Goal: Task Accomplishment & Management: Manage account settings

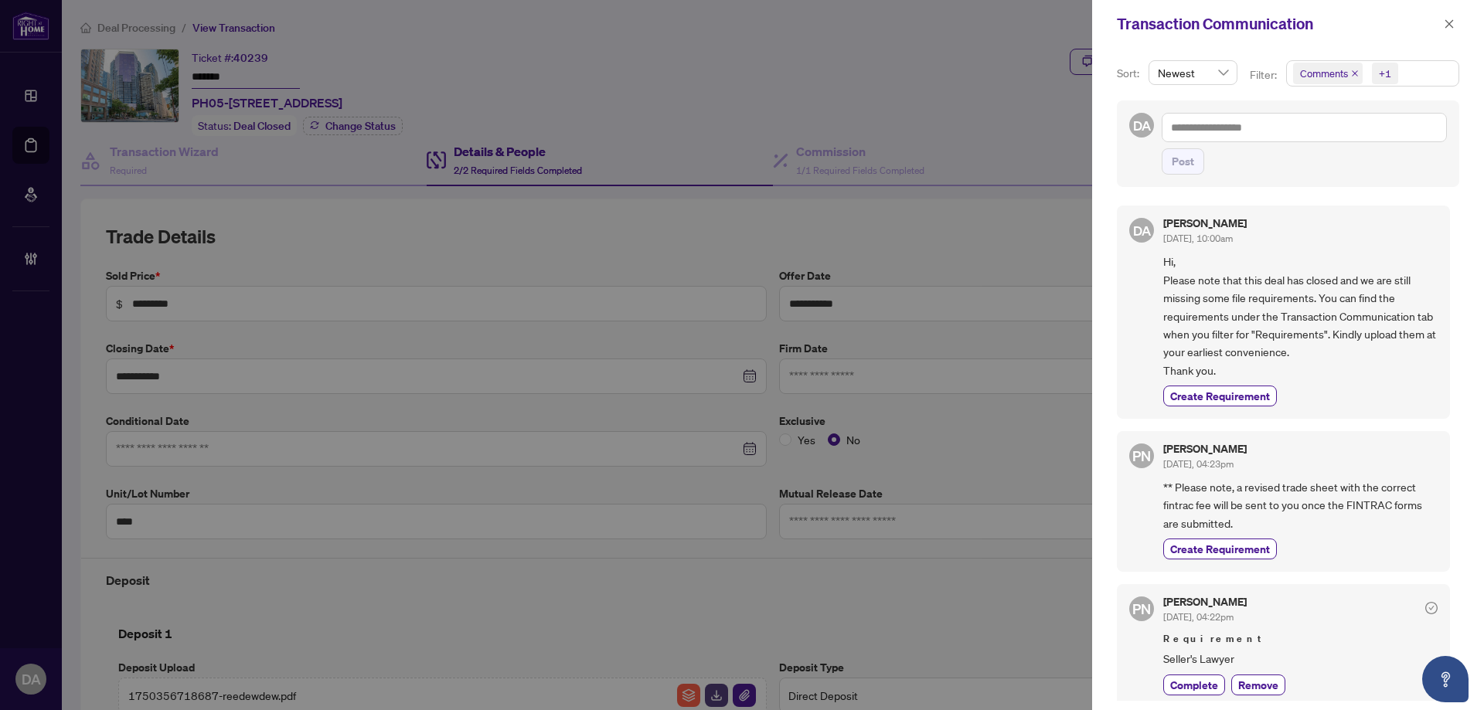
click at [1435, 31] on div "Transaction Communication" at bounding box center [1278, 23] width 322 height 23
click at [1451, 32] on span "button" at bounding box center [1448, 24] width 11 height 25
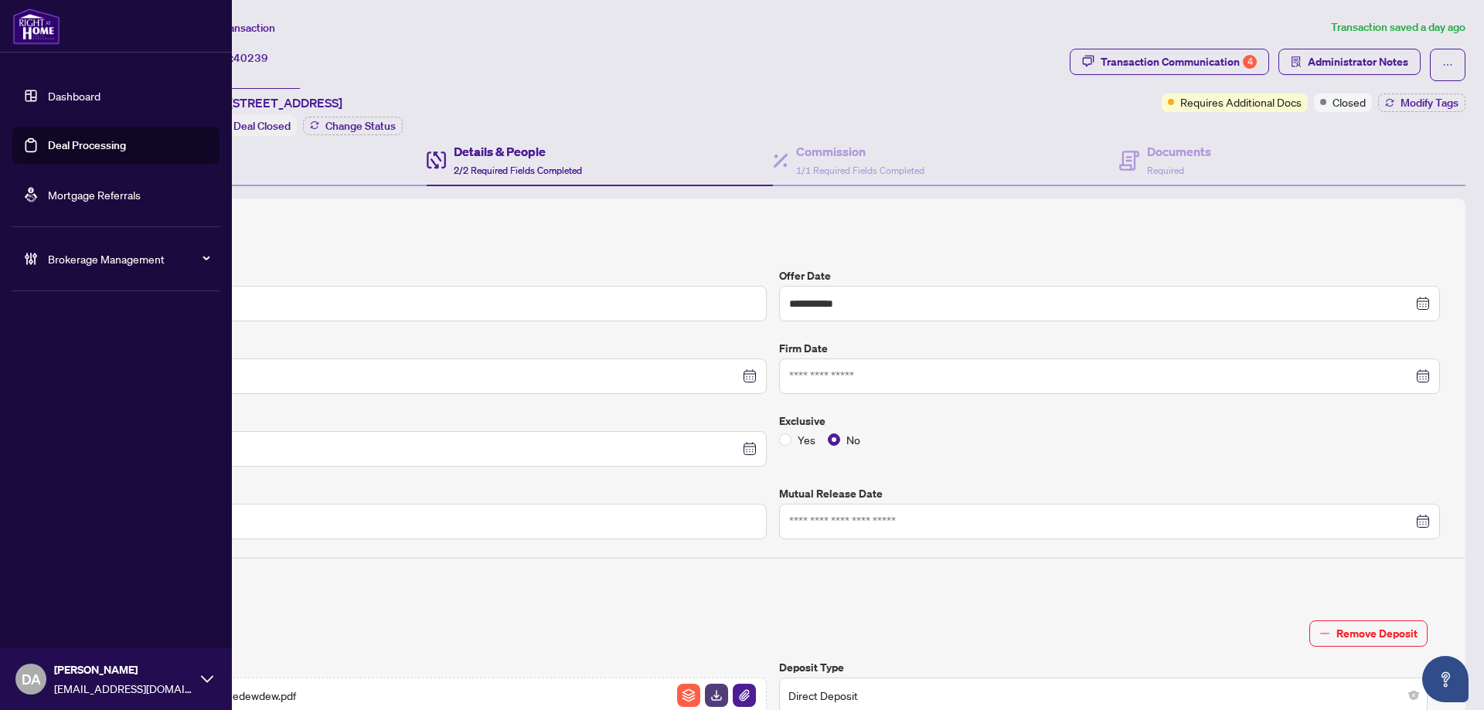
click at [48, 138] on link "Deal Processing" at bounding box center [87, 145] width 78 height 14
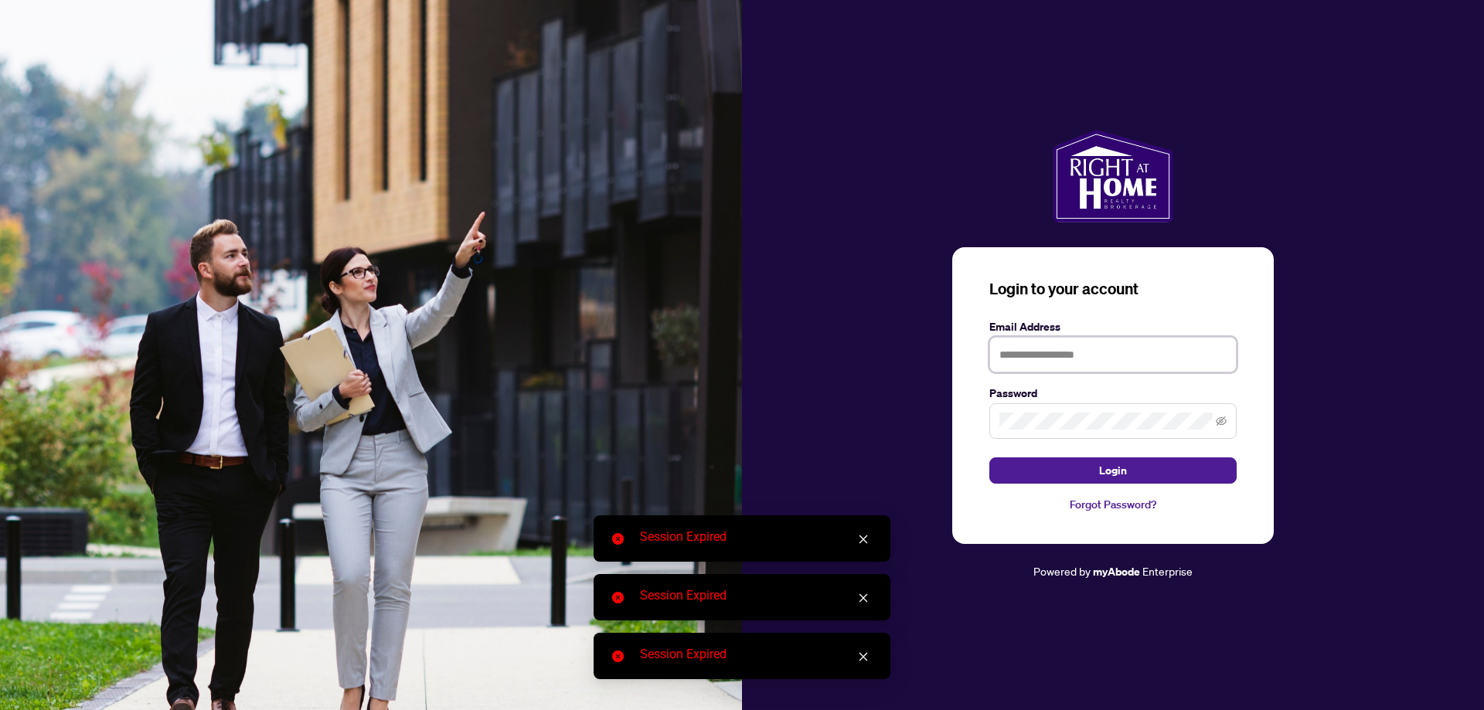
drag, startPoint x: 1059, startPoint y: 340, endPoint x: 1065, endPoint y: 346, distance: 8.2
click at [1059, 340] on input "text" at bounding box center [1112, 355] width 247 height 36
type input "**********"
click at [989, 457] on button "Login" at bounding box center [1112, 470] width 247 height 26
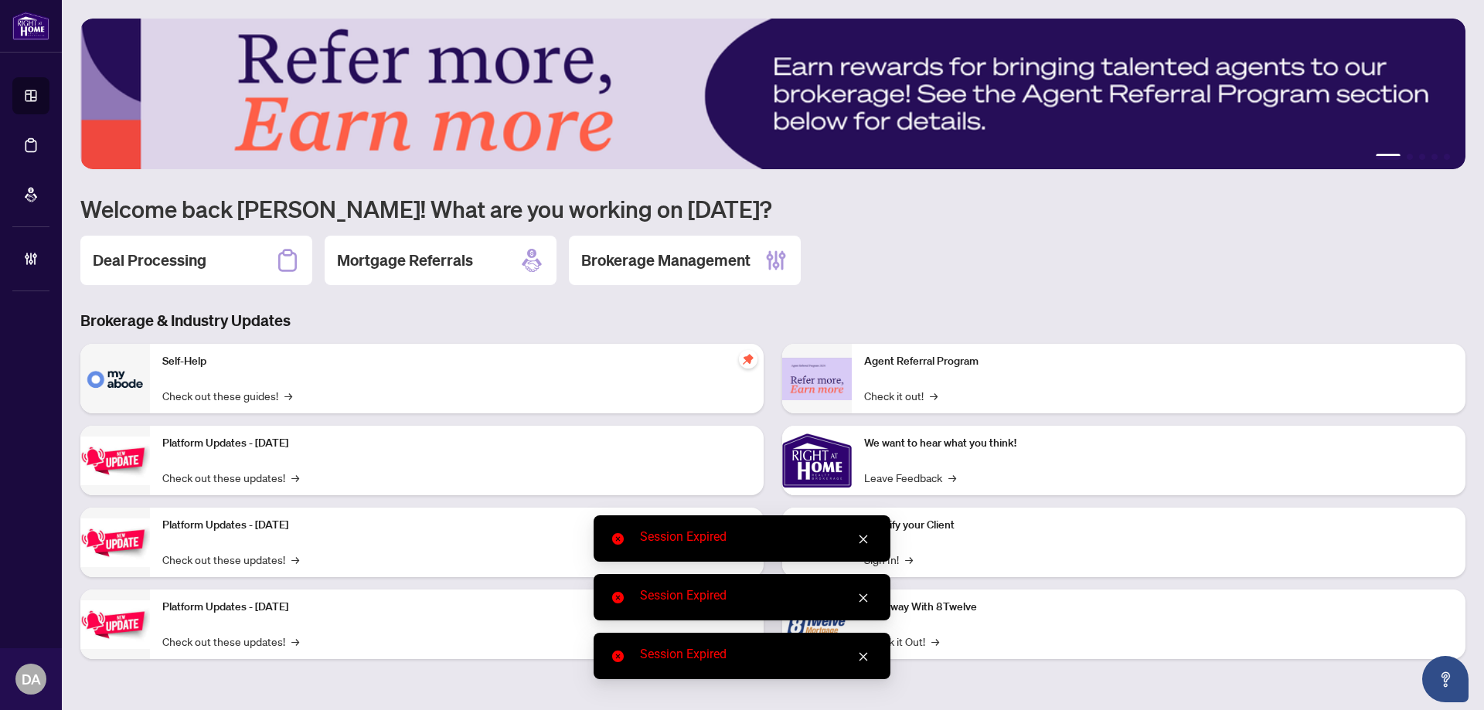
click at [864, 540] on icon "close" at bounding box center [863, 539] width 8 height 8
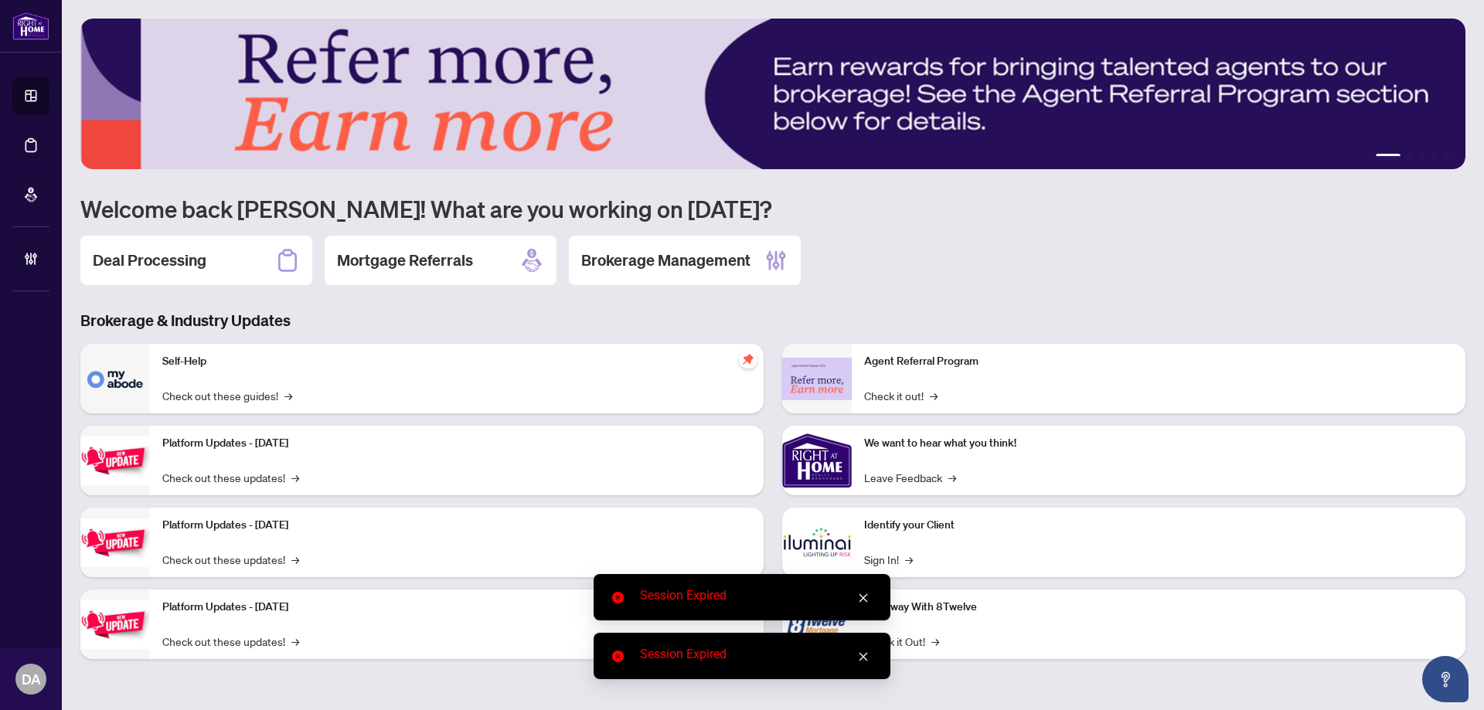
click at [865, 601] on icon "close" at bounding box center [863, 598] width 11 height 11
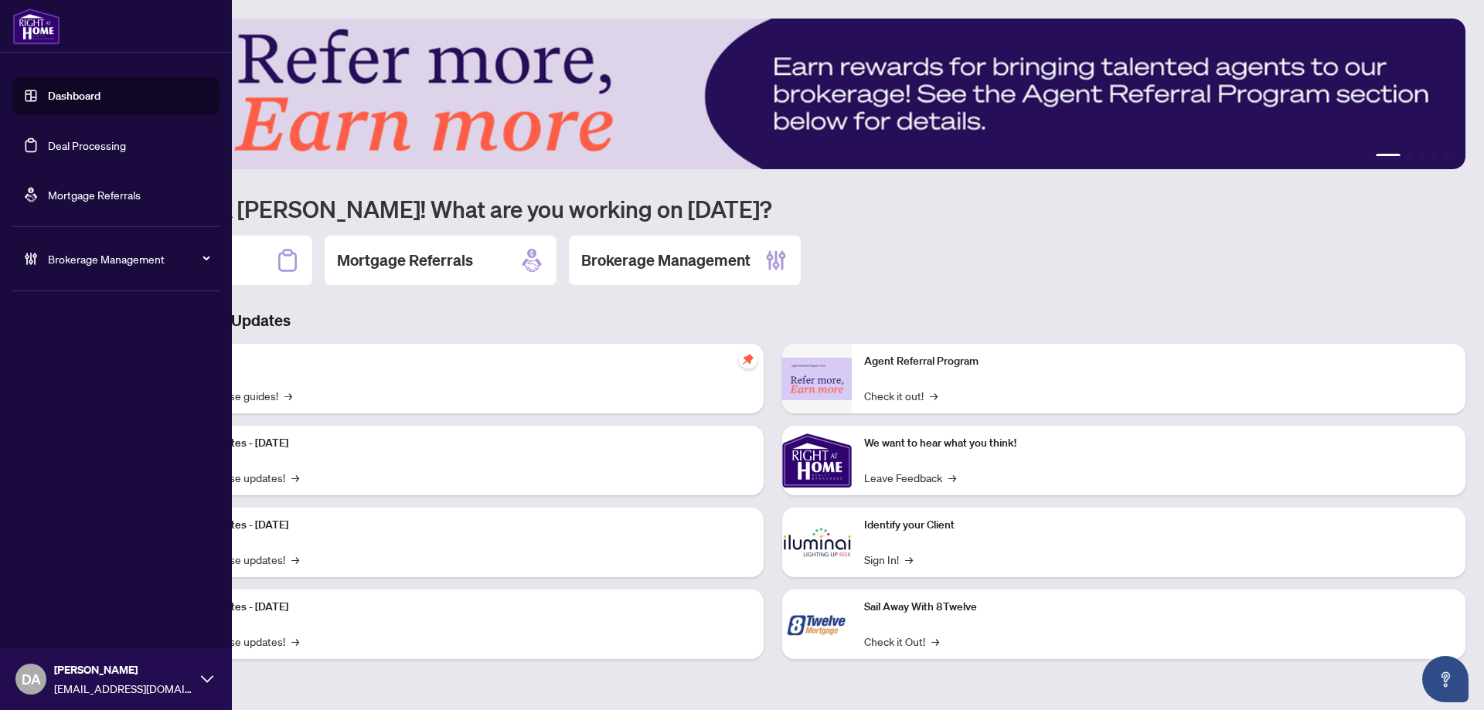
click at [48, 152] on link "Deal Processing" at bounding box center [87, 145] width 78 height 14
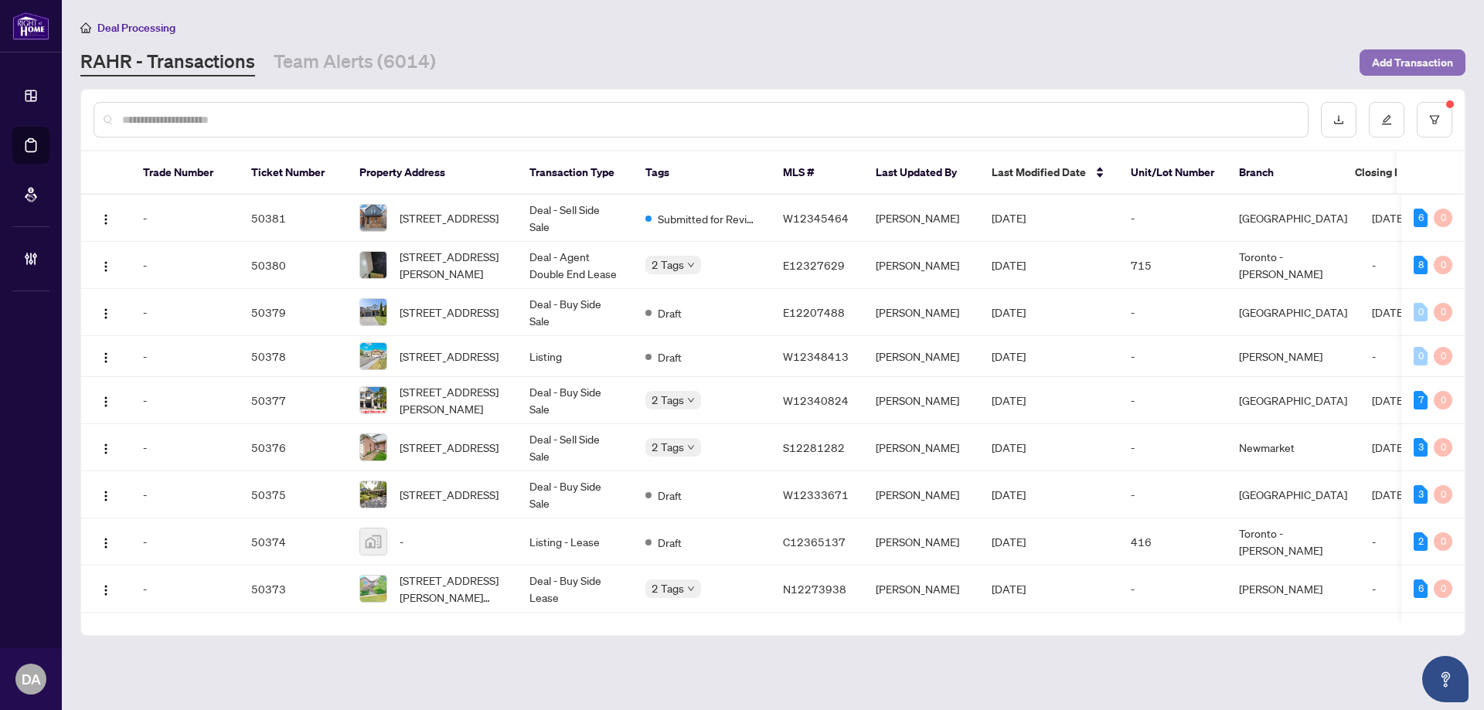
click at [1388, 69] on span "Add Transaction" at bounding box center [1411, 62] width 81 height 25
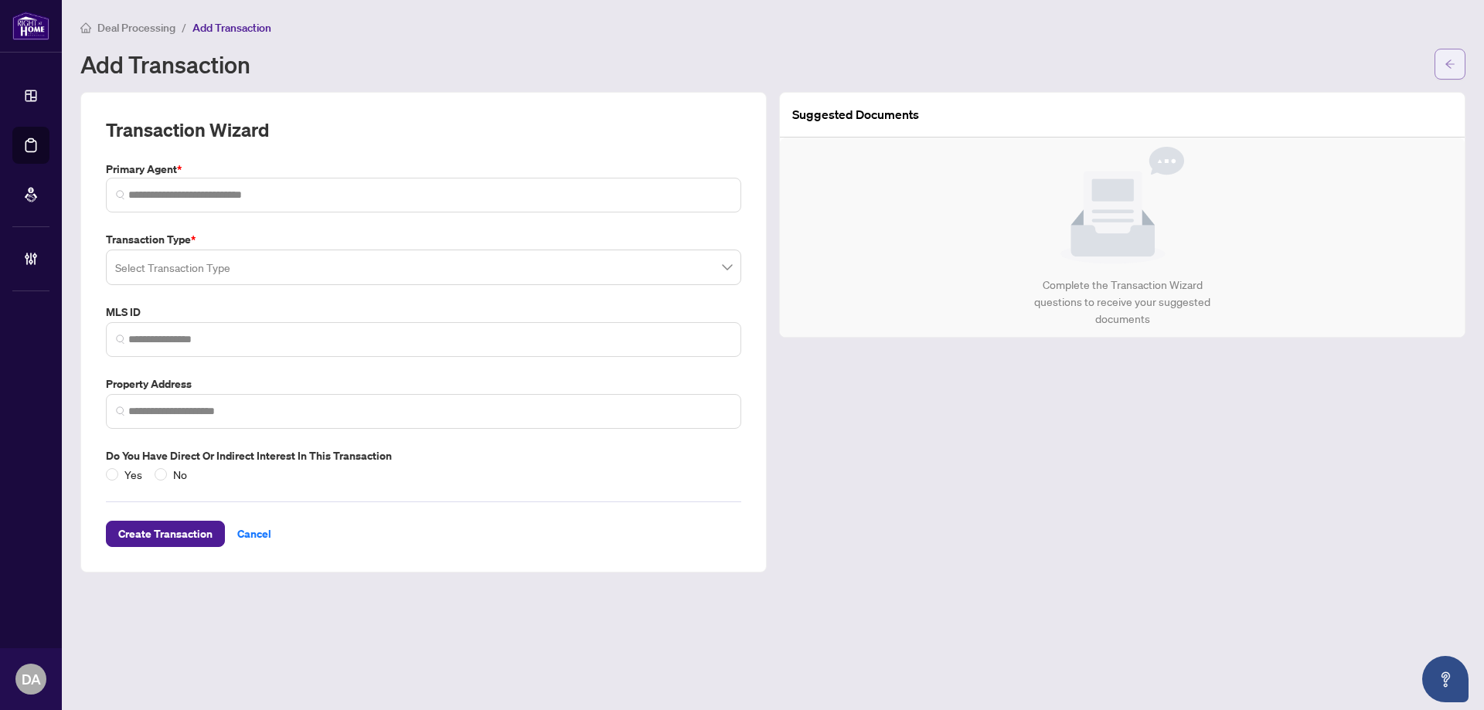
click at [1434, 60] on button "button" at bounding box center [1449, 64] width 31 height 31
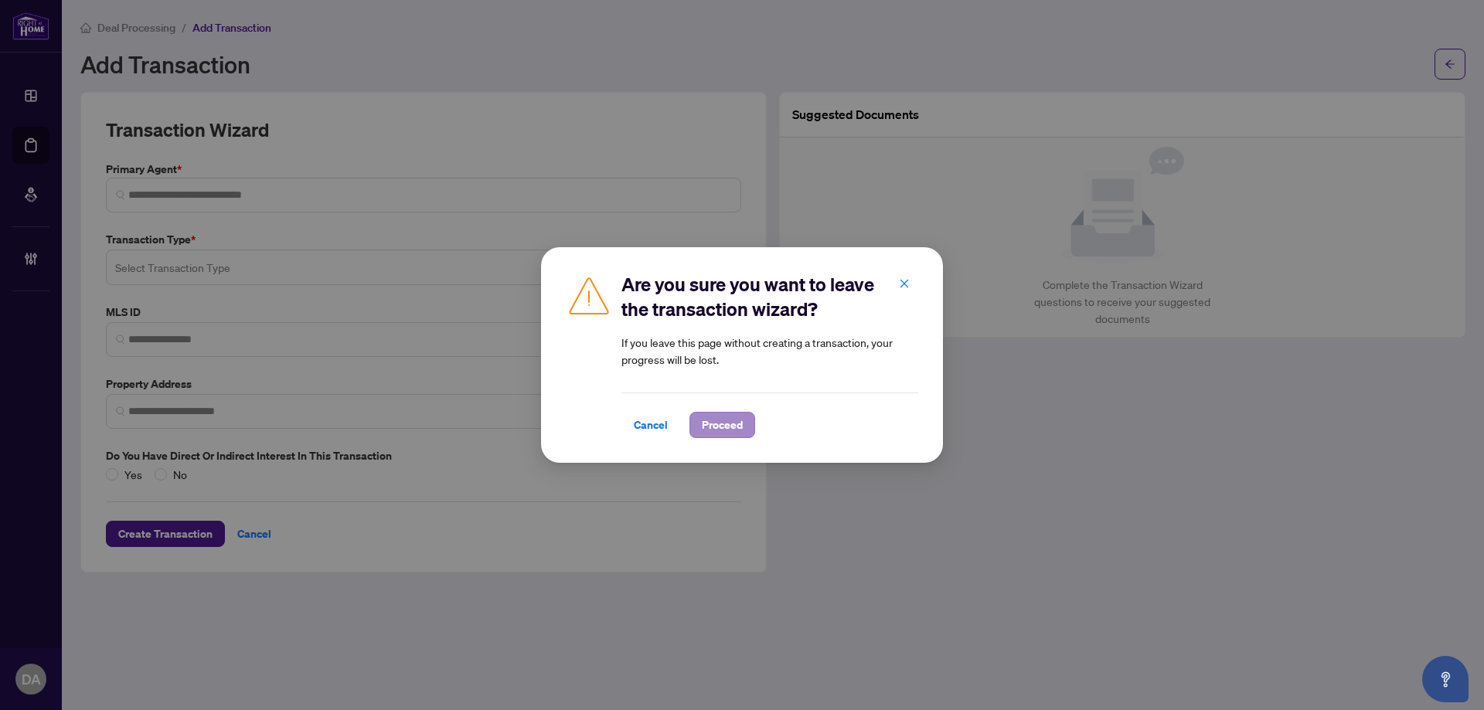
drag, startPoint x: 666, startPoint y: 422, endPoint x: 713, endPoint y: 423, distance: 47.2
click at [713, 423] on div "Cancel Proceed" at bounding box center [769, 425] width 297 height 26
click at [713, 424] on span "Proceed" at bounding box center [722, 425] width 41 height 25
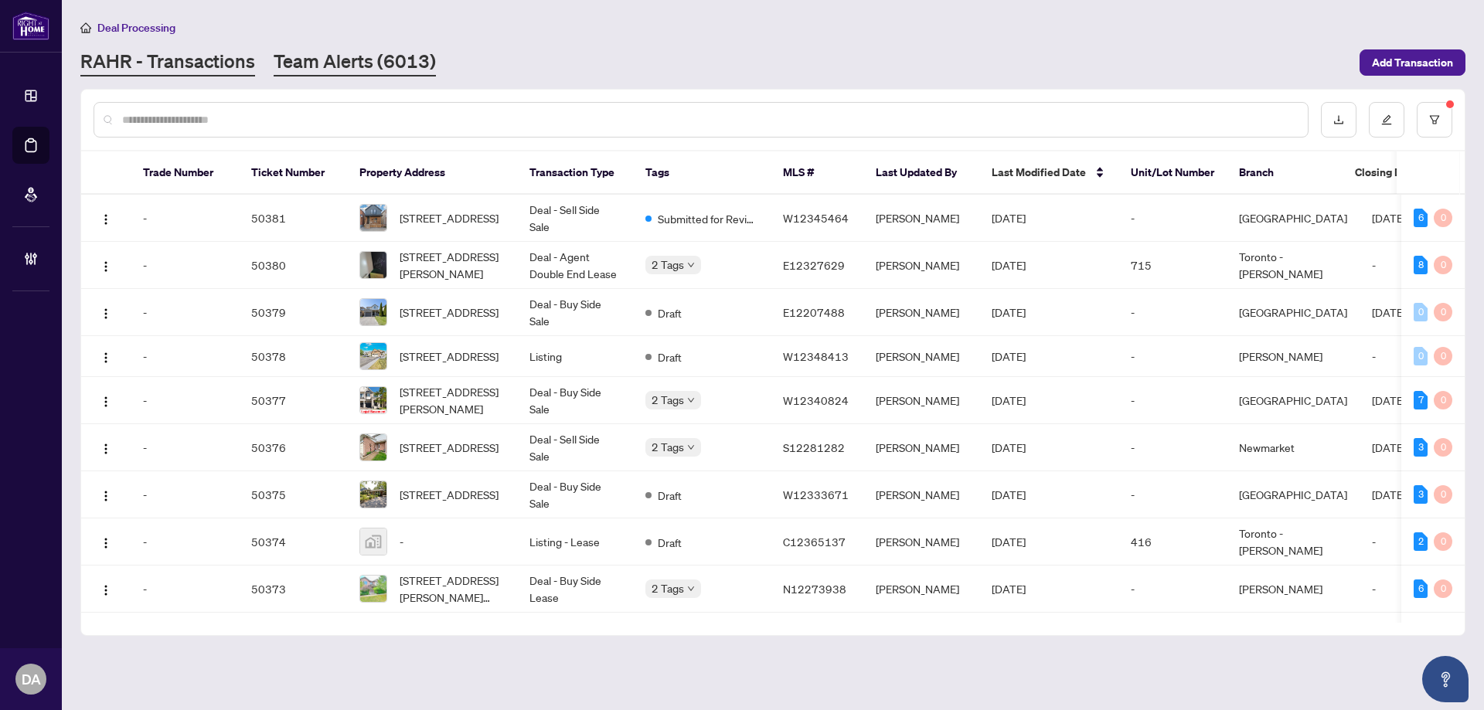
click at [368, 66] on link "Team Alerts (6013)" at bounding box center [355, 63] width 162 height 28
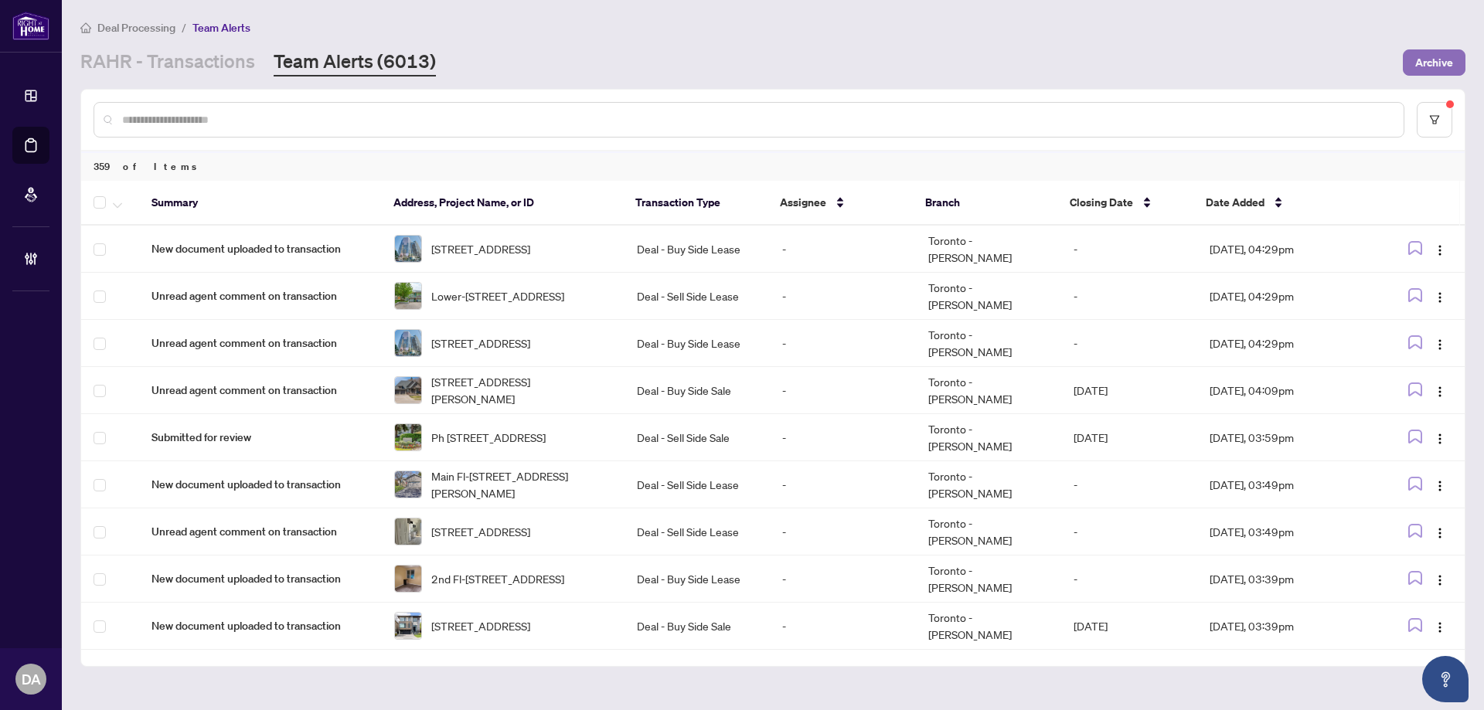
click at [1433, 66] on span "Archive" at bounding box center [1434, 62] width 38 height 25
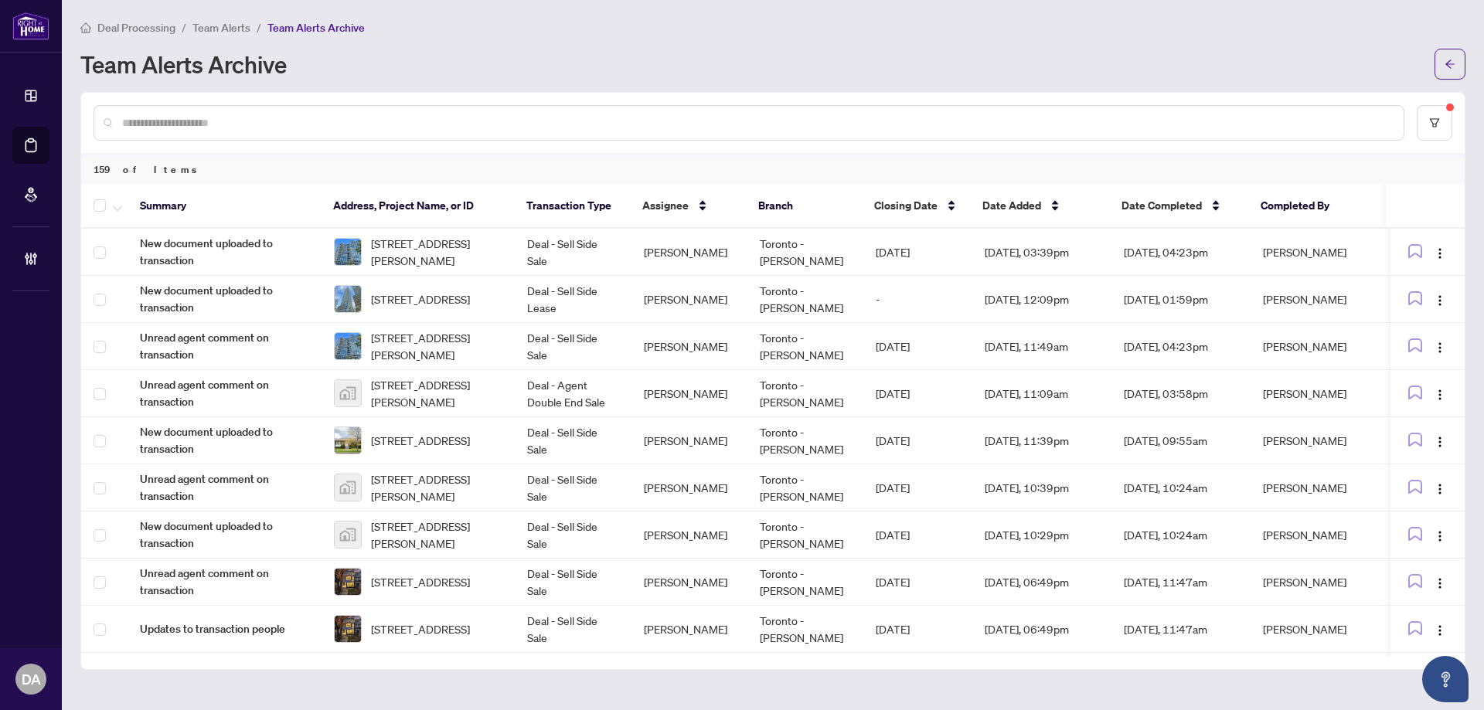
click at [242, 30] on span "Team Alerts" at bounding box center [221, 28] width 58 height 14
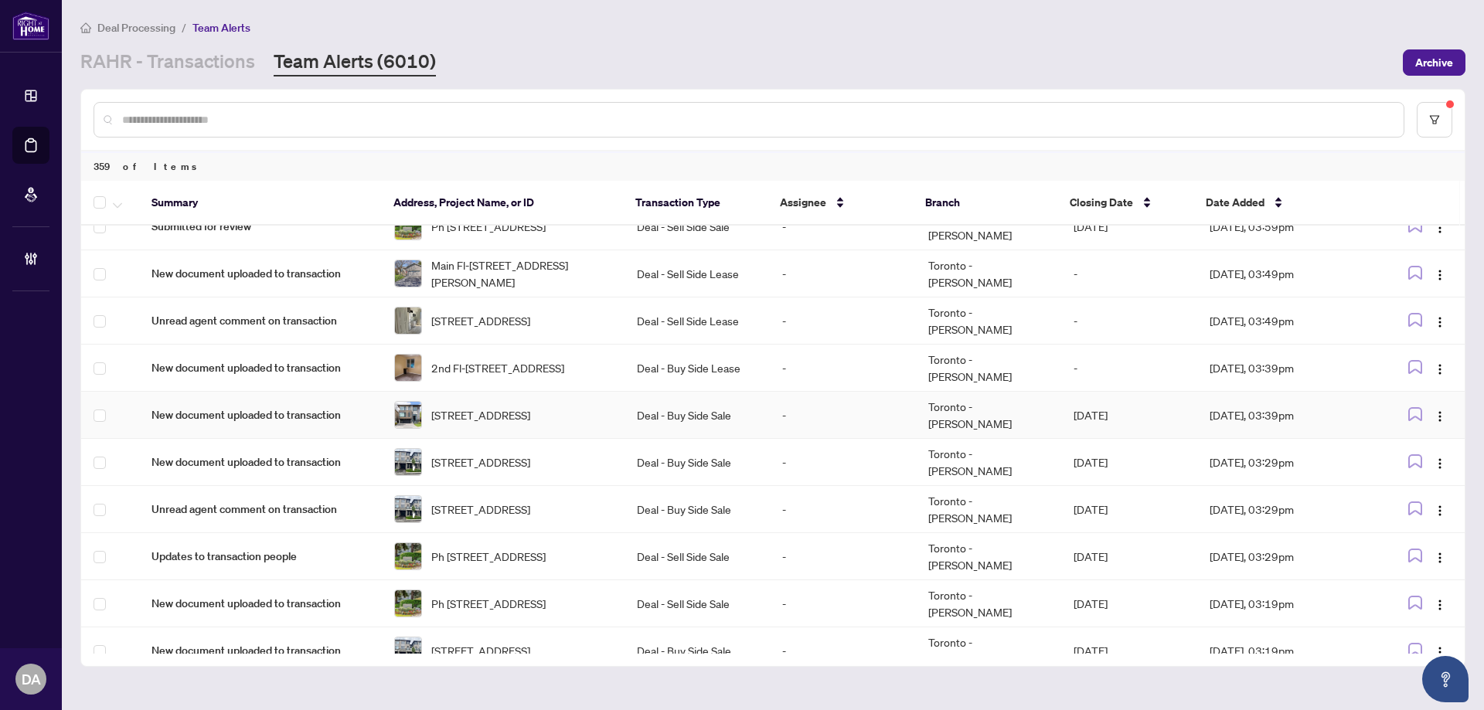
scroll to position [232, 0]
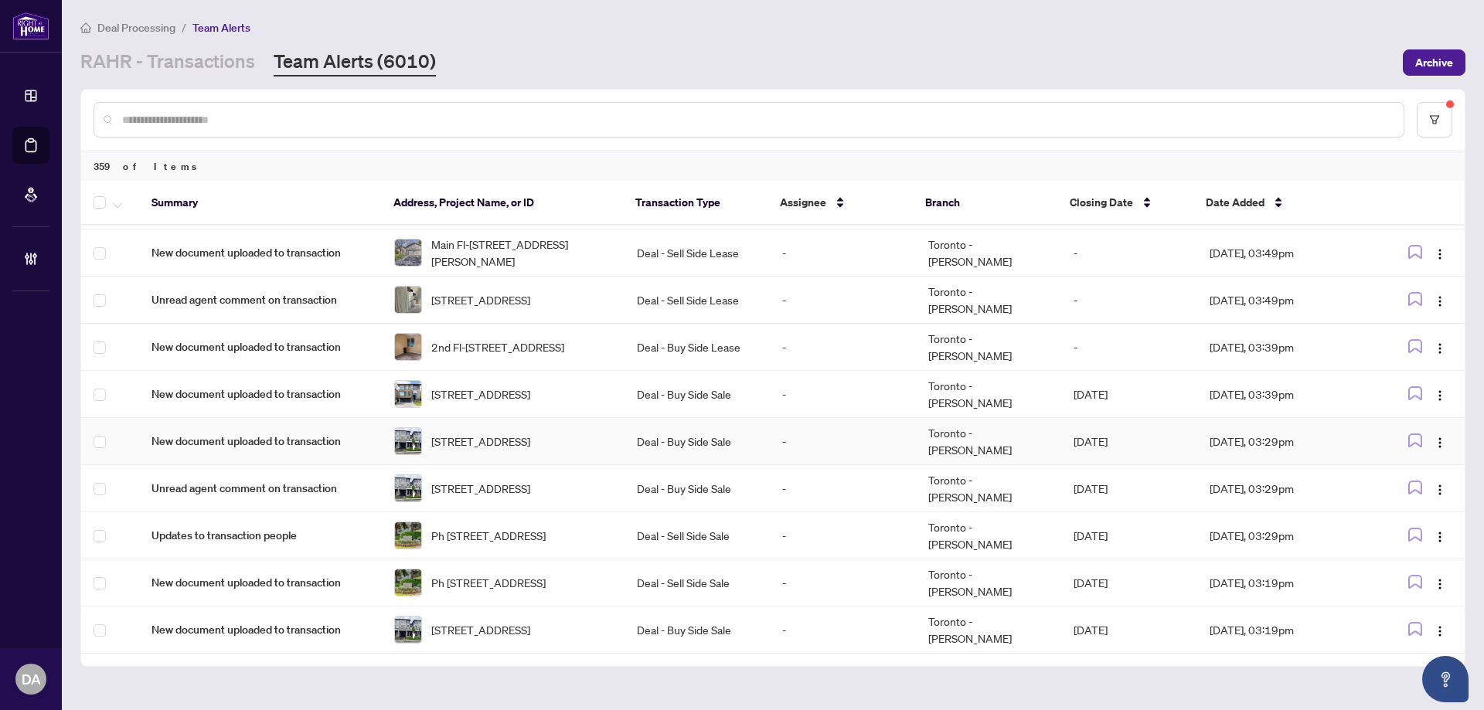
click at [635, 419] on td "Deal - Buy Side Sale" at bounding box center [696, 441] width 145 height 47
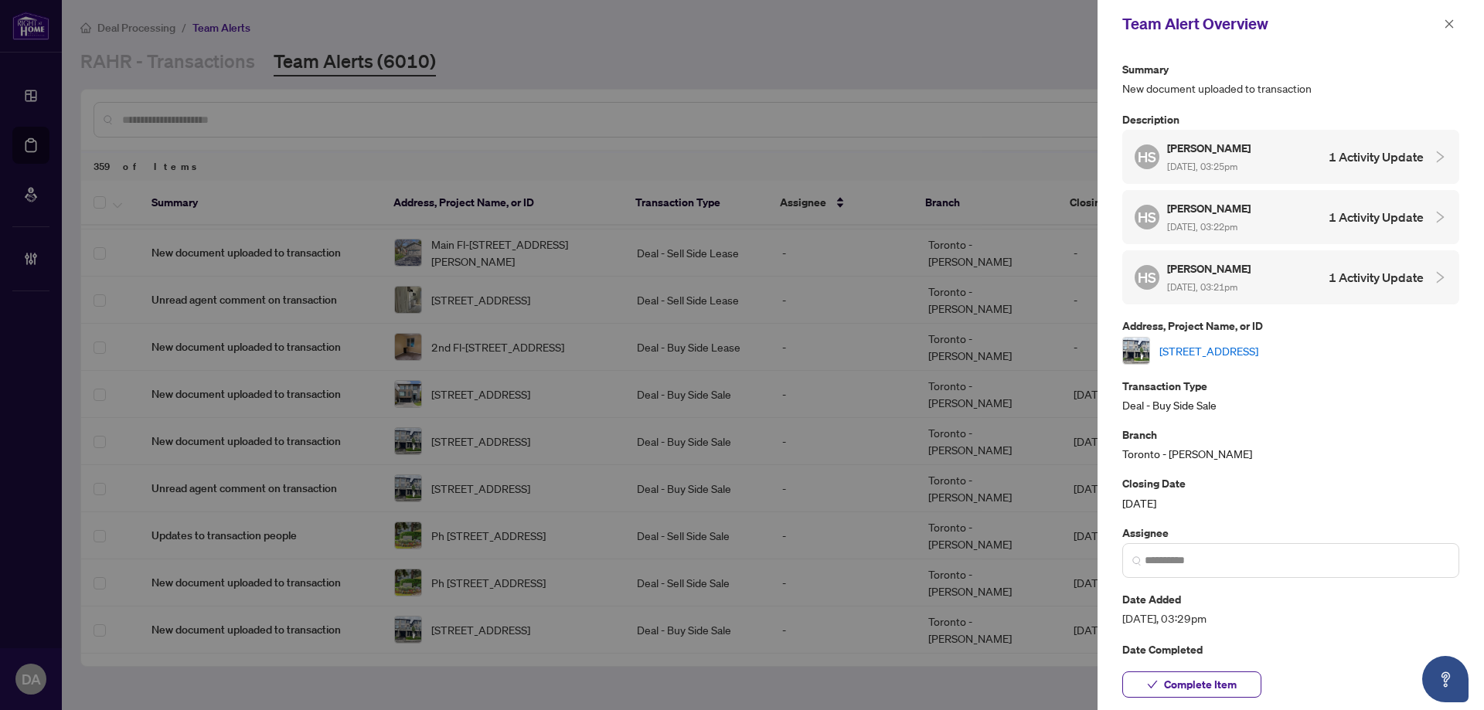
click at [1258, 351] on link "59 Keppel Circ, Brampton, Ontario L7A 5K9, Canada" at bounding box center [1208, 350] width 99 height 17
click at [1433, 22] on div "Team Alert Overview" at bounding box center [1280, 23] width 317 height 23
click at [1440, 24] on button "button" at bounding box center [1449, 24] width 20 height 19
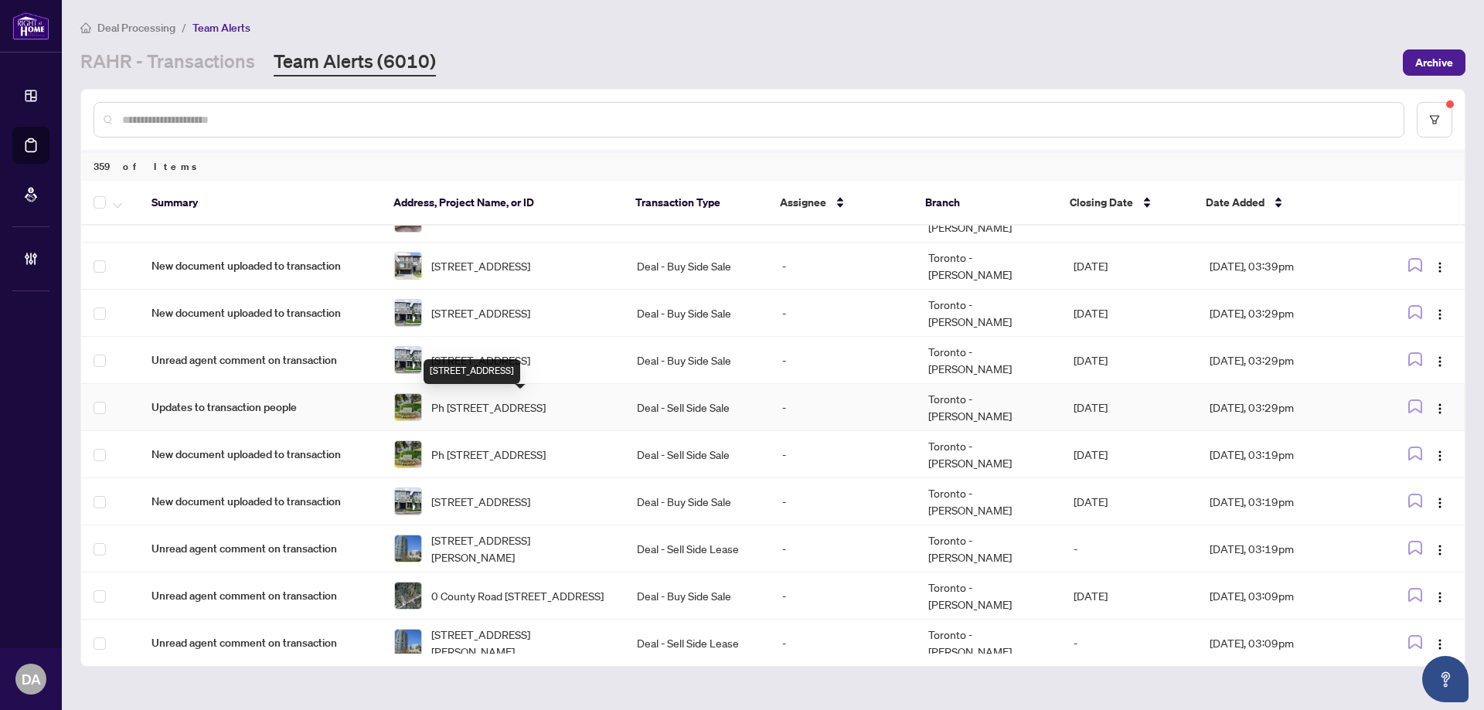
scroll to position [386, 0]
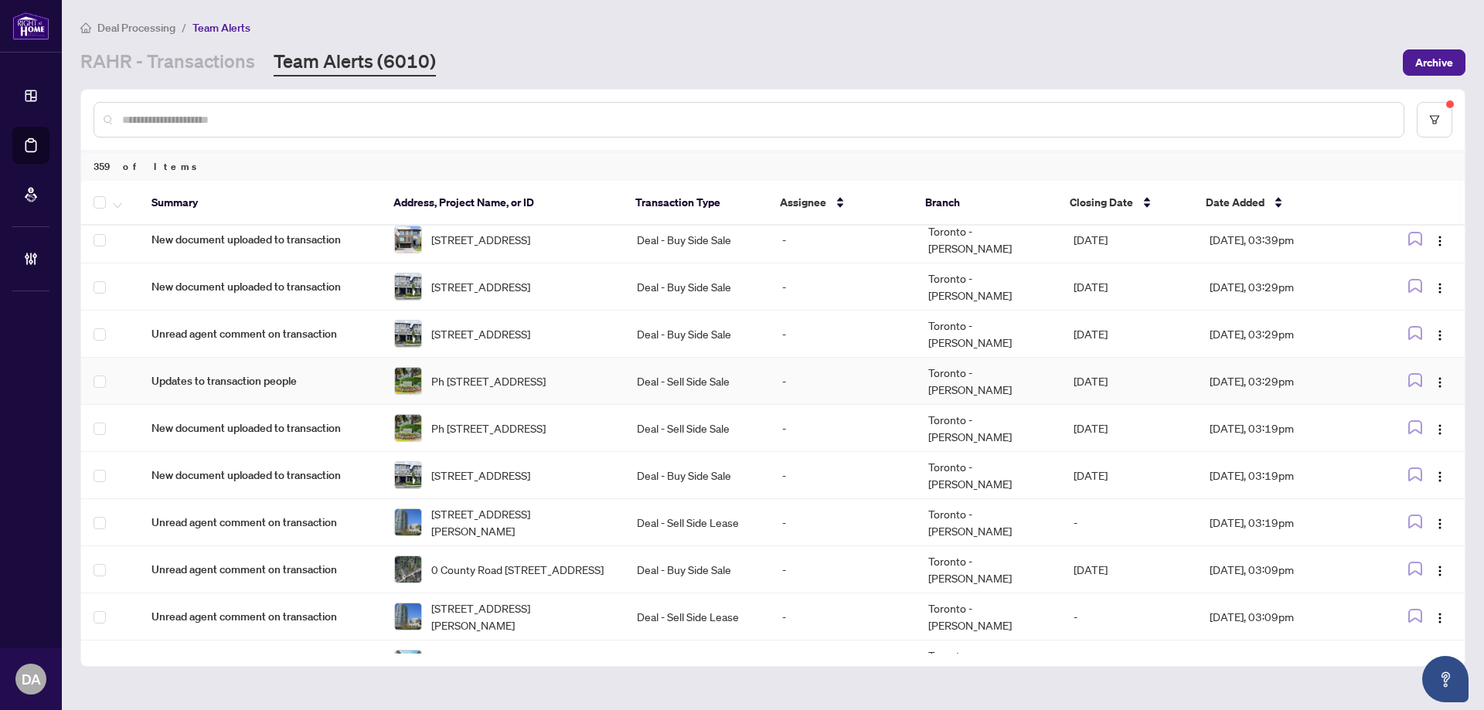
click at [637, 395] on td "Deal - Sell Side Sale" at bounding box center [696, 381] width 145 height 47
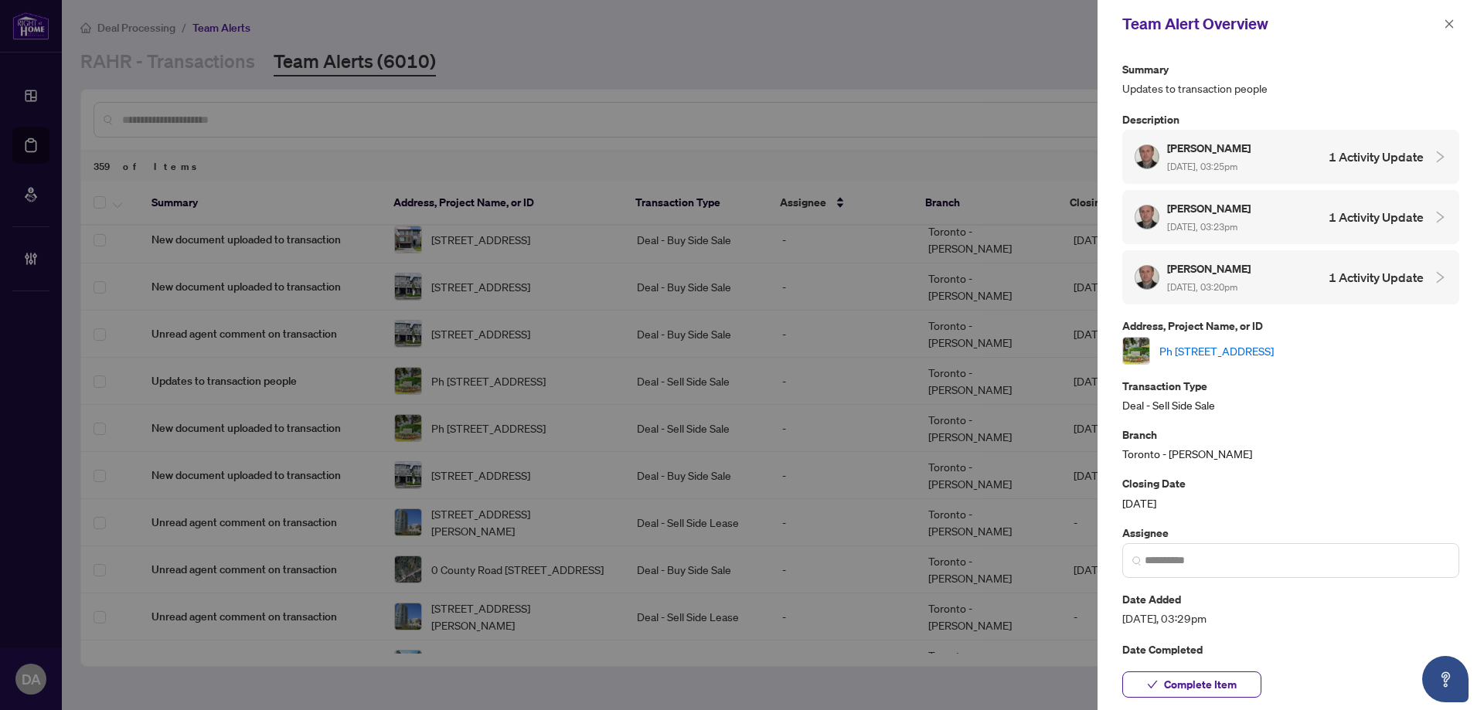
click at [1270, 345] on link "Ph 13-296 Mill Rd, Toronto, Ontario M9C 4X8, Canada" at bounding box center [1216, 350] width 114 height 17
click at [1459, 35] on div "Team Alert Overview" at bounding box center [1290, 24] width 386 height 48
click at [1443, 20] on icon "close" at bounding box center [1448, 24] width 11 height 11
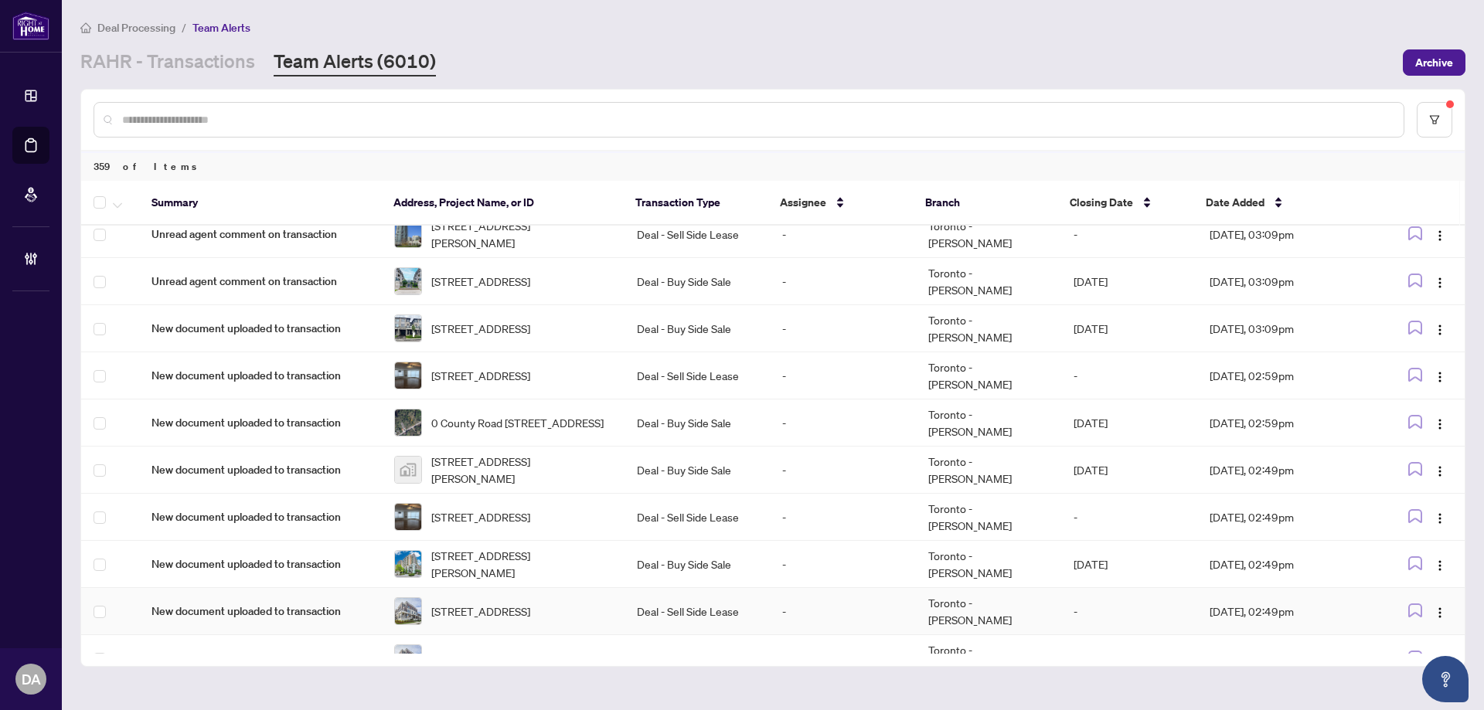
scroll to position [901, 0]
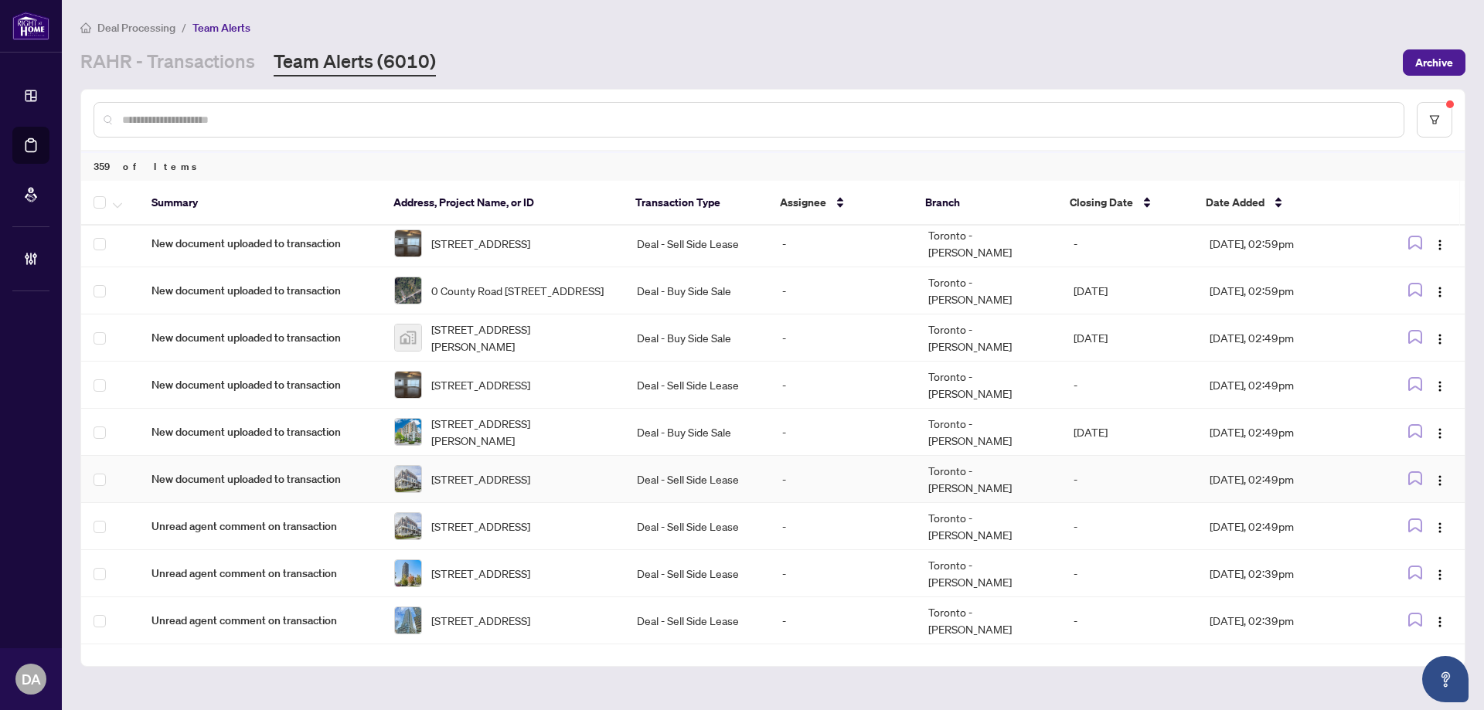
click at [740, 484] on td "Deal - Sell Side Lease" at bounding box center [696, 479] width 145 height 47
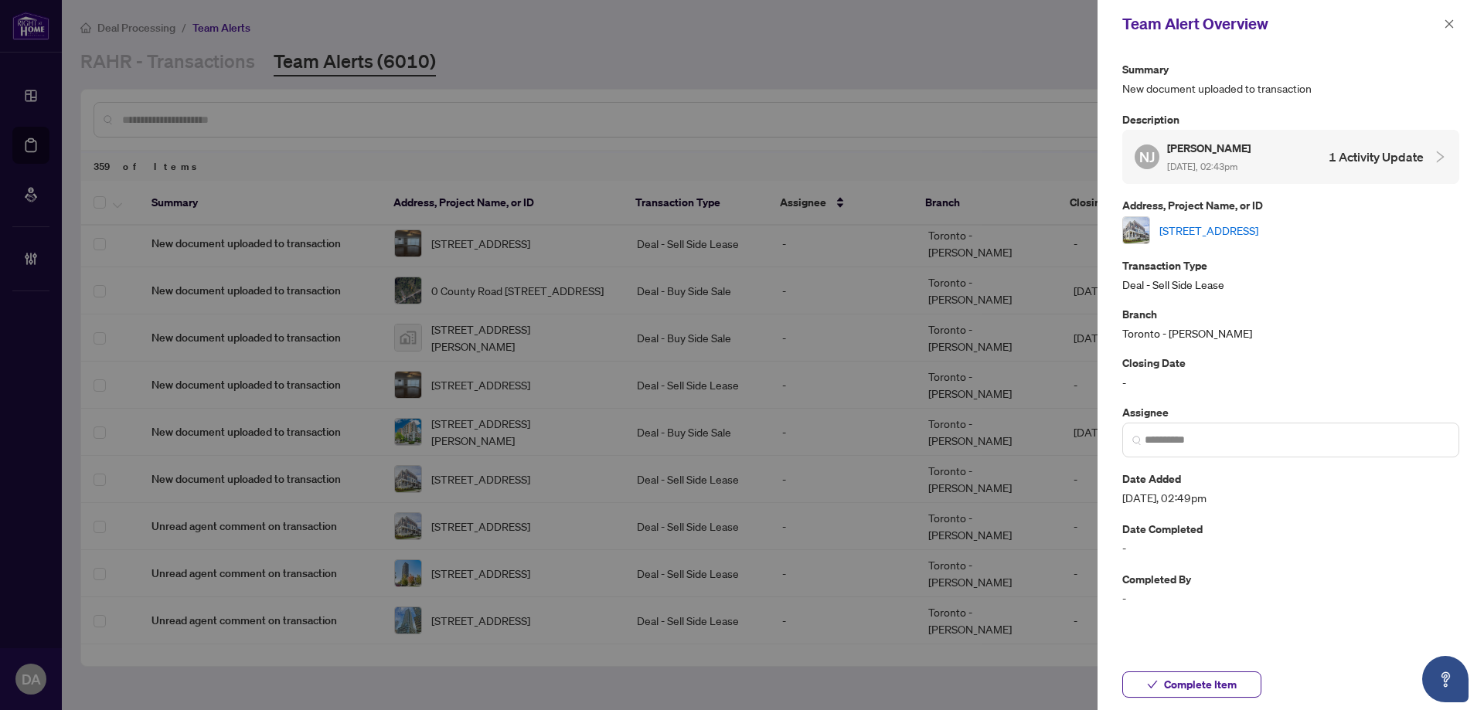
click at [1252, 144] on h5 "Nicole Jin" at bounding box center [1210, 148] width 86 height 18
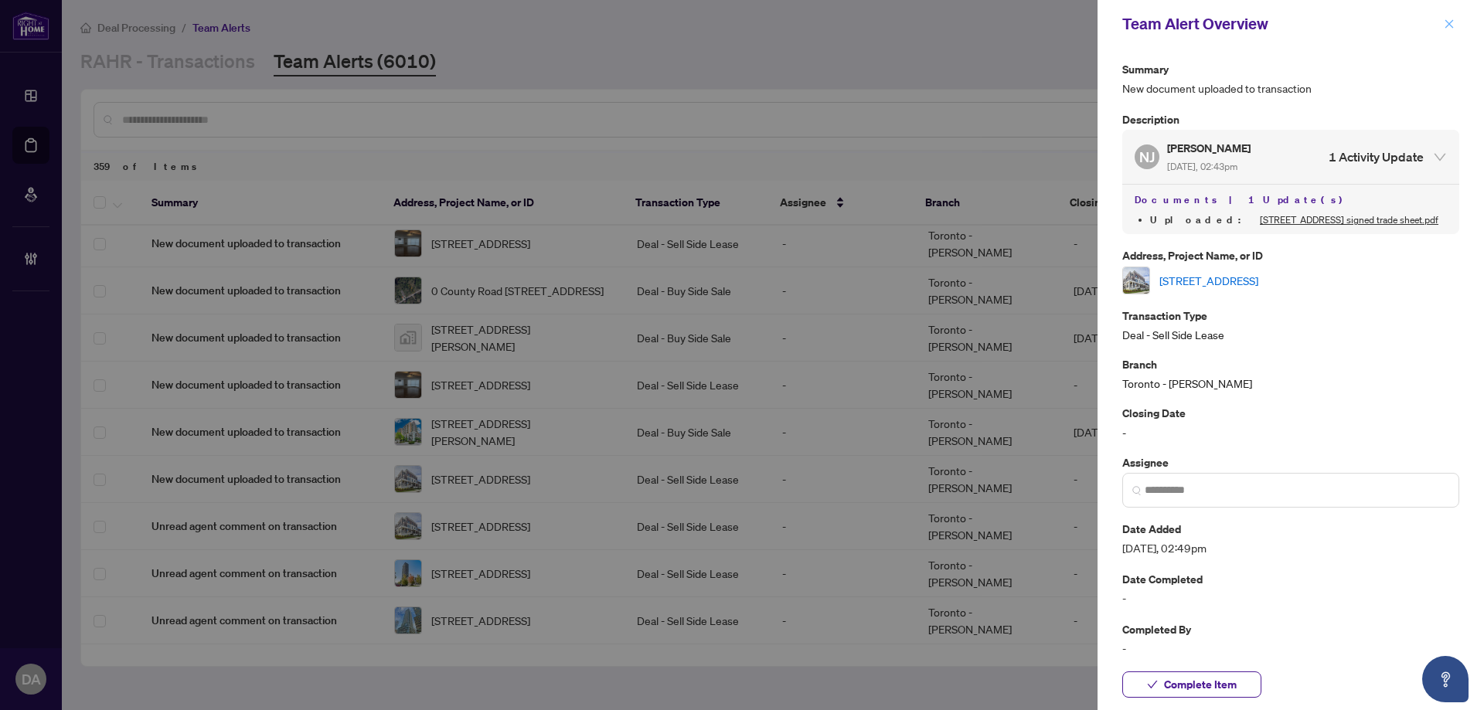
click at [1448, 25] on icon "close" at bounding box center [1448, 24] width 11 height 11
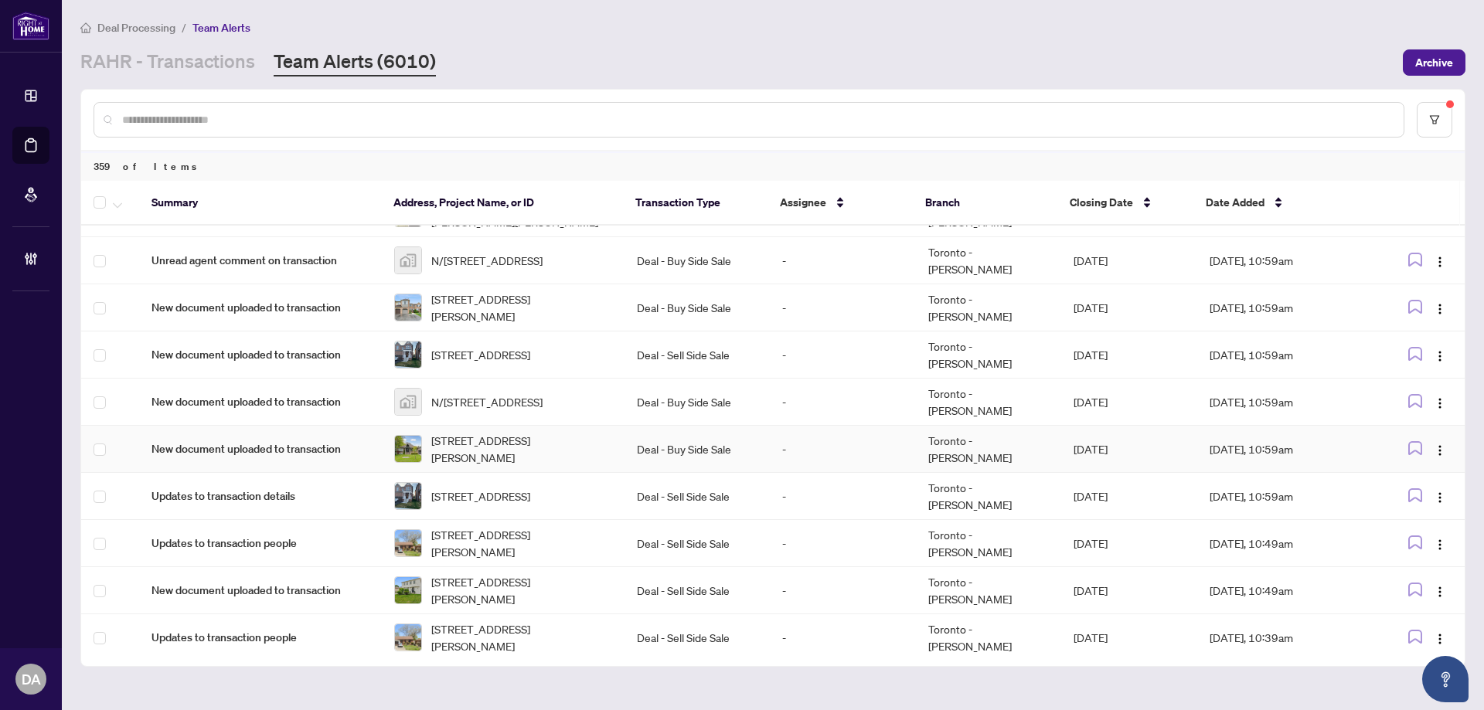
scroll to position [3883, 0]
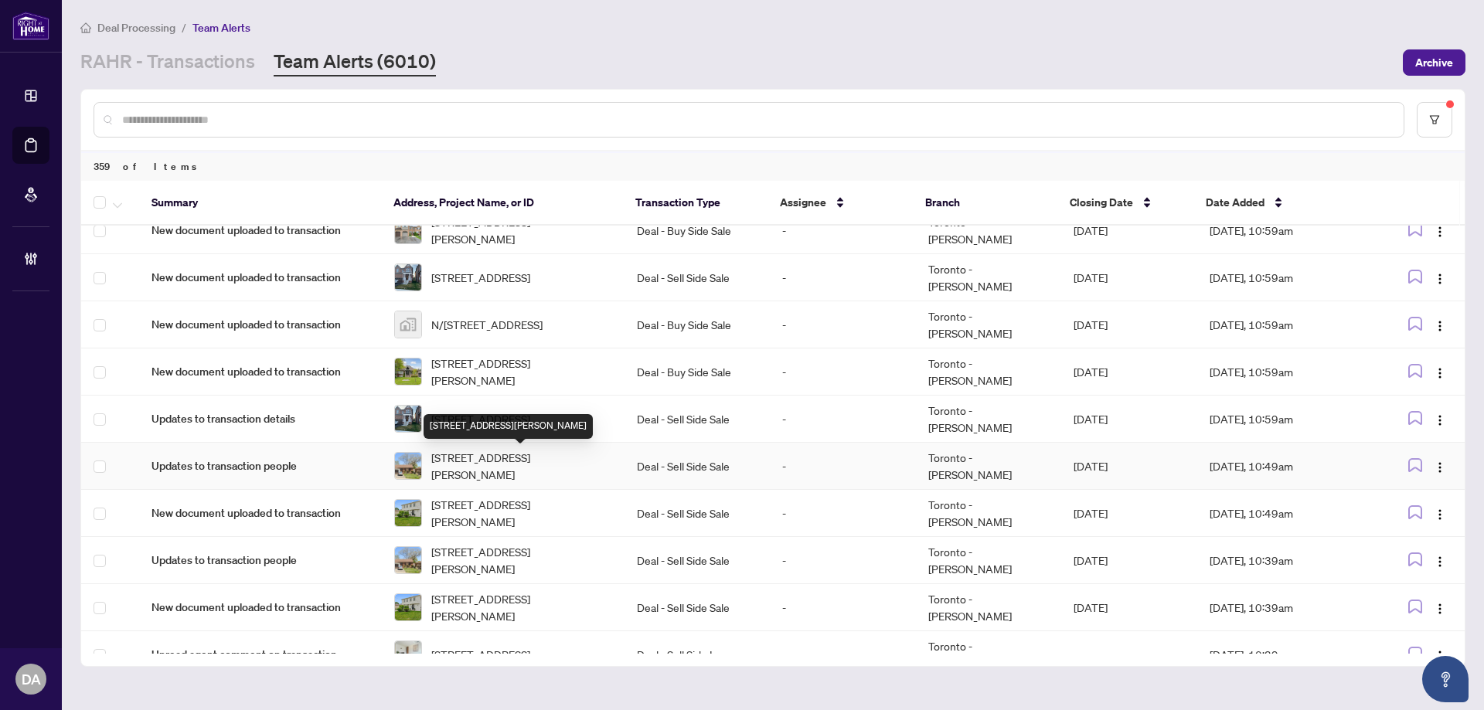
click at [587, 476] on span "1477 Danforth Rd, Toronto, Ontario M1J 1H5, Canada" at bounding box center [521, 466] width 181 height 34
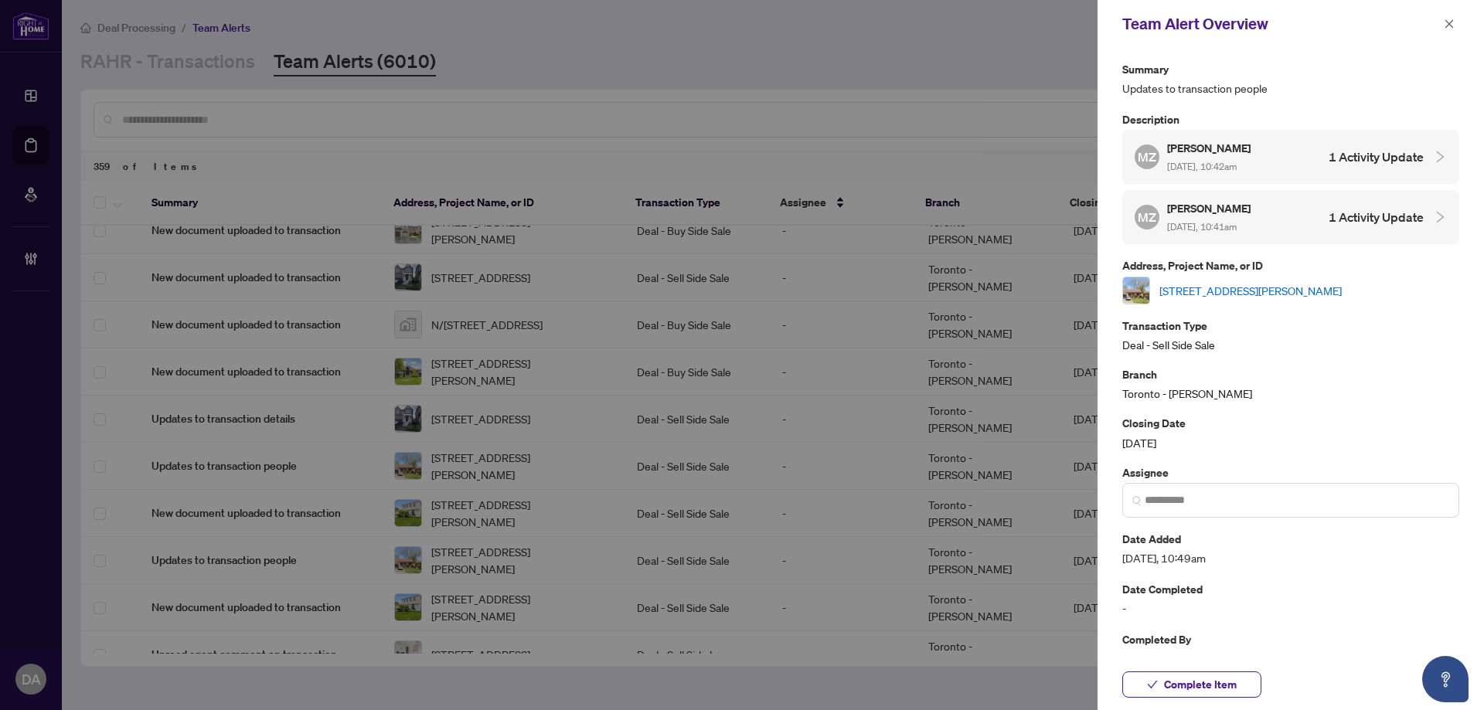
click at [1229, 161] on span "Aug/26/2025, 10:42am" at bounding box center [1202, 167] width 70 height 12
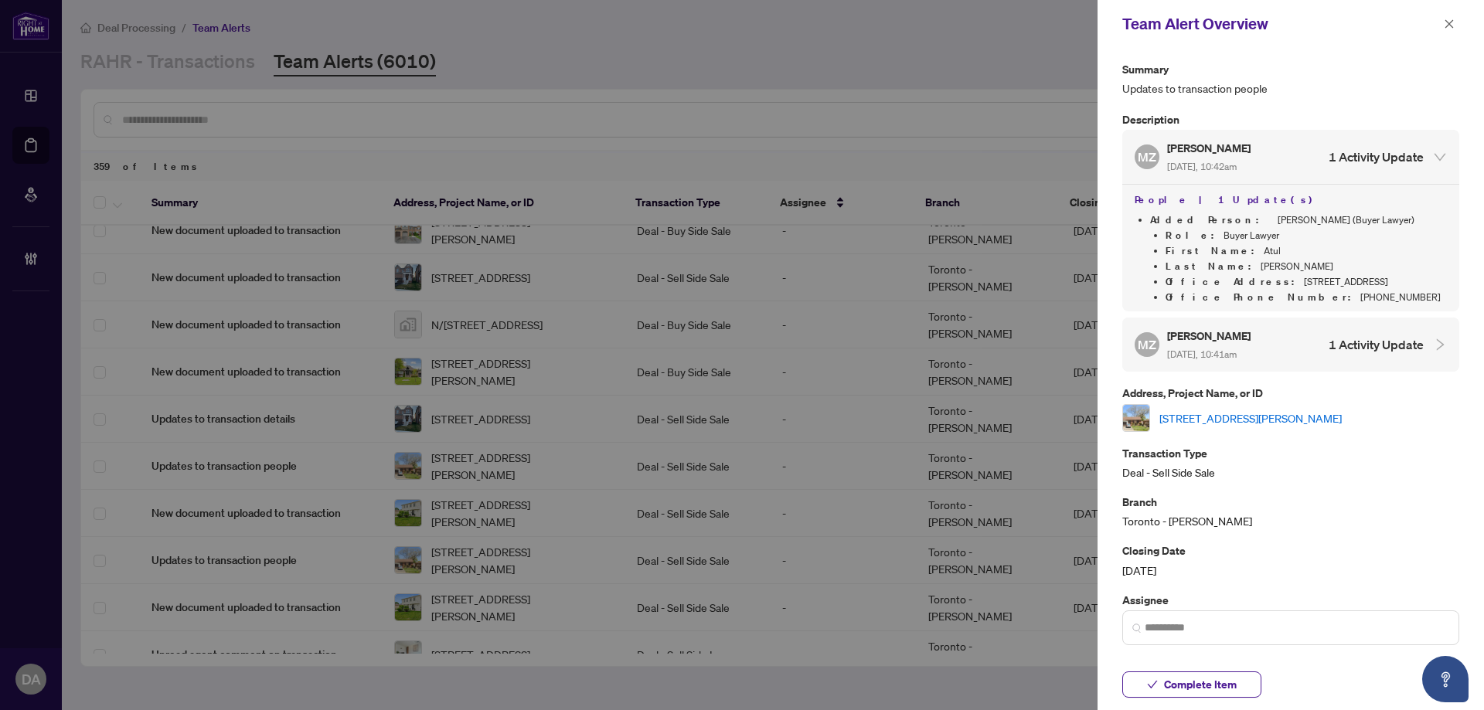
click at [1273, 277] on li "Office Address : 268 Derry Road West #105, Mississauga, ON, Canada" at bounding box center [1305, 281] width 281 height 15
click at [1300, 331] on div "MZ Mark Zoffranieri Aug/26/2025, 10:42am 1 Activity Update People | 1 Update(s)…" at bounding box center [1290, 251] width 337 height 242
click at [1443, 32] on div "Team Alert Overview" at bounding box center [1290, 24] width 386 height 48
click at [1461, 18] on div "Team Alert Overview" at bounding box center [1290, 24] width 386 height 48
click at [1453, 25] on icon "close" at bounding box center [1448, 24] width 11 height 11
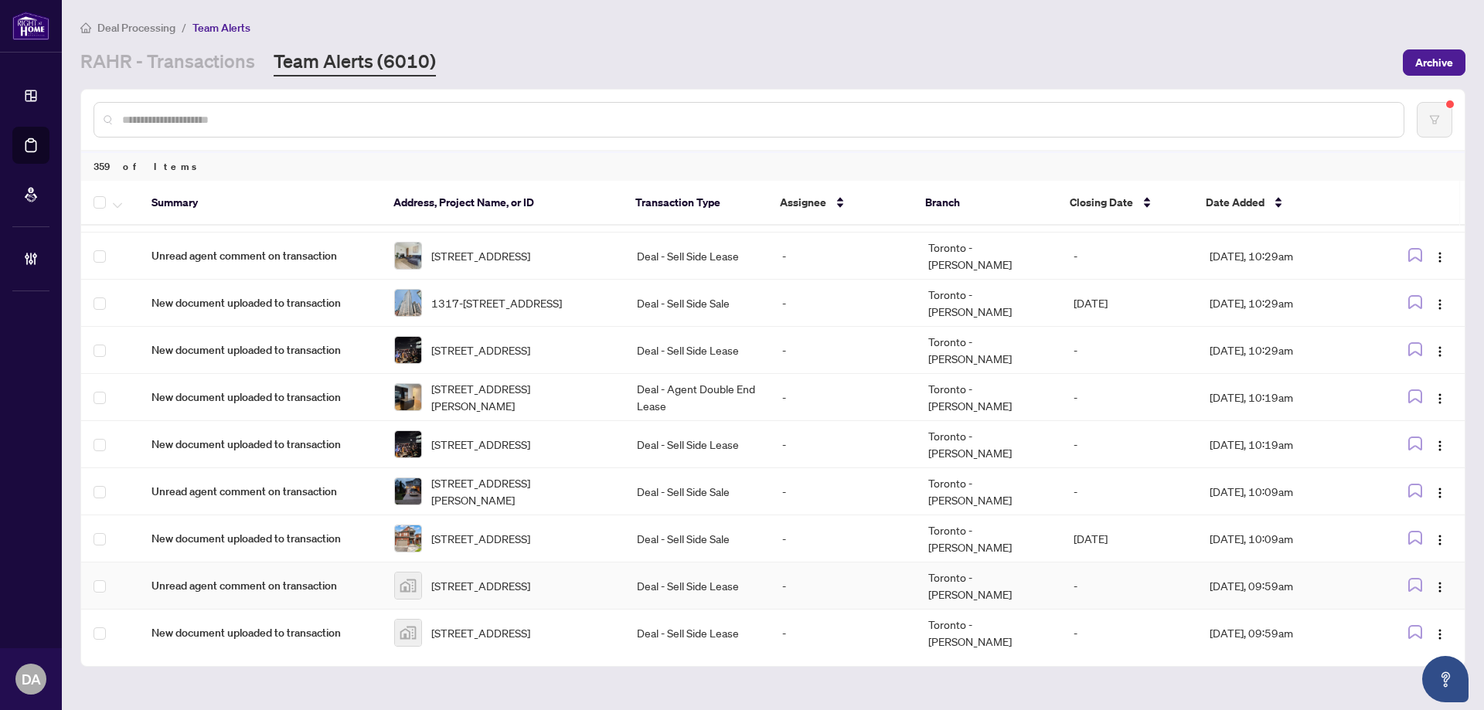
scroll to position [4285, 0]
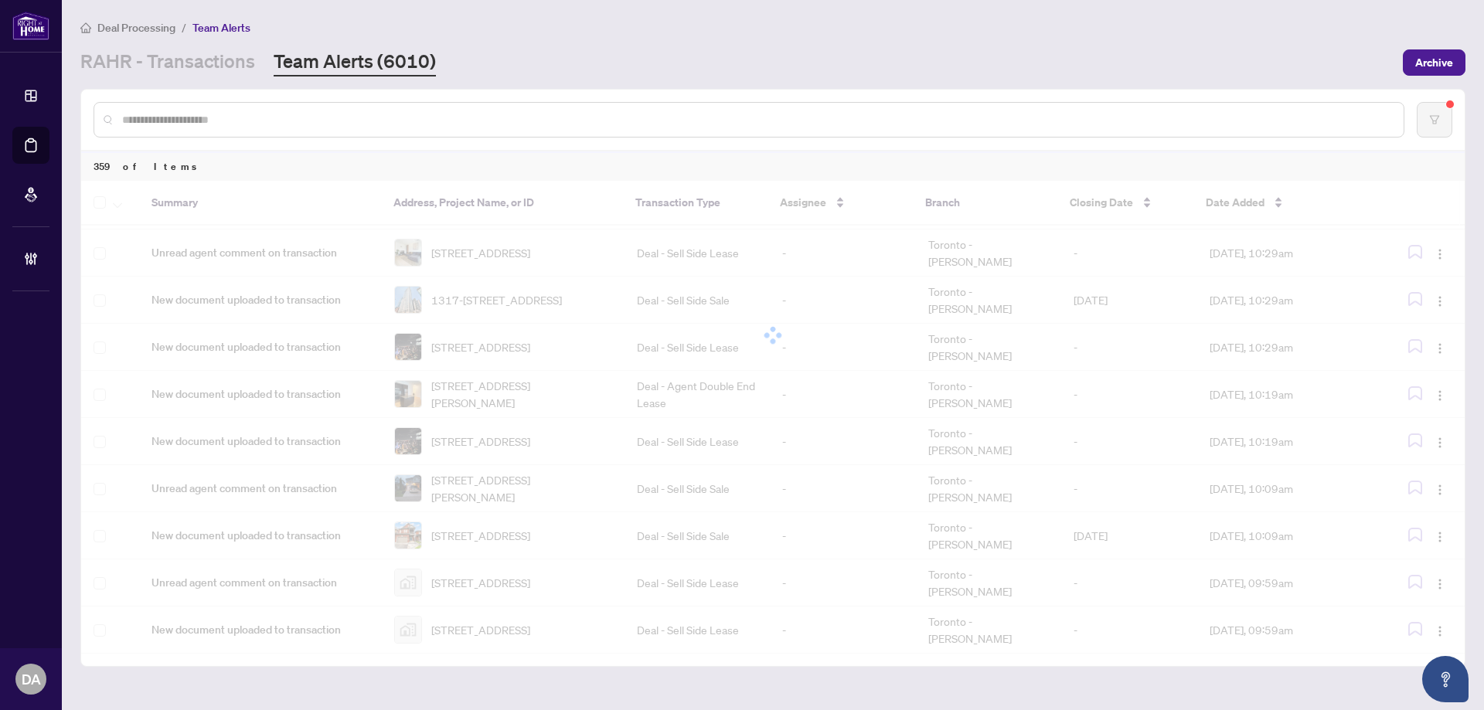
click at [535, 599] on div "Summary Address, Project Name, or ID Transaction Type Assignee Branch Closing D…" at bounding box center [772, 417] width 1383 height 473
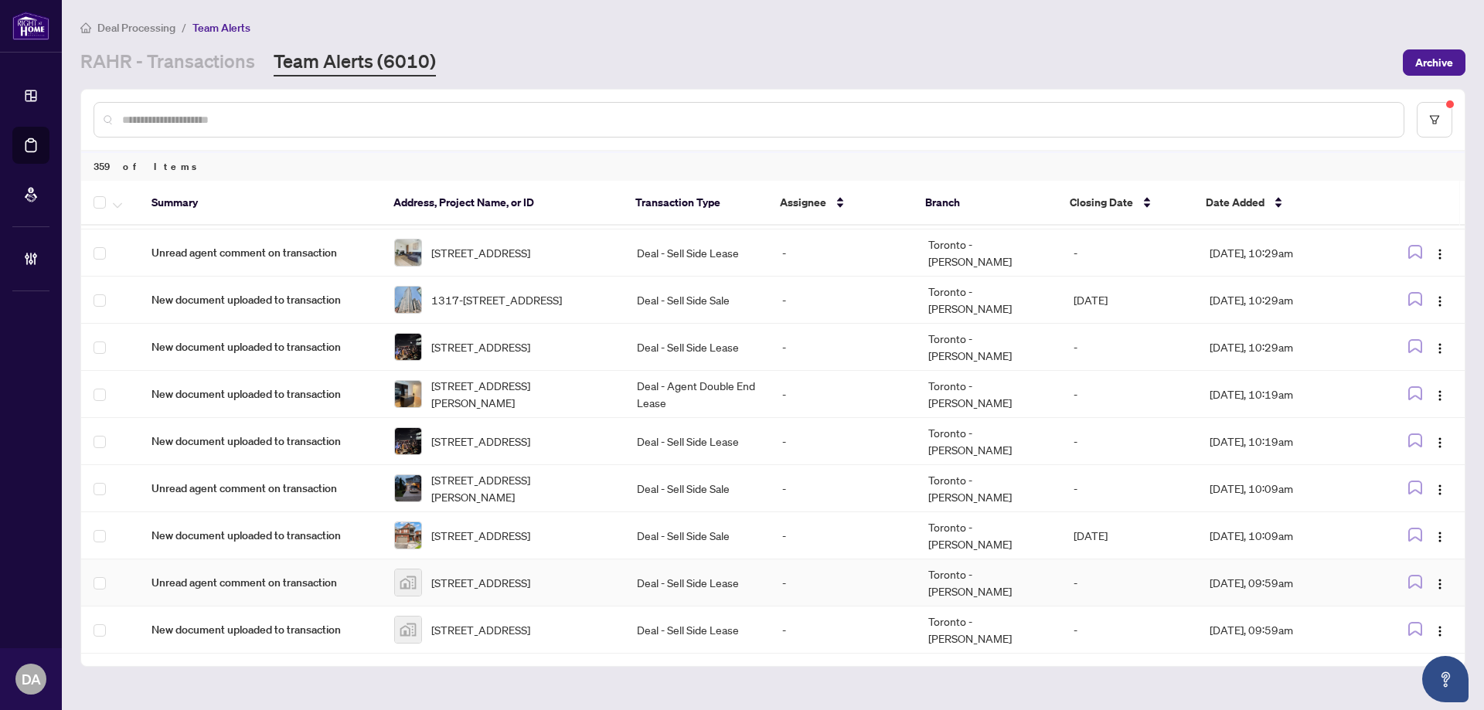
click at [495, 584] on span "400 Adelaide St E unit 2306, Toronto, ON, Canada" at bounding box center [480, 582] width 99 height 17
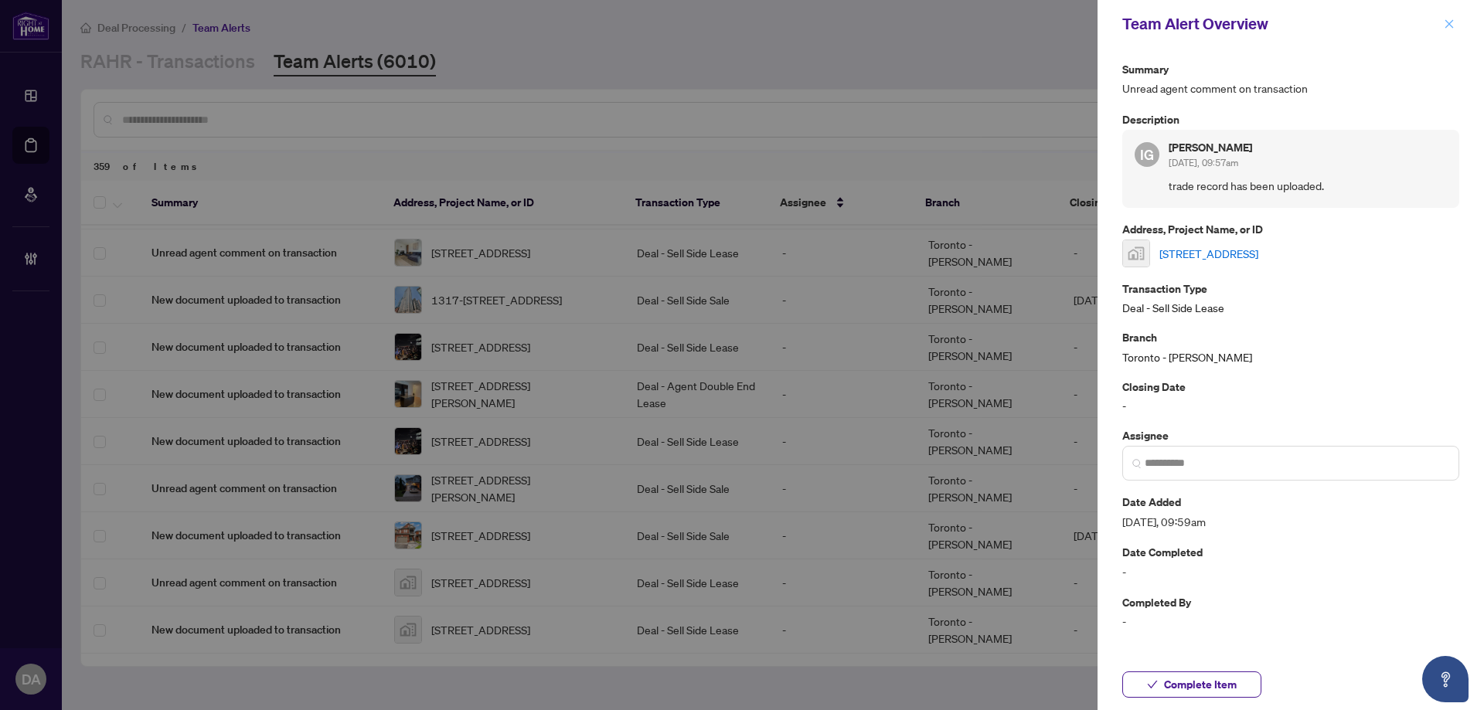
click at [1455, 23] on button "button" at bounding box center [1449, 24] width 20 height 19
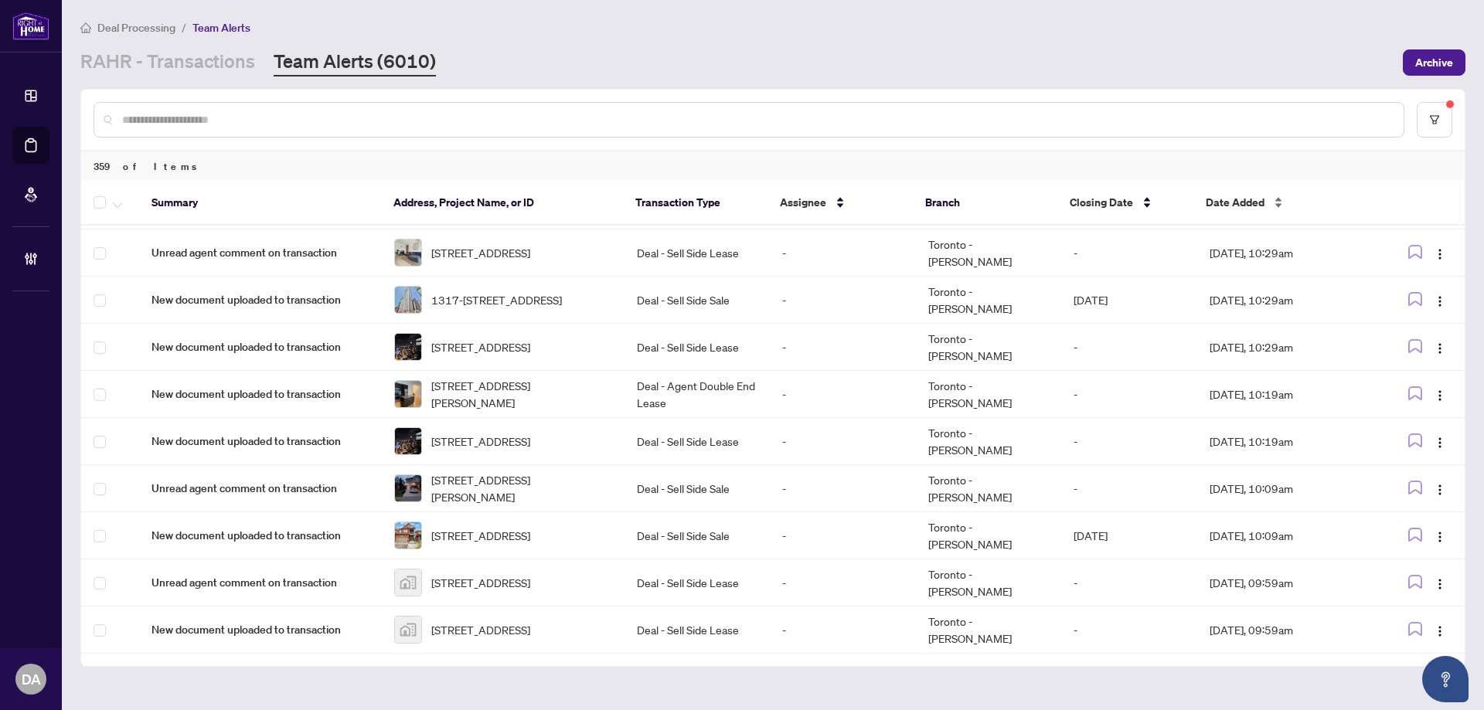
click at [1239, 194] on div "Date Added" at bounding box center [1279, 202] width 149 height 17
click at [1242, 199] on div "Summary Address, Project Name, or ID Transaction Type Assignee Branch Closing D…" at bounding box center [772, 417] width 1383 height 473
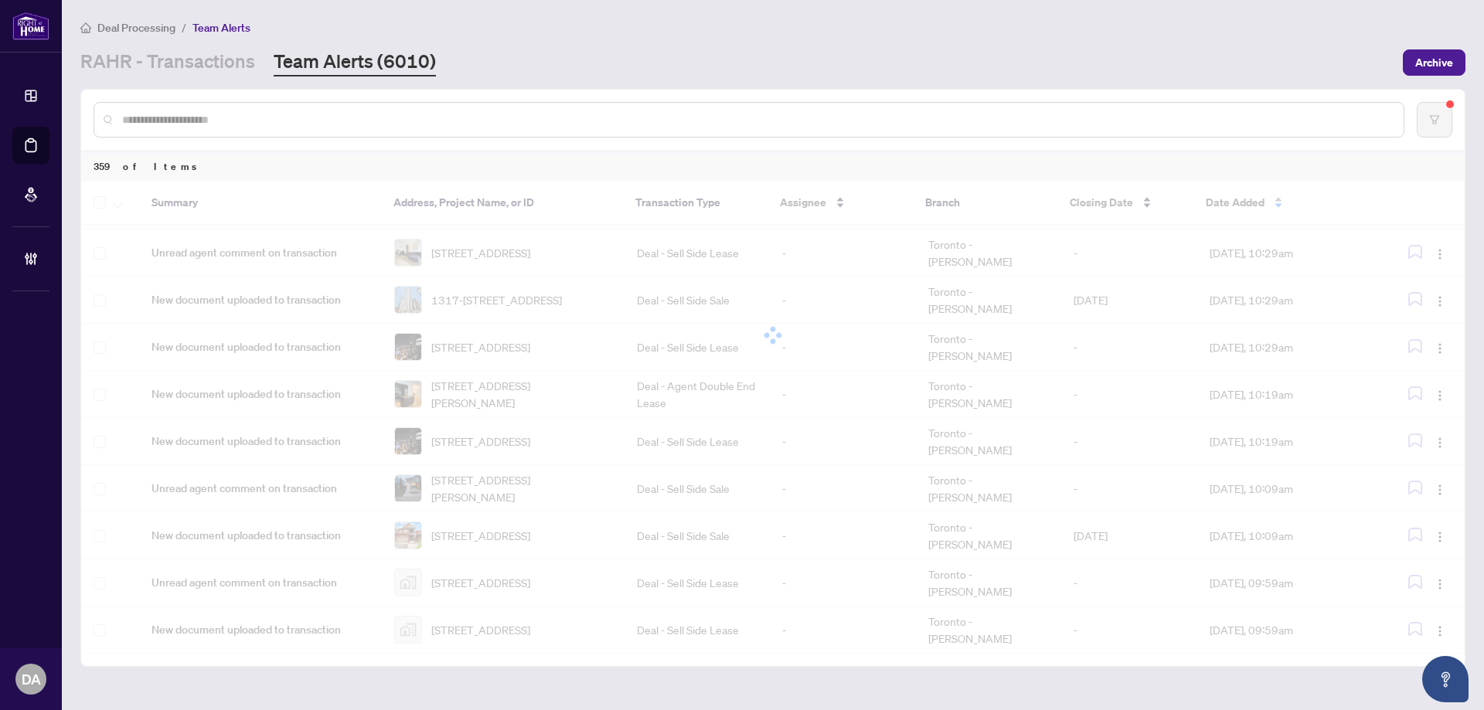
scroll to position [0, 0]
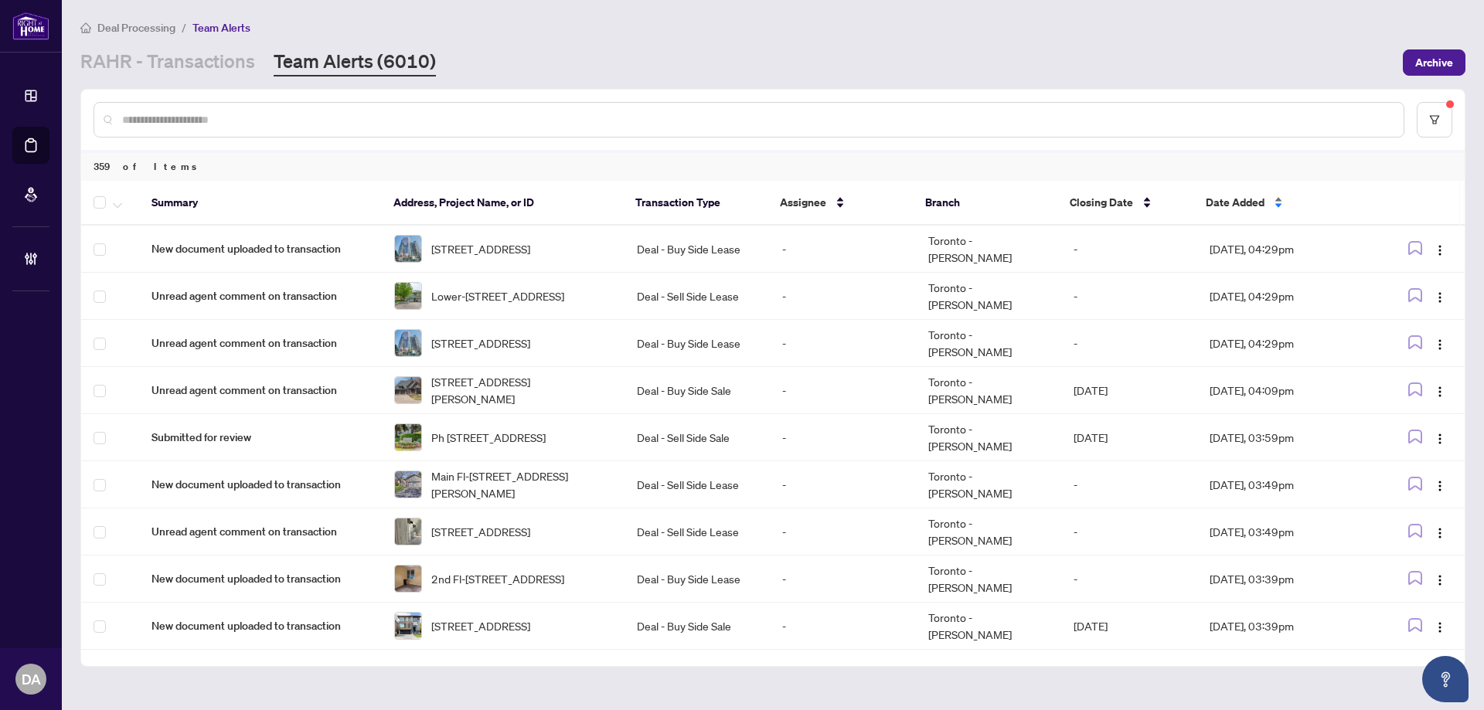
click at [1246, 204] on span "Date Added" at bounding box center [1234, 202] width 59 height 17
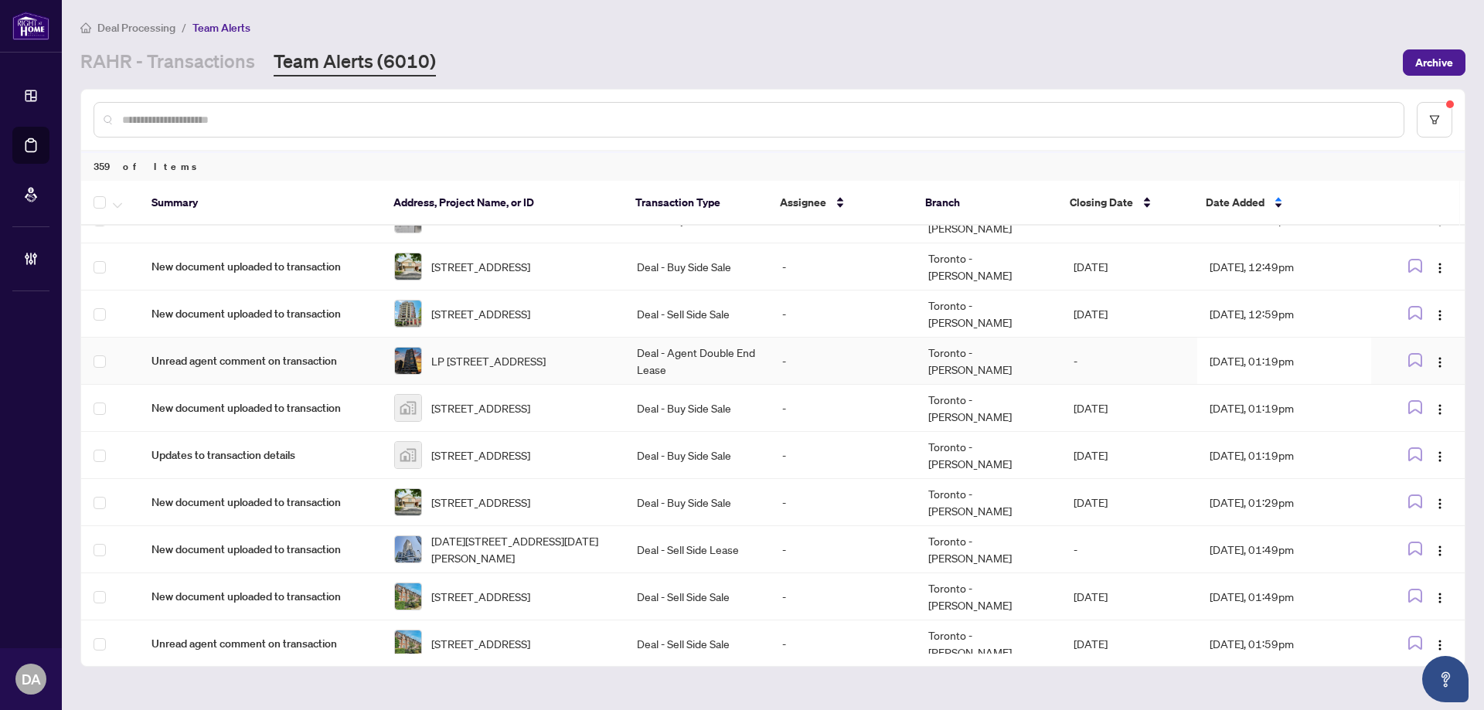
scroll to position [1204, 0]
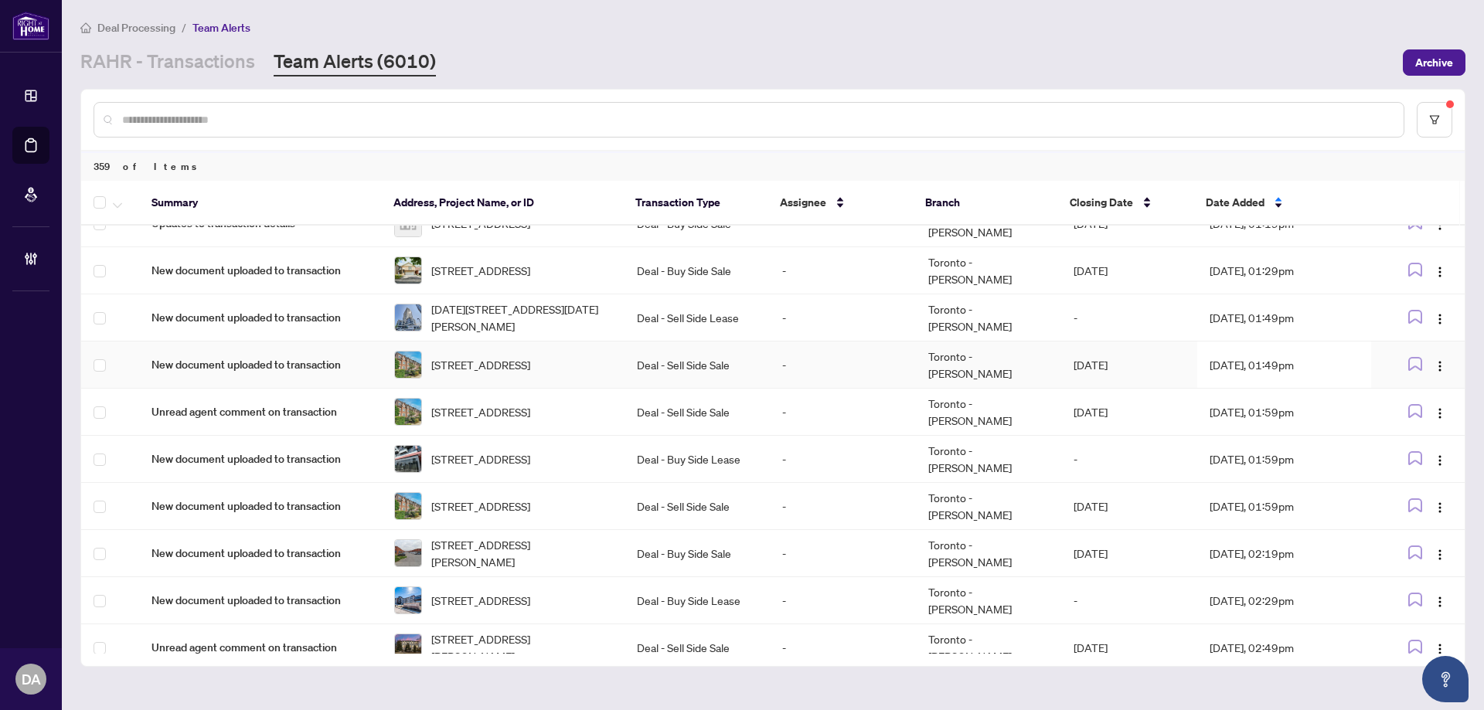
click at [678, 351] on td "Deal - Sell Side Sale" at bounding box center [696, 365] width 145 height 47
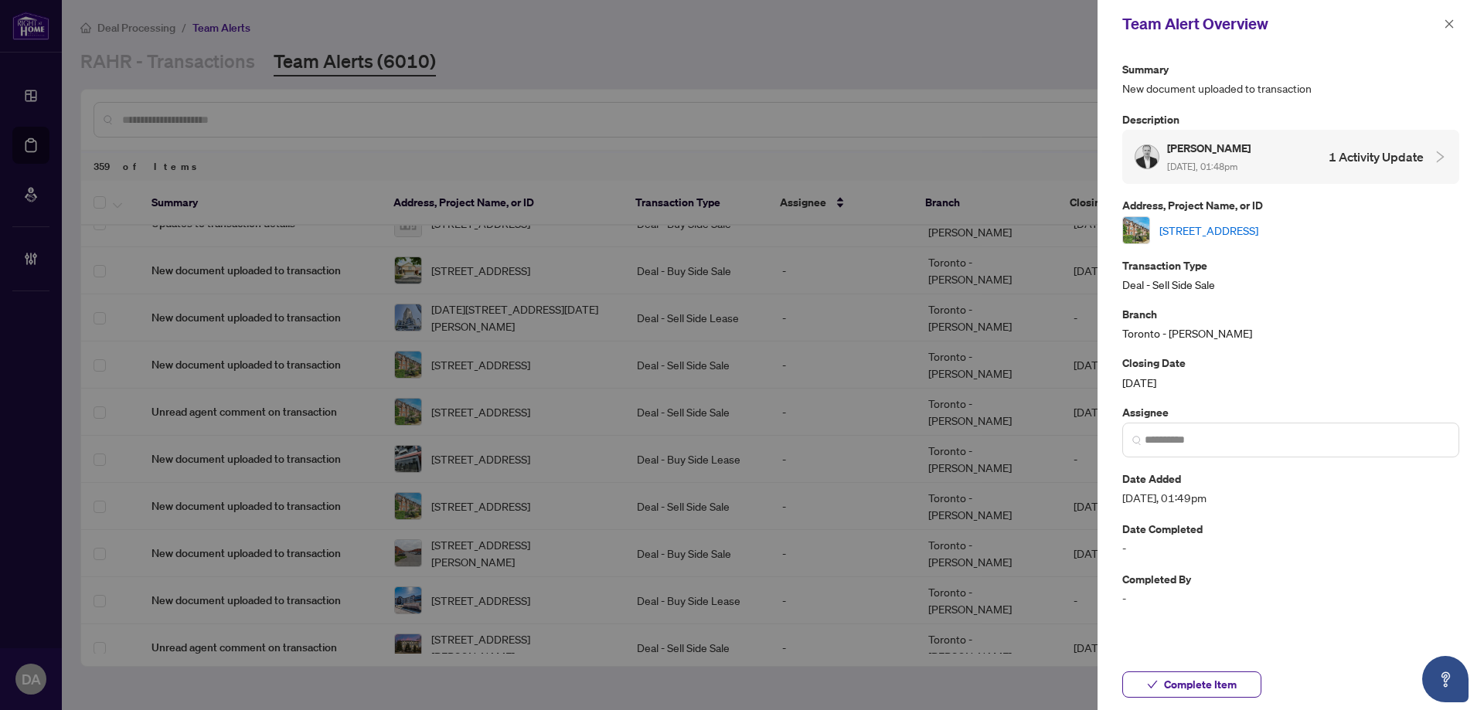
click at [1237, 166] on span "Aug/22/2025, 01:48pm" at bounding box center [1202, 167] width 70 height 12
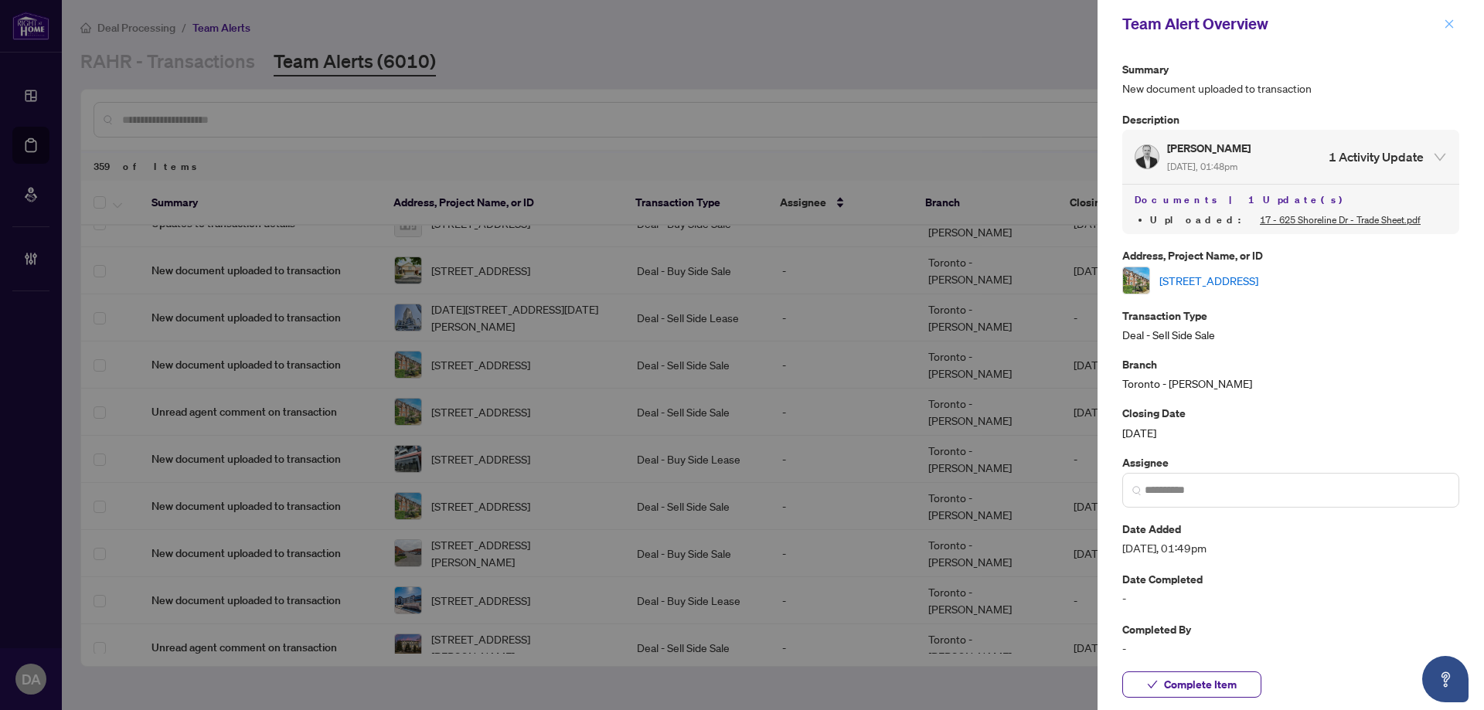
click at [1443, 31] on span "button" at bounding box center [1448, 24] width 11 height 25
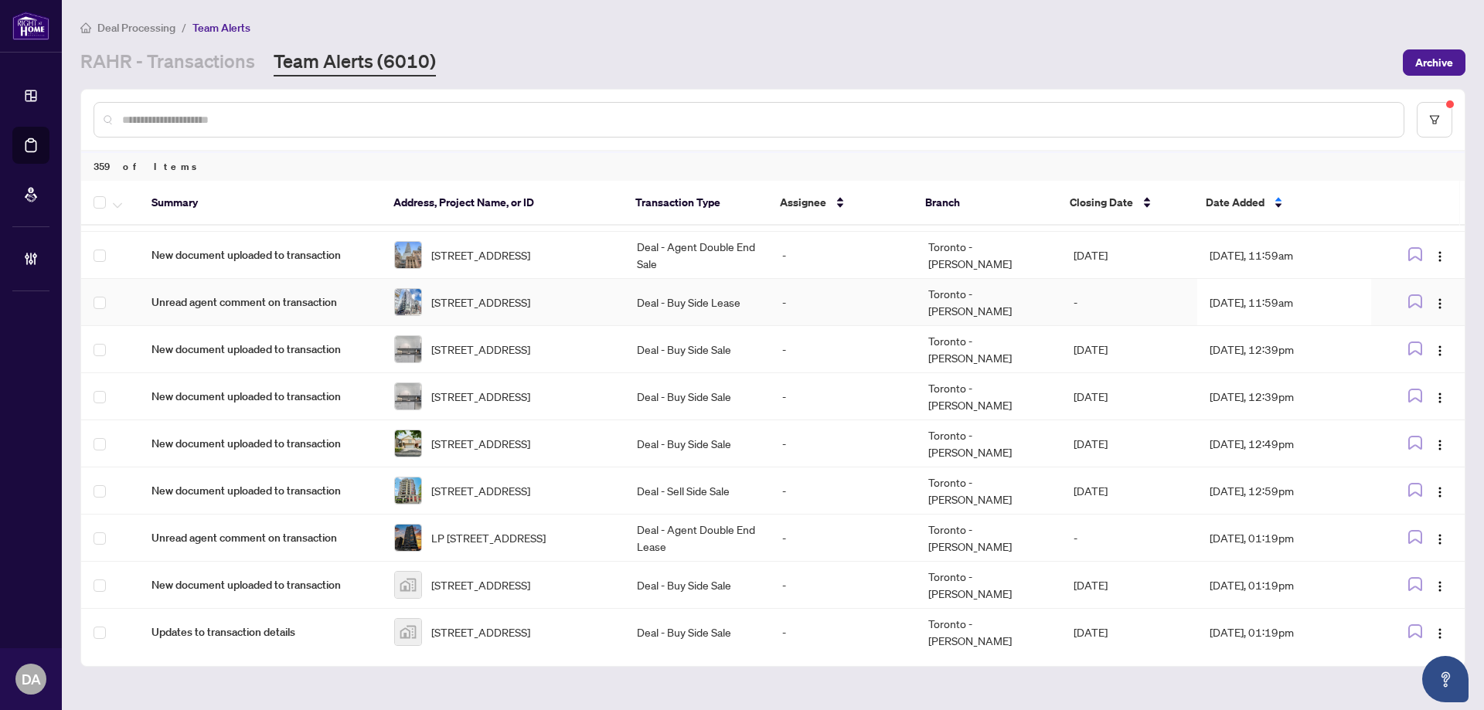
scroll to position [663, 0]
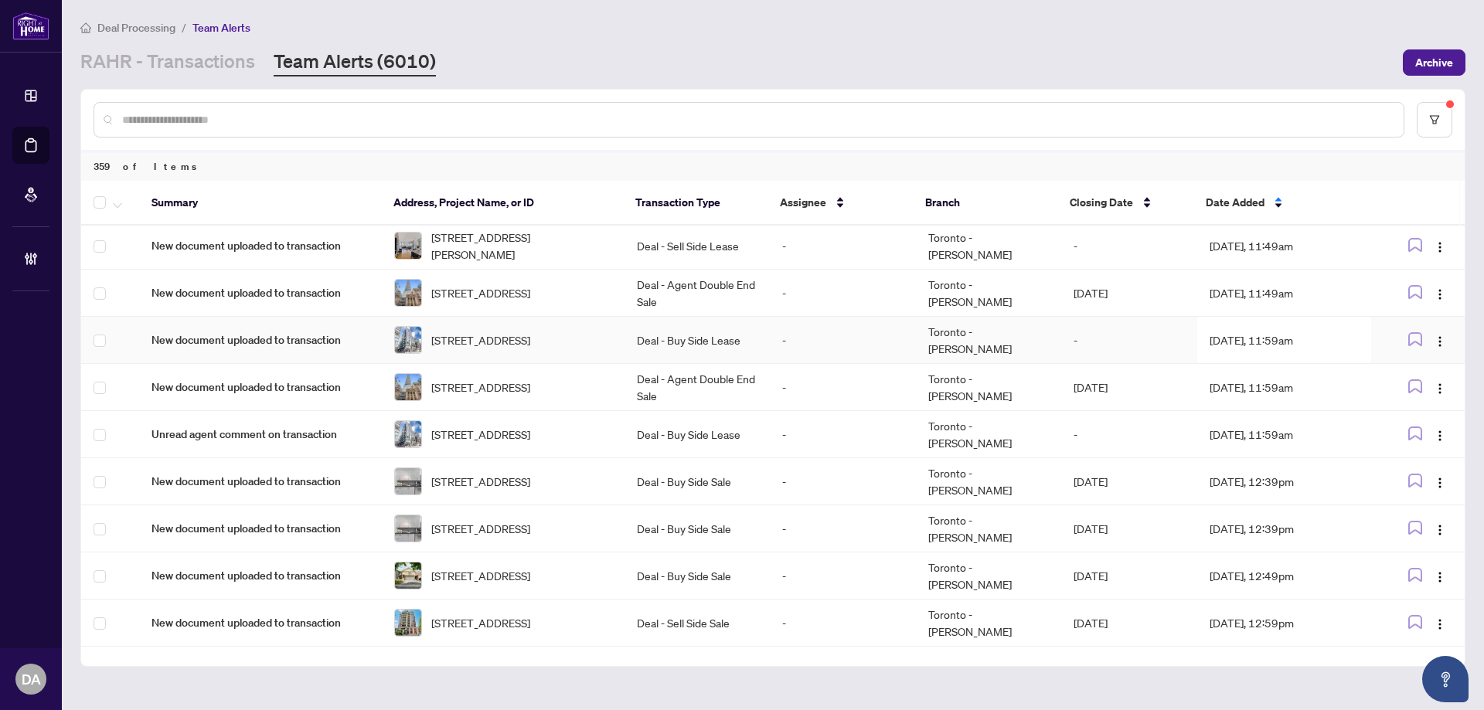
click at [614, 347] on td "307-25 Oxley St, Toronto, Ontario M5V 2J5, Canada" at bounding box center [503, 340] width 243 height 47
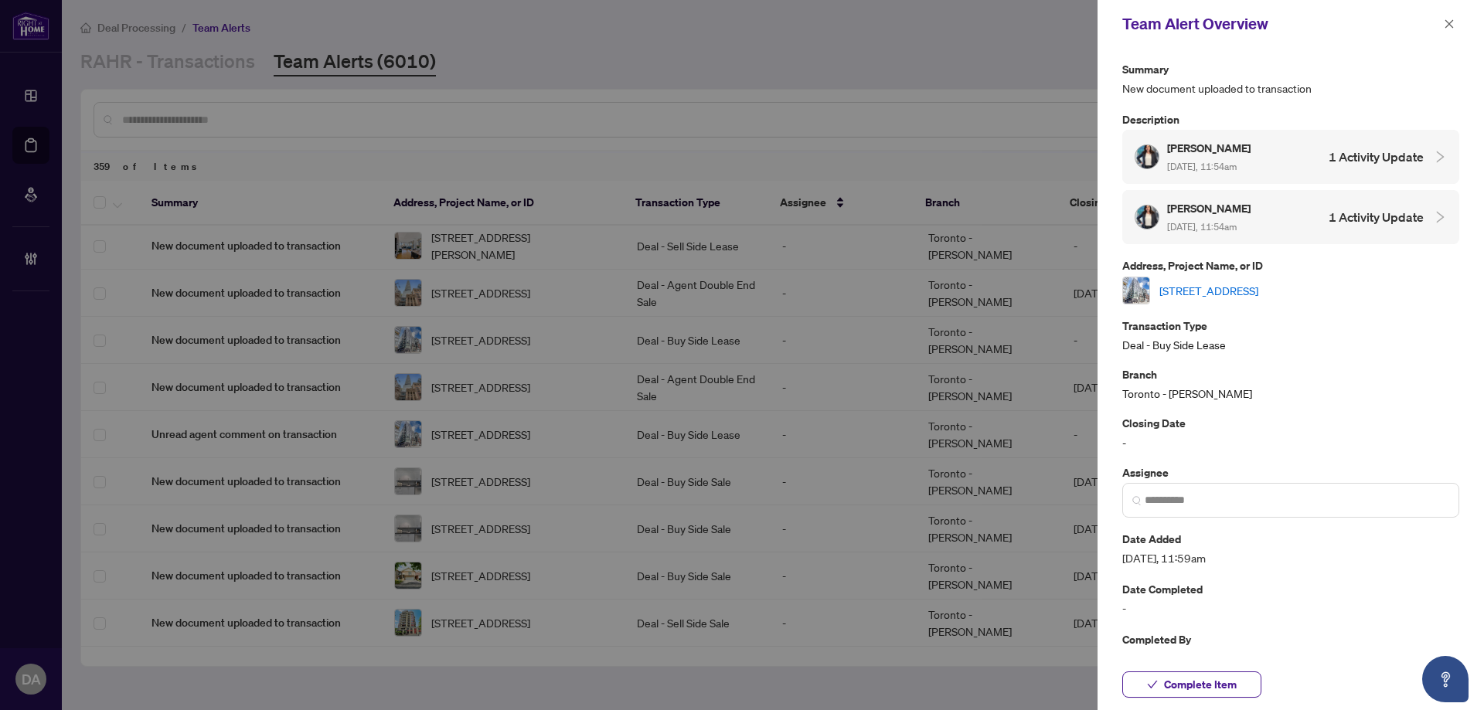
click at [1358, 163] on h4 "1 Activity Update" at bounding box center [1375, 157] width 95 height 19
click at [1321, 212] on div "Catherine Young Aug/22/2025, 11:54am 1 Activity Update Documents | 1 Update(s) …" at bounding box center [1290, 187] width 337 height 114
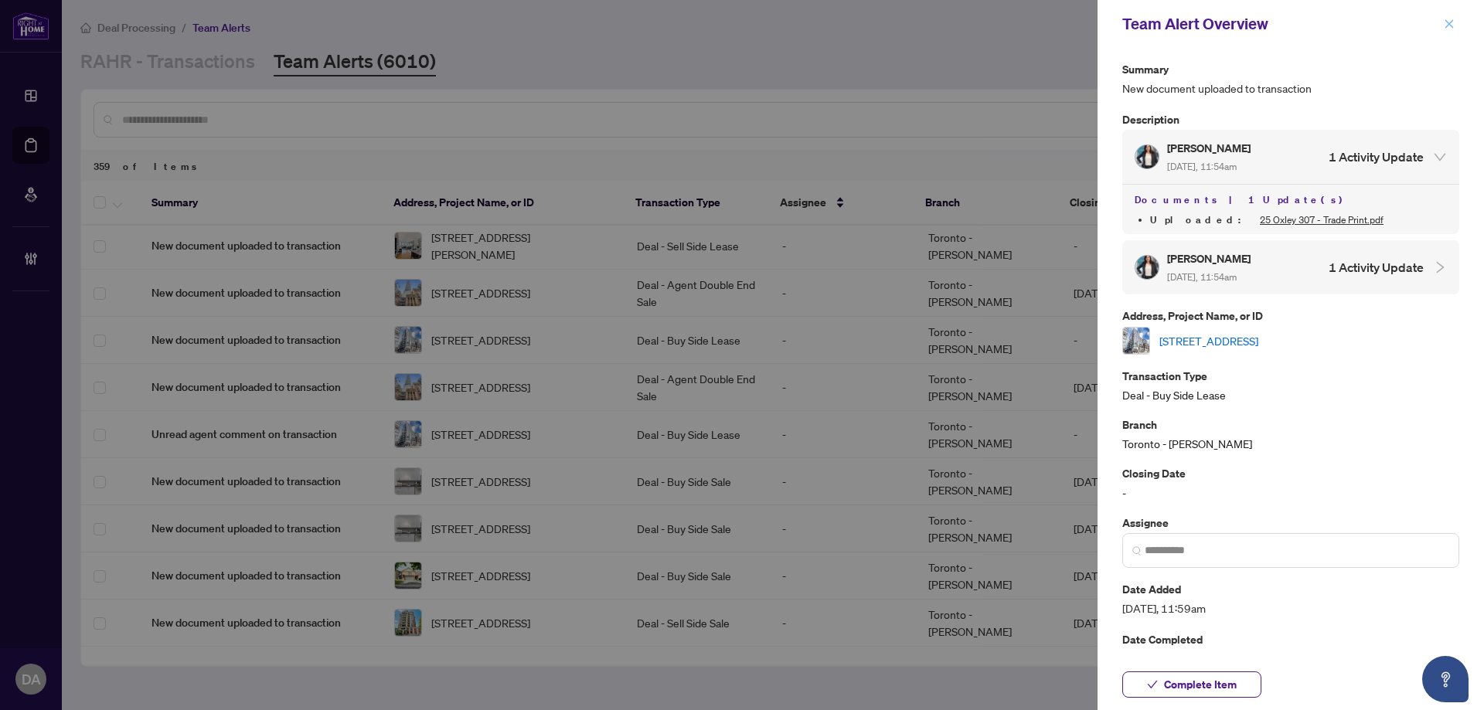
click at [1450, 20] on icon "close" at bounding box center [1448, 24] width 11 height 11
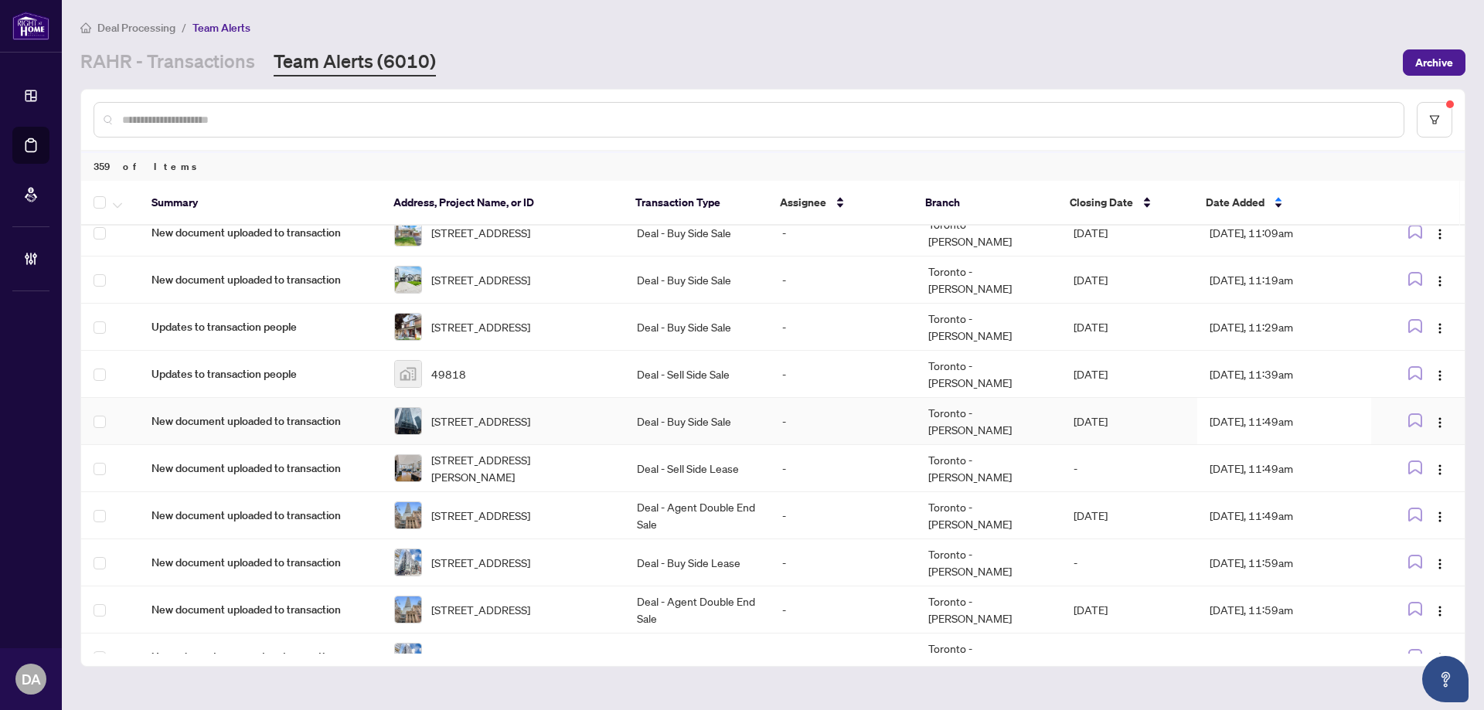
scroll to position [431, 0]
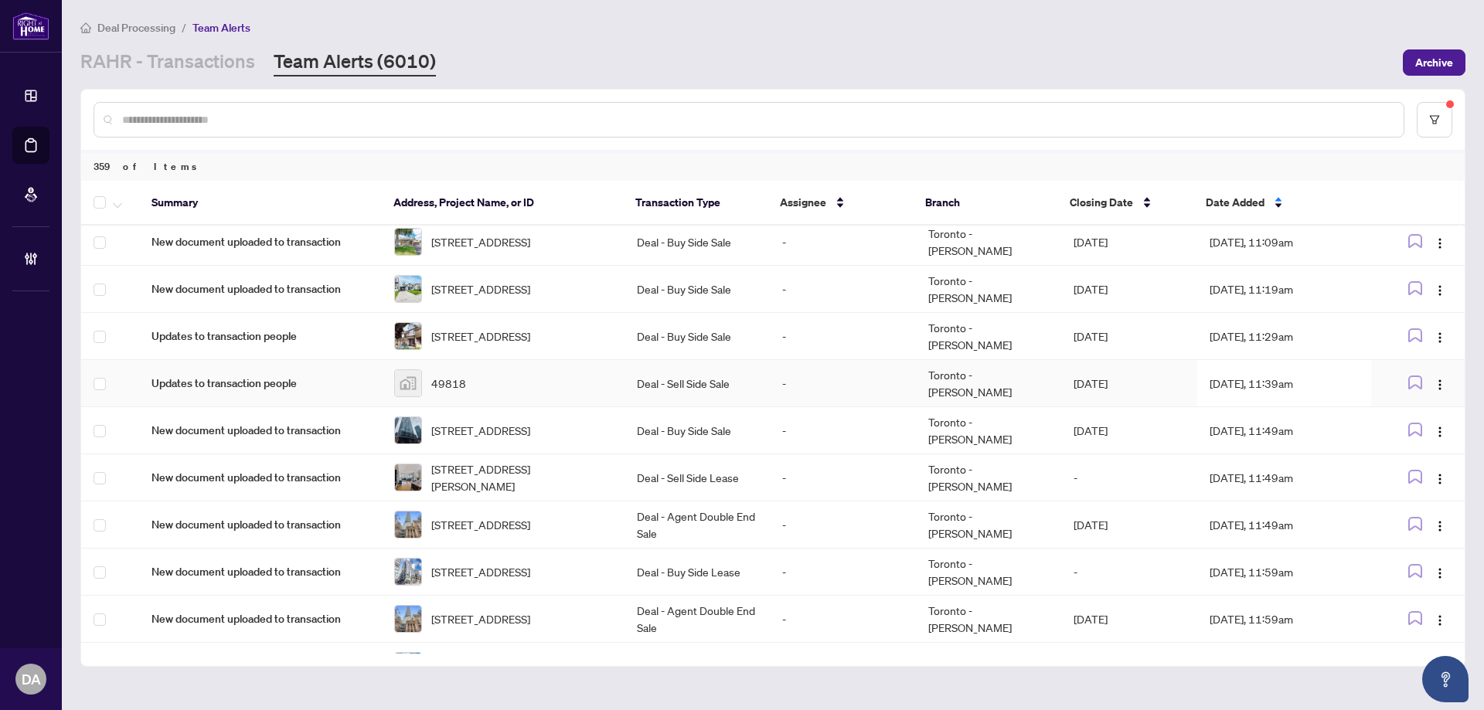
click at [658, 378] on td "Deal - Sell Side Sale" at bounding box center [696, 383] width 145 height 47
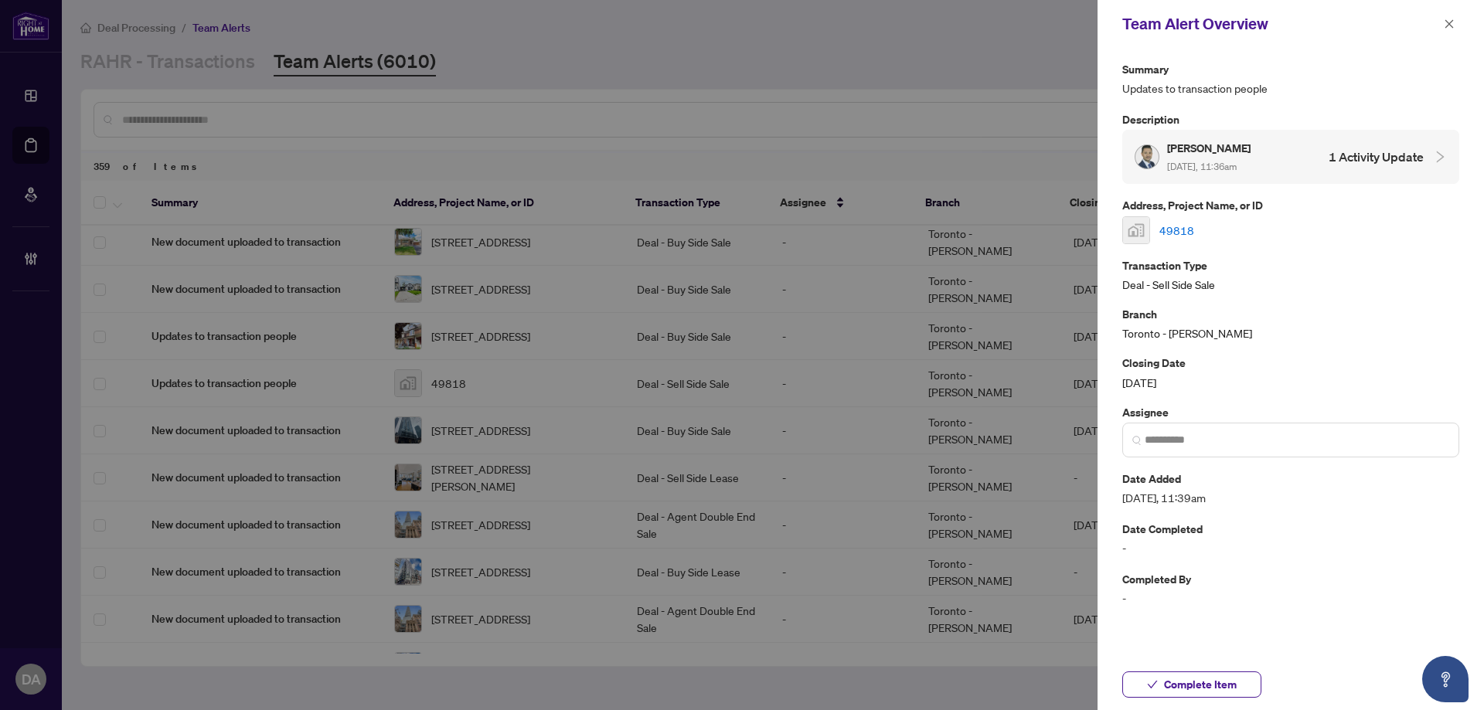
drag, startPoint x: 1259, startPoint y: 154, endPoint x: 1271, endPoint y: 156, distance: 11.8
click at [1253, 154] on h5 "Kosta Deris" at bounding box center [1210, 148] width 86 height 18
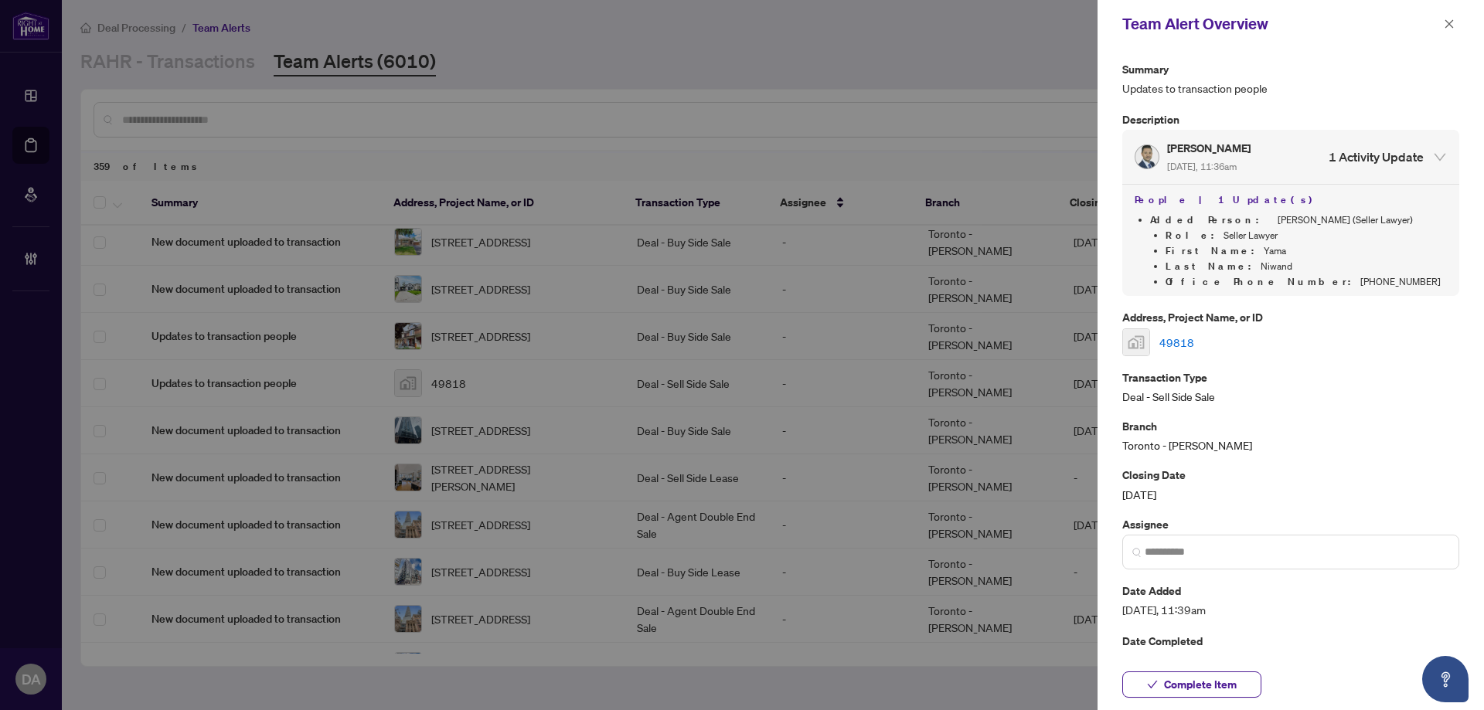
click at [1184, 338] on link "49818" at bounding box center [1176, 342] width 35 height 17
click at [1208, 678] on span "Complete Item" at bounding box center [1200, 684] width 73 height 25
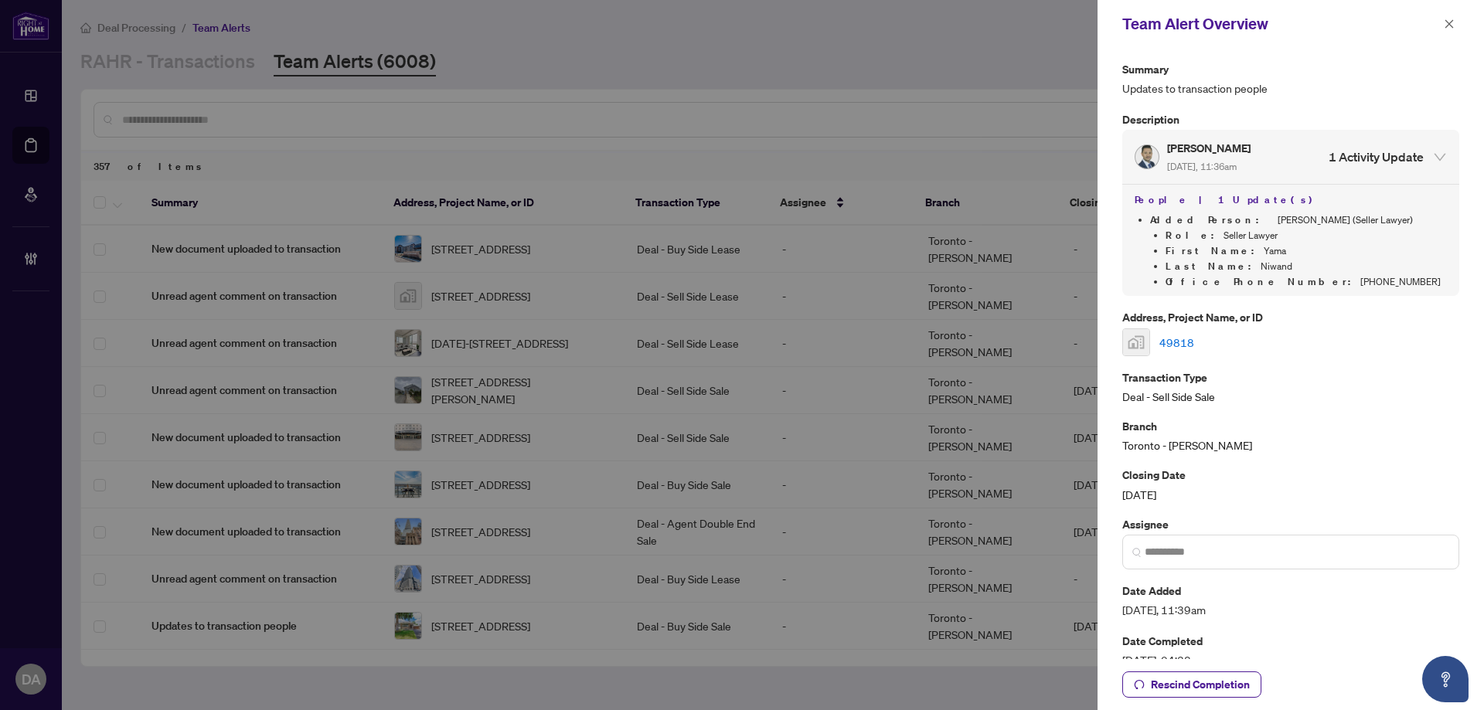
click at [1457, 27] on button "button" at bounding box center [1449, 24] width 20 height 19
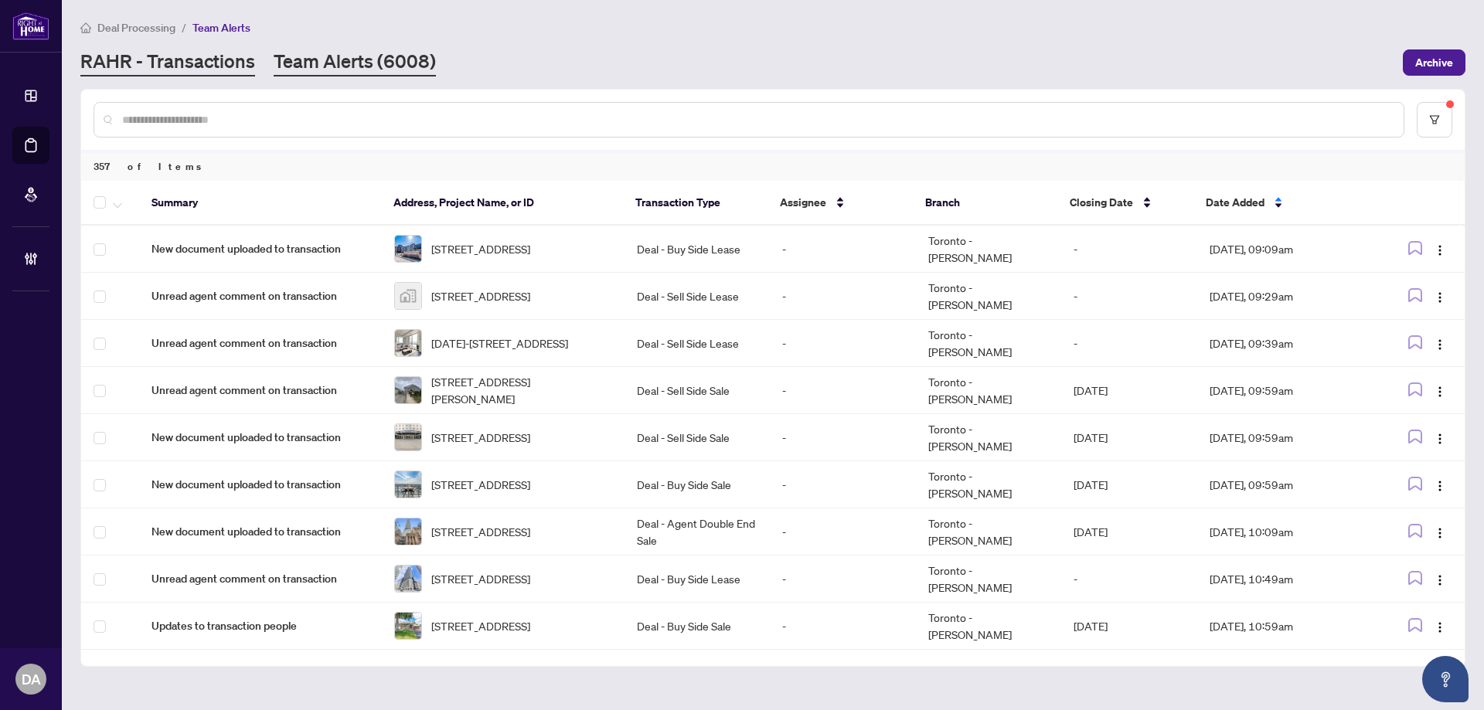
click at [225, 61] on link "RAHR - Transactions" at bounding box center [167, 63] width 175 height 28
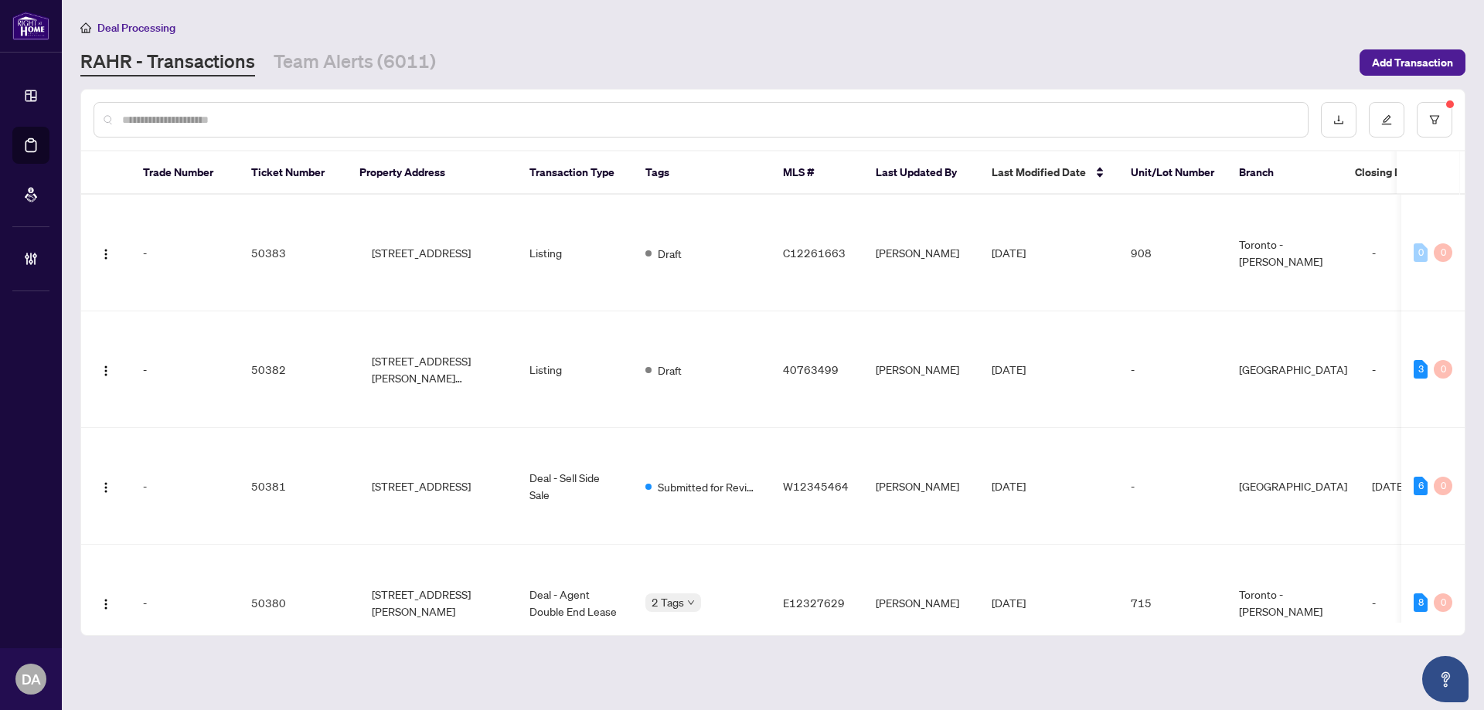
click at [425, 118] on input "text" at bounding box center [708, 119] width 1173 height 17
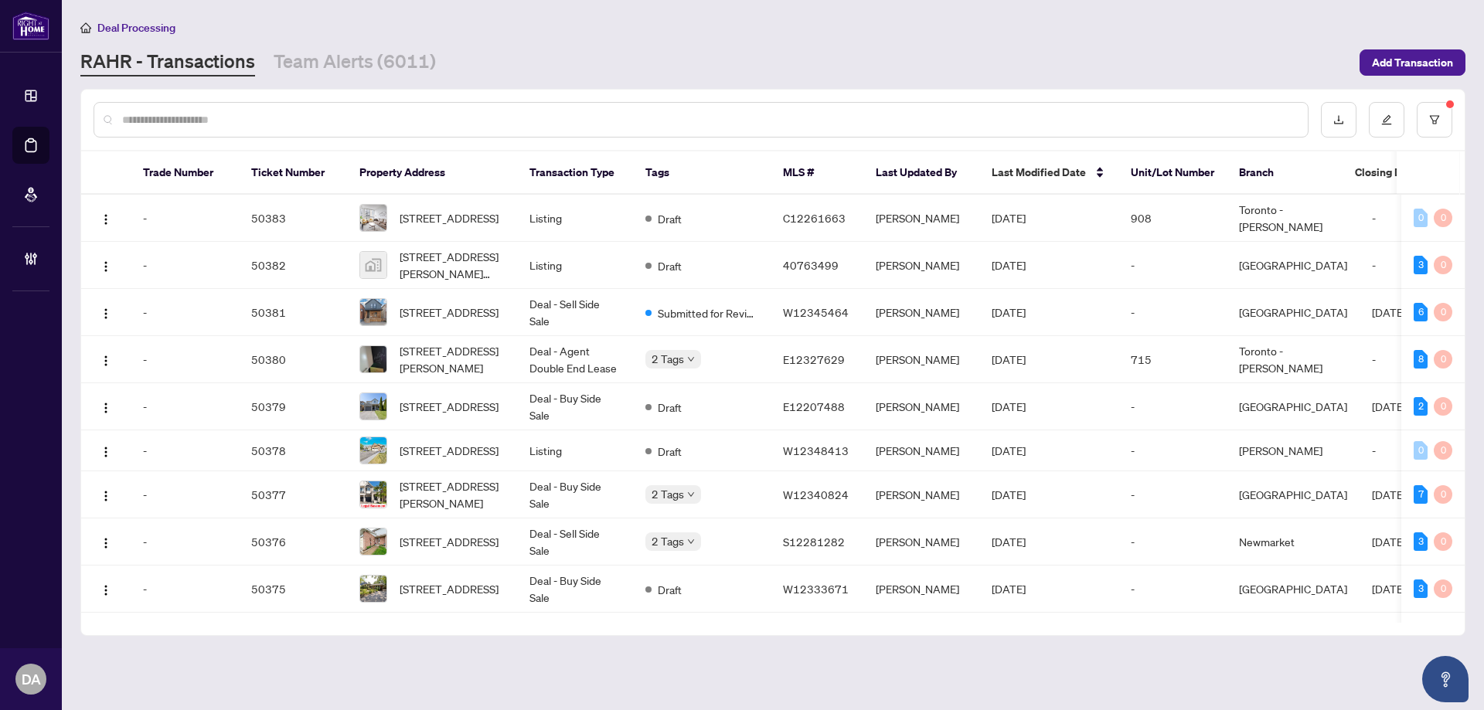
paste input "*******"
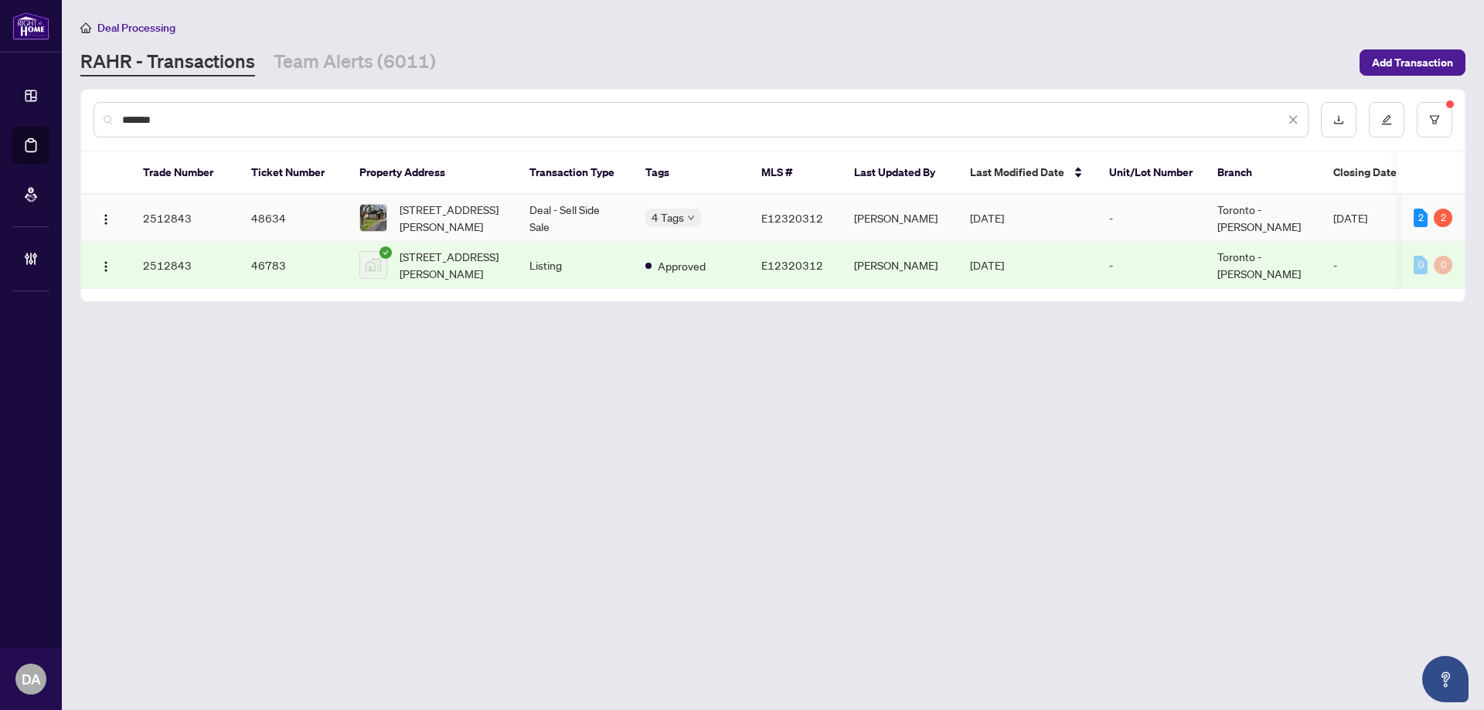
type input "*******"
click at [586, 205] on td "Deal - Sell Side Sale" at bounding box center [575, 218] width 116 height 47
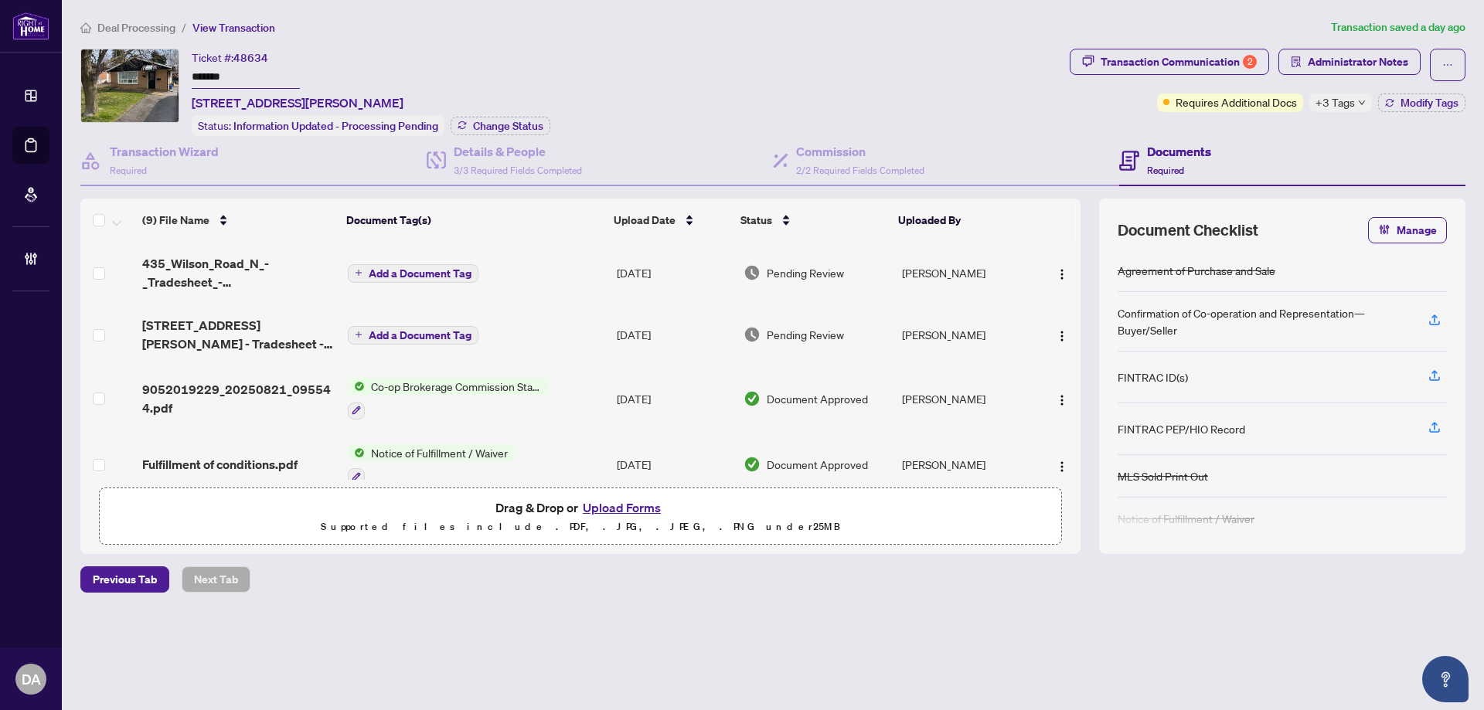
click at [226, 72] on input "*******" at bounding box center [246, 77] width 108 height 22
click at [558, 155] on h4 "Details & People" at bounding box center [518, 151] width 128 height 19
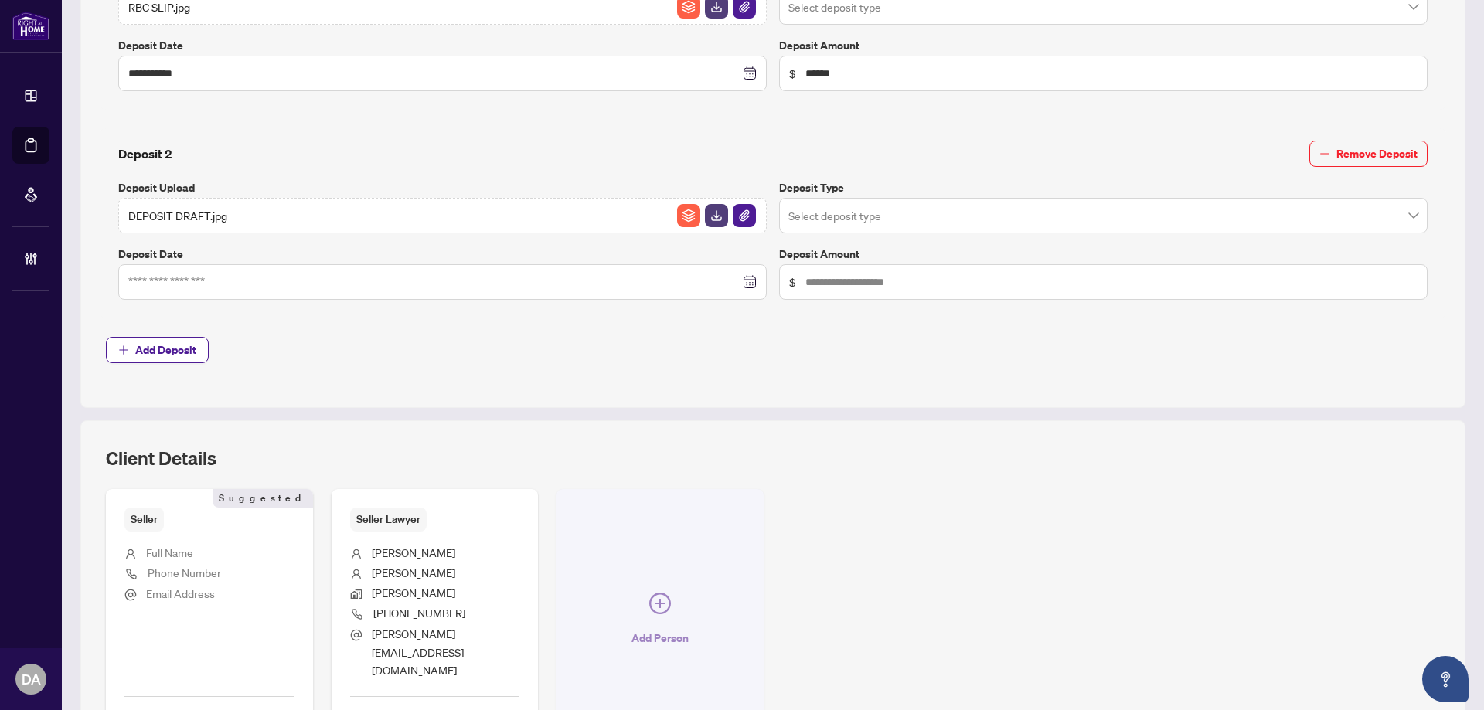
scroll to position [850, 0]
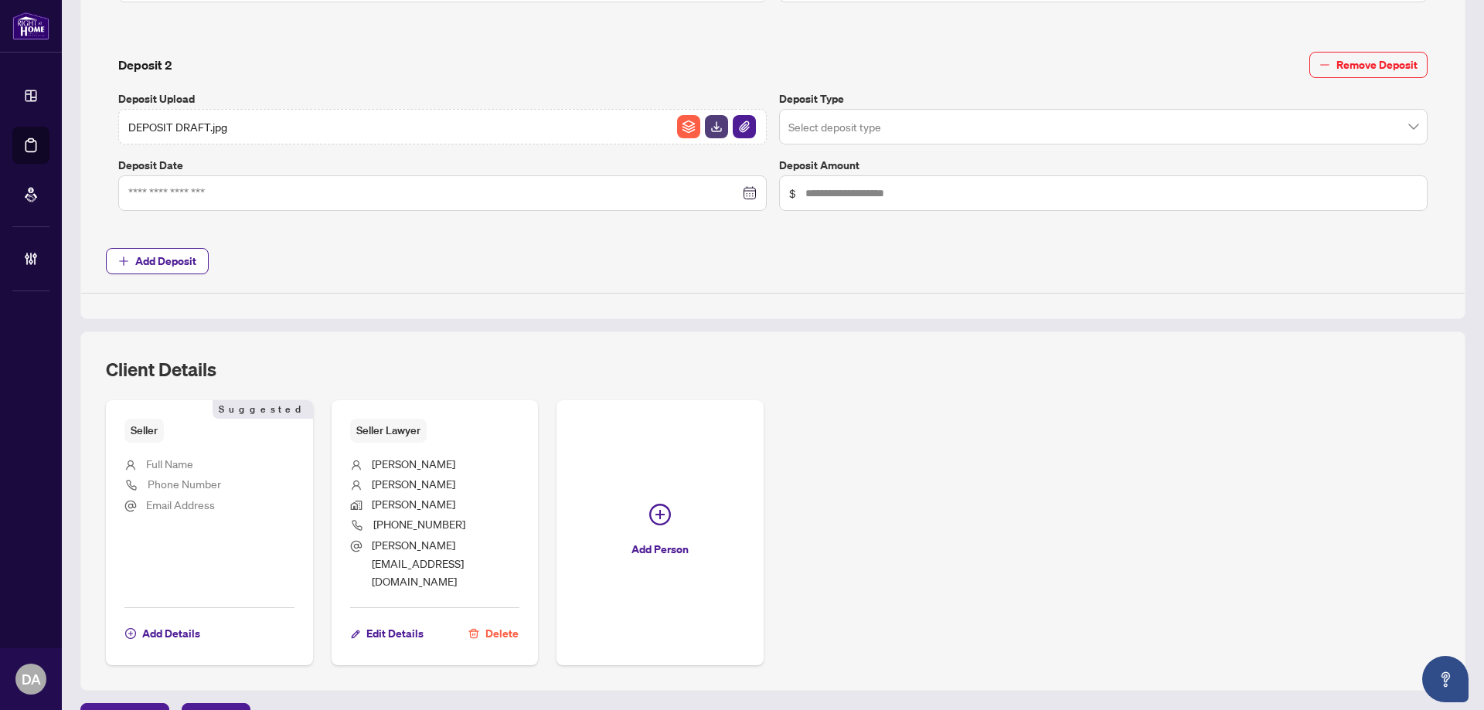
click at [404, 522] on span "416-512-1072" at bounding box center [419, 524] width 92 height 14
copy ul "416-512-1072"
click at [464, 546] on span "steven@cooperlegal.ca" at bounding box center [418, 563] width 92 height 50
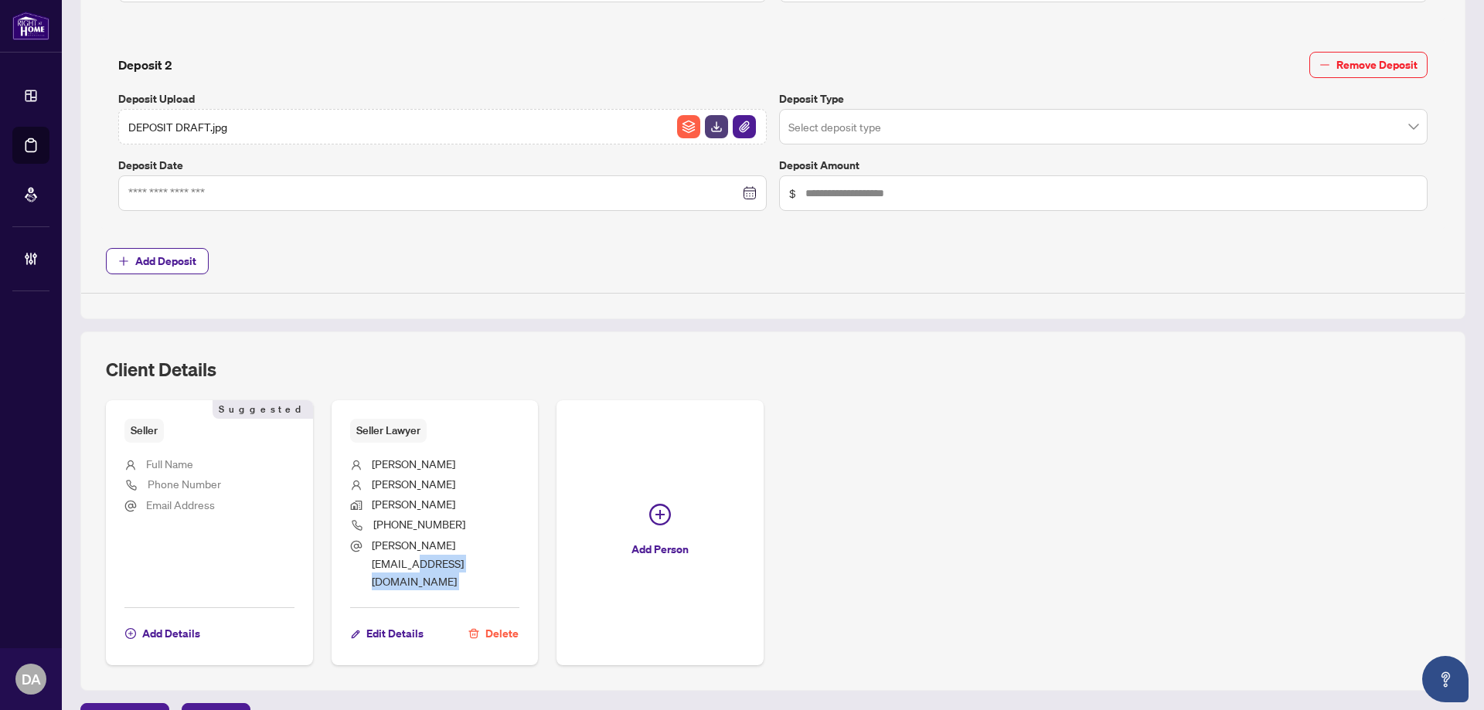
click at [464, 546] on span "steven@cooperlegal.ca" at bounding box center [418, 563] width 92 height 50
copy div "steven@cooperlegal.ca Edit Details Delete Add Person Previous Tab Next Tab"
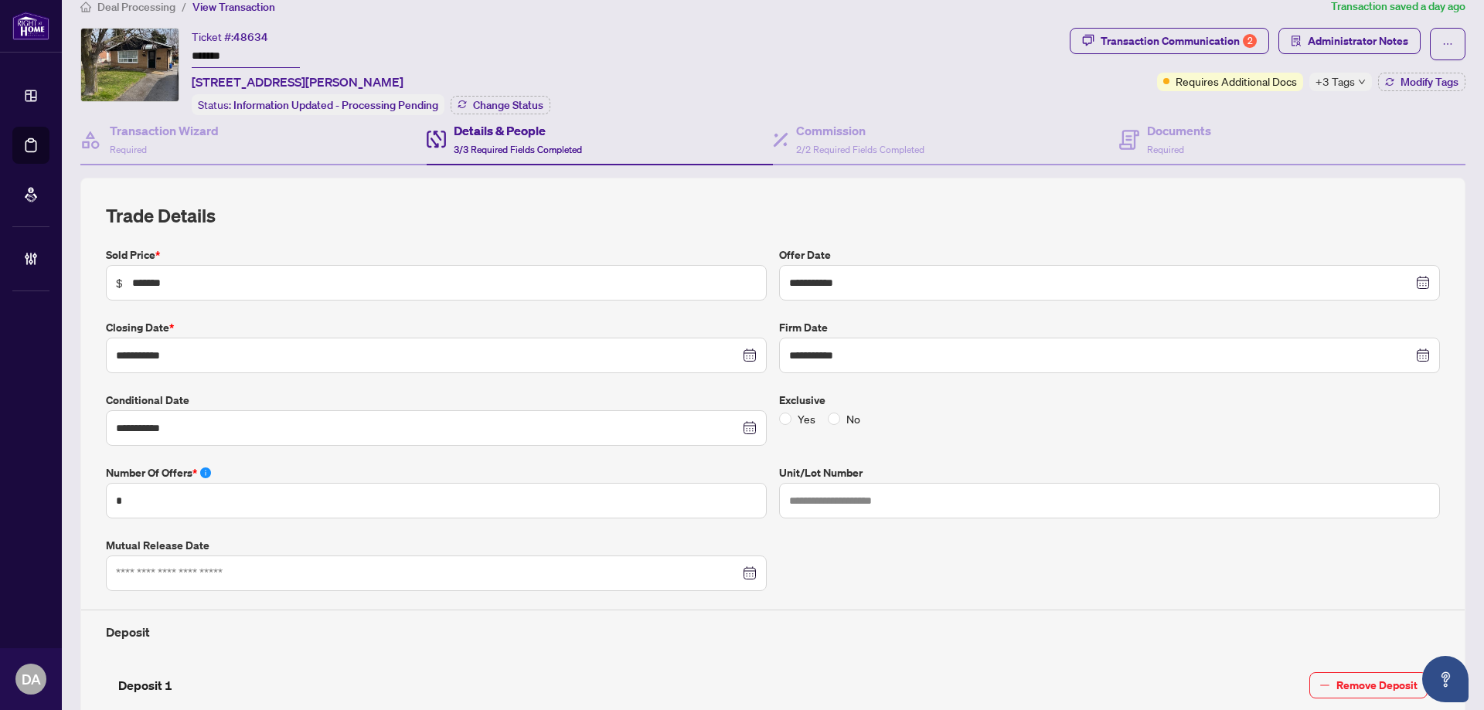
scroll to position [0, 0]
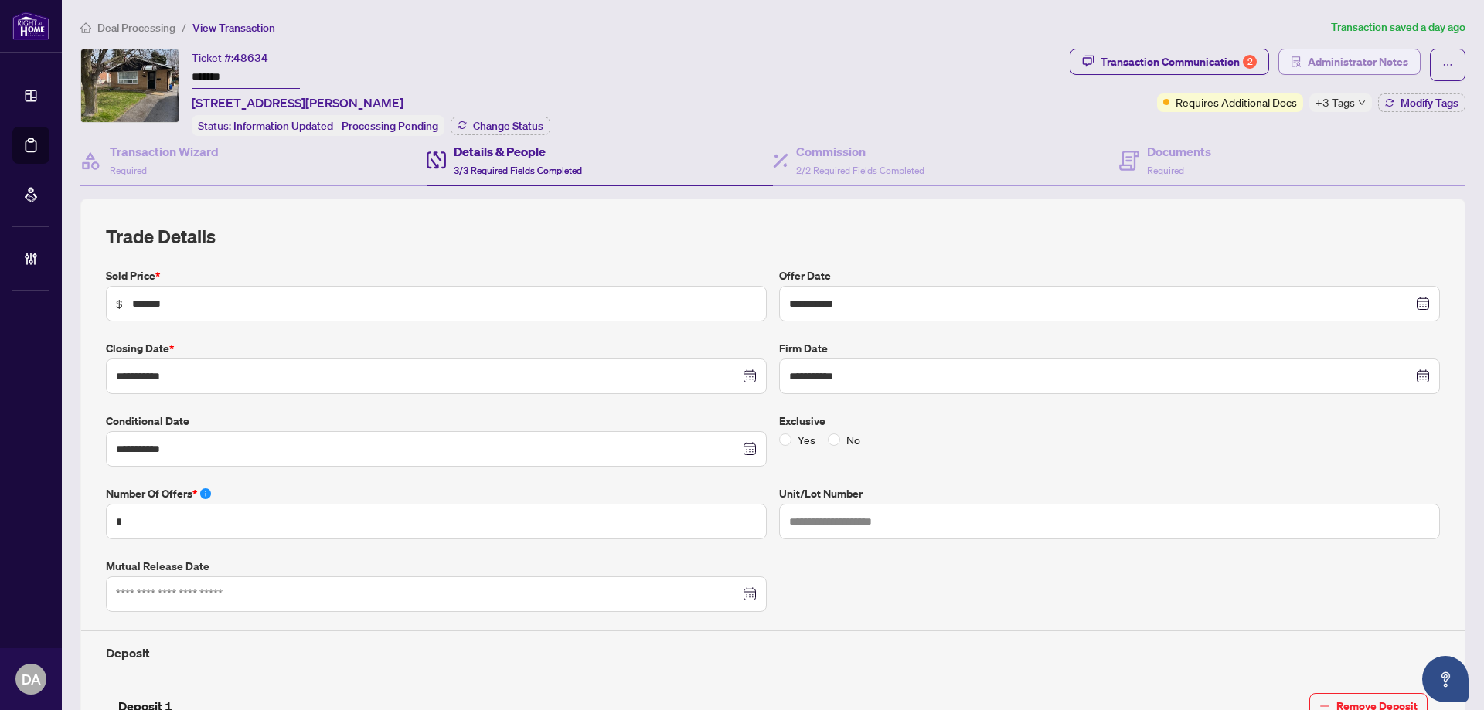
click at [1348, 59] on span "Administrator Notes" at bounding box center [1357, 61] width 100 height 25
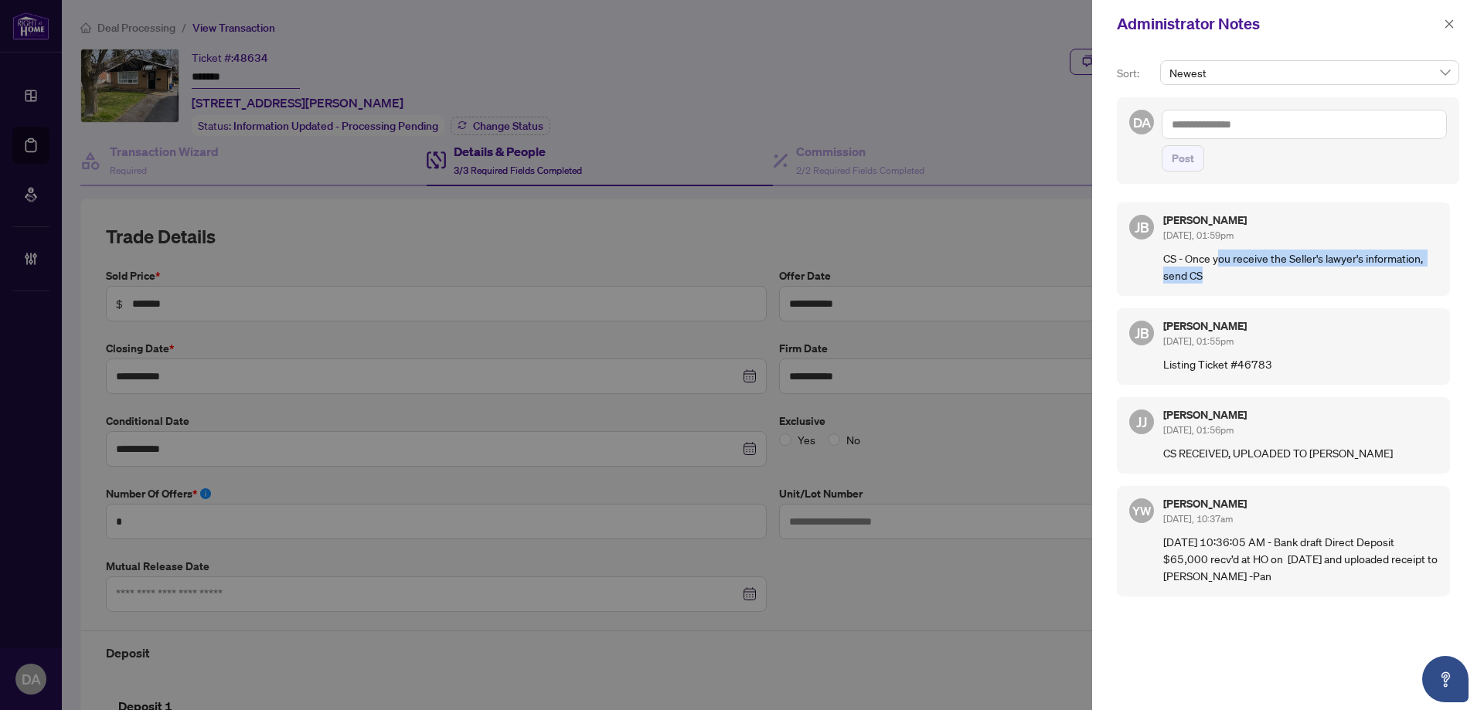
drag, startPoint x: 1219, startPoint y: 261, endPoint x: 1280, endPoint y: 280, distance: 63.8
click at [1280, 280] on p "CS - Once you receive the Seller's lawyer's information, send CS" at bounding box center [1300, 267] width 274 height 34
click at [202, 102] on div at bounding box center [742, 355] width 1484 height 710
drag, startPoint x: 208, startPoint y: 102, endPoint x: 308, endPoint y: 100, distance: 100.5
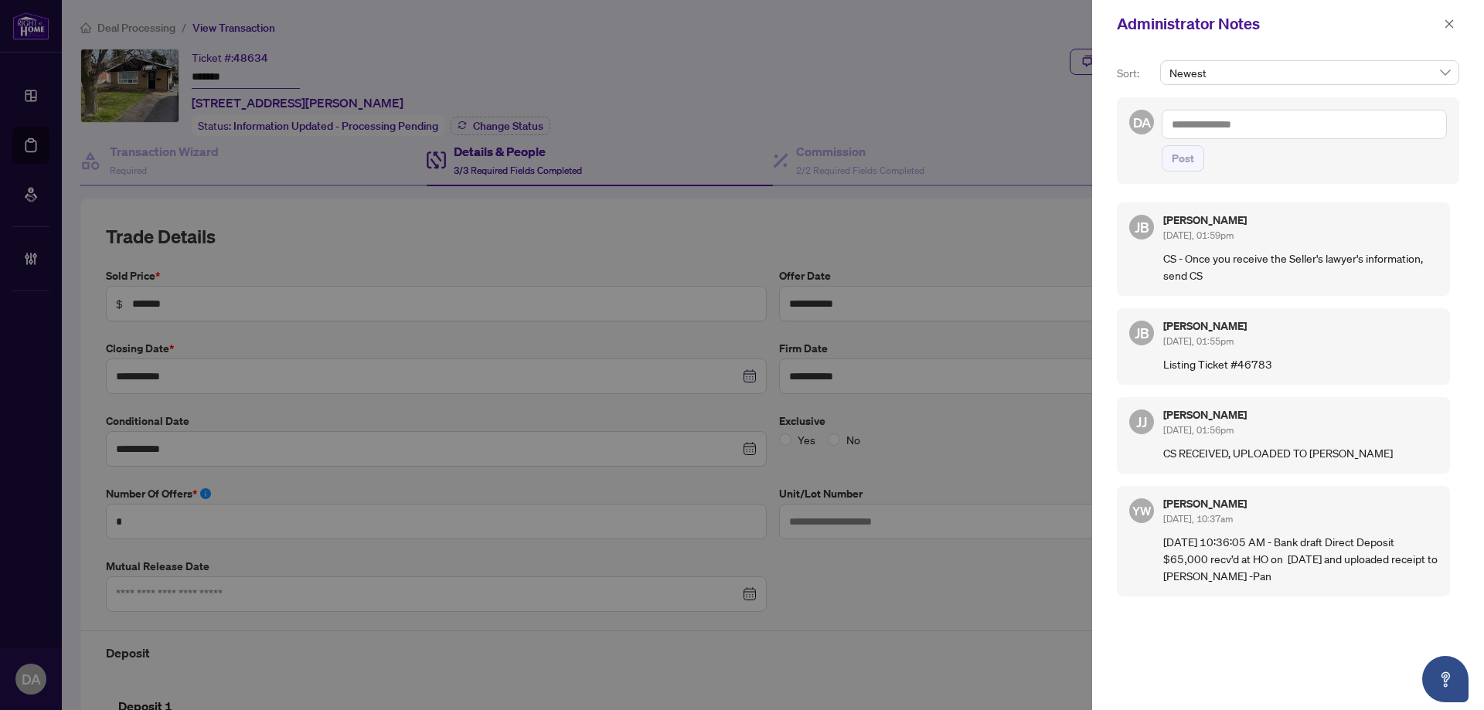
click at [308, 100] on div at bounding box center [742, 355] width 1484 height 710
drag, startPoint x: 320, startPoint y: 100, endPoint x: 233, endPoint y: 100, distance: 86.5
click at [233, 100] on div at bounding box center [742, 355] width 1484 height 710
click at [1448, 23] on icon "close" at bounding box center [1449, 23] width 8 height 8
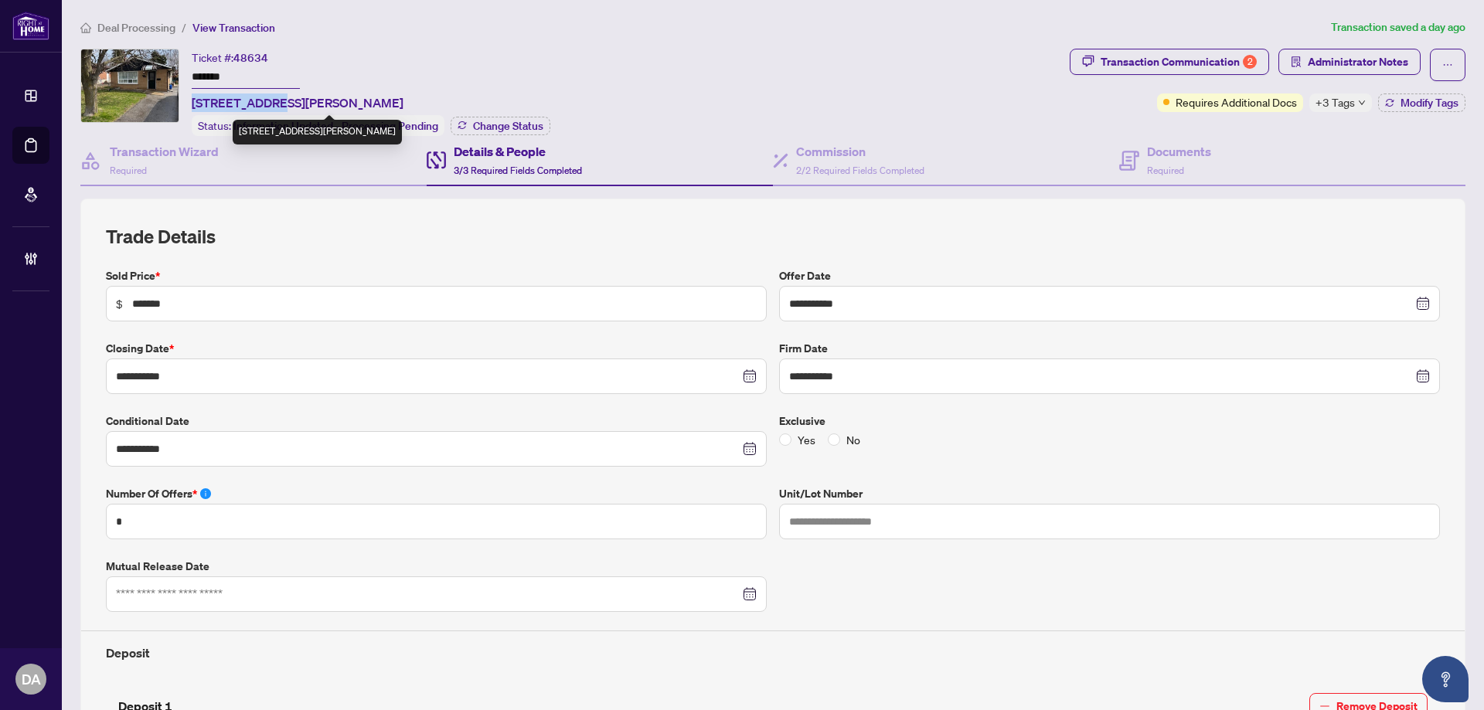
drag, startPoint x: 193, startPoint y: 101, endPoint x: 272, endPoint y: 99, distance: 78.8
click at [272, 99] on span "435 Wilson Rd, Oshawa, Ontario L1G 6E8, Canada" at bounding box center [298, 102] width 212 height 19
copy span "435 Wilson Rd"
drag, startPoint x: 1170, startPoint y: 171, endPoint x: 864, endPoint y: 175, distance: 306.0
click at [1170, 171] on span "Required" at bounding box center [1165, 171] width 37 height 12
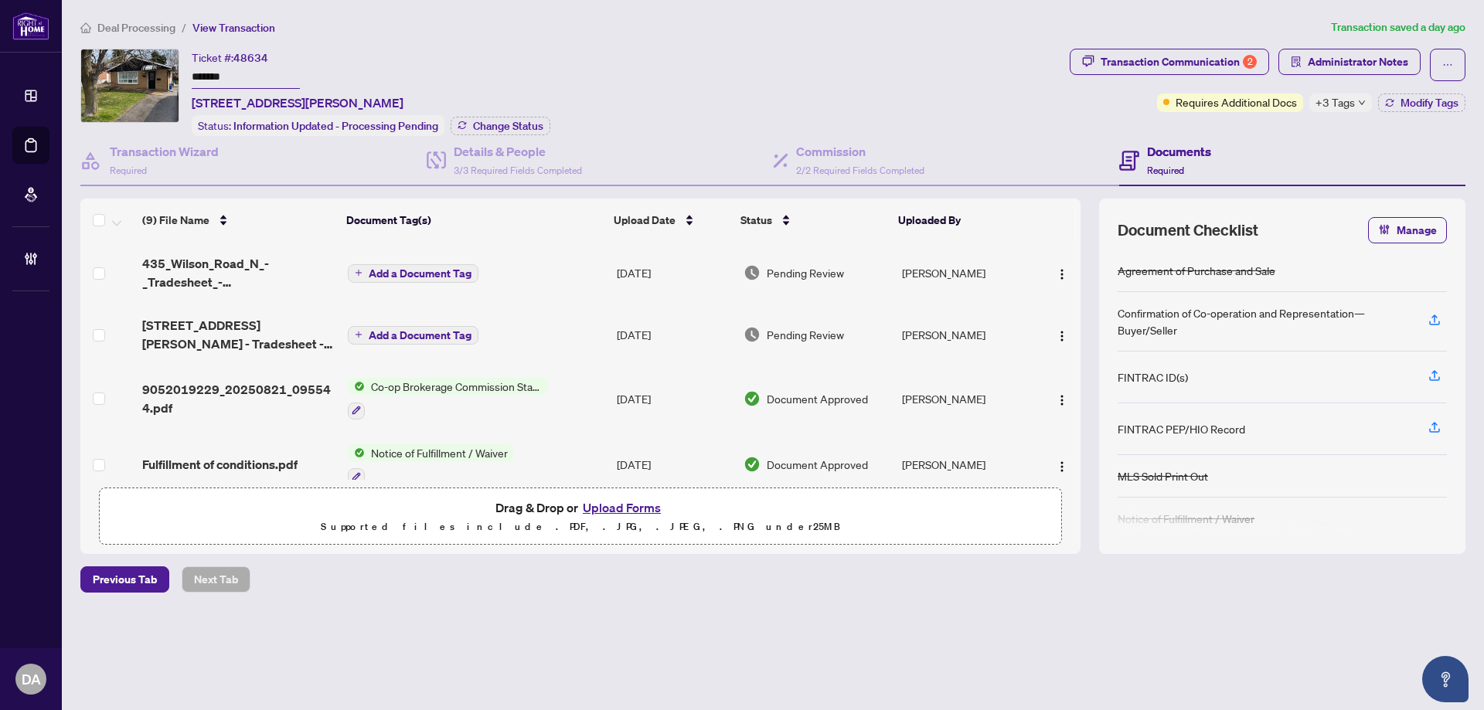
click at [618, 511] on button "Upload Forms" at bounding box center [621, 508] width 87 height 20
click at [1438, 66] on button "button" at bounding box center [1447, 65] width 36 height 32
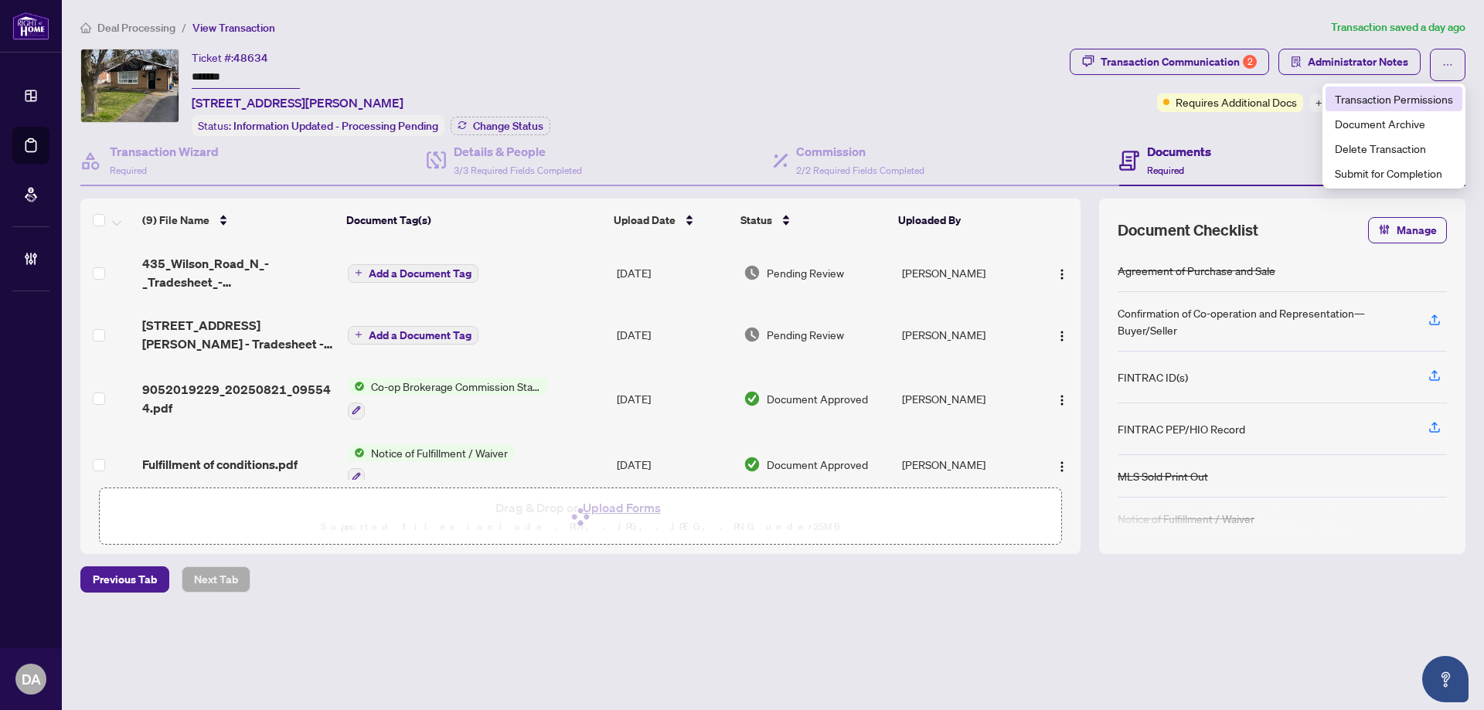
click at [1410, 103] on span "Transaction Permissions" at bounding box center [1393, 98] width 118 height 17
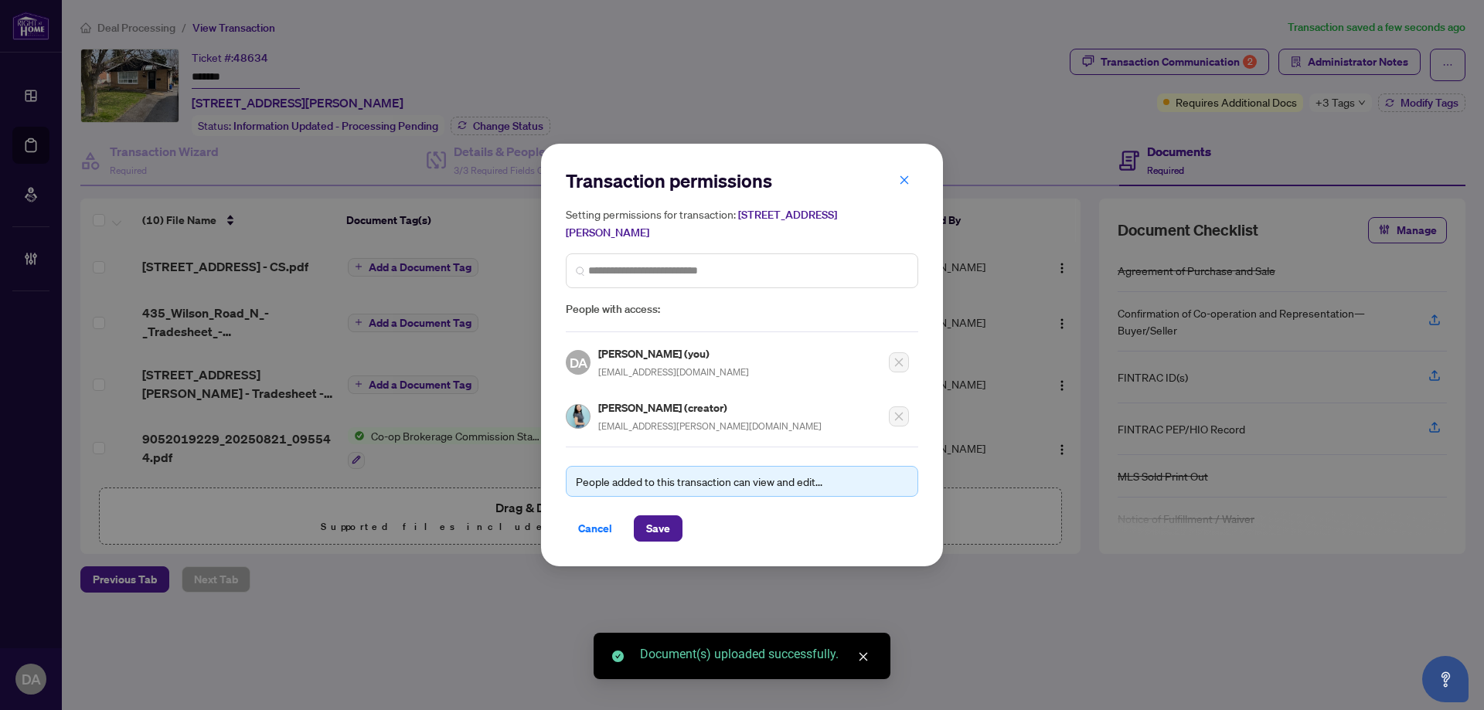
click at [643, 423] on span "tse.elizabeth@outlook.com" at bounding box center [709, 426] width 223 height 12
click at [644, 427] on span "tse.elizabeth@outlook.com" at bounding box center [709, 426] width 223 height 12
copy div "tse.elizabeth@outlook.com"
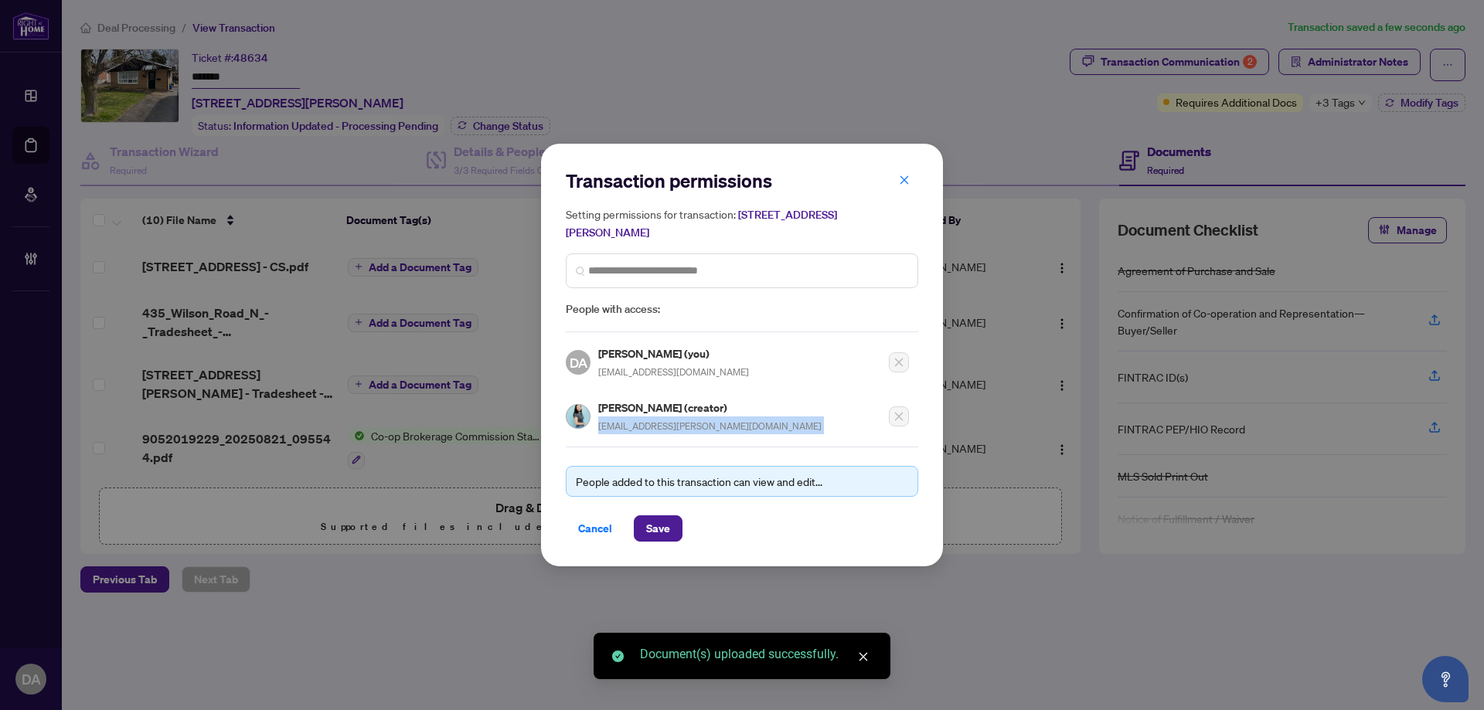
drag, startPoint x: 894, startPoint y: 189, endPoint x: 950, endPoint y: 178, distance: 56.5
click at [906, 185] on button "button" at bounding box center [904, 180] width 31 height 26
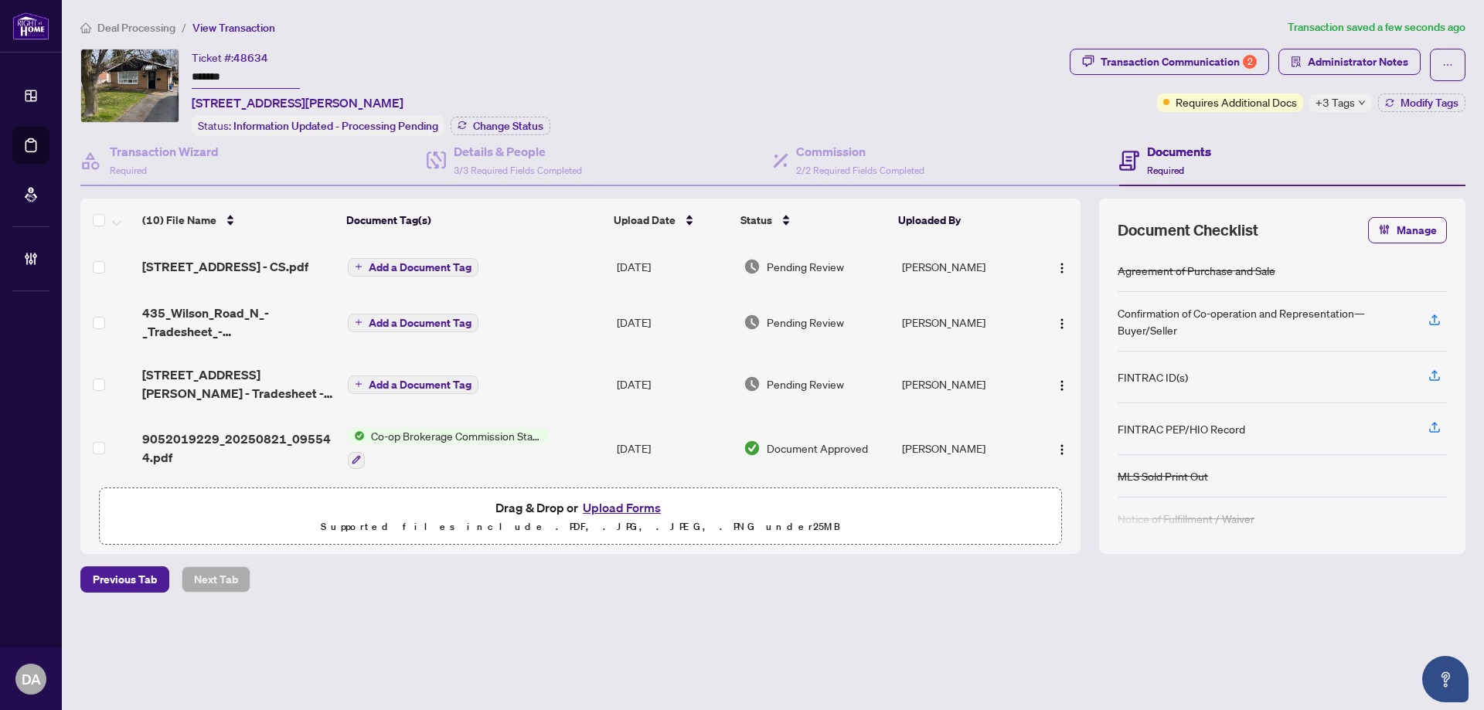
click at [459, 264] on span "Add a Document Tag" at bounding box center [420, 267] width 103 height 11
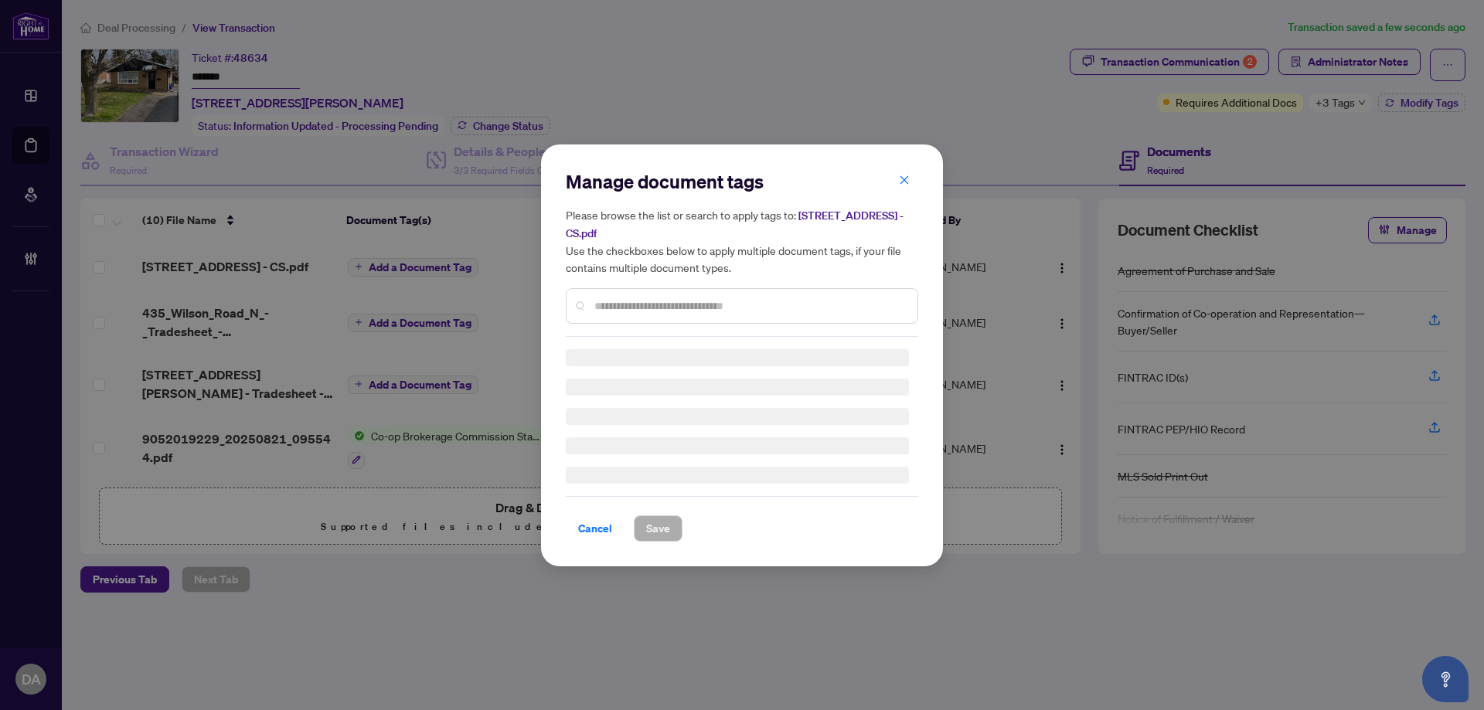
click at [638, 288] on div at bounding box center [742, 306] width 352 height 36
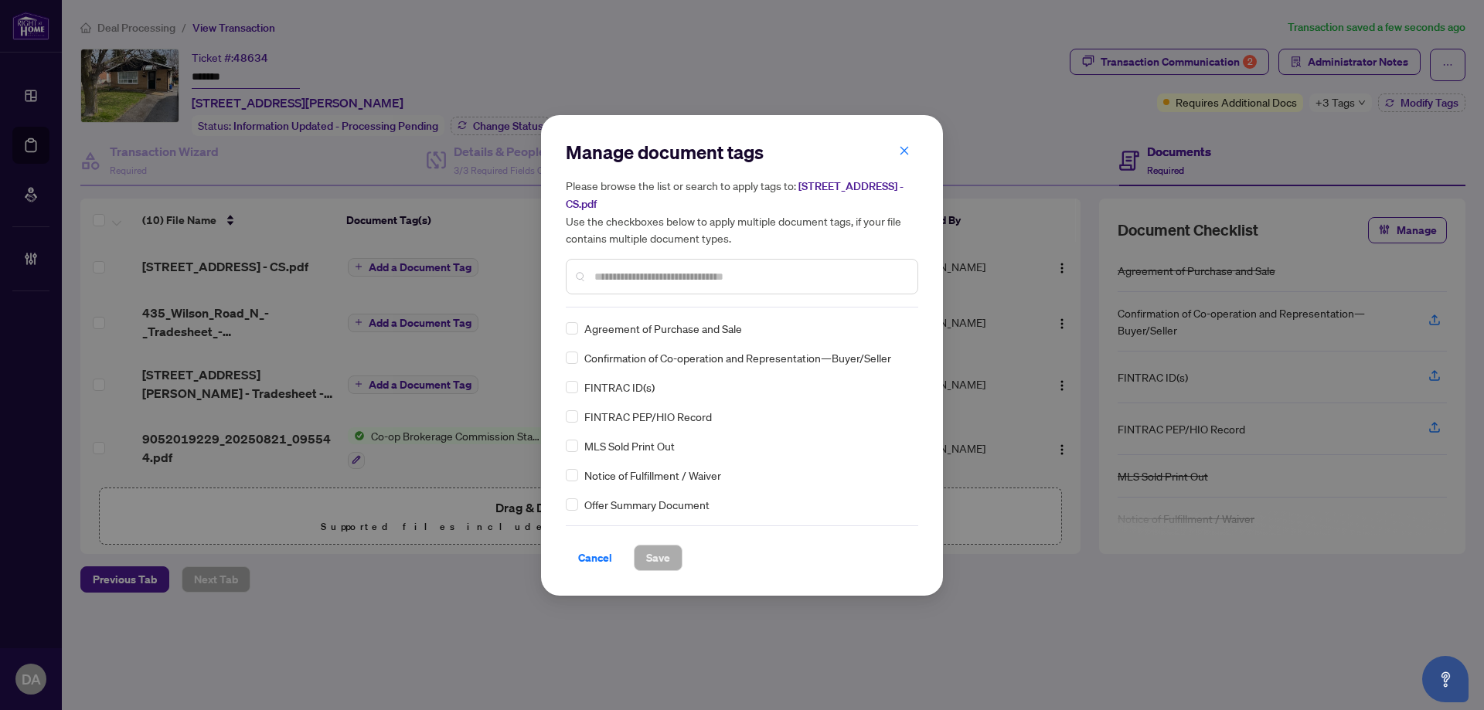
click at [734, 268] on input "text" at bounding box center [749, 276] width 311 height 17
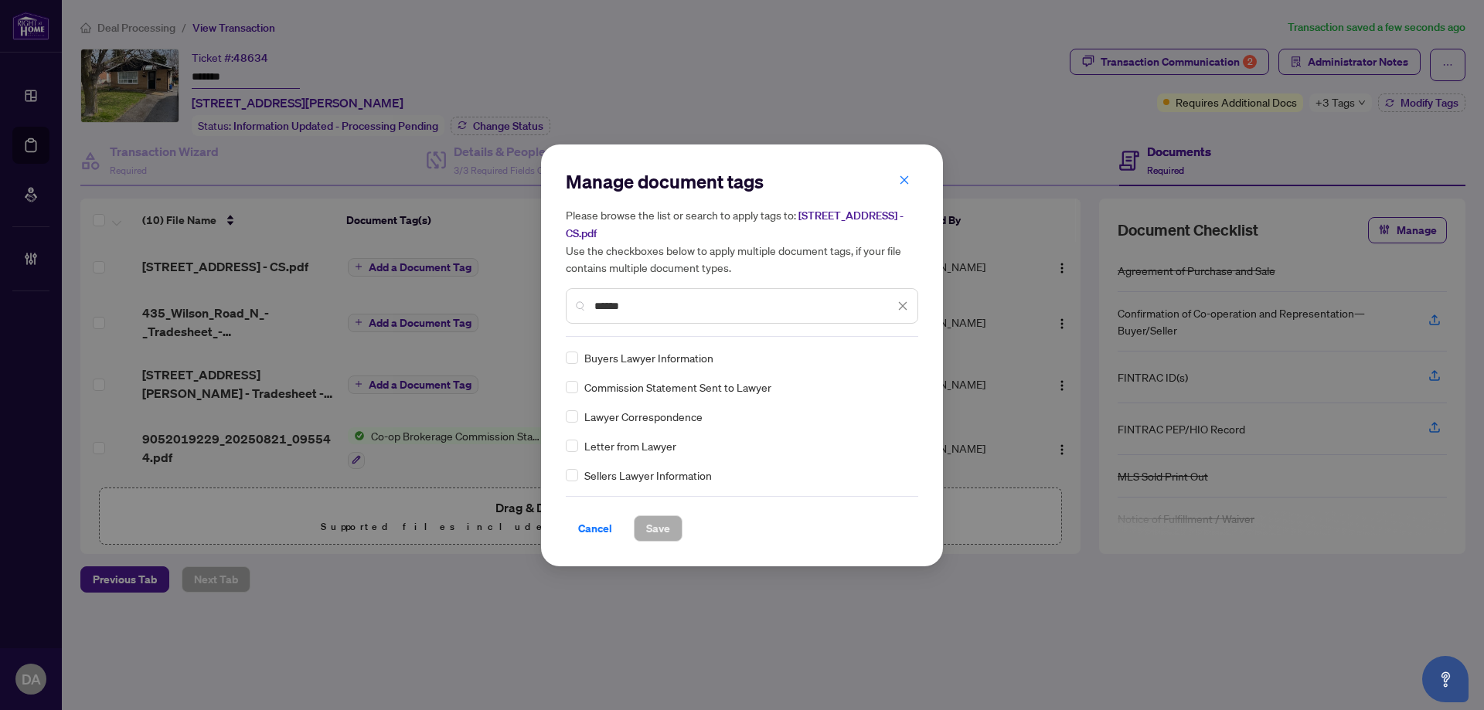
type input "******"
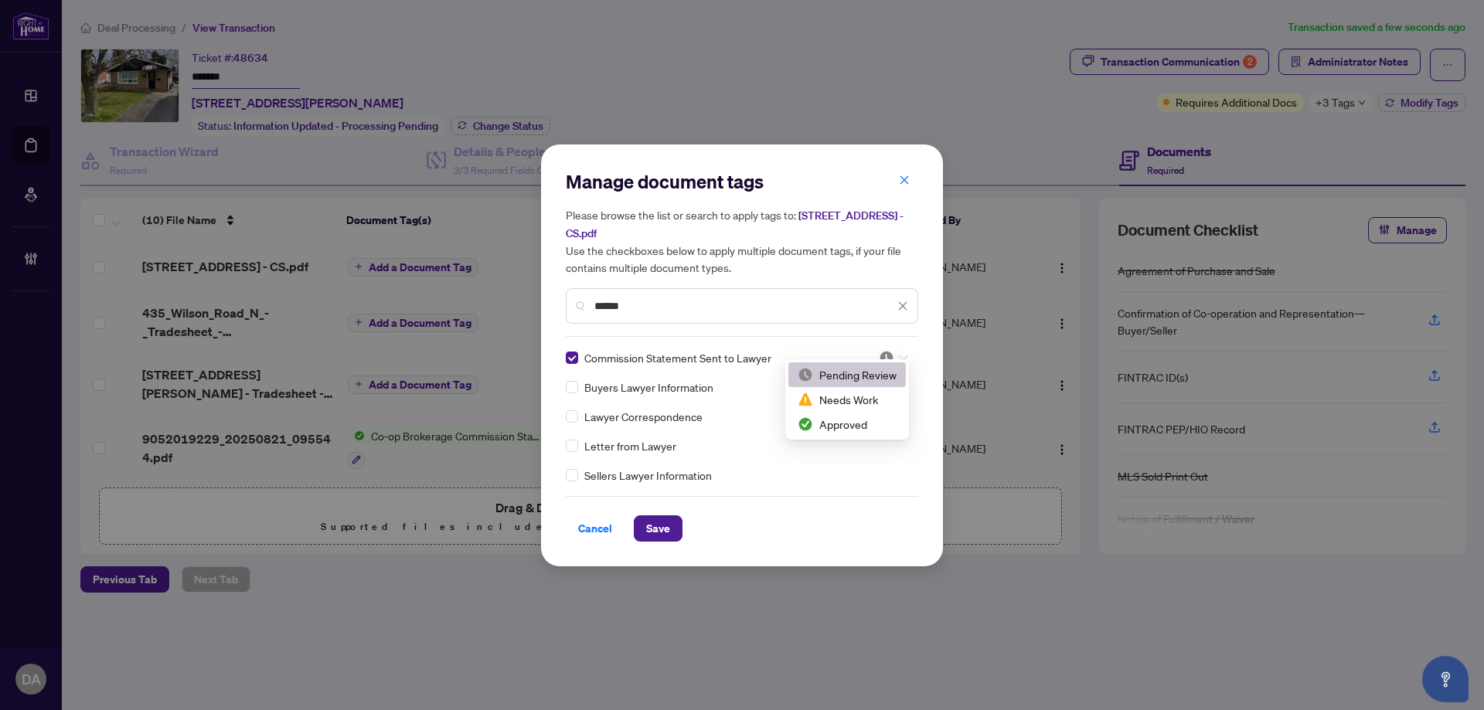
drag, startPoint x: 904, startPoint y: 342, endPoint x: 911, endPoint y: 360, distance: 19.8
click at [905, 350] on div at bounding box center [893, 357] width 29 height 15
click at [829, 422] on div "Approved" at bounding box center [846, 424] width 99 height 17
click at [664, 516] on span "Save" at bounding box center [658, 528] width 24 height 25
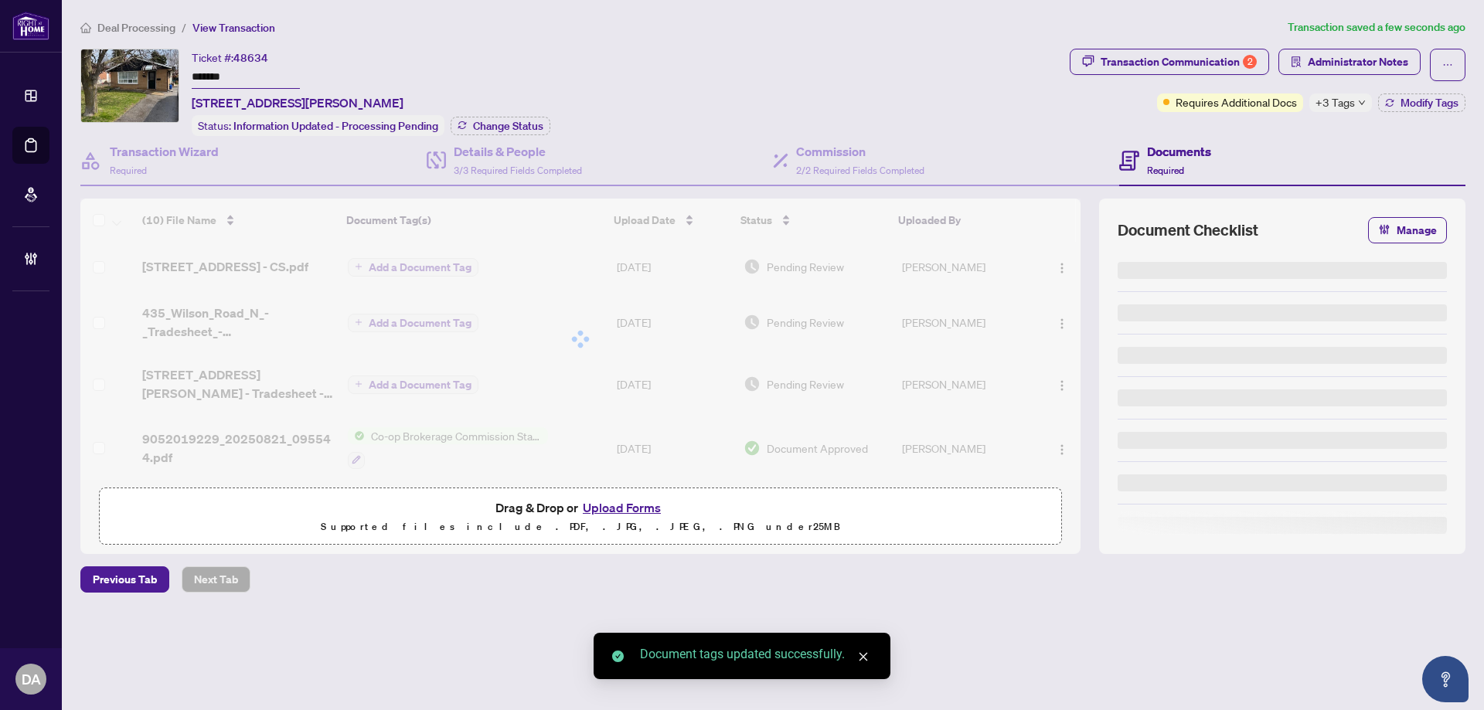
click at [1056, 263] on div at bounding box center [580, 339] width 1000 height 281
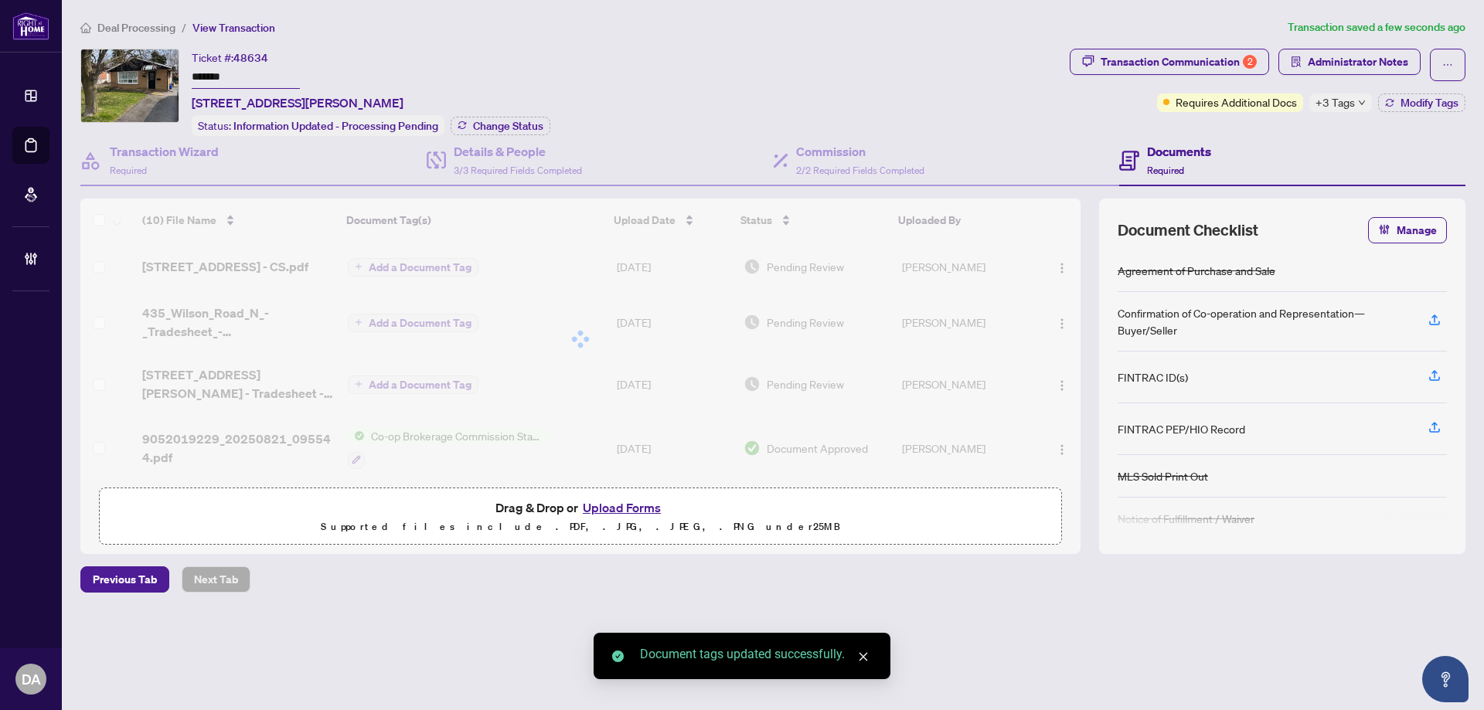
click at [1062, 264] on span "button" at bounding box center [1061, 266] width 12 height 17
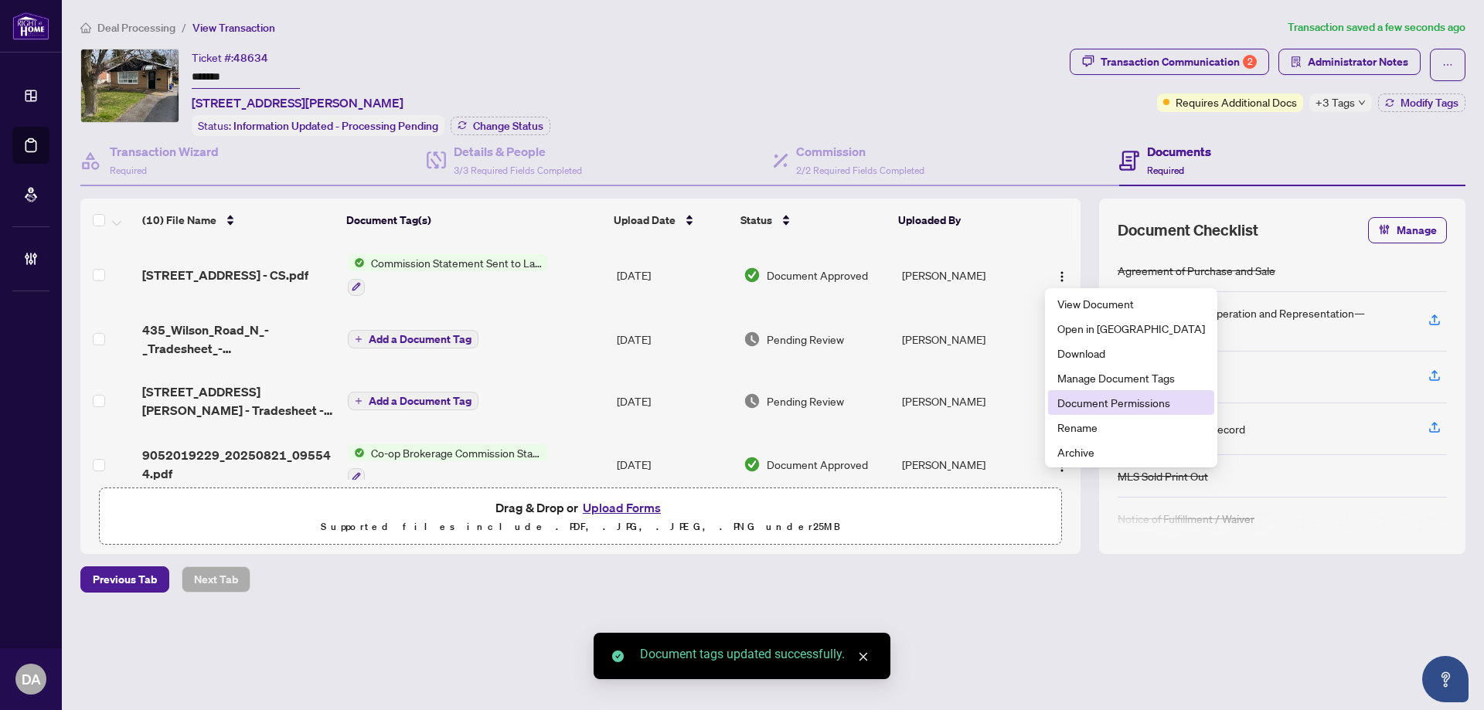
click at [1119, 396] on span "Document Permissions" at bounding box center [1131, 402] width 148 height 17
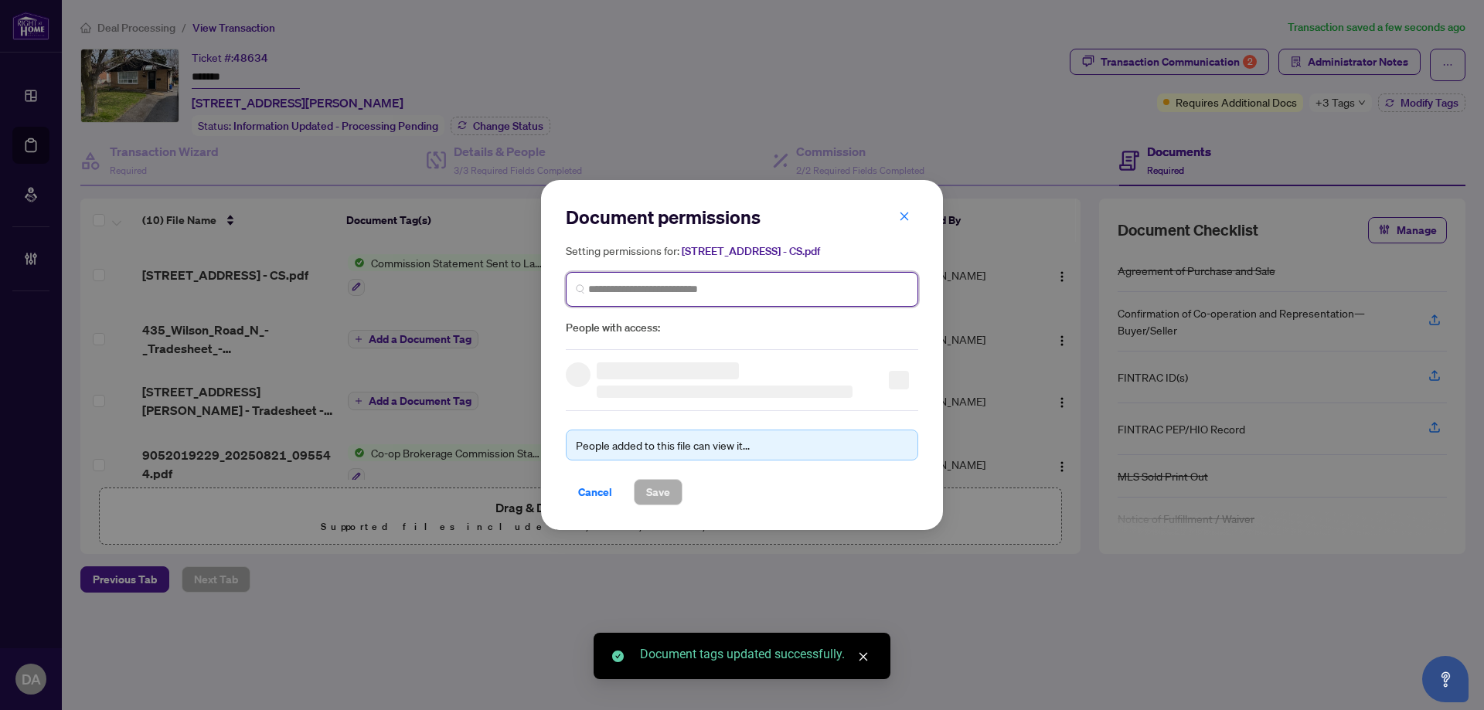
click at [684, 288] on input "search" at bounding box center [748, 289] width 320 height 16
paste input "**********"
type input "**********"
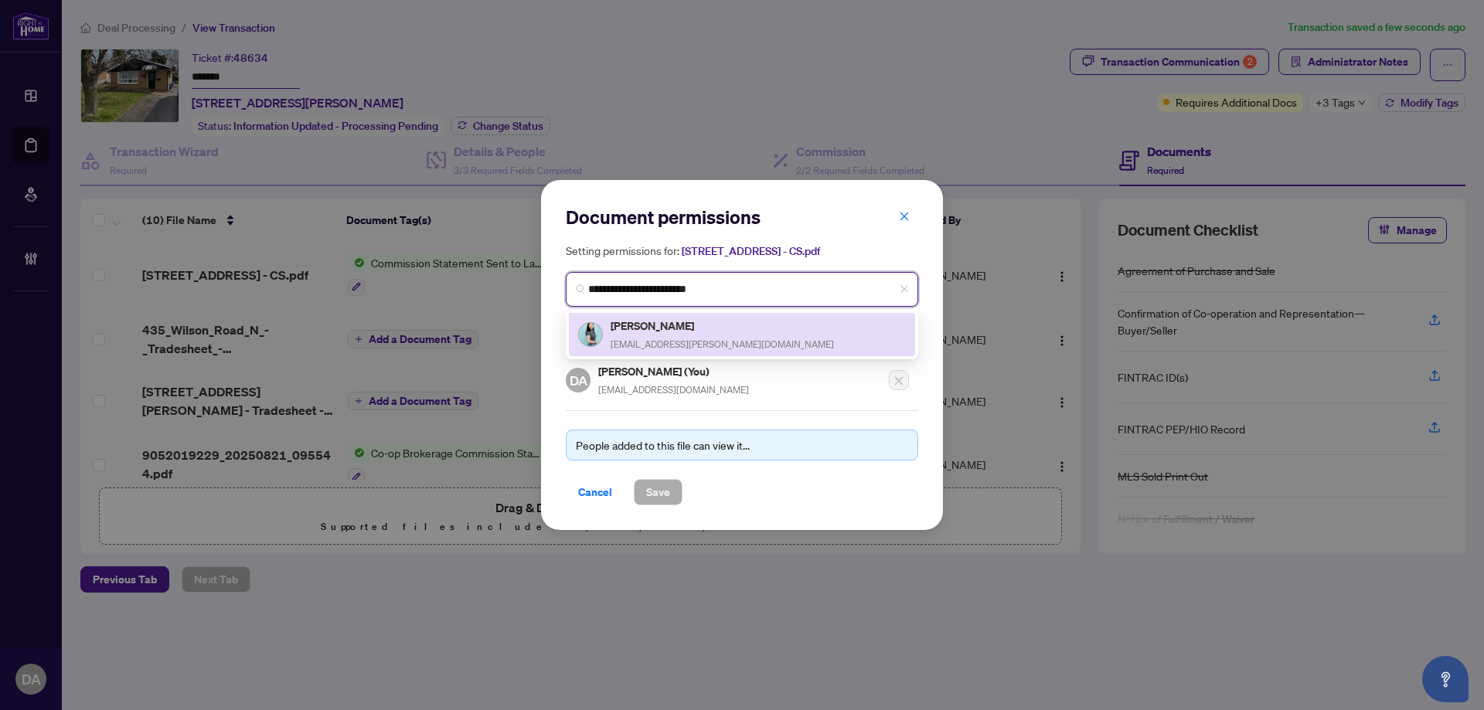
click at [656, 336] on div "Elizabeth Tse tse.elizabeth@outlook.com" at bounding box center [721, 335] width 223 height 36
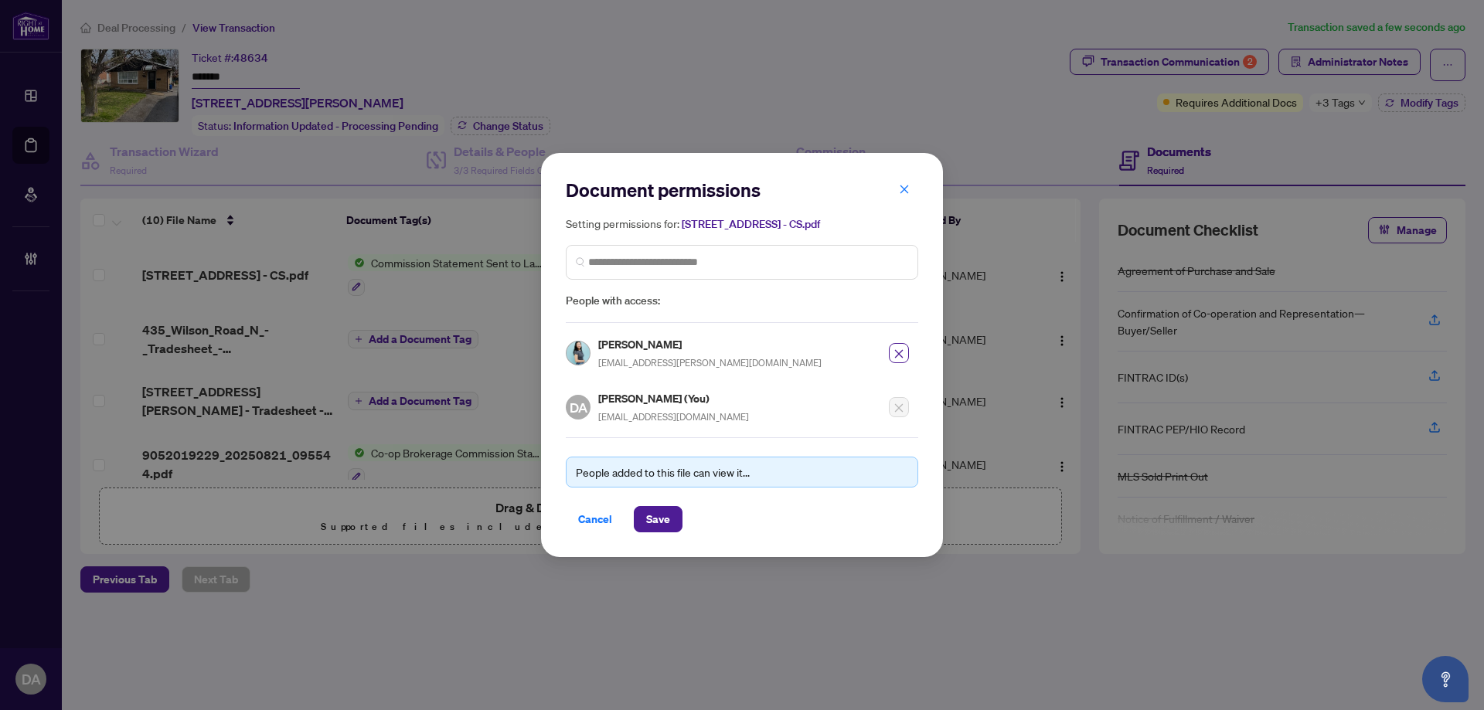
click at [661, 499] on div "People added to this file can view it... Cancel Save" at bounding box center [742, 484] width 352 height 95
click at [669, 511] on span "Save" at bounding box center [658, 519] width 24 height 25
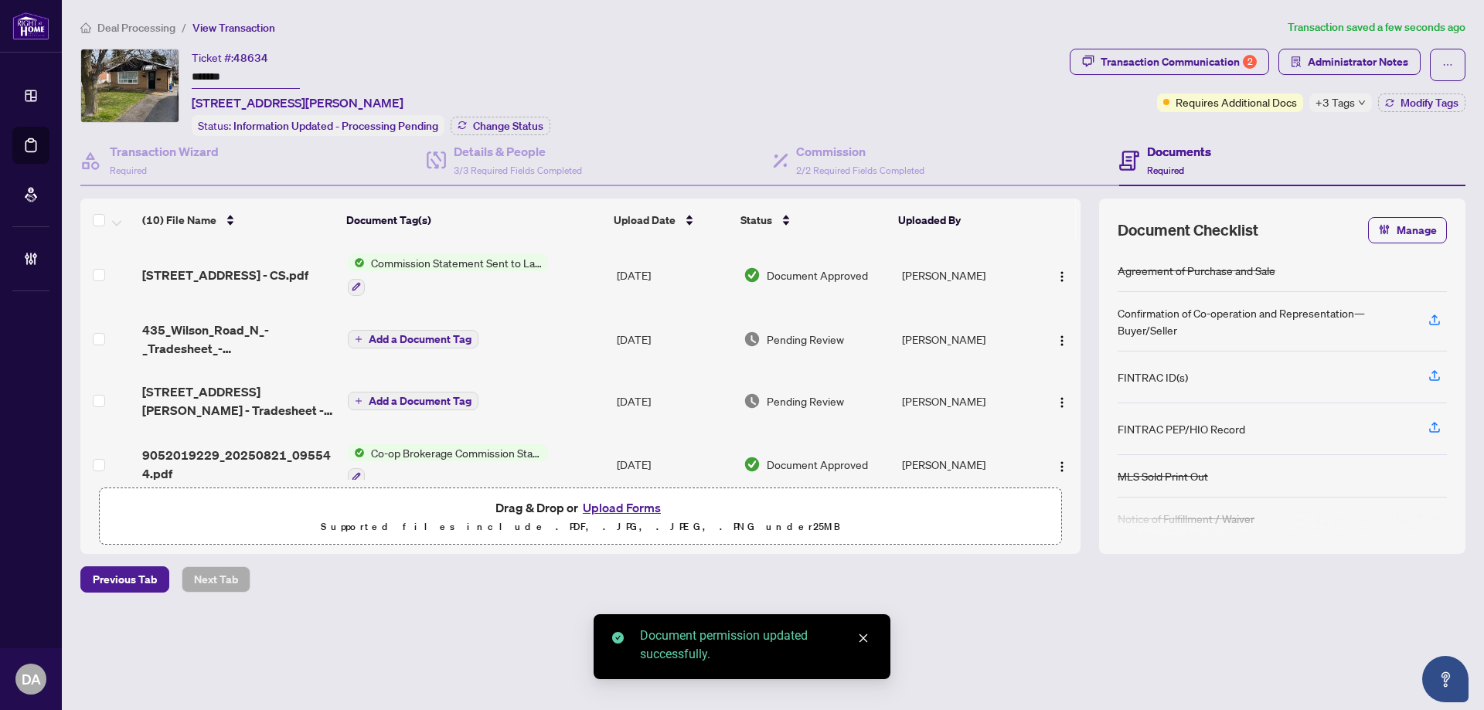
click at [861, 642] on icon "close" at bounding box center [863, 638] width 11 height 11
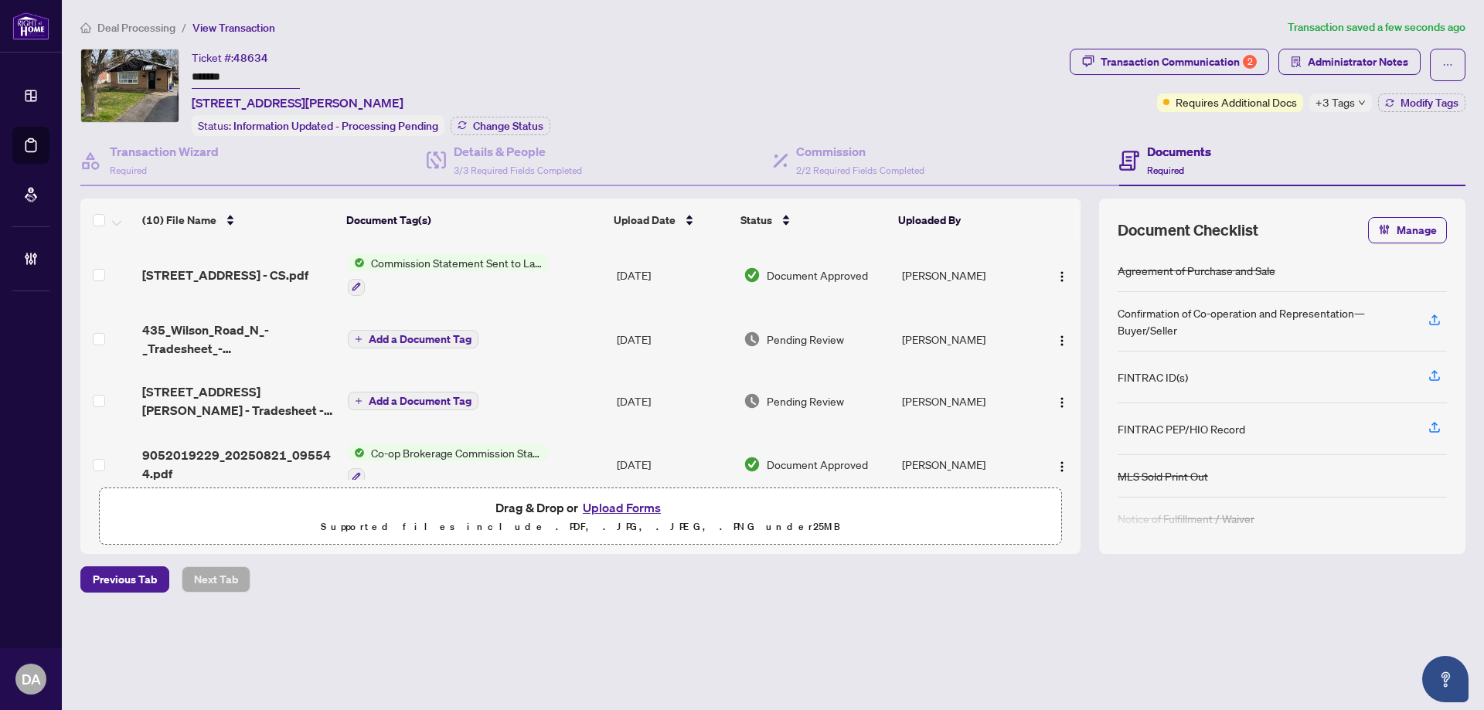
click at [657, 52] on div "Ticket #: 48634 ******* 435 Wilson Rd, Oshawa, Ontario L1G 6E8, Canada Status: …" at bounding box center [571, 92] width 983 height 87
click at [1383, 60] on span "Administrator Notes" at bounding box center [1357, 61] width 100 height 25
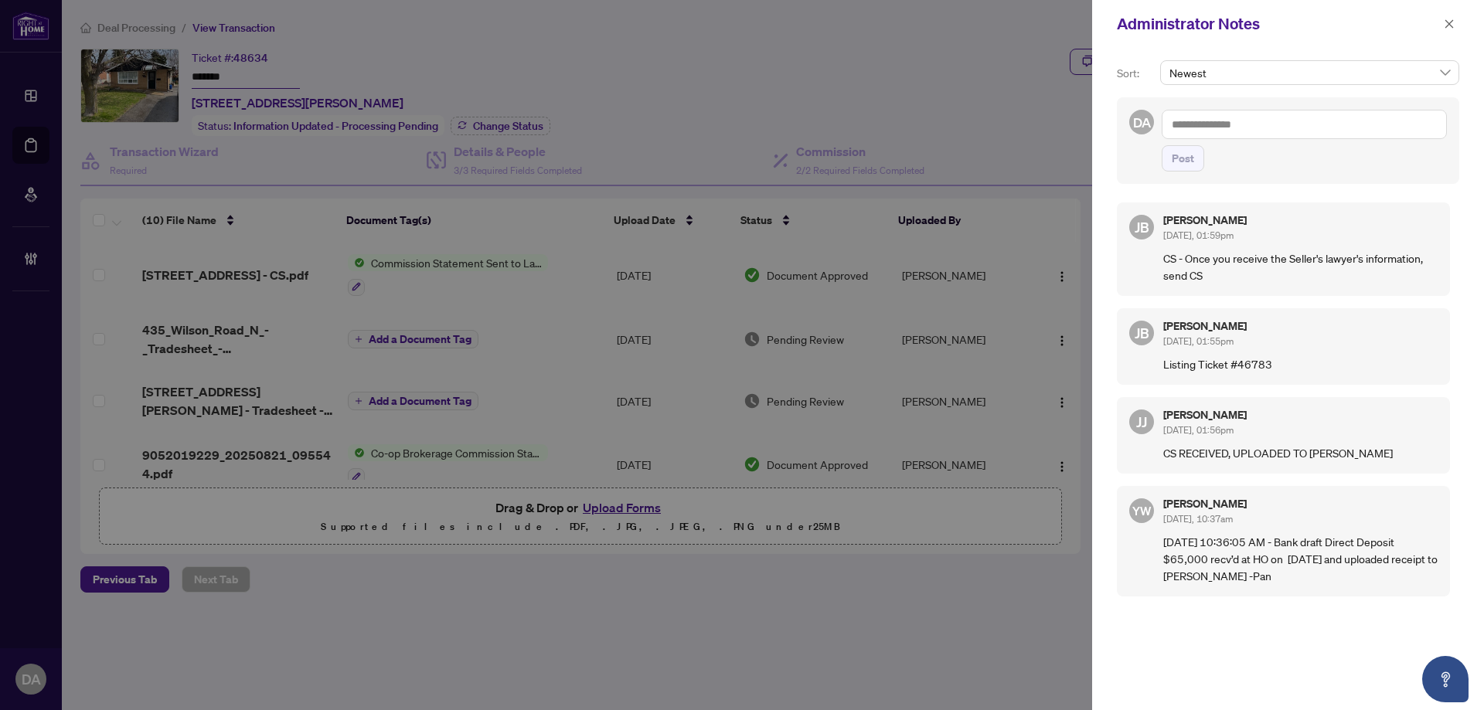
click at [1249, 127] on textarea at bounding box center [1303, 124] width 285 height 29
type textarea "*******"
click at [1206, 156] on span "Post" at bounding box center [1303, 158] width 285 height 26
click at [1176, 161] on span "Post" at bounding box center [1182, 158] width 22 height 25
drag, startPoint x: 1446, startPoint y: 24, endPoint x: 1209, endPoint y: 82, distance: 243.4
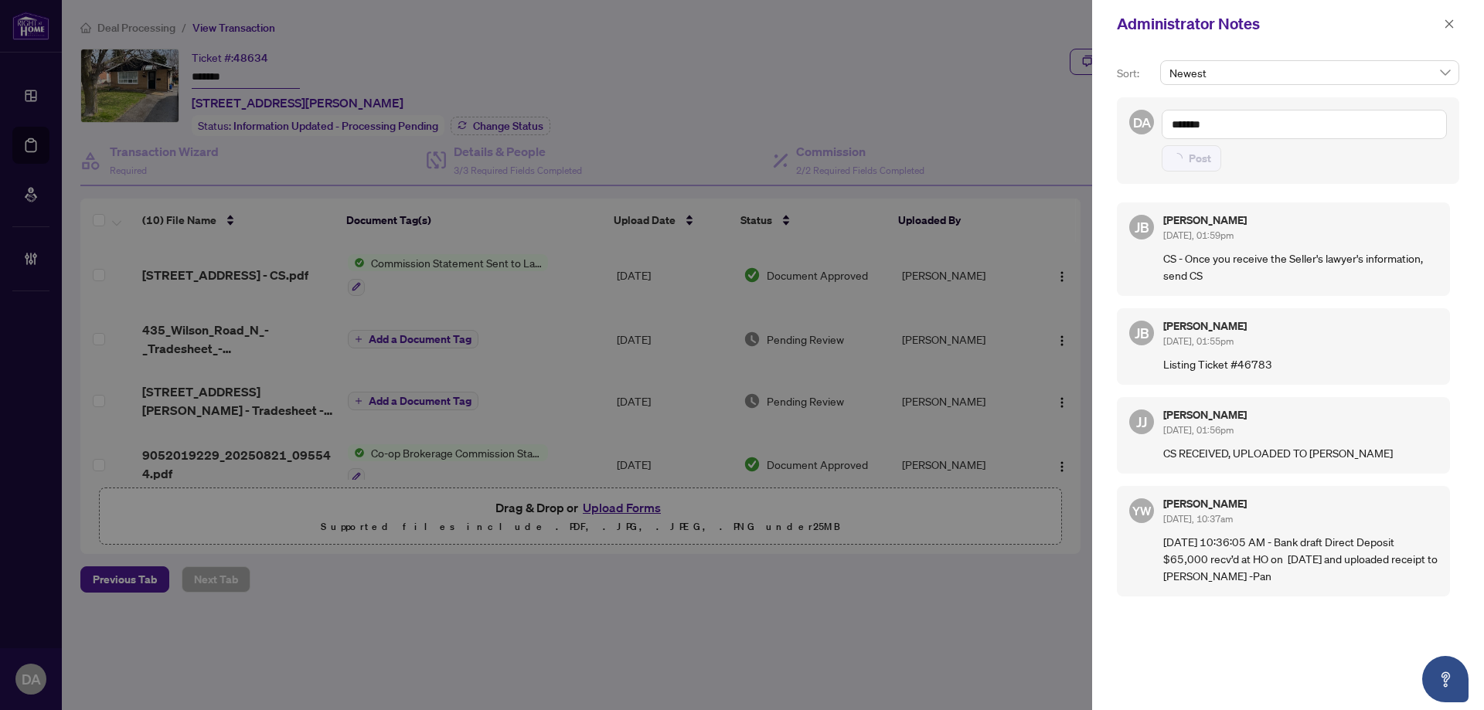
click at [1446, 23] on icon "close" at bounding box center [1448, 24] width 11 height 11
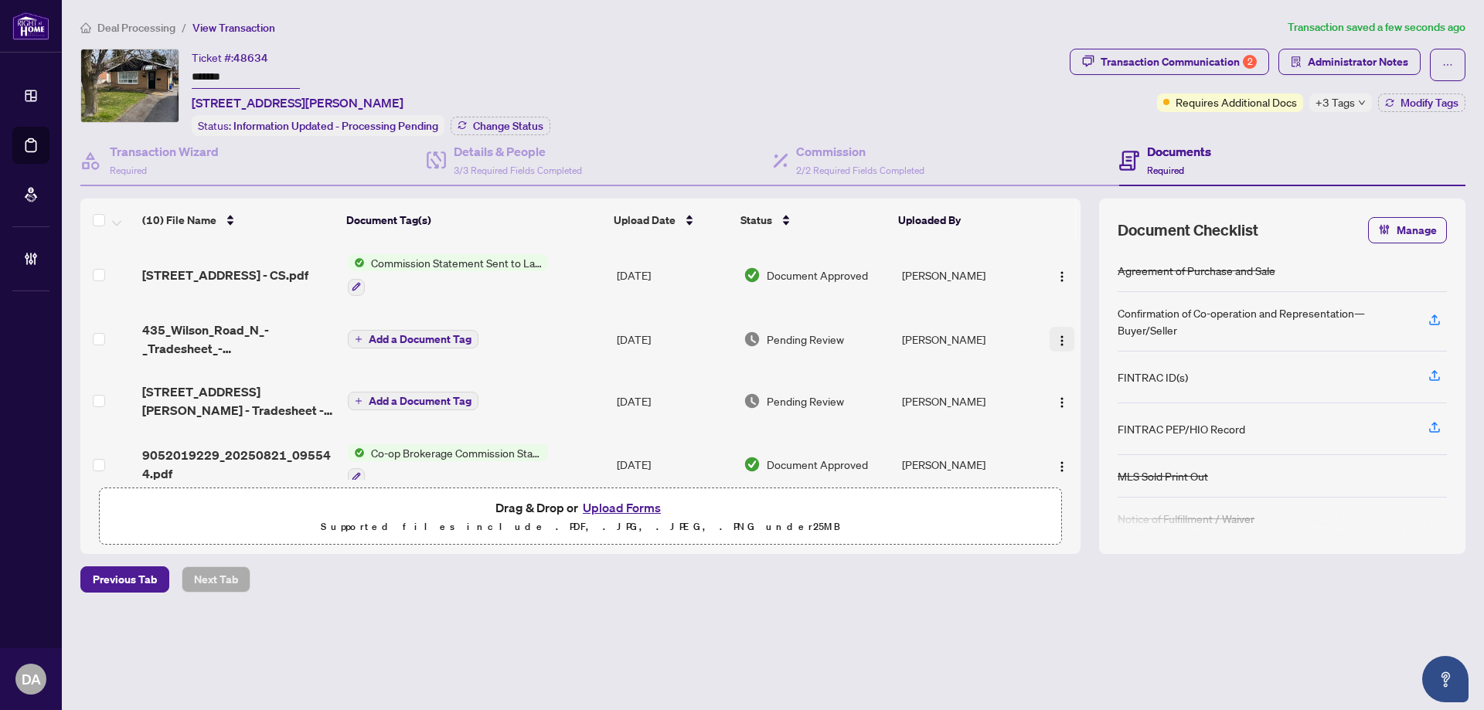
click at [1058, 340] on img "button" at bounding box center [1061, 341] width 12 height 12
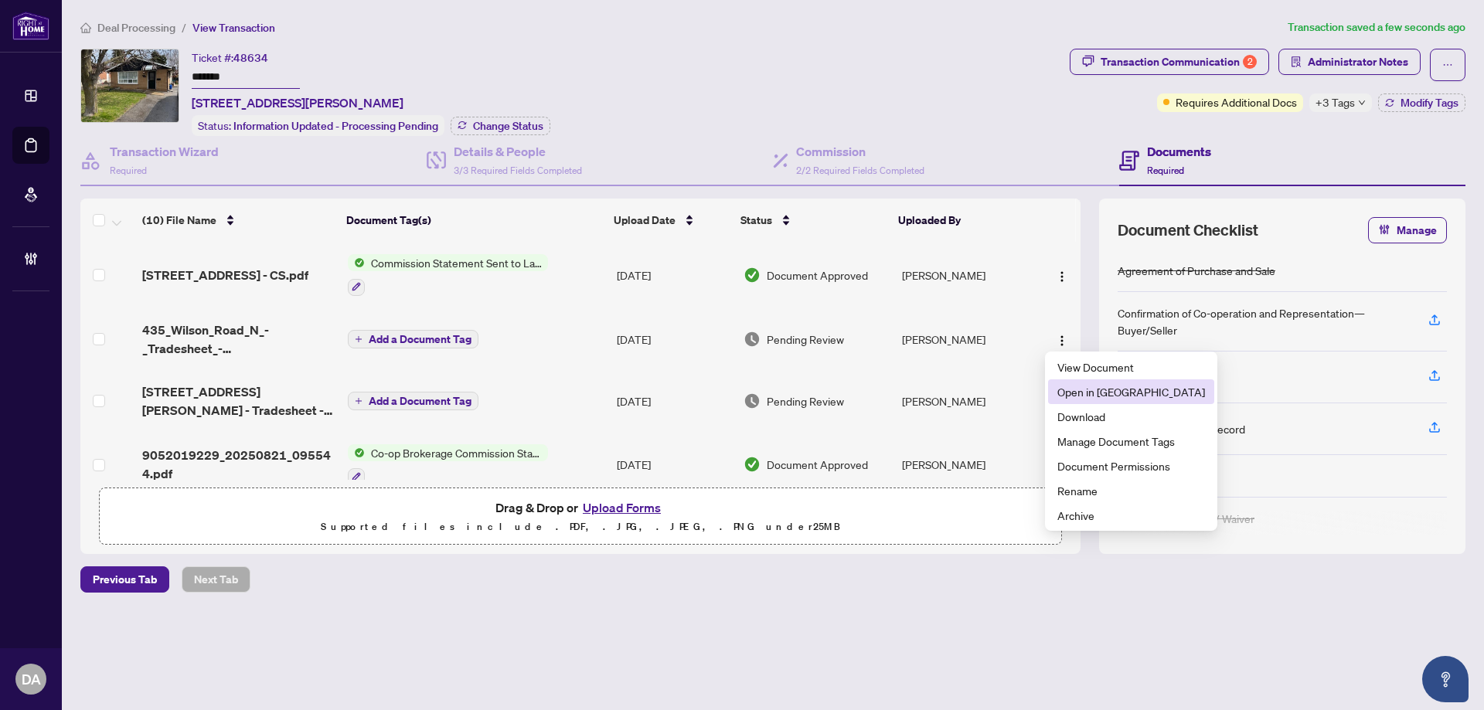
click at [1061, 401] on li "Open in New Tab" at bounding box center [1131, 391] width 166 height 25
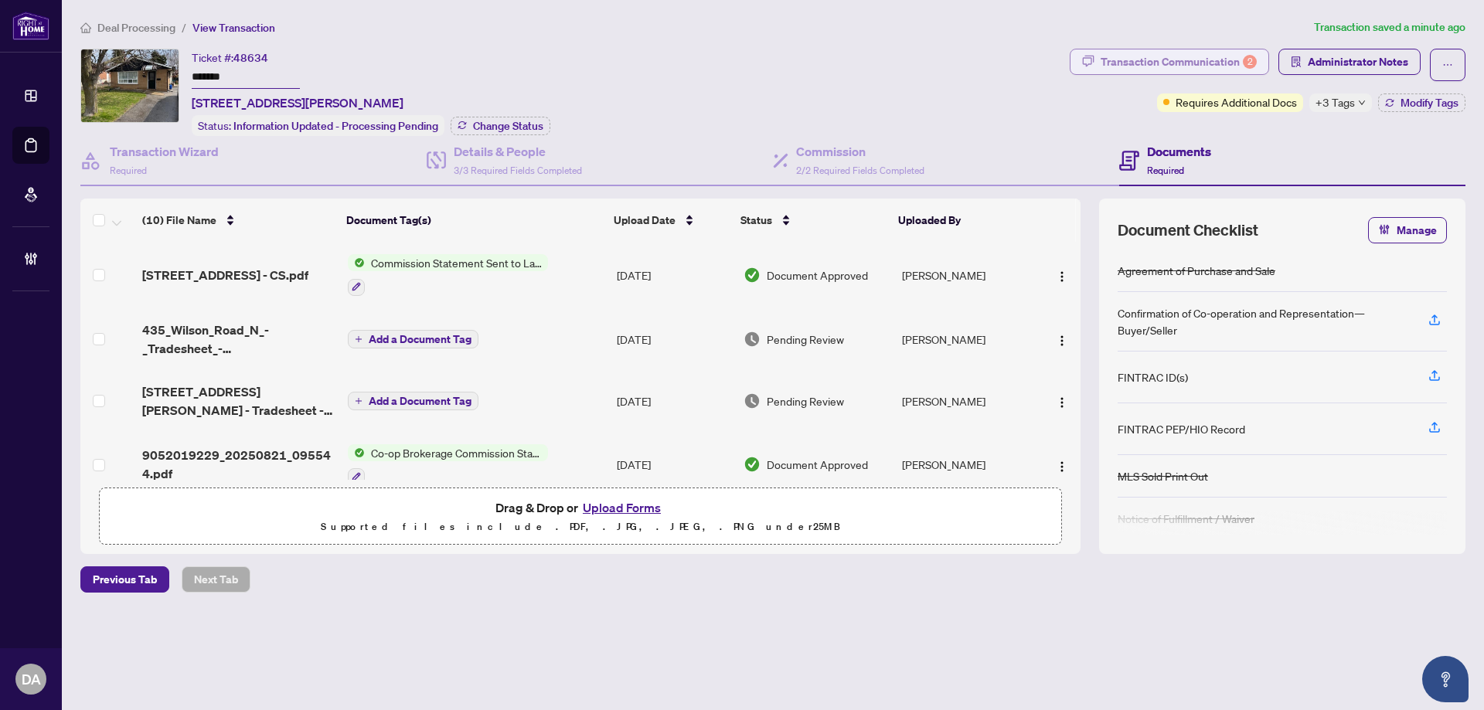
click at [1193, 66] on div "Transaction Communication 2" at bounding box center [1178, 61] width 156 height 25
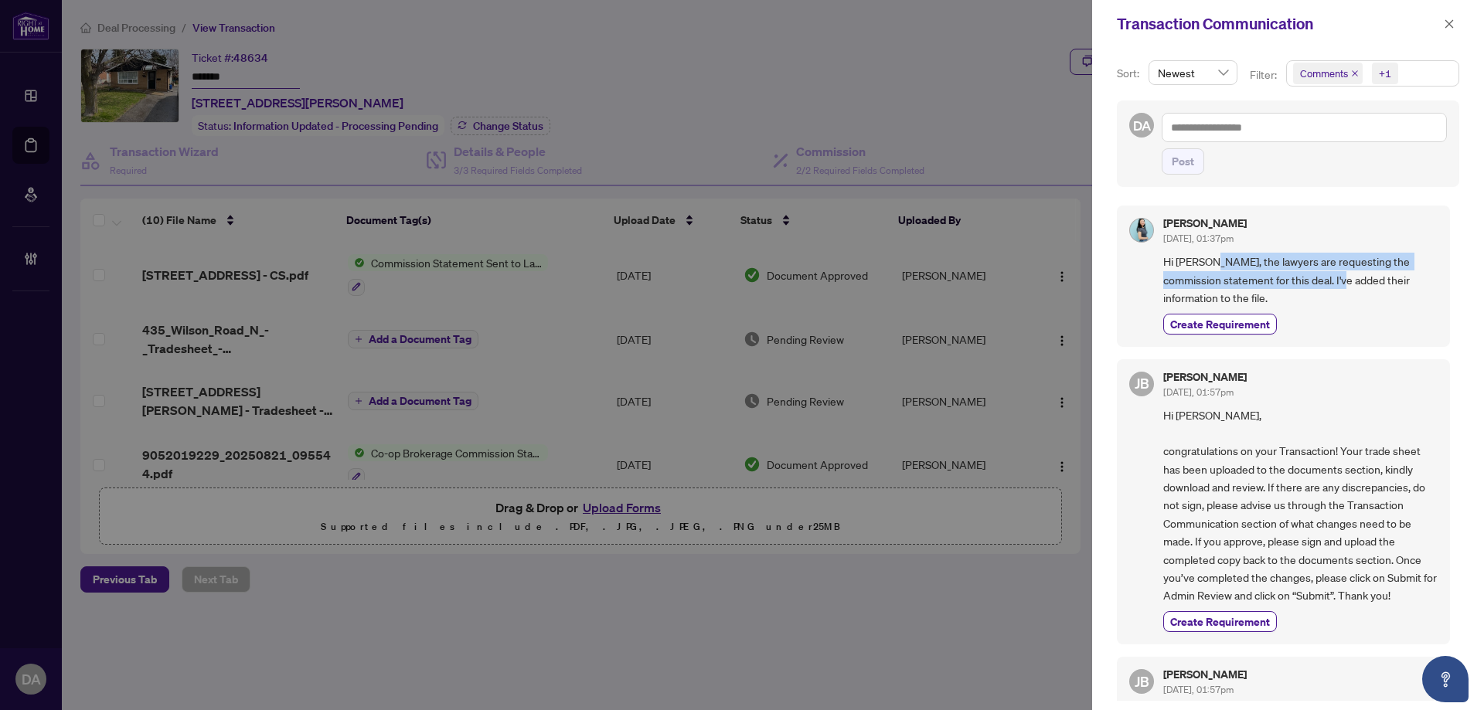
drag, startPoint x: 1208, startPoint y: 265, endPoint x: 1331, endPoint y: 279, distance: 122.9
click at [1331, 279] on span "Hi Jean, the lawyers are requesting the commission statement for this deal. I'v…" at bounding box center [1300, 280] width 274 height 54
click at [1443, 26] on button "button" at bounding box center [1449, 24] width 20 height 19
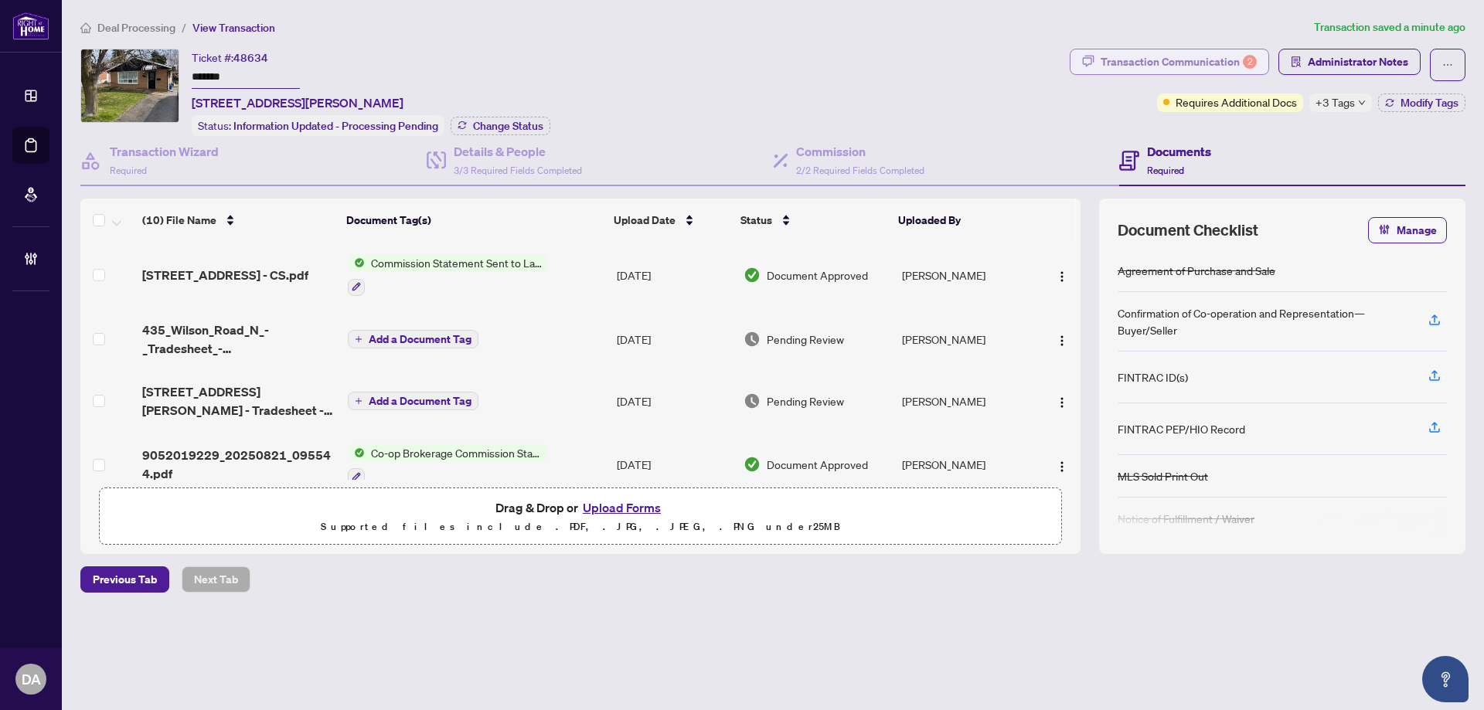
click at [1229, 59] on div "Transaction Communication 2" at bounding box center [1178, 61] width 156 height 25
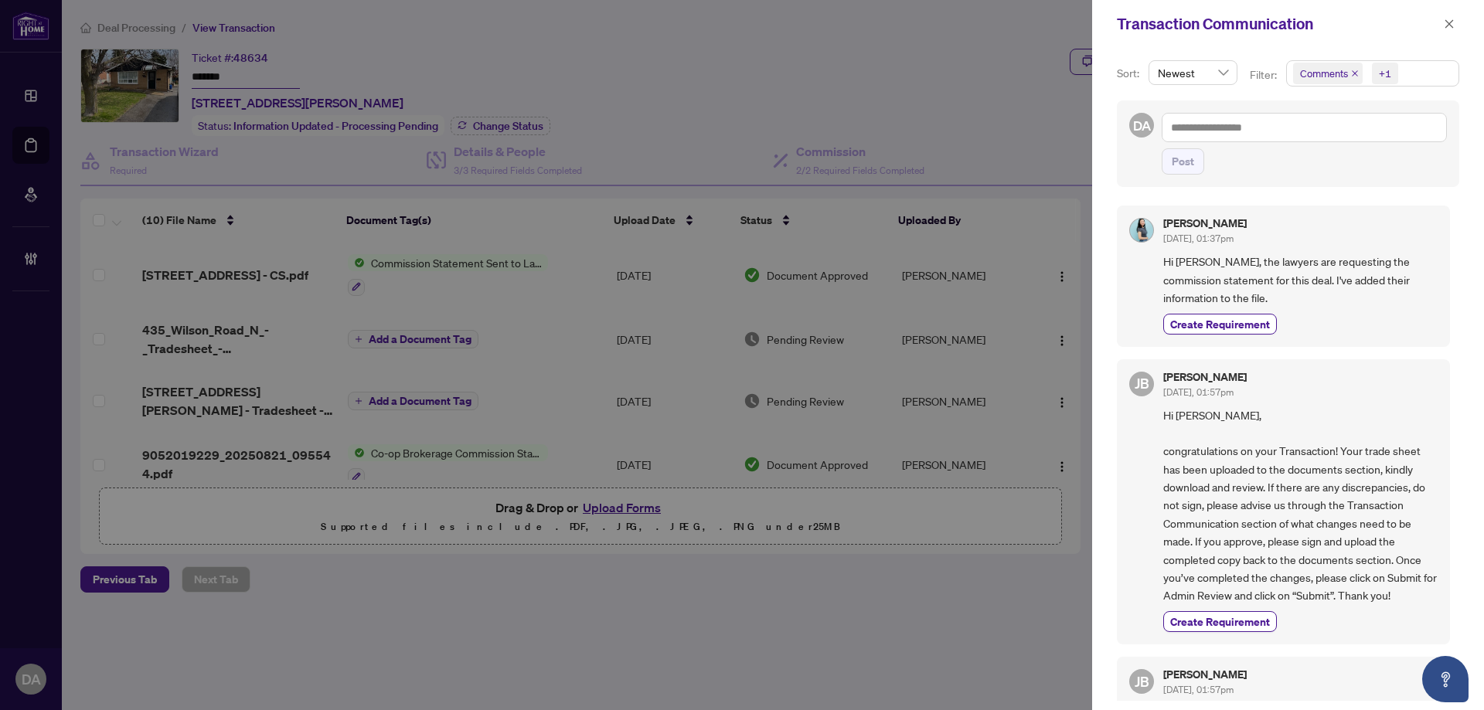
click at [1356, 70] on icon "close" at bounding box center [1355, 74] width 8 height 8
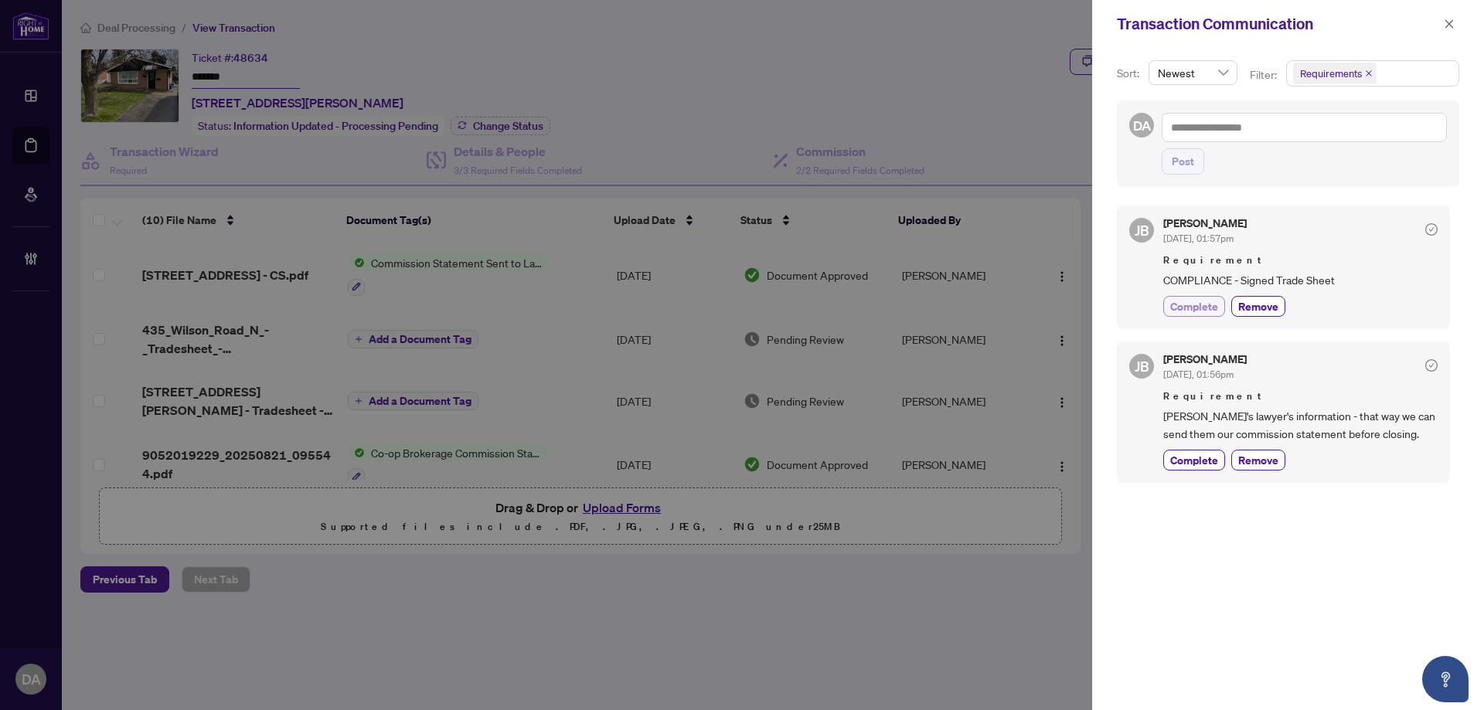
click at [1205, 304] on span "Complete" at bounding box center [1194, 306] width 48 height 16
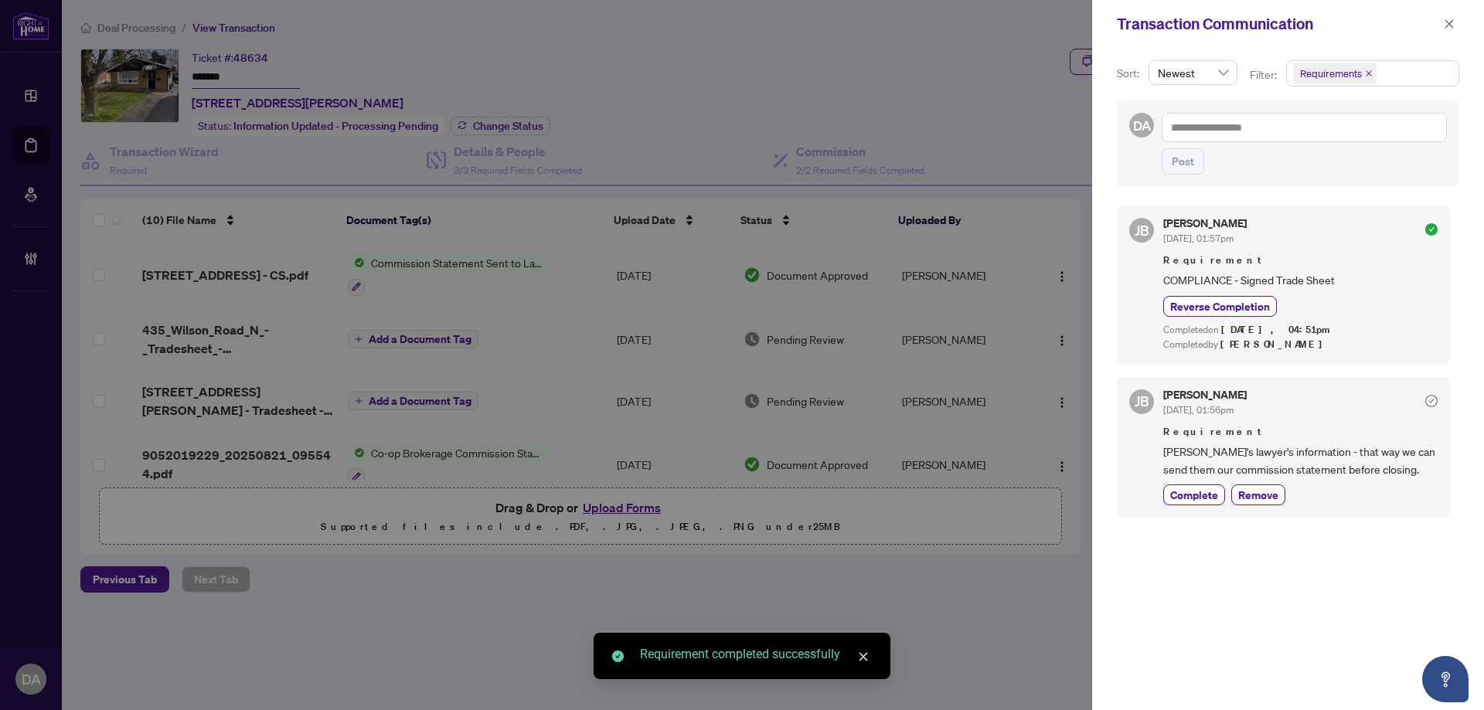
click at [1196, 477] on span "Seller's lawyer's information - that way we can send them our commission statem…" at bounding box center [1300, 461] width 274 height 36
click at [1203, 491] on span "Complete" at bounding box center [1194, 495] width 48 height 16
click at [1447, 23] on icon "close" at bounding box center [1449, 23] width 8 height 8
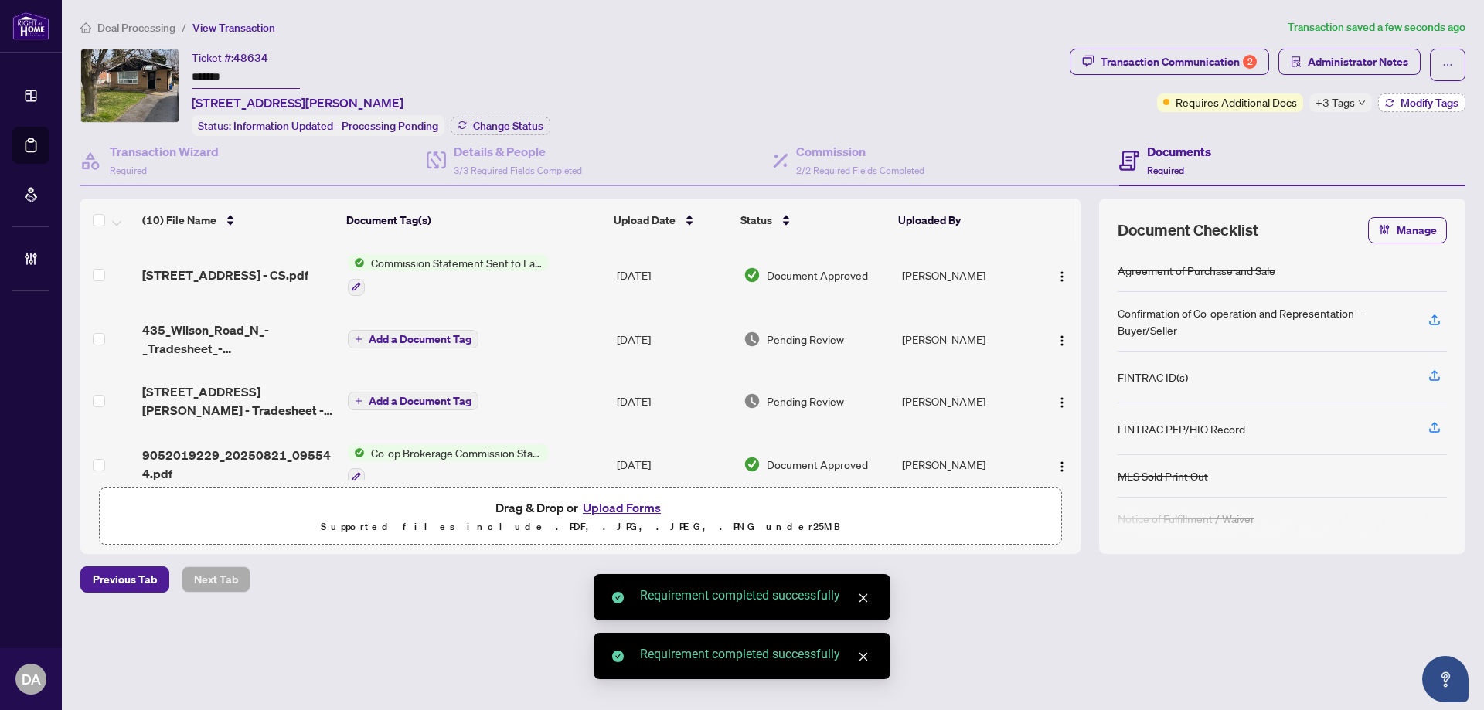
click at [1397, 104] on button "Modify Tags" at bounding box center [1421, 102] width 87 height 19
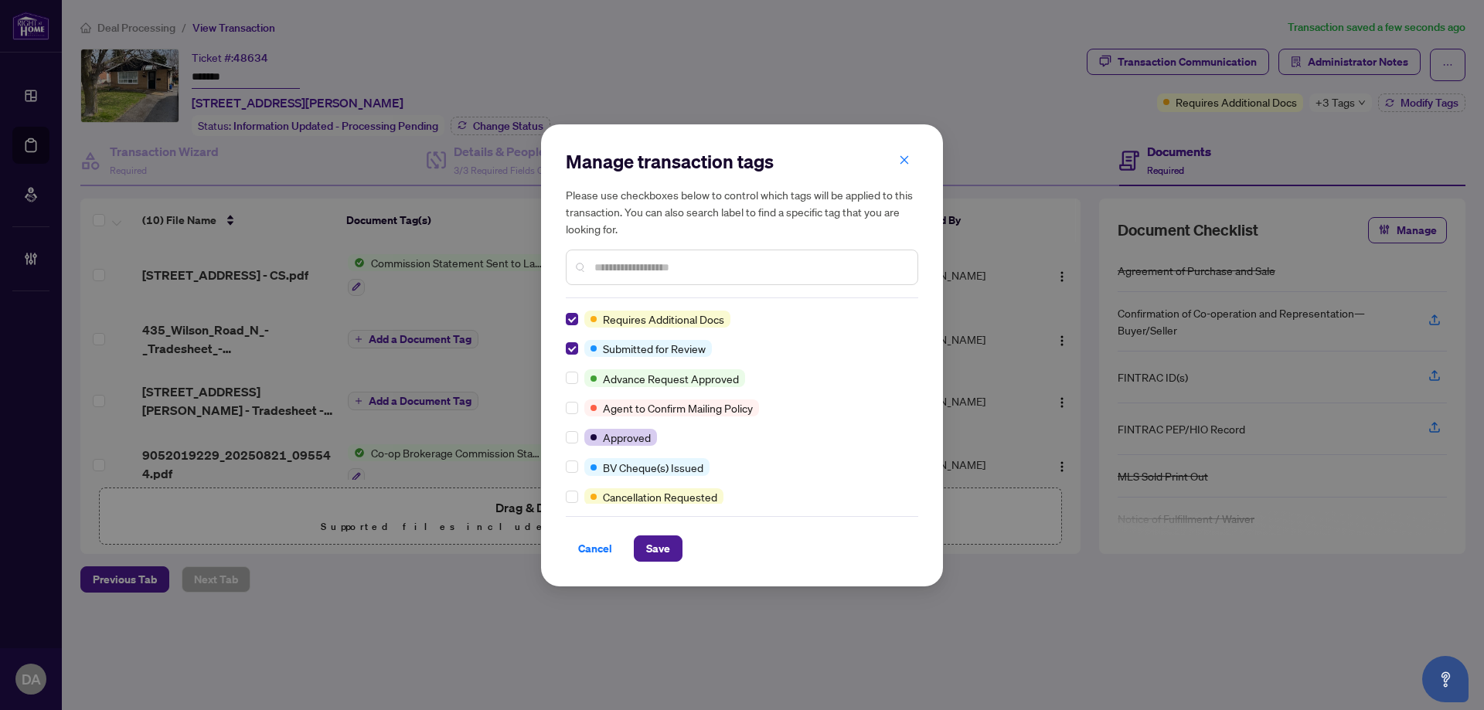
click at [579, 352] on div at bounding box center [575, 348] width 19 height 17
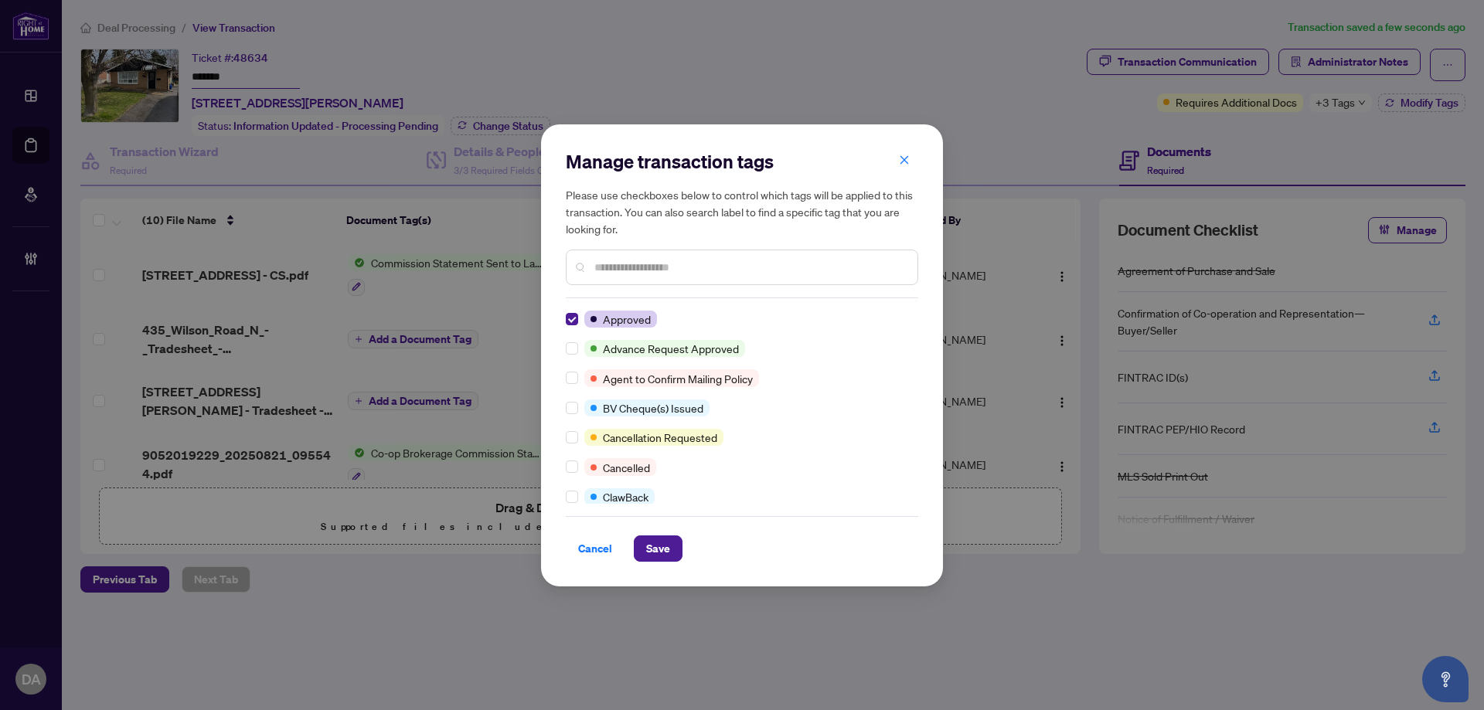
click at [669, 286] on div "Manage transaction tags Please use checkboxes below to control which tags will …" at bounding box center [742, 223] width 352 height 149
click at [681, 270] on input "text" at bounding box center [749, 267] width 311 height 17
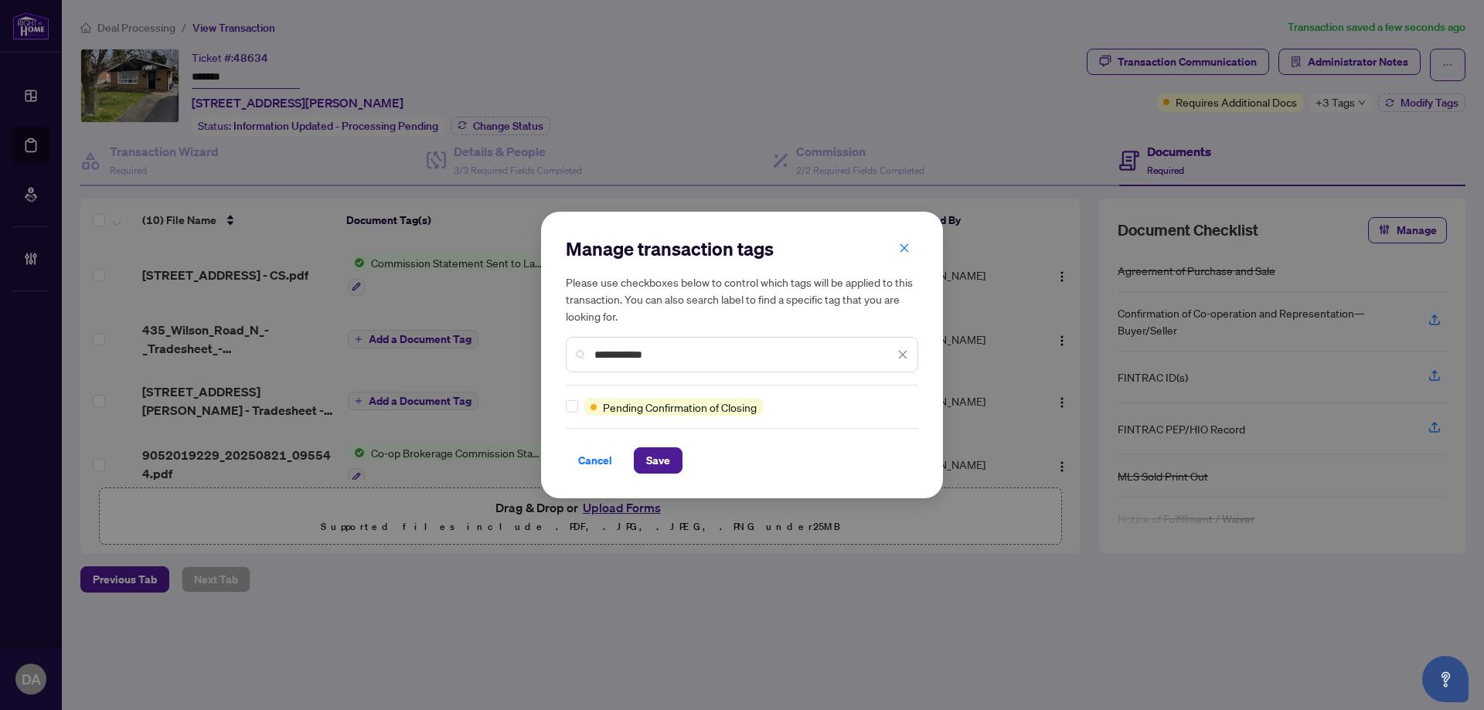
type input "**********"
click at [567, 397] on div "**********" at bounding box center [742, 355] width 402 height 286
click at [665, 469] on span "Save" at bounding box center [658, 460] width 24 height 25
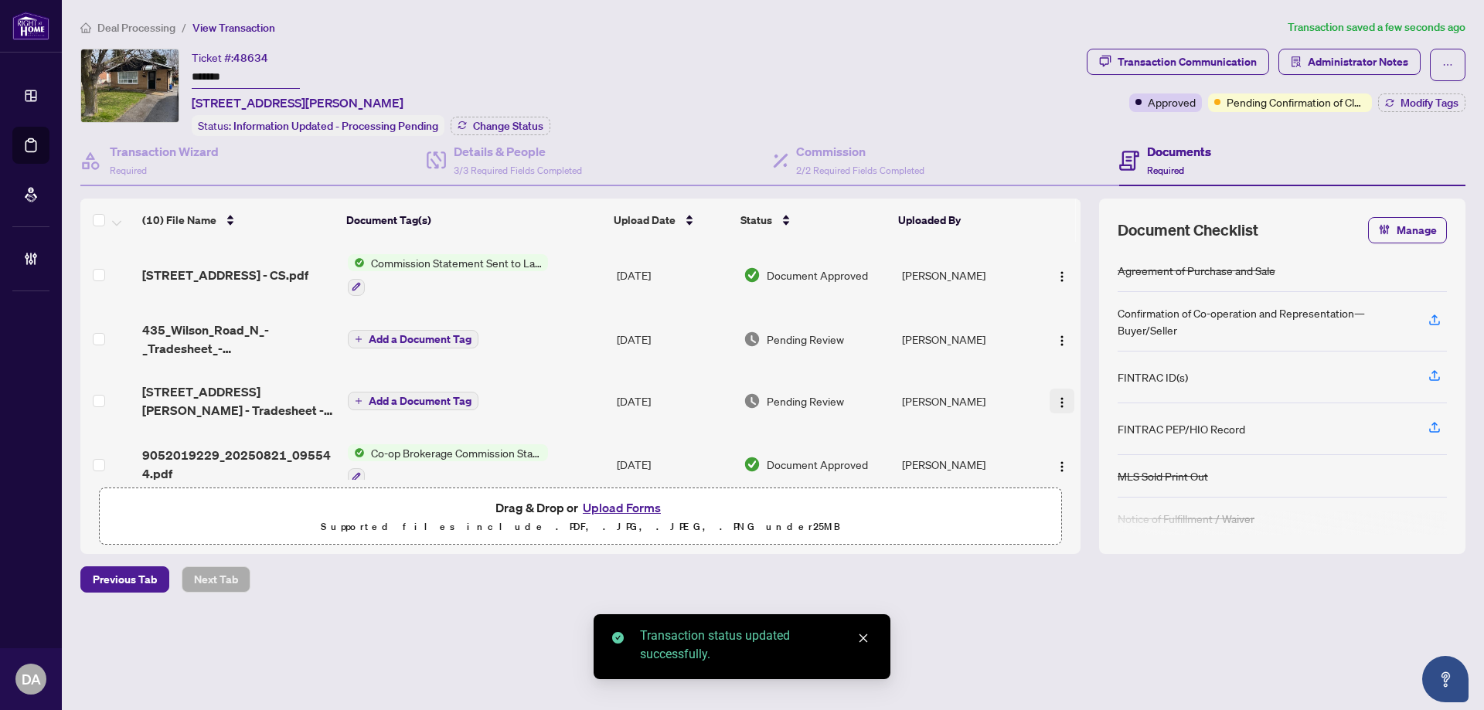
click at [1055, 401] on img "button" at bounding box center [1061, 402] width 12 height 12
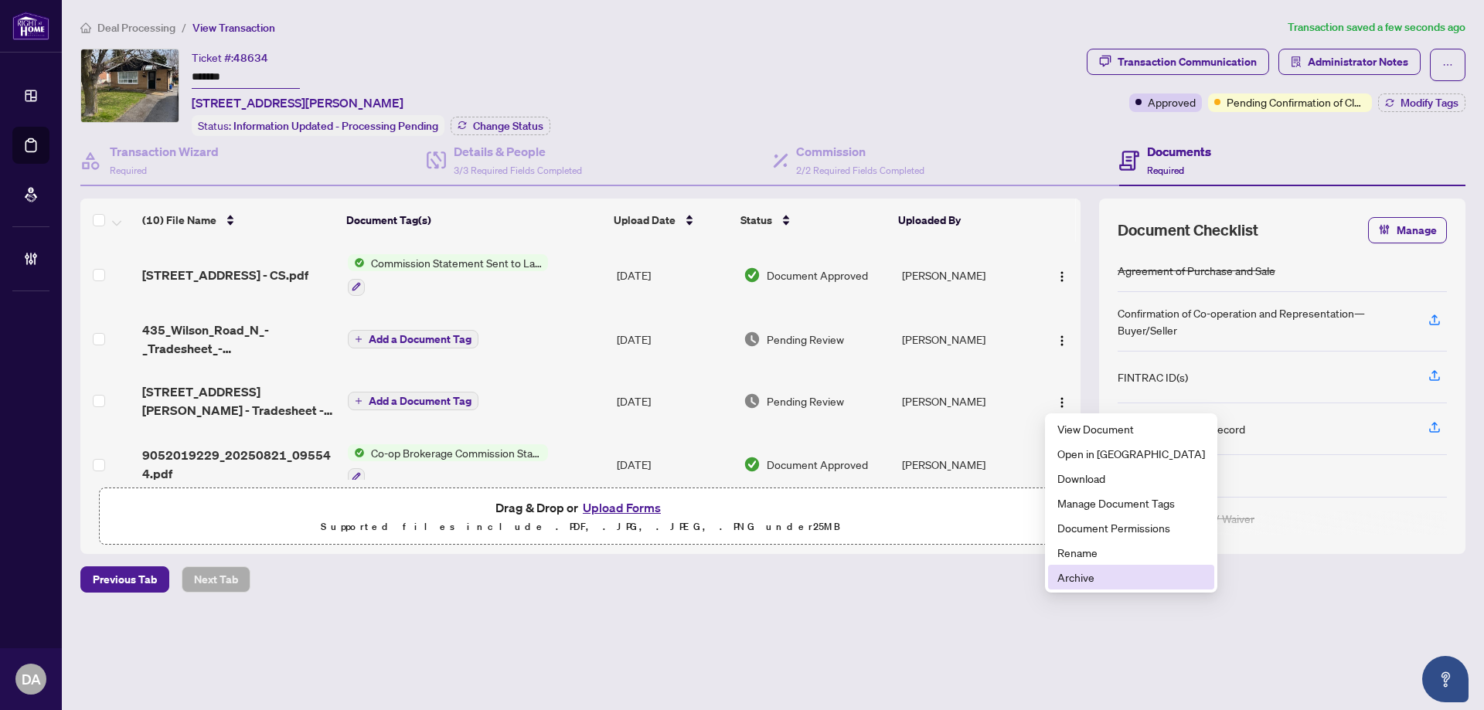
click at [1102, 575] on span "Archive" at bounding box center [1131, 577] width 148 height 17
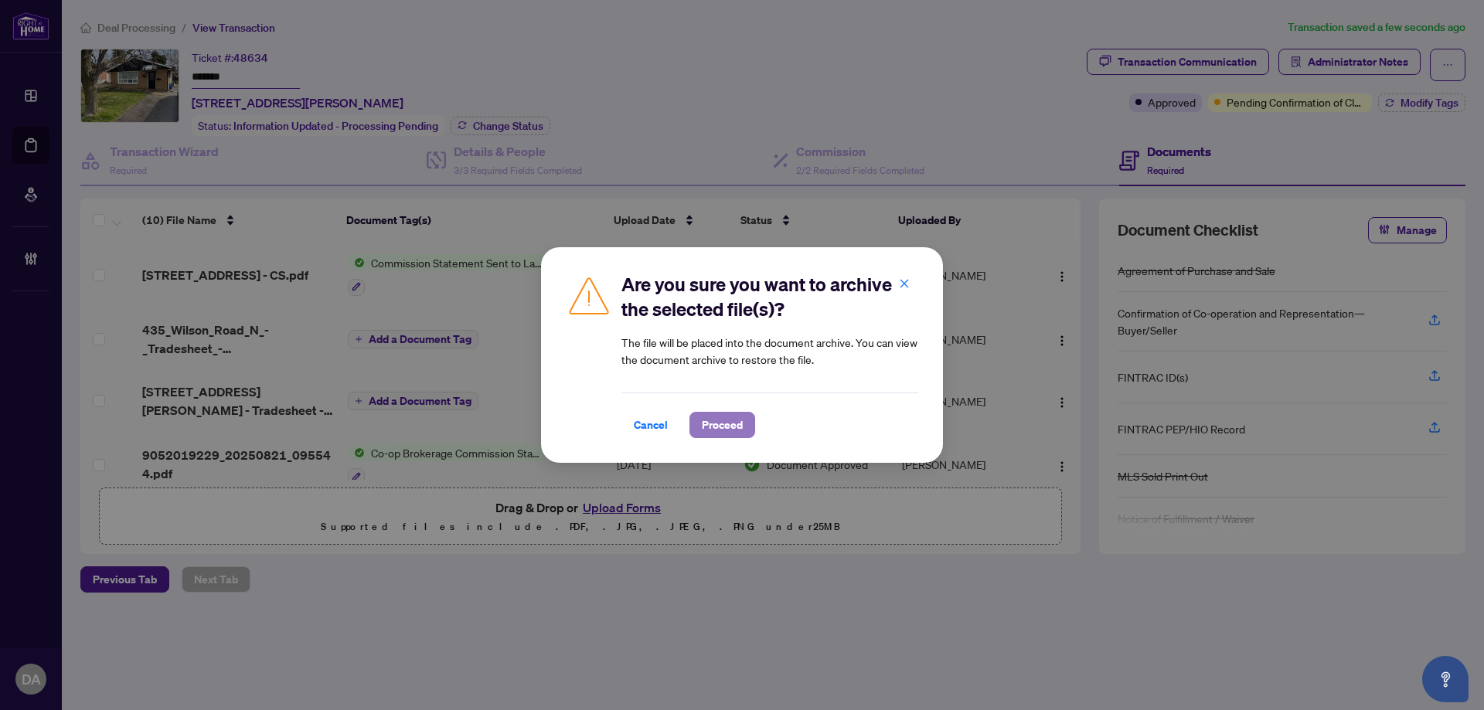
click at [745, 416] on button "Proceed" at bounding box center [722, 425] width 66 height 26
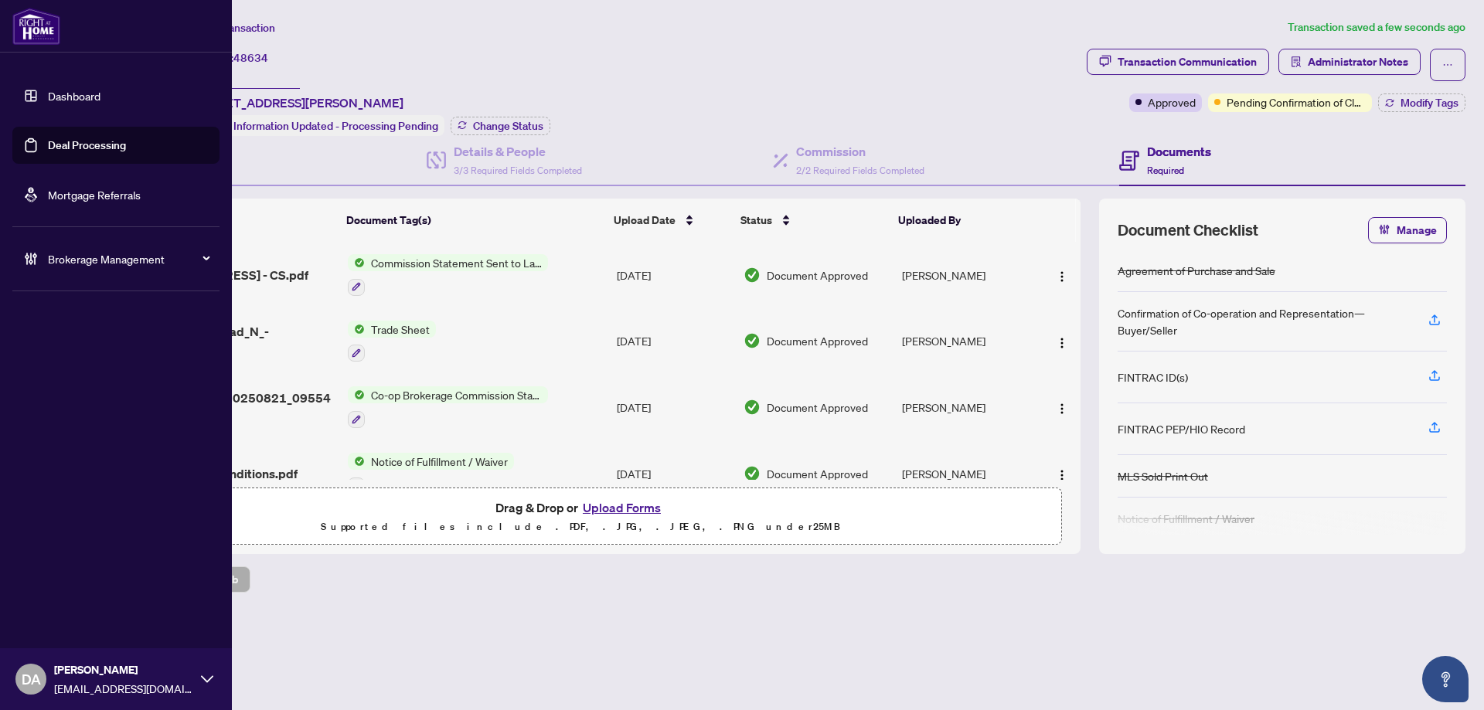
click at [49, 138] on link "Deal Processing" at bounding box center [87, 145] width 78 height 14
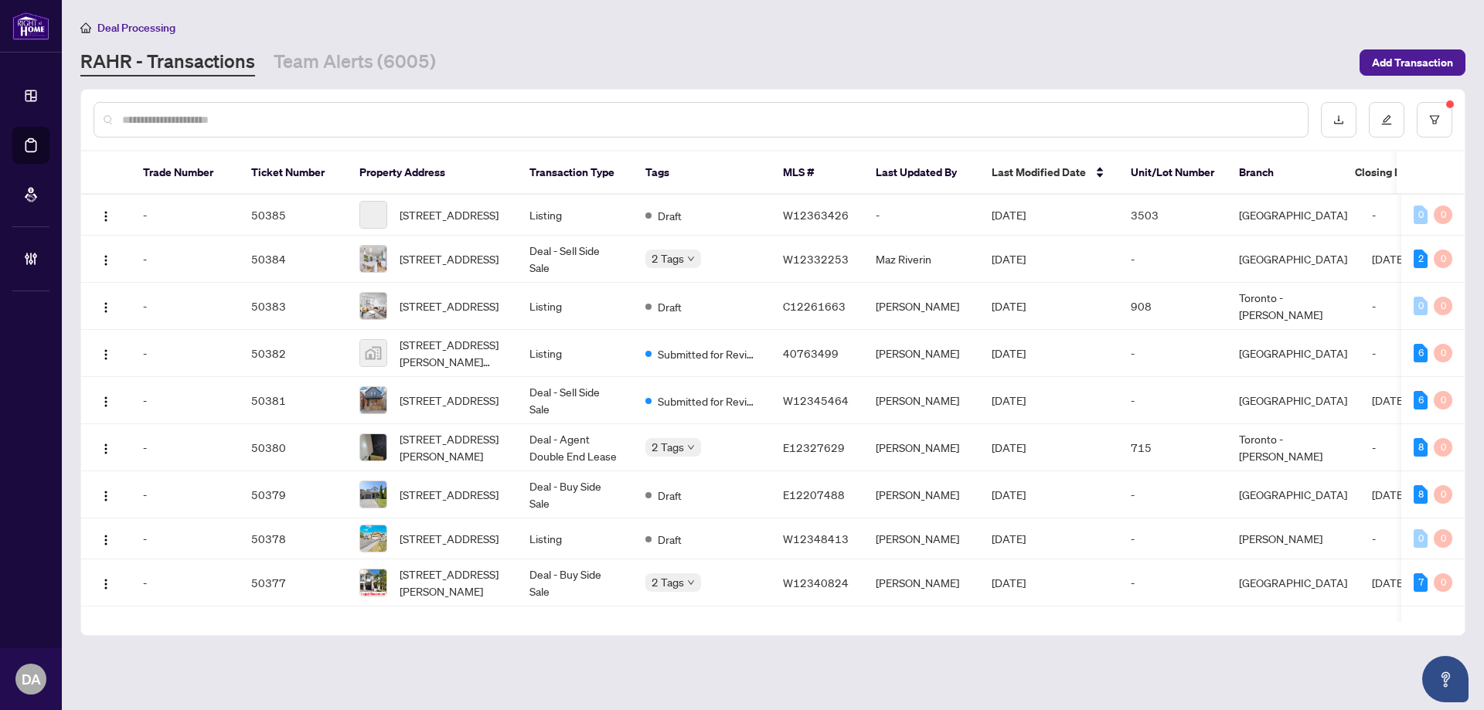
click at [413, 117] on input "text" at bounding box center [708, 119] width 1173 height 17
paste input "*****"
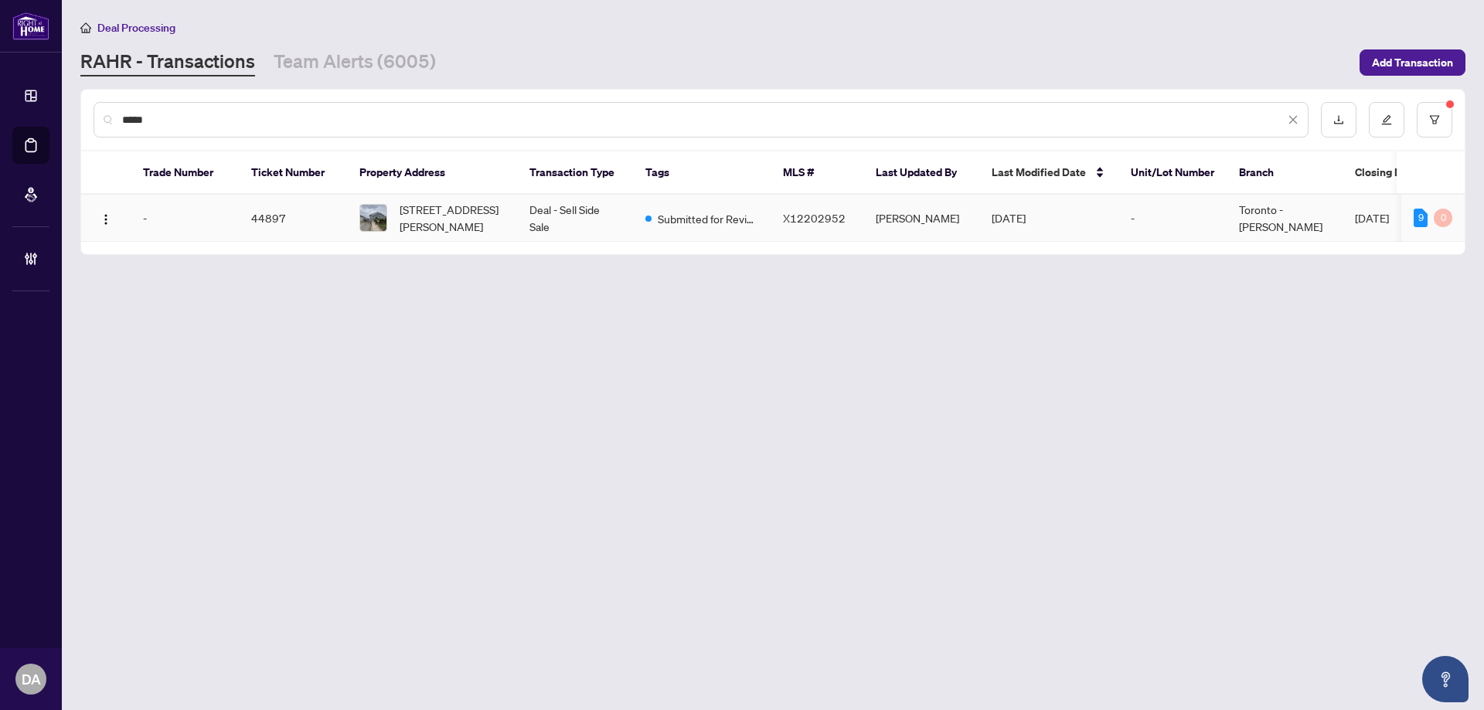
type input "*****"
click at [584, 230] on td "Deal - Sell Side Sale" at bounding box center [575, 218] width 116 height 47
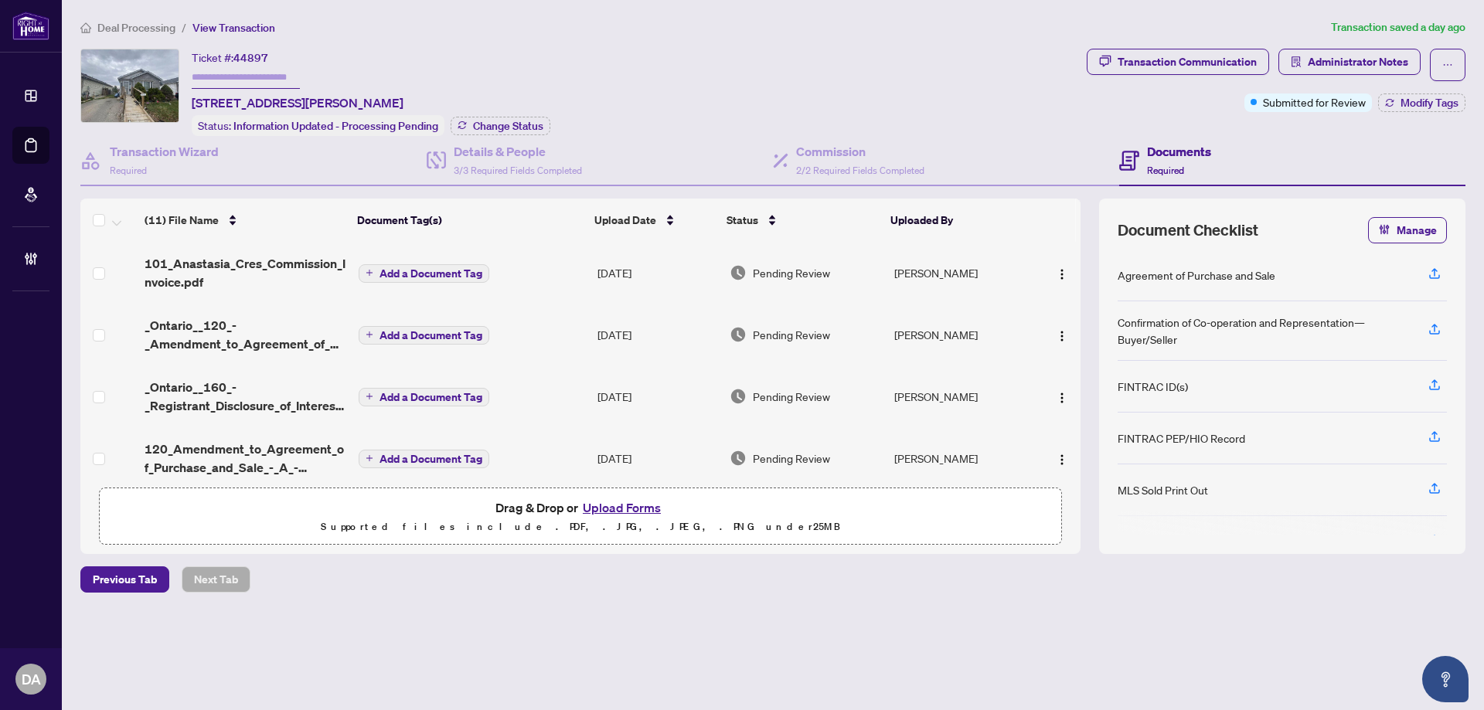
click at [258, 58] on span "44897" at bounding box center [250, 58] width 35 height 14
copy span "44897"
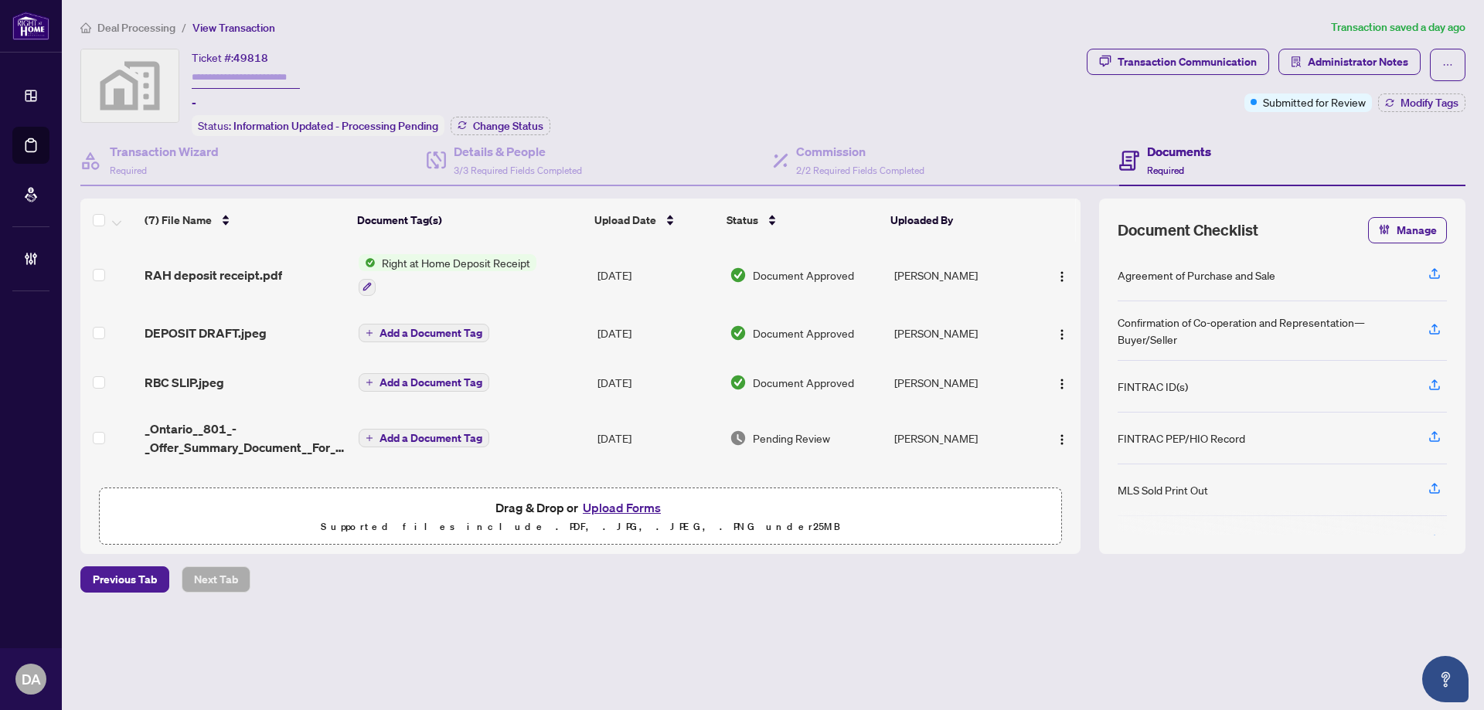
click at [240, 55] on span "49818" at bounding box center [250, 58] width 35 height 14
copy span "49818"
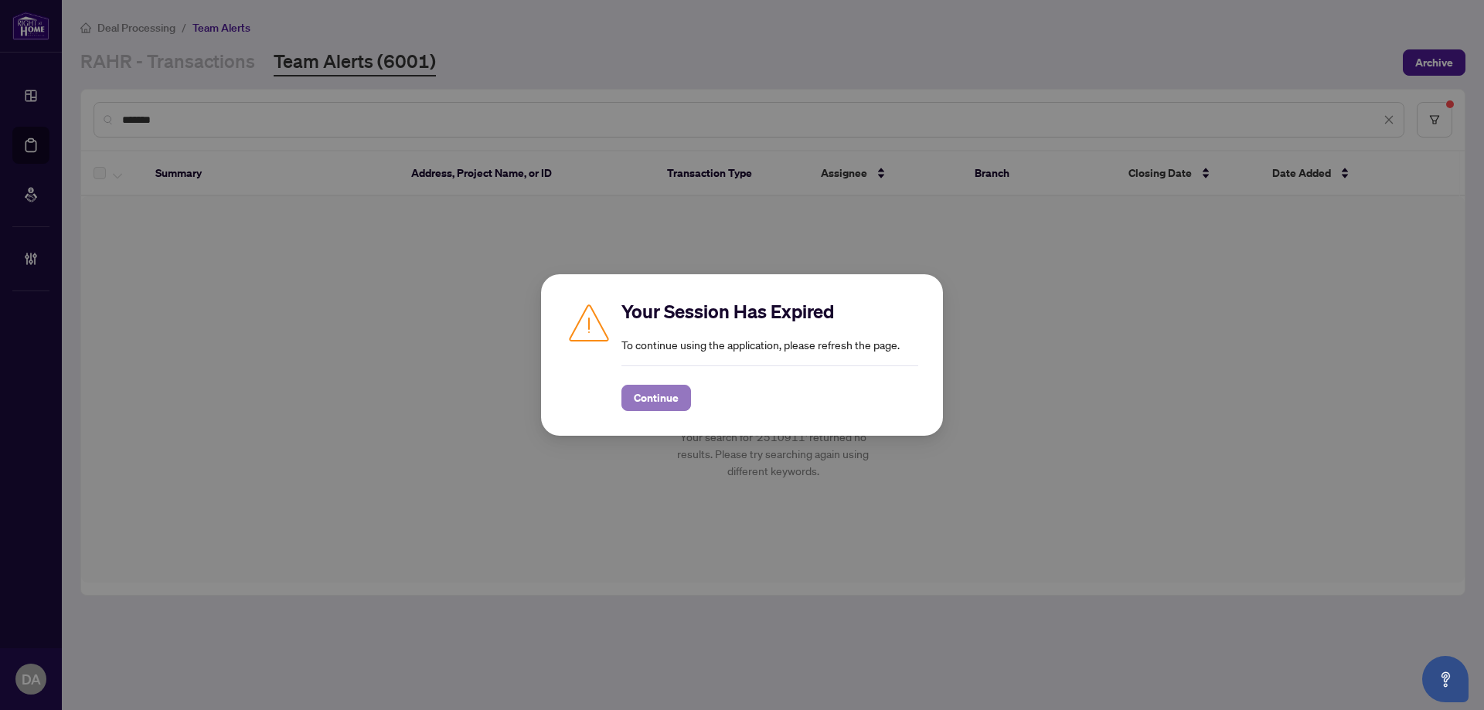
click at [668, 393] on span "Continue" at bounding box center [656, 398] width 45 height 25
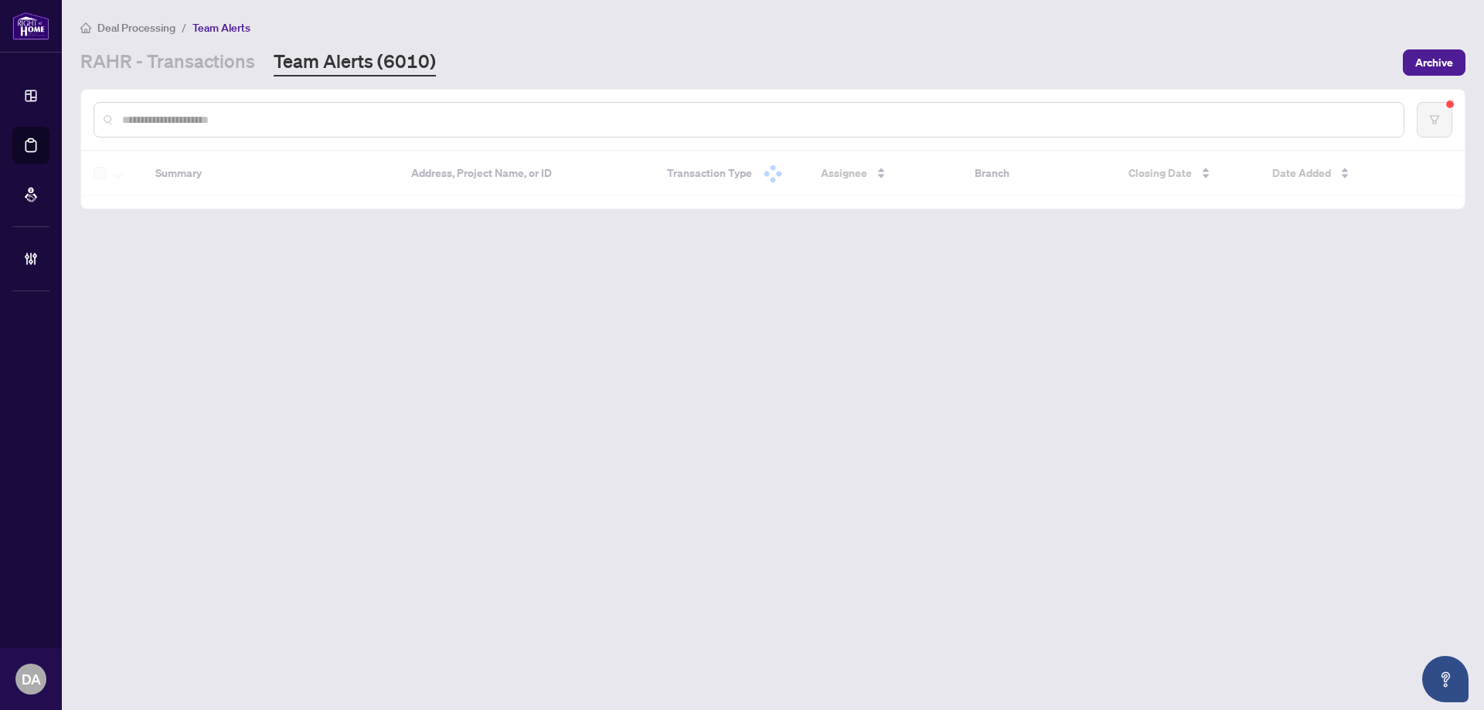
click at [299, 112] on input "text" at bounding box center [756, 119] width 1269 height 17
paste input "*****"
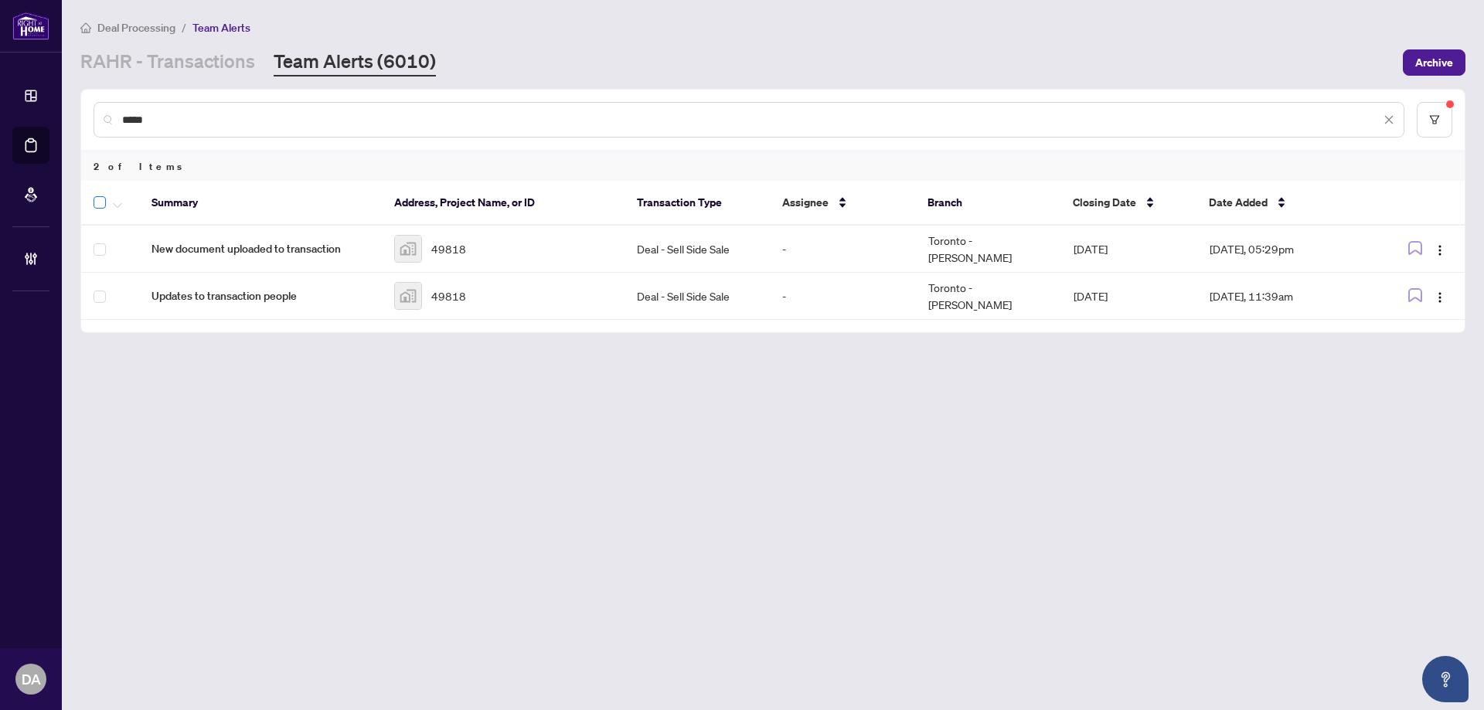
type input "*****"
click at [119, 206] on icon "button" at bounding box center [117, 204] width 9 height 5
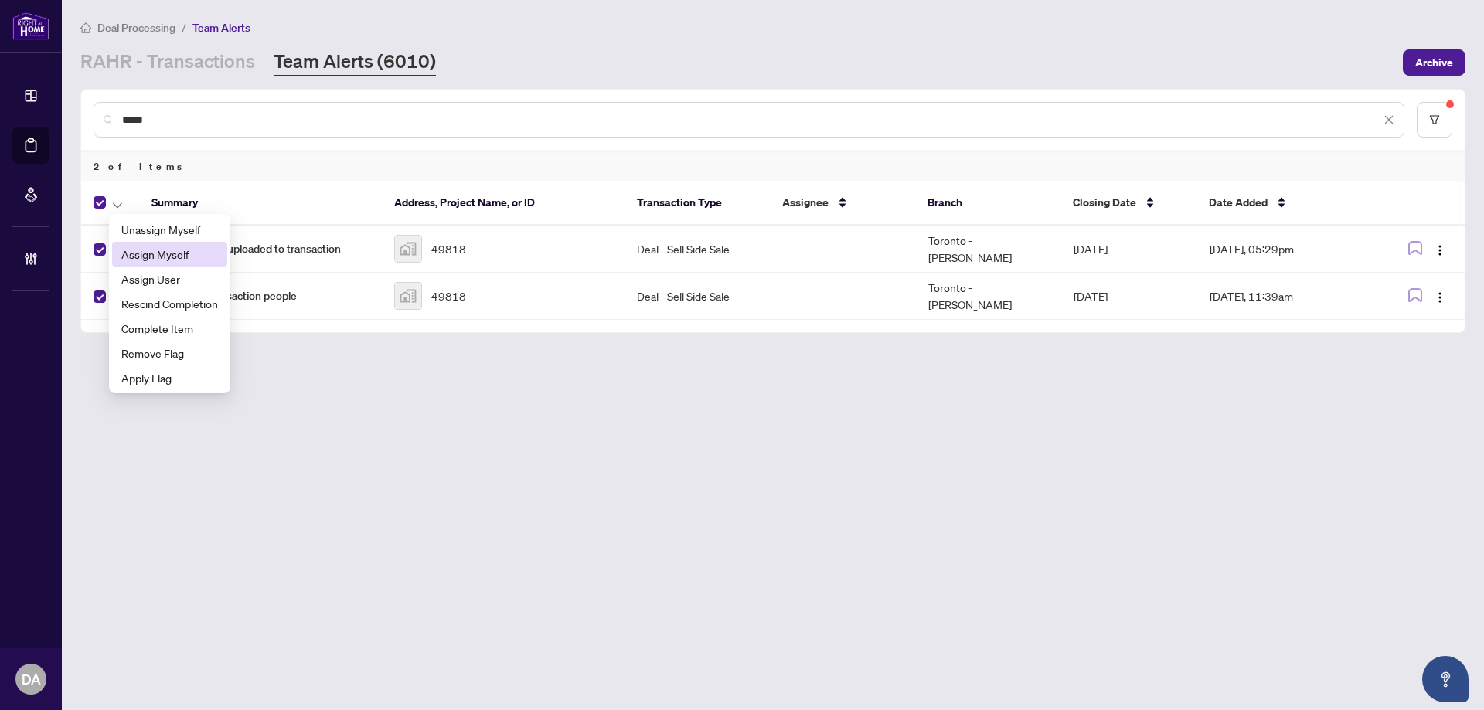
click at [186, 257] on span "Assign Myself" at bounding box center [169, 254] width 97 height 17
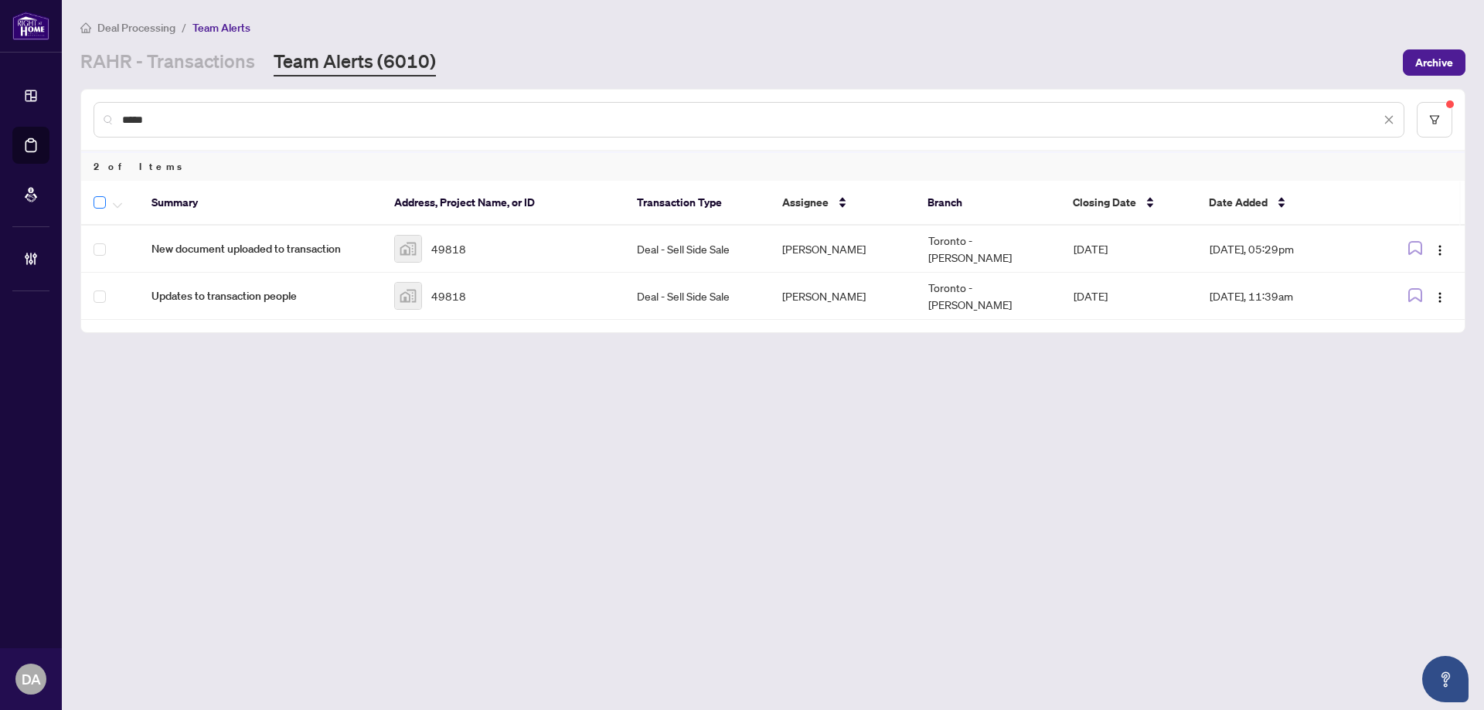
click at [103, 208] on label at bounding box center [99, 202] width 12 height 19
click at [118, 211] on th at bounding box center [110, 203] width 58 height 45
drag, startPoint x: 125, startPoint y: 222, endPoint x: 117, endPoint y: 207, distance: 17.0
click at [119, 215] on th at bounding box center [110, 203] width 58 height 45
click at [117, 207] on icon "button" at bounding box center [117, 205] width 9 height 6
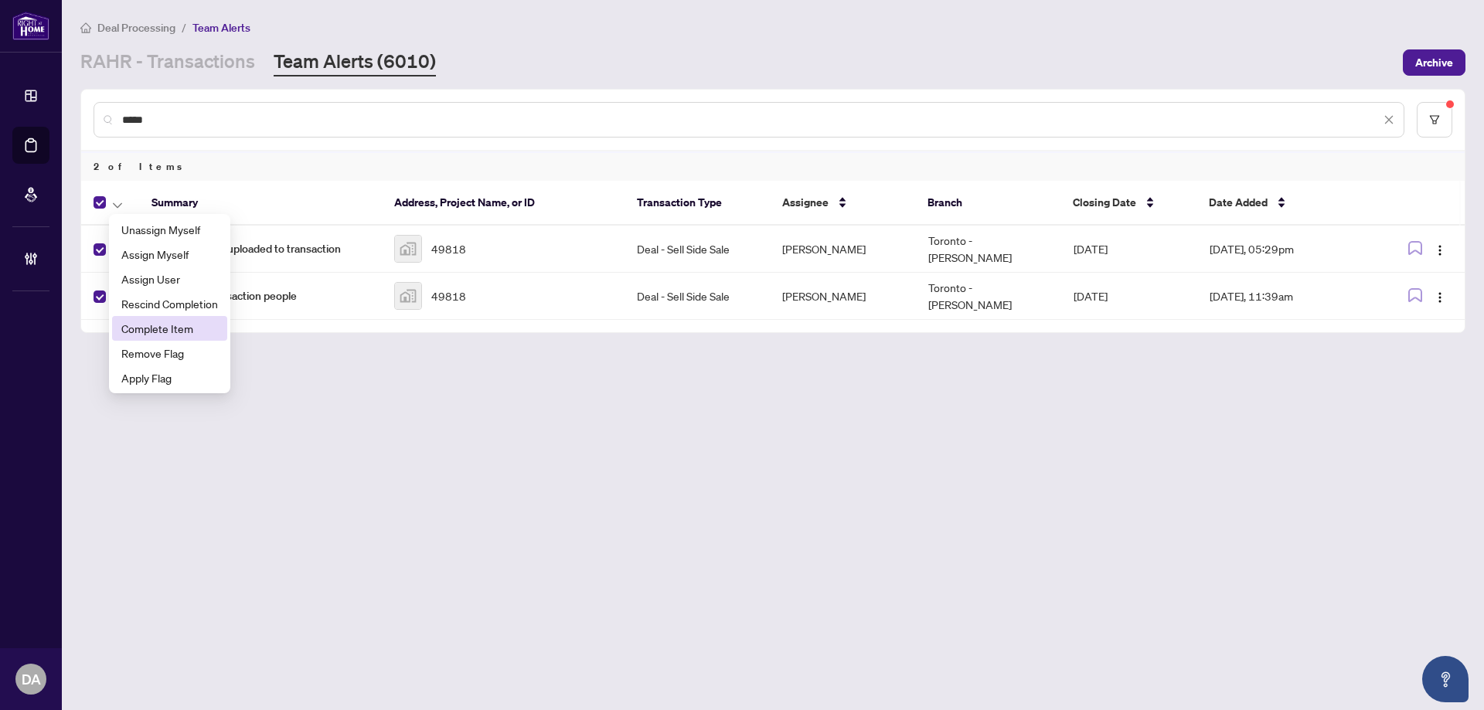
click at [162, 319] on li "Complete Item" at bounding box center [169, 328] width 115 height 25
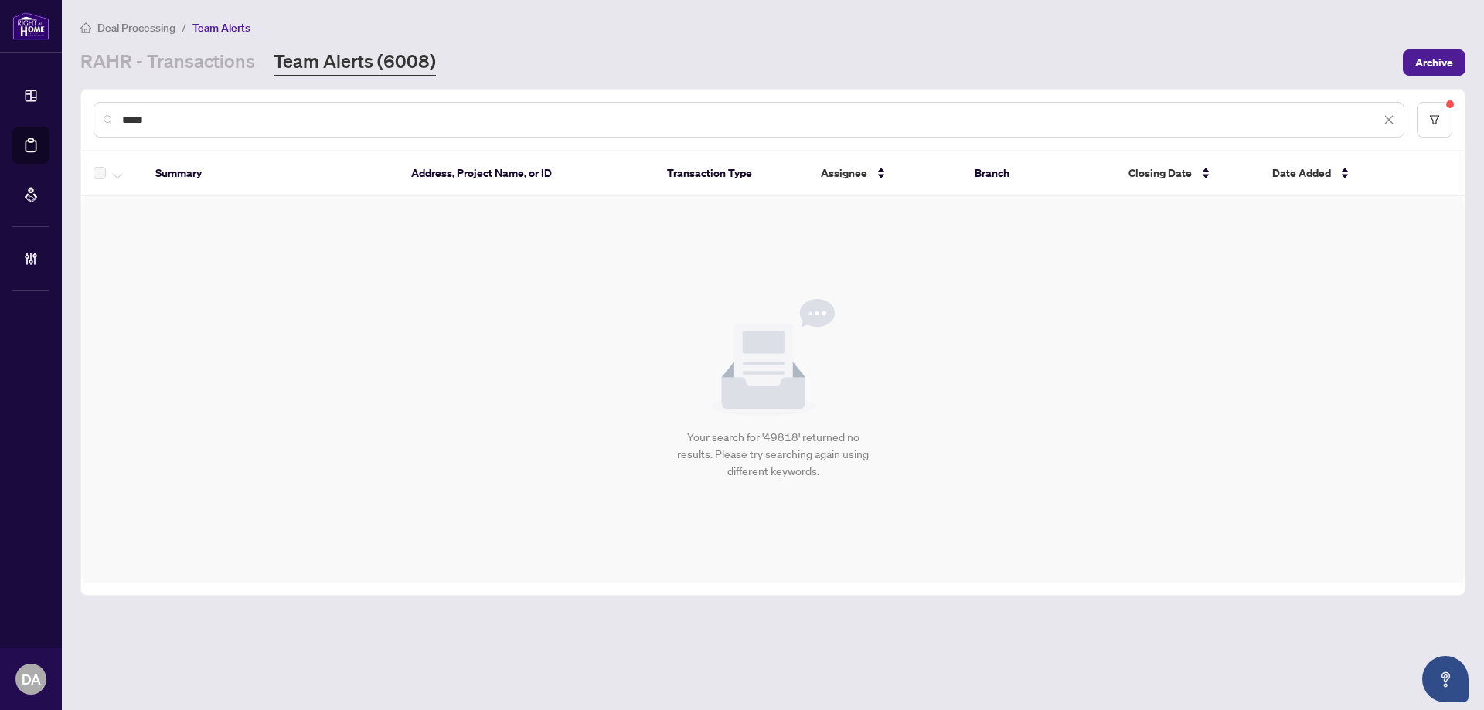
click at [212, 112] on input "*****" at bounding box center [751, 119] width 1258 height 17
paste input "text"
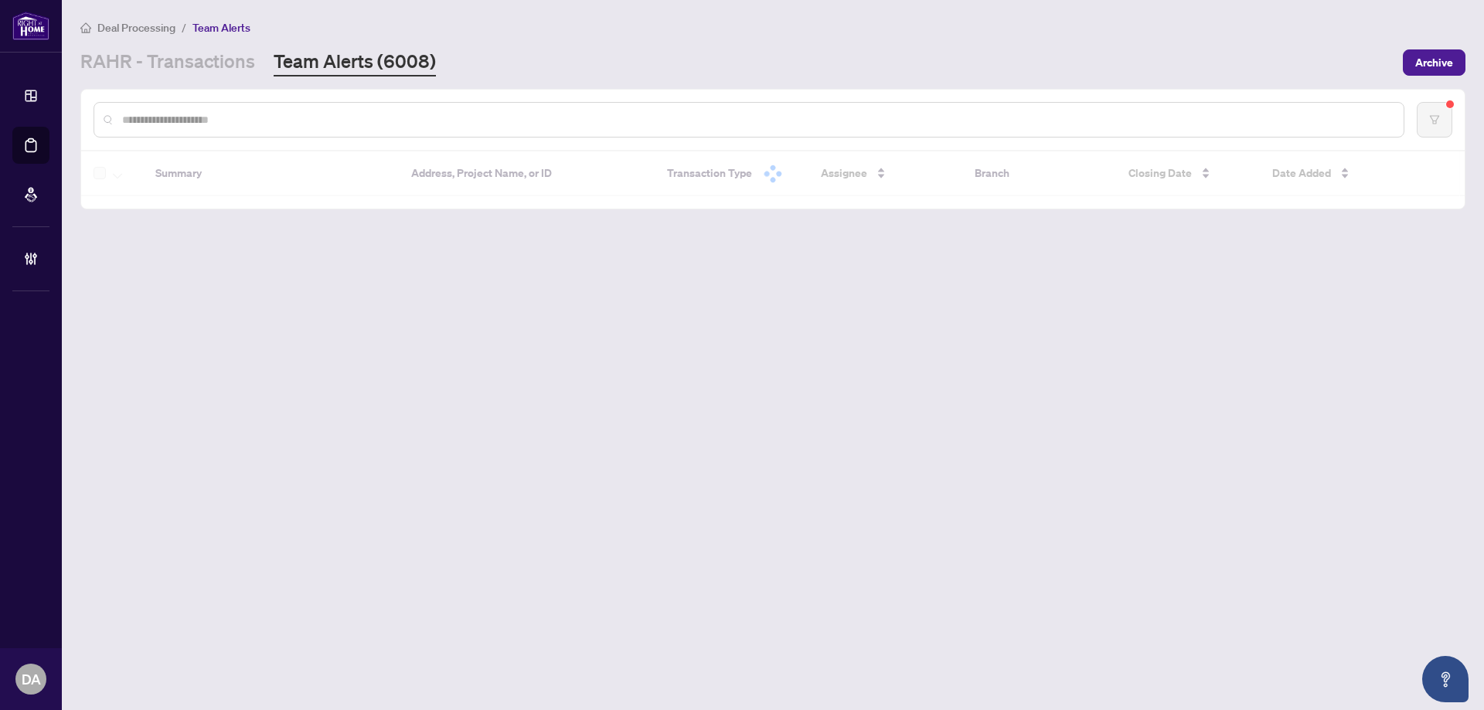
click at [280, 114] on input "text" at bounding box center [756, 119] width 1269 height 17
paste input "text"
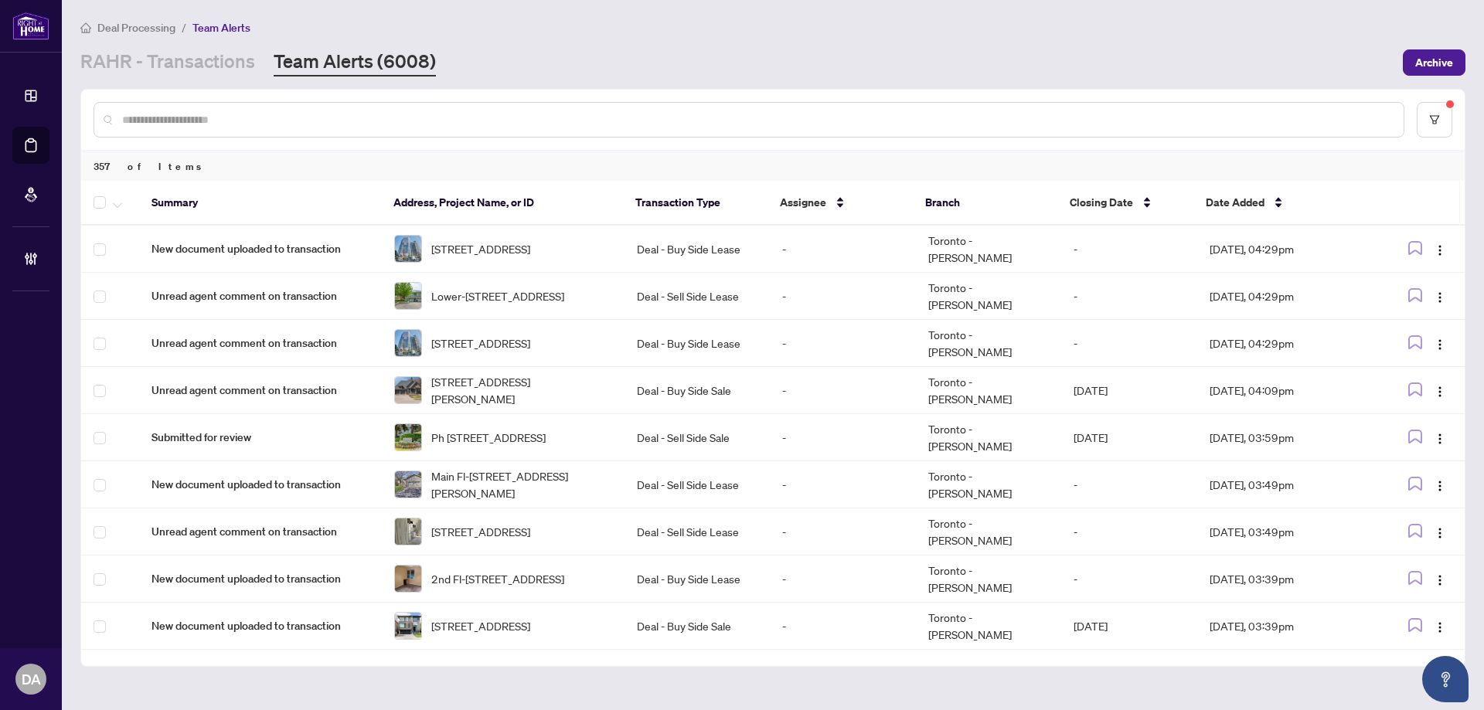
click at [307, 127] on input "text" at bounding box center [756, 119] width 1269 height 17
paste input "*******"
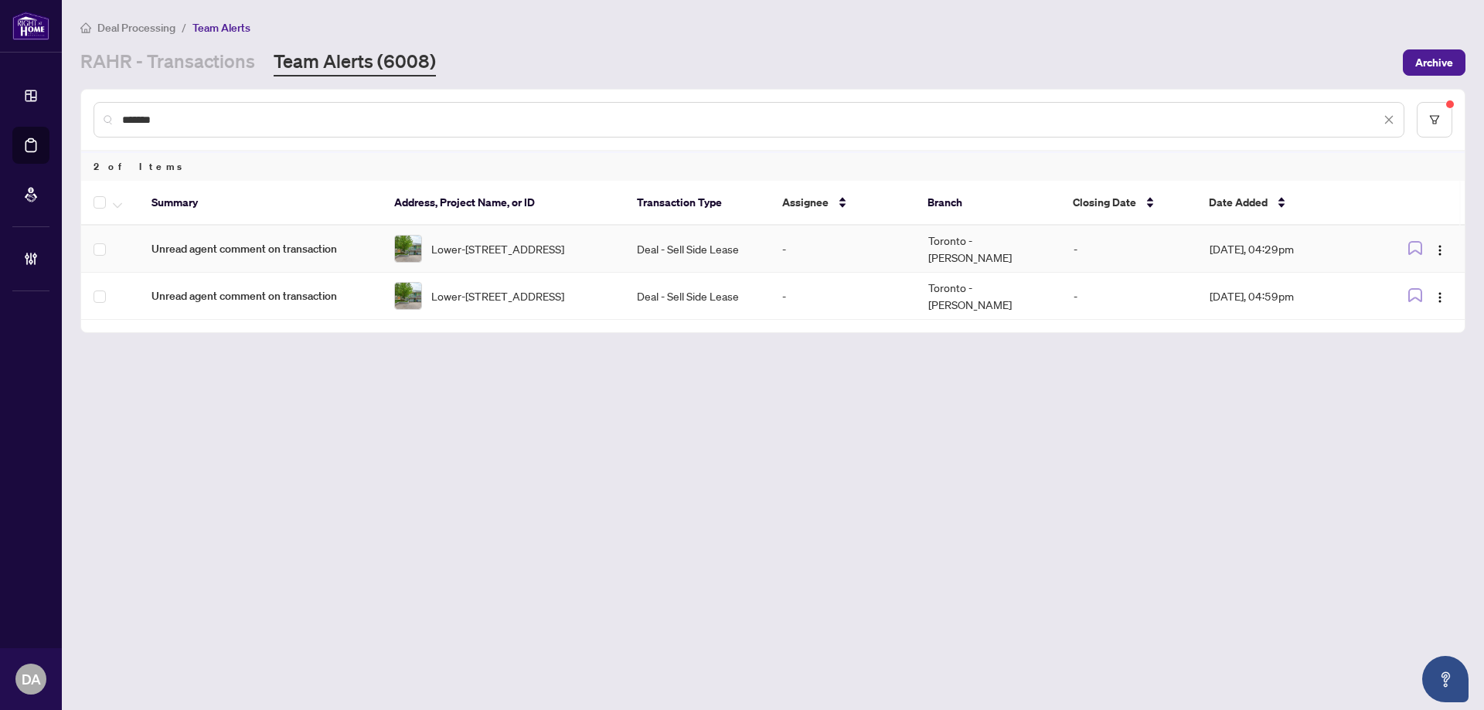
click at [361, 249] on span "Unread agent comment on transaction" at bounding box center [260, 248] width 218 height 17
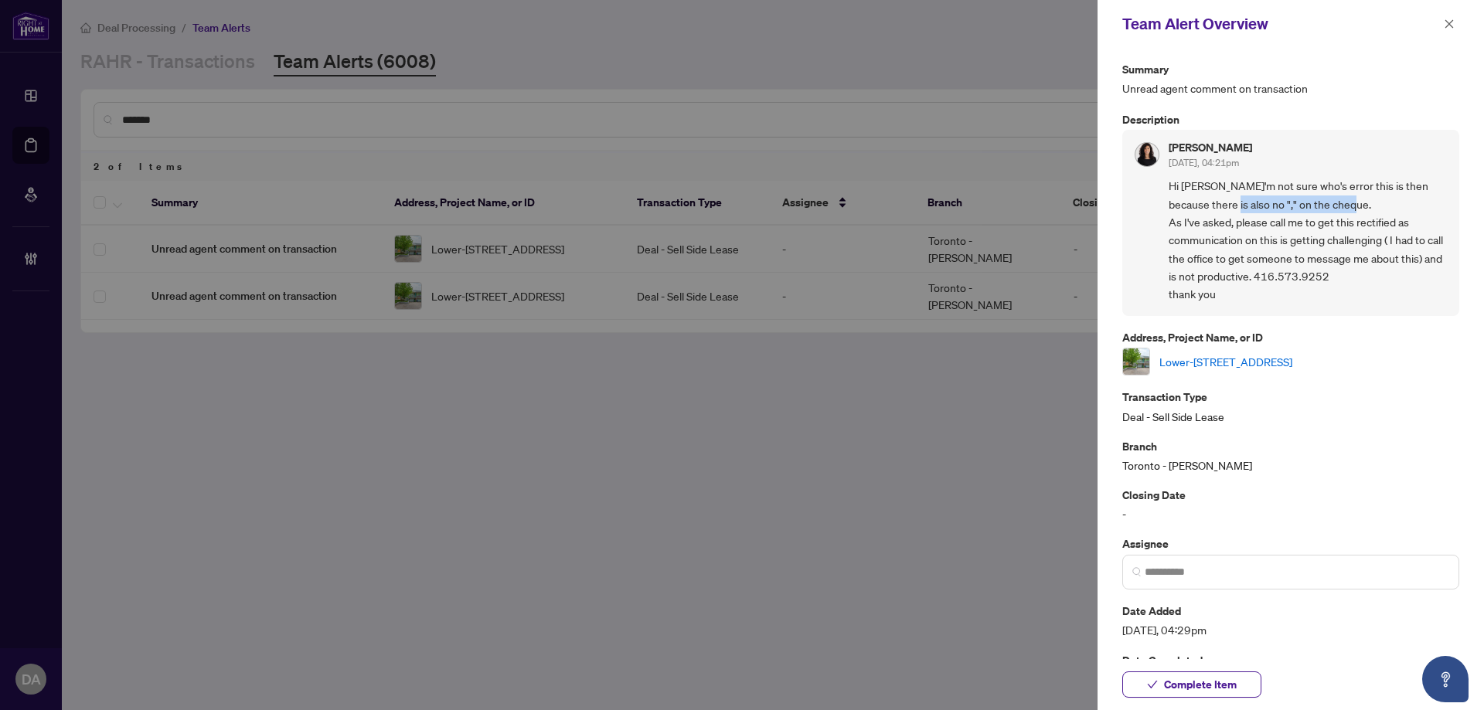
drag, startPoint x: 1212, startPoint y: 201, endPoint x: 1376, endPoint y: 197, distance: 164.6
click at [1376, 197] on span "Hi Paula - I'm not sure who's error this is then because there is also no "," o…" at bounding box center [1307, 240] width 278 height 127
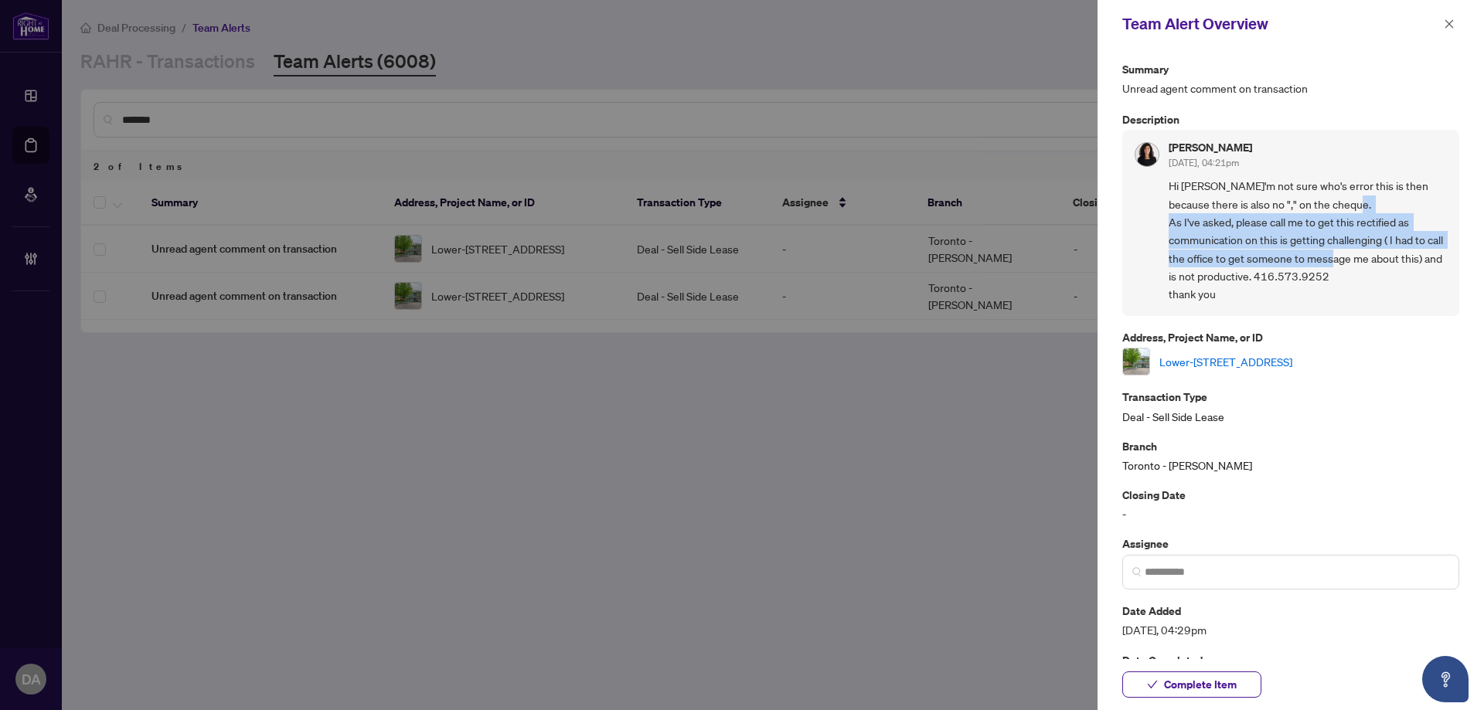
drag, startPoint x: 1171, startPoint y: 223, endPoint x: 1373, endPoint y: 253, distance: 203.9
click at [1373, 253] on span "Hi Paula - I'm not sure who's error this is then because there is also no "," o…" at bounding box center [1307, 240] width 278 height 127
drag, startPoint x: 1208, startPoint y: 240, endPoint x: 1364, endPoint y: 253, distance: 155.9
click at [1364, 253] on span "Hi Paula - I'm not sure who's error this is then because there is also no "," o…" at bounding box center [1307, 240] width 278 height 127
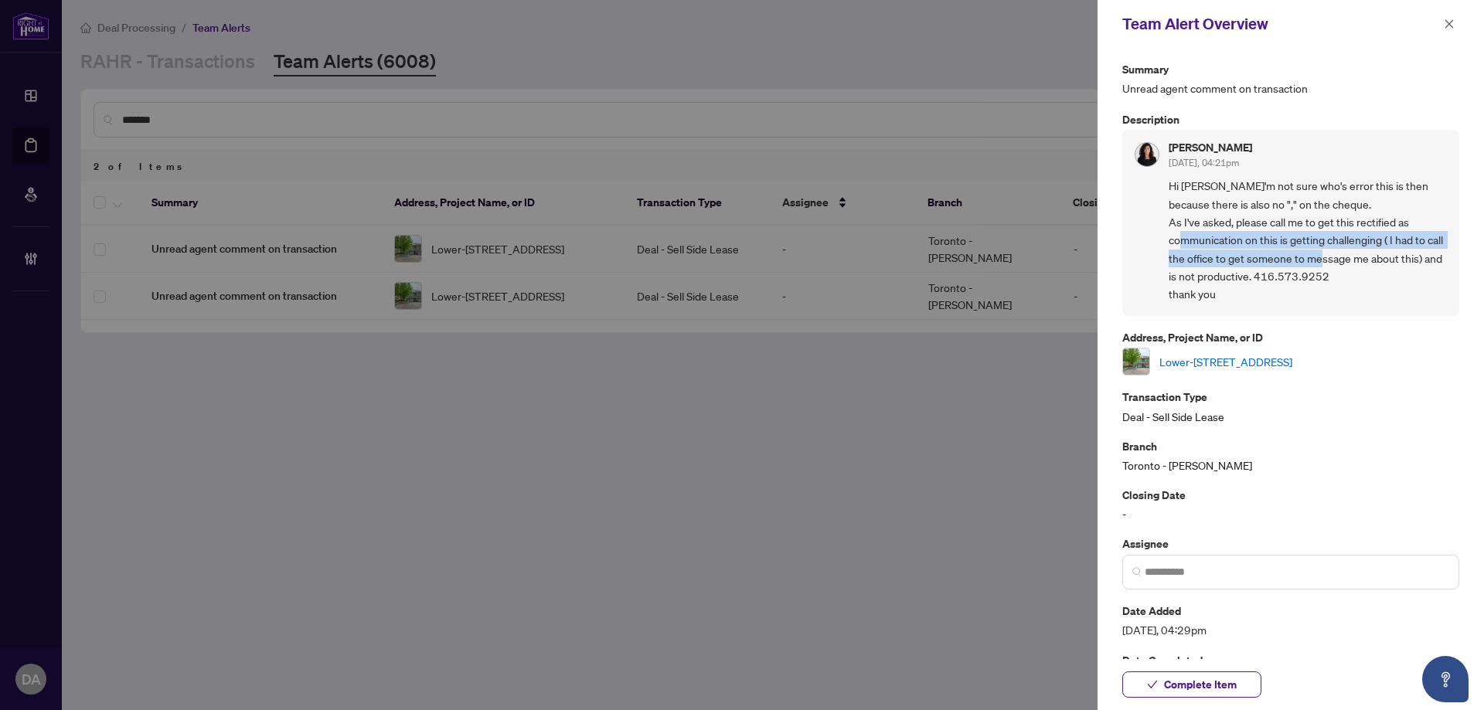
click at [1364, 253] on span "Hi Paula - I'm not sure who's error this is then because there is also no "," o…" at bounding box center [1307, 240] width 278 height 127
drag, startPoint x: 1231, startPoint y: 274, endPoint x: 1219, endPoint y: 277, distance: 11.8
click at [1219, 277] on span "Hi Paula - I'm not sure who's error this is then because there is also no "," o…" at bounding box center [1307, 240] width 278 height 127
click at [1200, 263] on span "Hi Paula - I'm not sure who's error this is then because there is also no "," o…" at bounding box center [1307, 240] width 278 height 127
drag, startPoint x: 1211, startPoint y: 260, endPoint x: 1324, endPoint y: 251, distance: 114.0
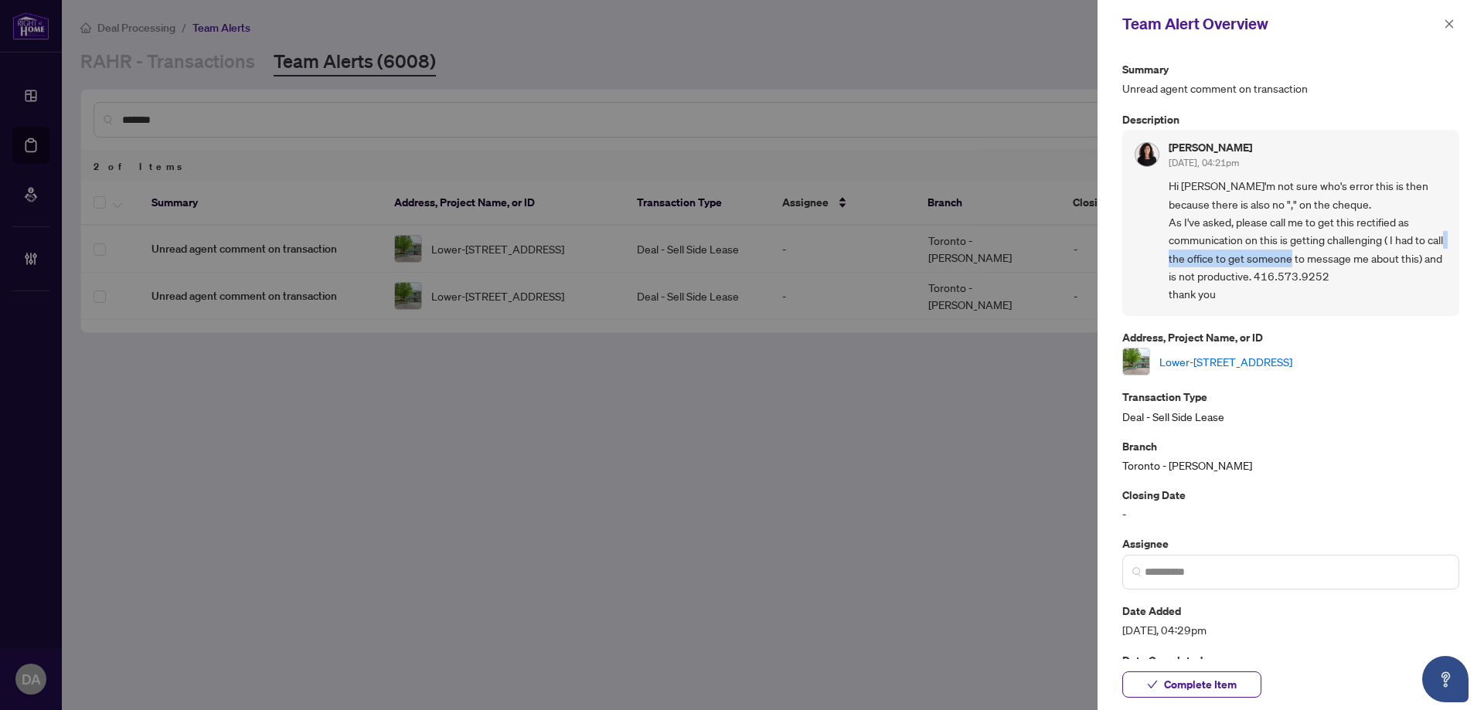
click at [1324, 251] on span "Hi Paula - I'm not sure who's error this is then because there is also no "," o…" at bounding box center [1307, 240] width 278 height 127
click at [1447, 19] on icon "close" at bounding box center [1448, 24] width 11 height 11
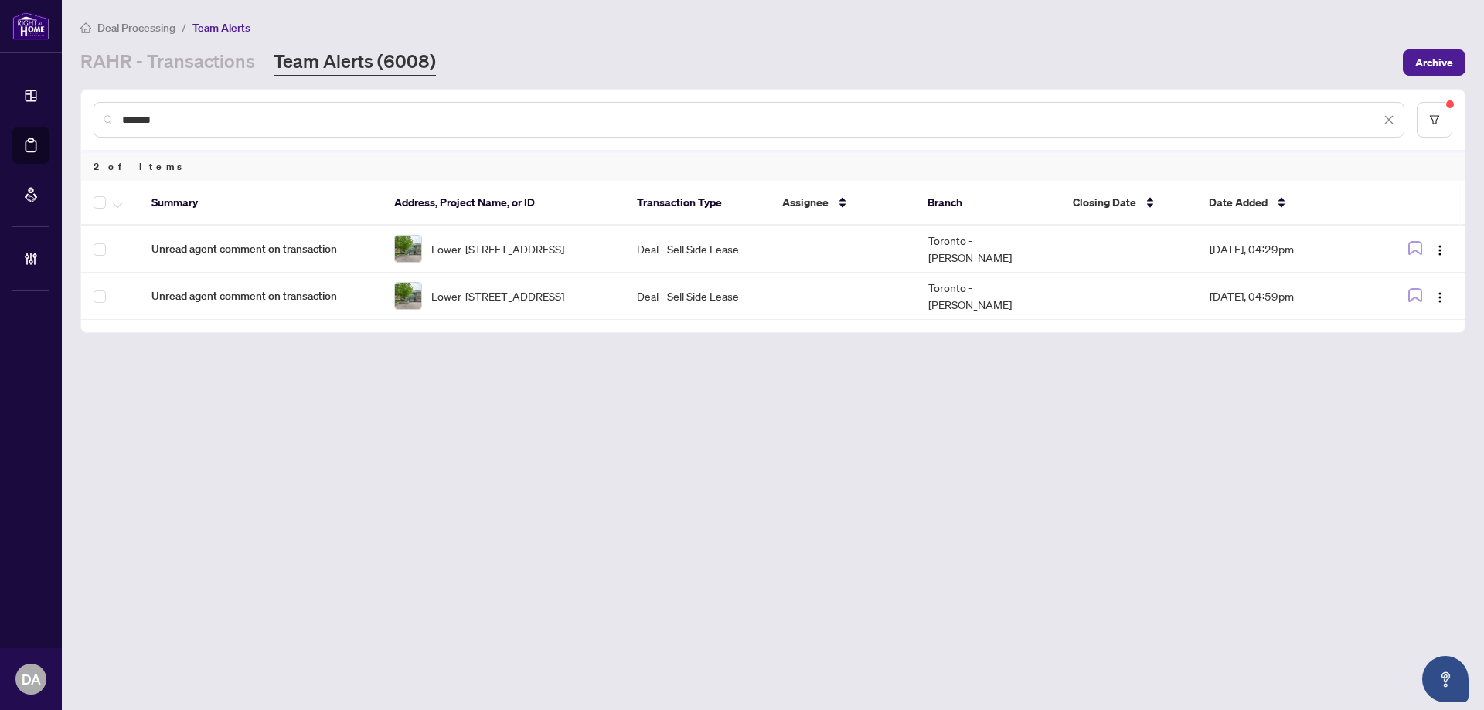
click at [199, 116] on input "*******" at bounding box center [751, 119] width 1258 height 17
paste input "text"
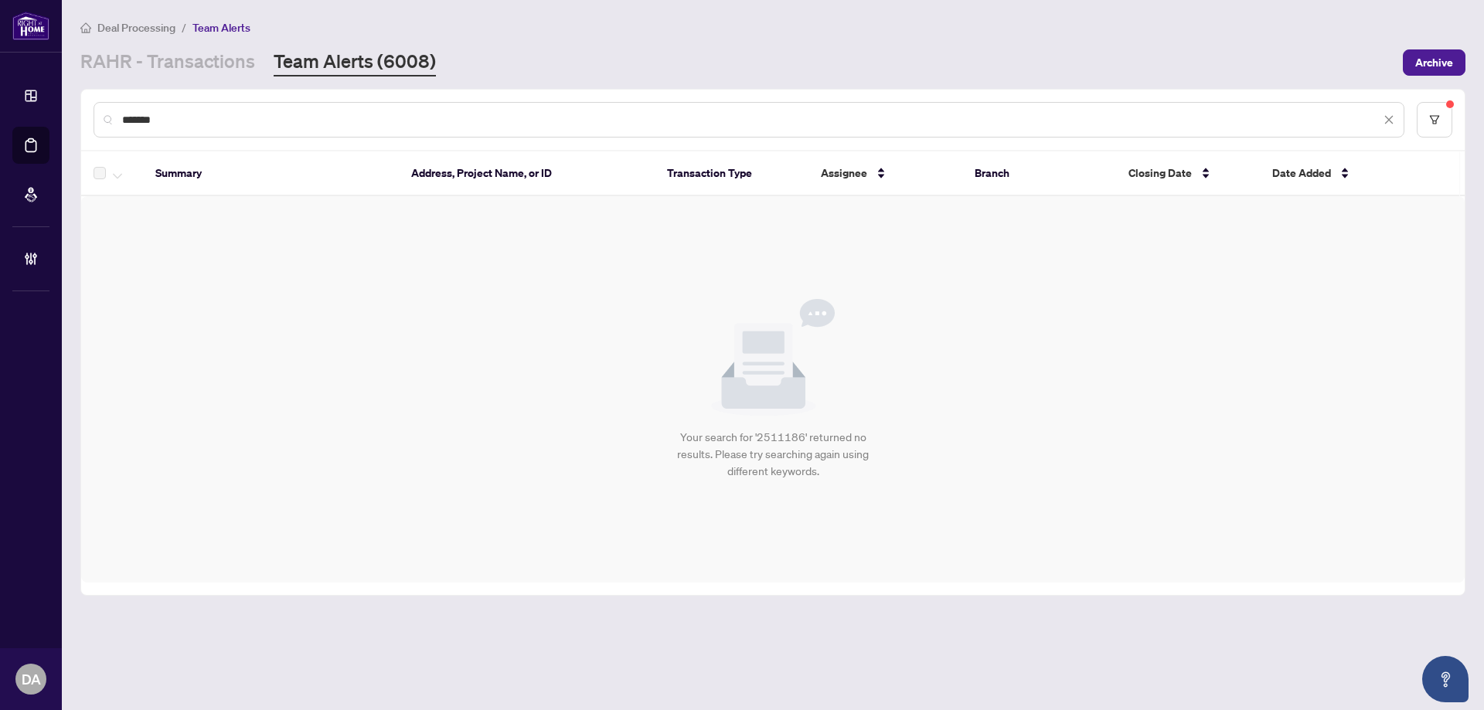
type input "*******"
click at [357, 123] on input "*******" at bounding box center [751, 119] width 1258 height 17
click at [209, 56] on link "RAHR - Transactions" at bounding box center [167, 63] width 175 height 28
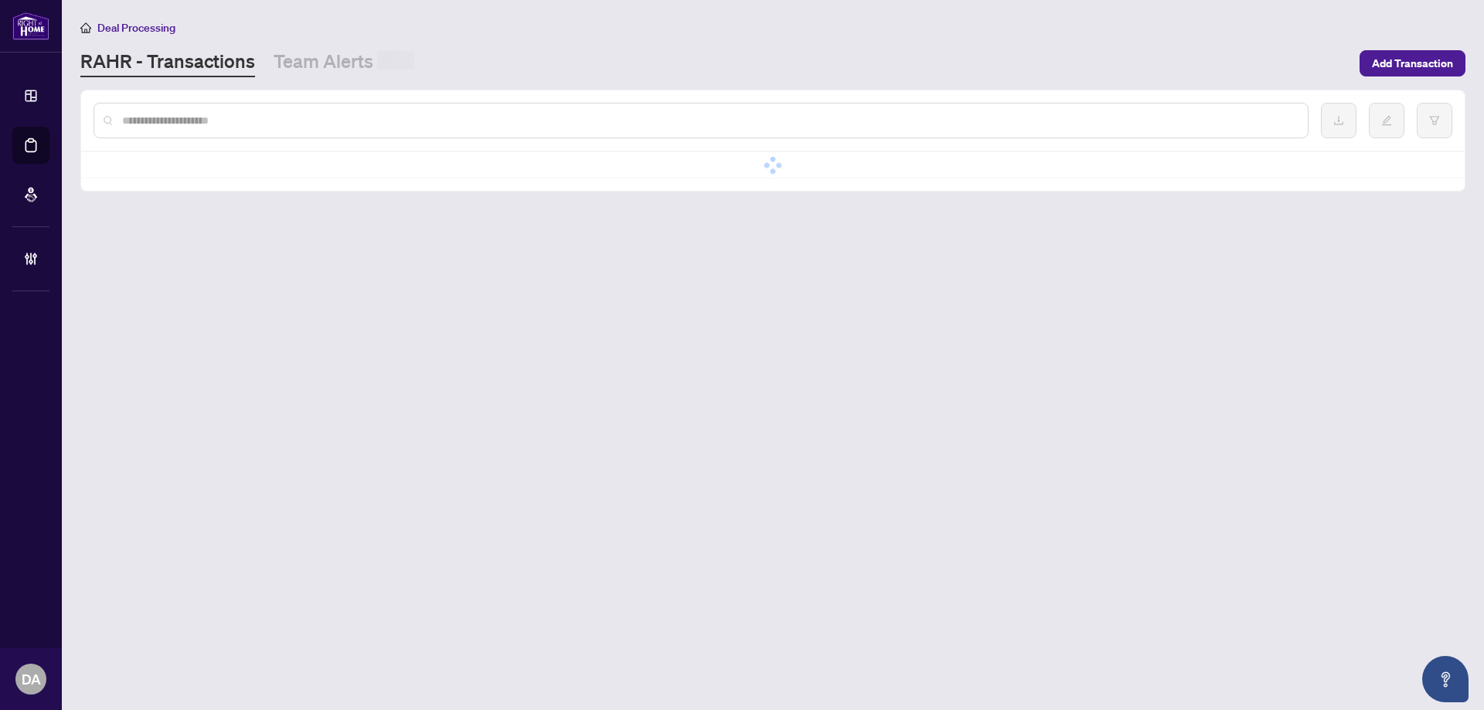
drag, startPoint x: 173, startPoint y: 144, endPoint x: 175, endPoint y: 122, distance: 21.8
click at [172, 141] on div at bounding box center [772, 120] width 1383 height 60
click at [175, 121] on input "text" at bounding box center [708, 119] width 1173 height 17
paste input "*******"
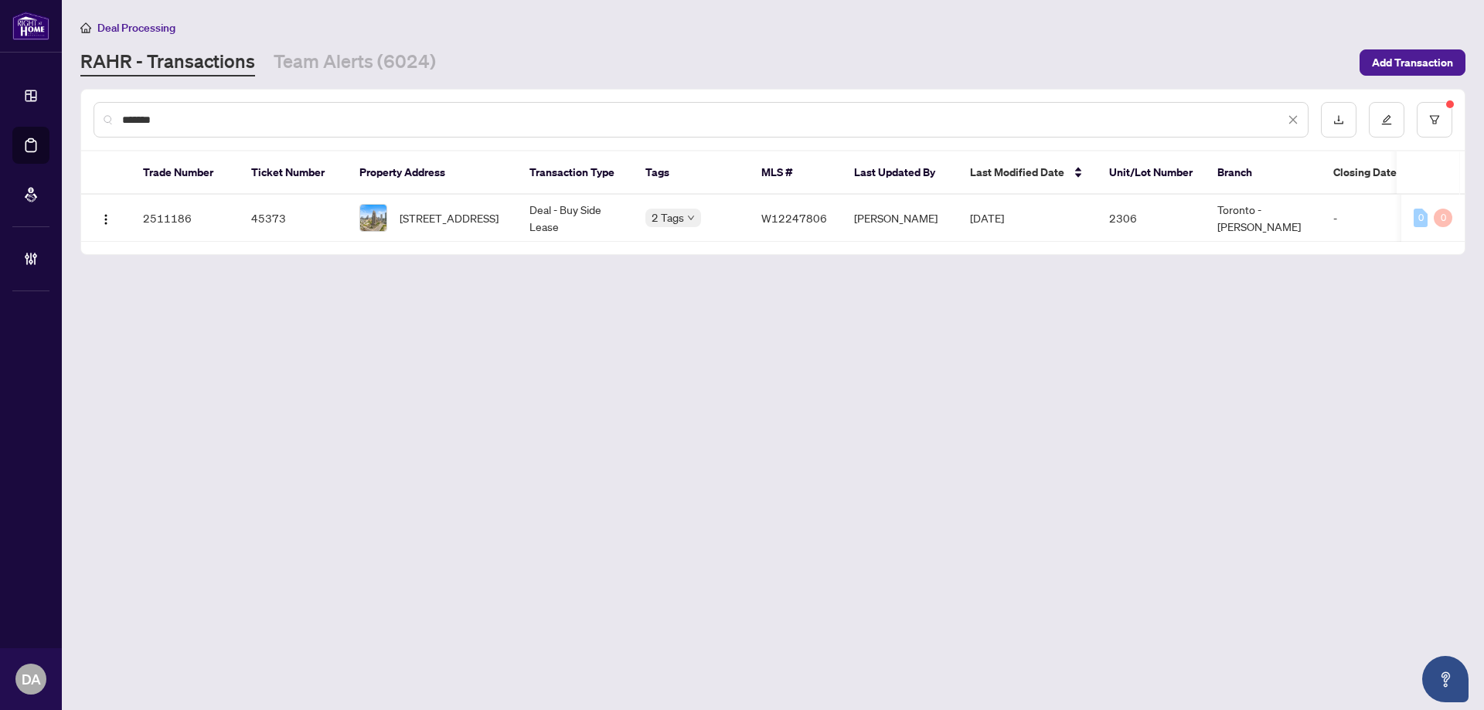
type input "*******"
click at [516, 215] on td "2306-430 Square One Dr, Mississauga, Ontario L5B 0L6, Canada" at bounding box center [432, 218] width 170 height 47
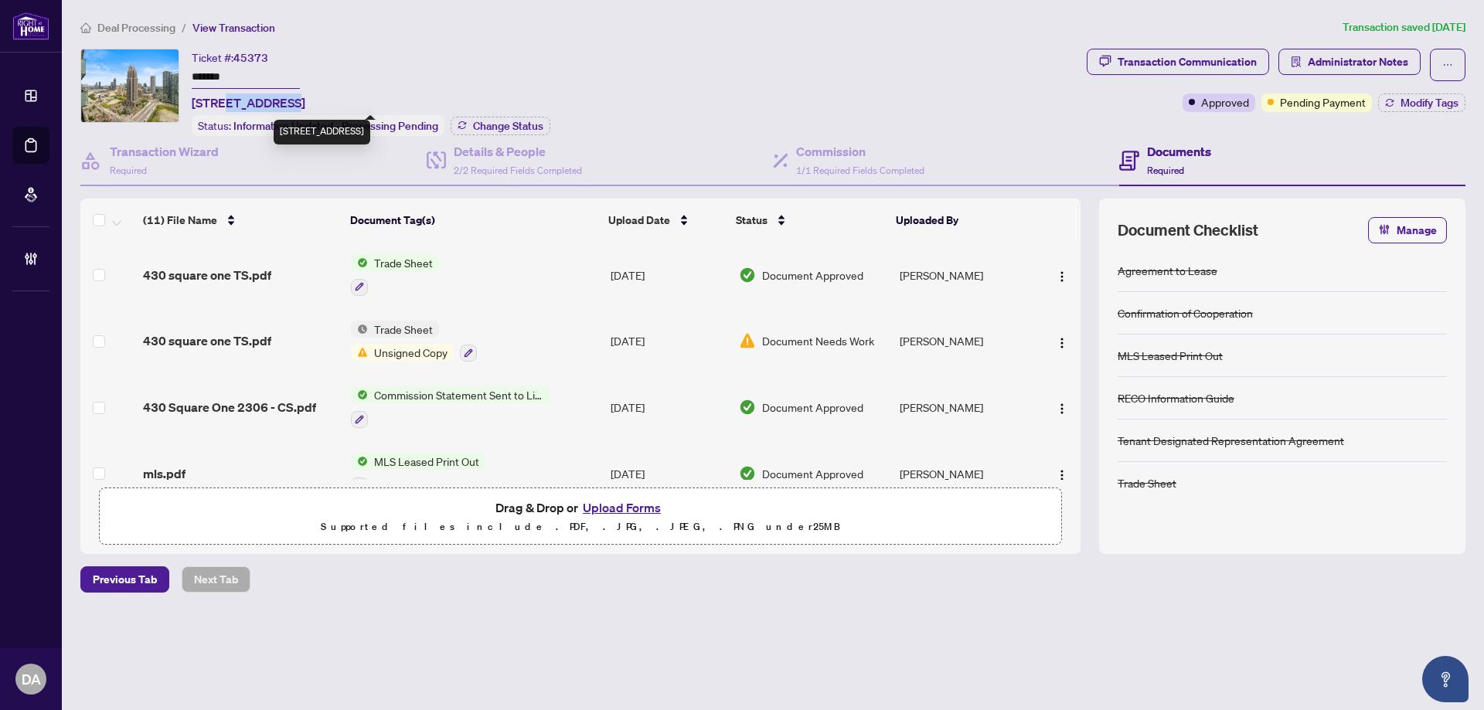
drag, startPoint x: 227, startPoint y: 98, endPoint x: 289, endPoint y: 106, distance: 62.3
click at [289, 106] on span "2306-430 Square One Dr, Mississauga, Ontario L5B 0L6, Canada" at bounding box center [249, 102] width 114 height 19
copy span "430 Square"
click at [1302, 63] on button "Administrator Notes" at bounding box center [1349, 62] width 142 height 26
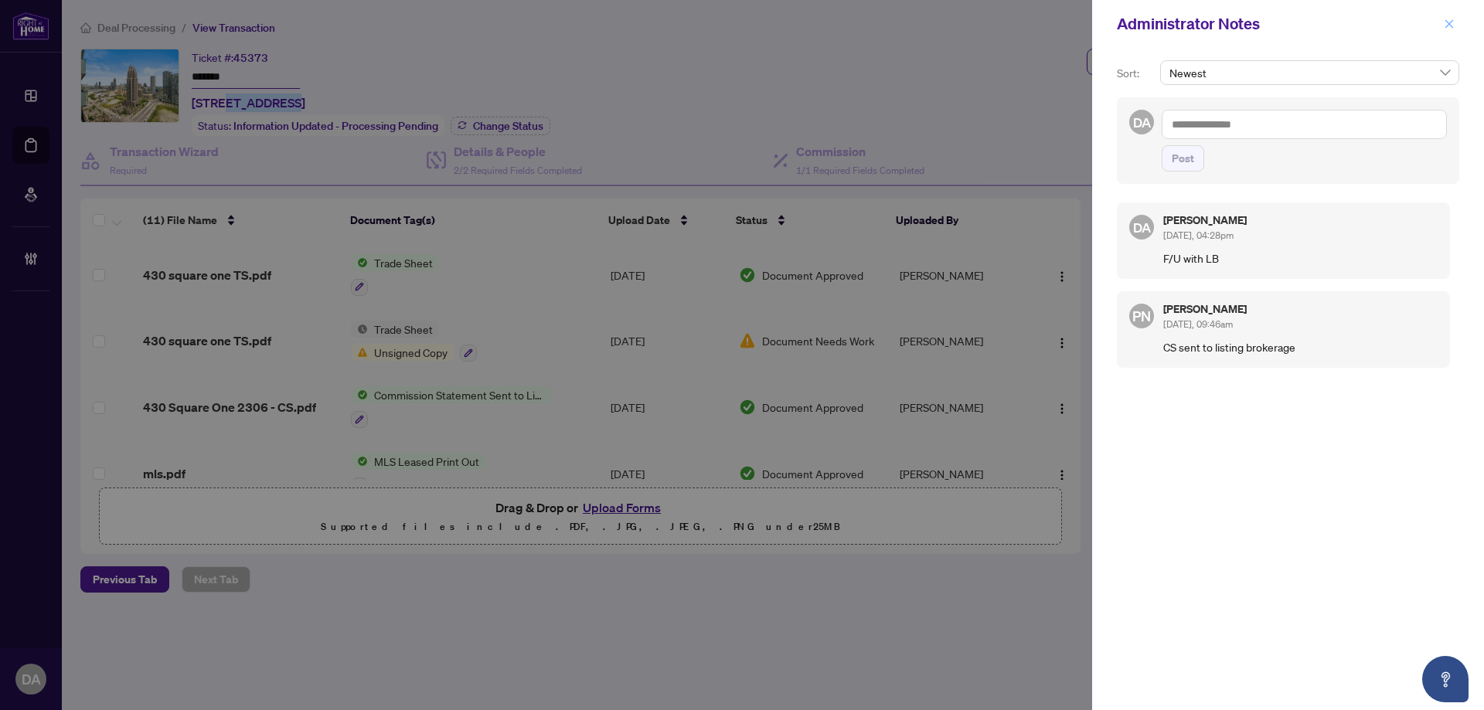
click at [1456, 29] on button "button" at bounding box center [1449, 24] width 20 height 19
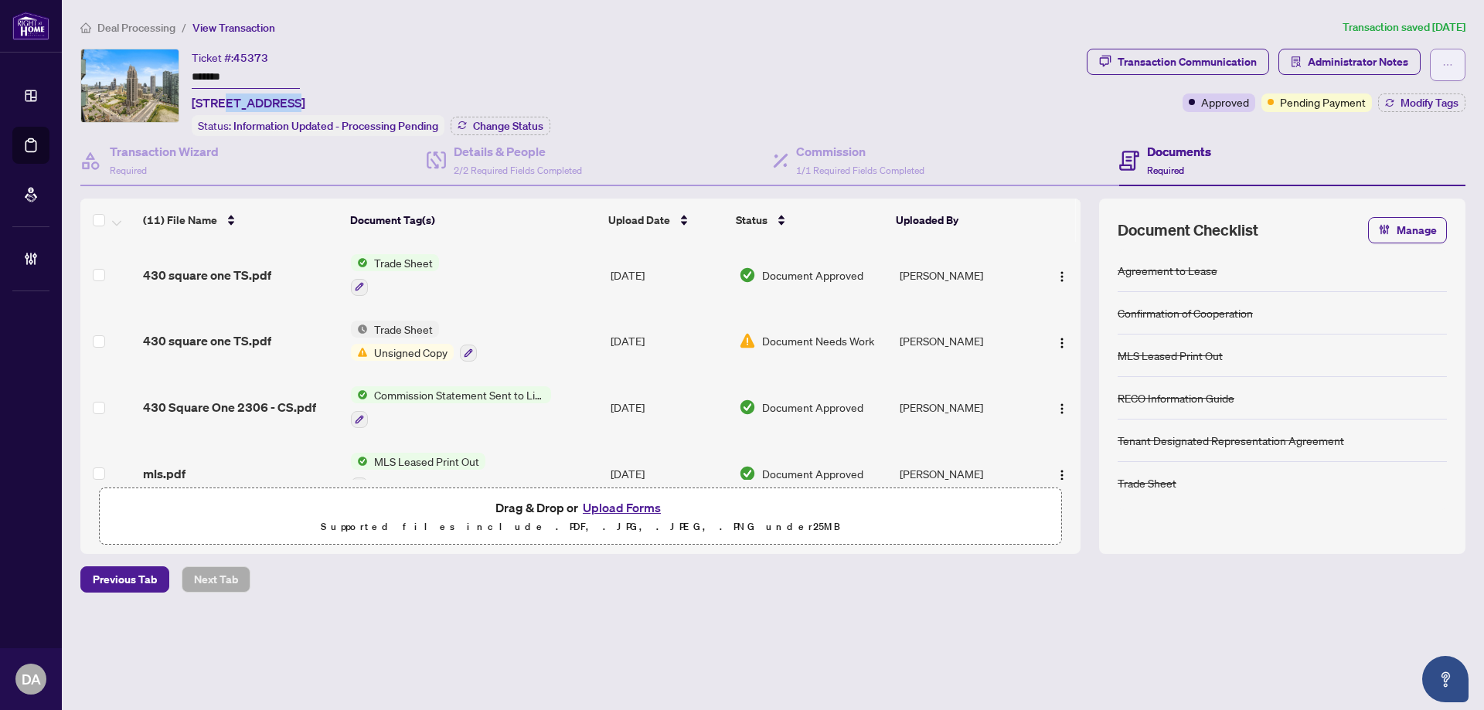
click at [1443, 62] on icon "ellipsis" at bounding box center [1447, 64] width 11 height 11
click at [1425, 101] on span "Transaction Permissions" at bounding box center [1393, 98] width 118 height 17
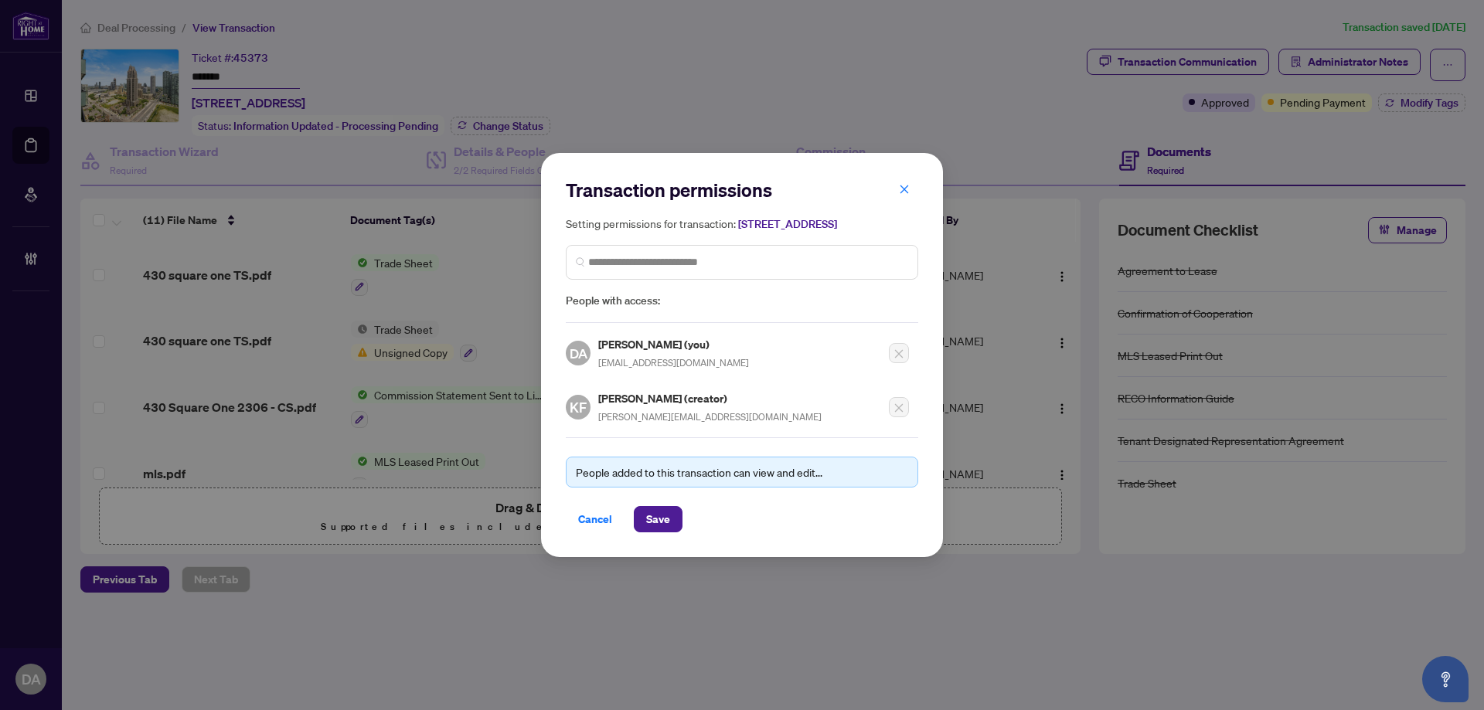
click at [617, 423] on span "kate.fedorova1@gmail.com" at bounding box center [709, 417] width 223 height 12
copy div "kate.fedorova1@gmail.com"
click at [906, 184] on icon "close" at bounding box center [904, 189] width 11 height 11
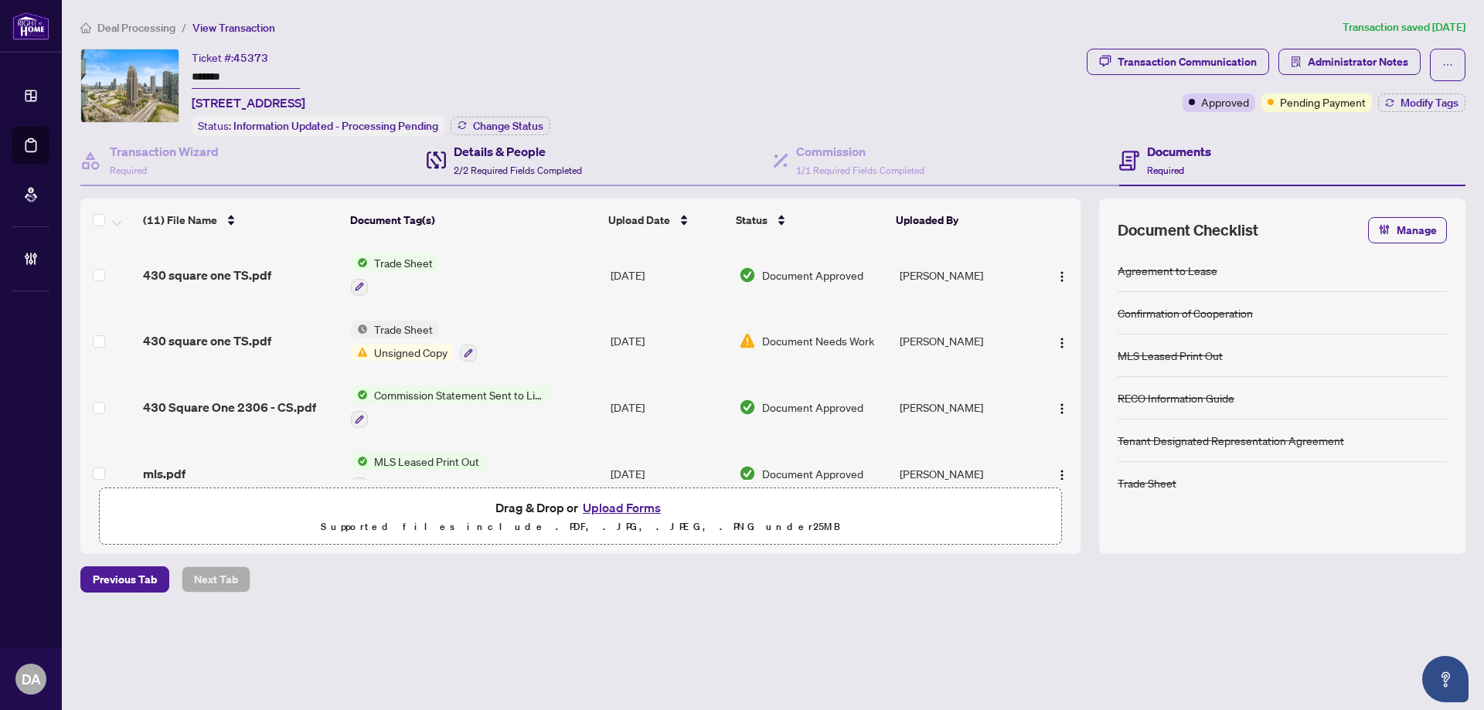
click at [535, 154] on h4 "Details & People" at bounding box center [518, 151] width 128 height 19
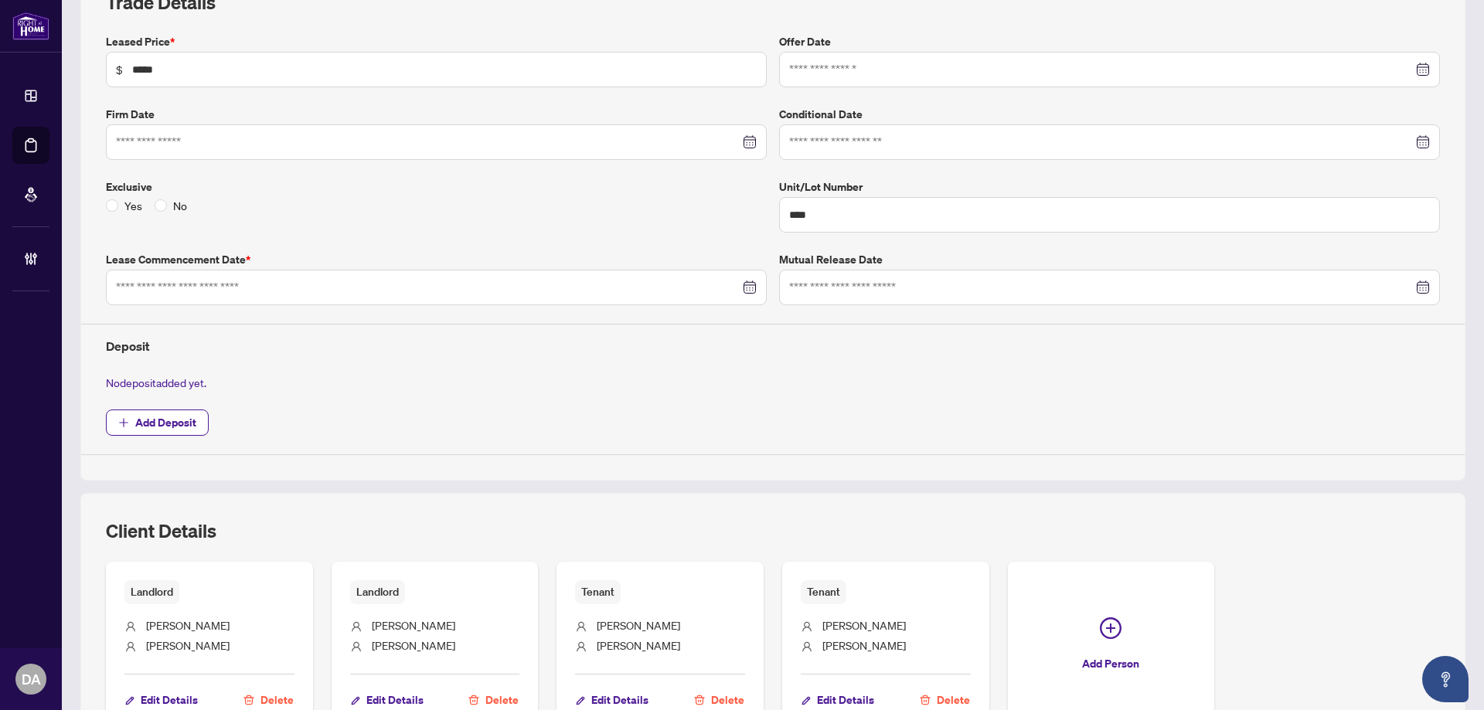
type input "**********"
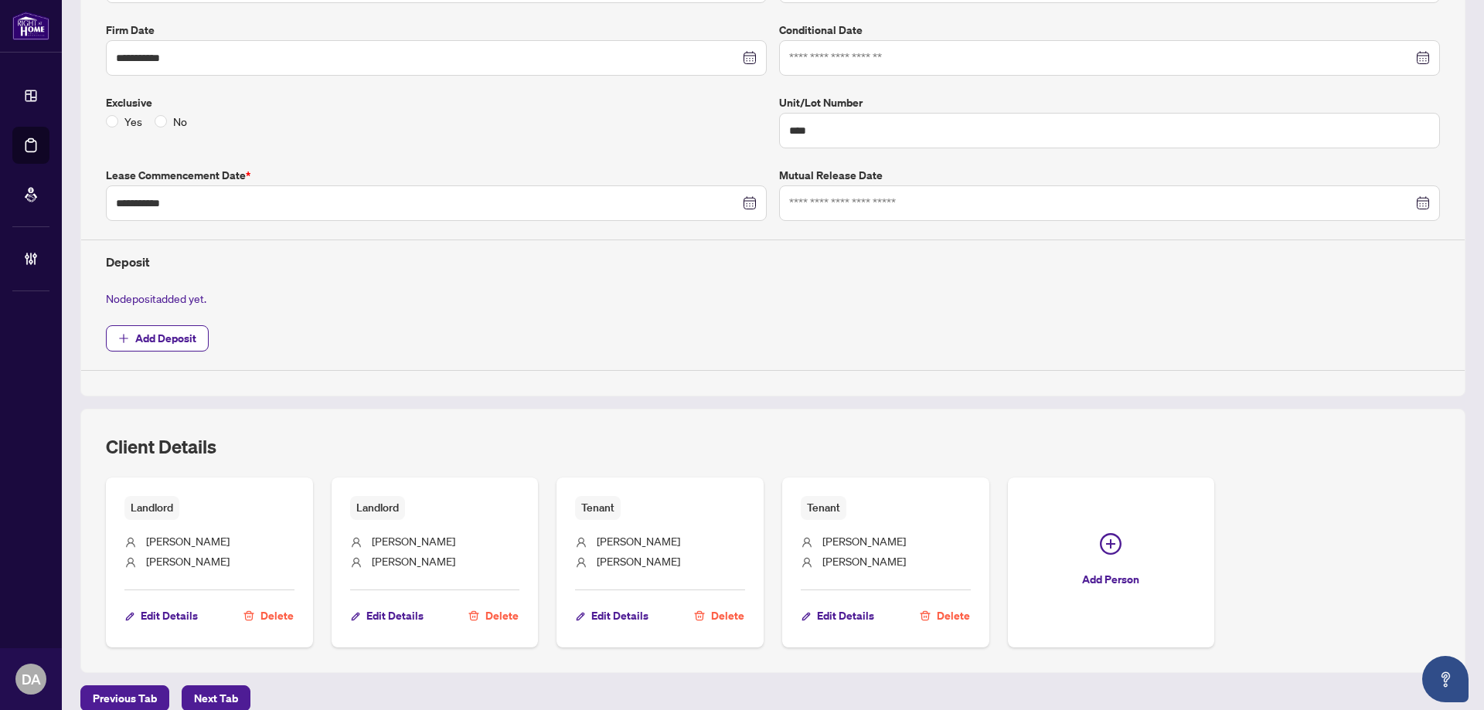
scroll to position [390, 0]
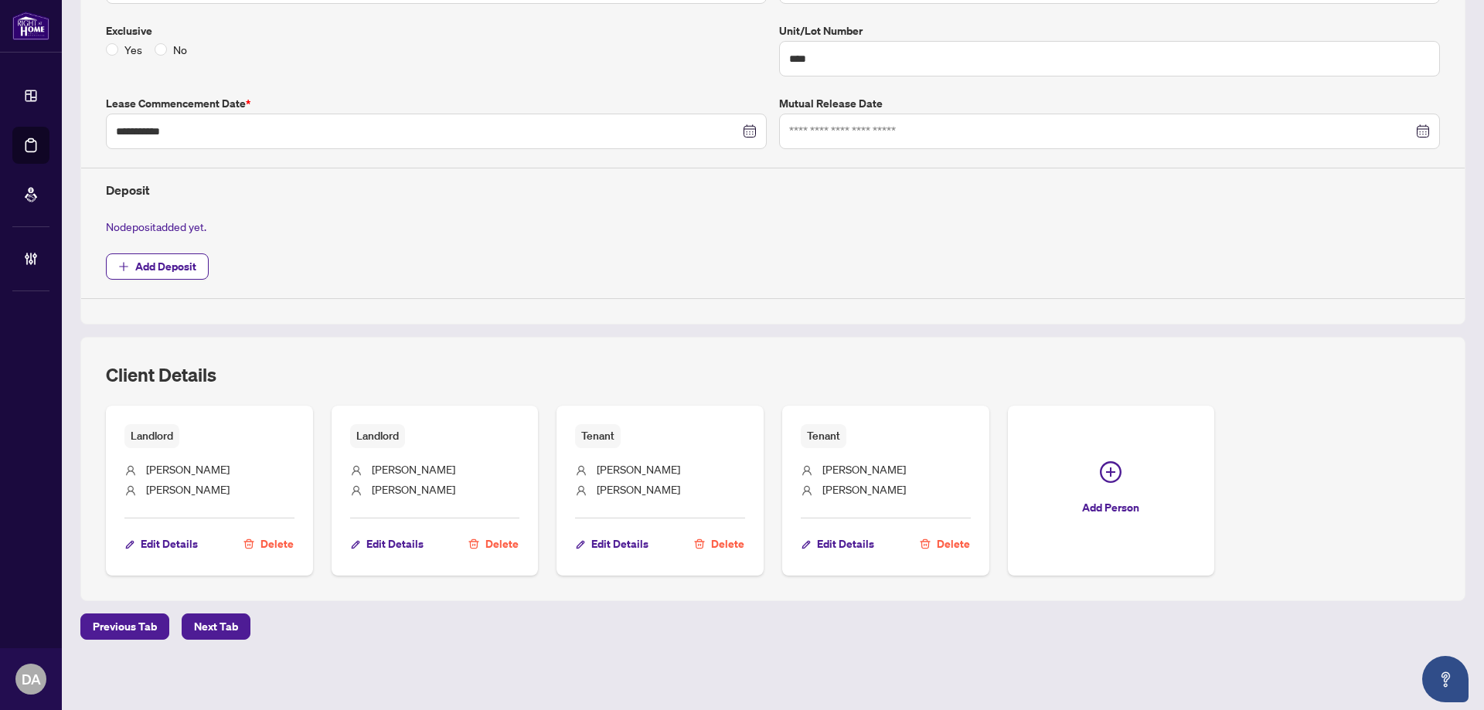
click at [64, 158] on main "**********" at bounding box center [773, 355] width 1422 height 710
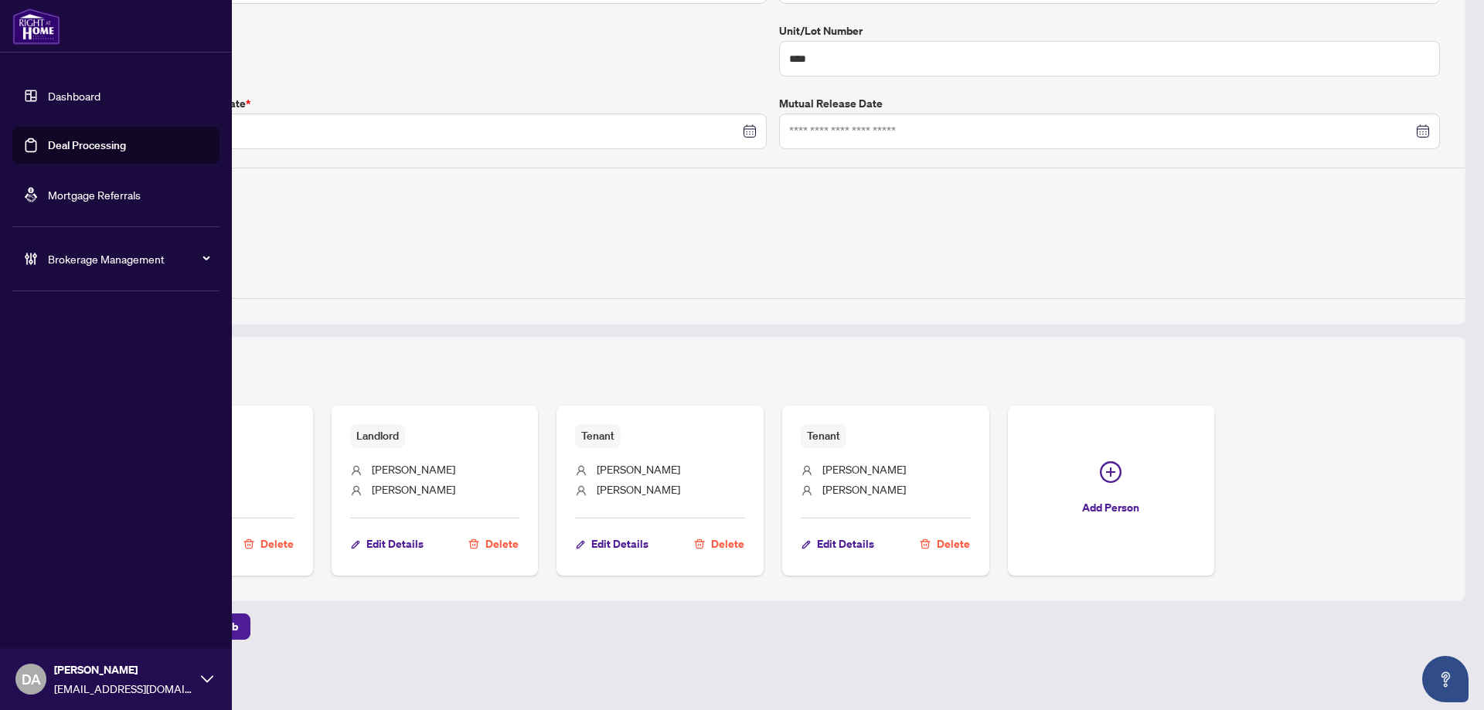
click at [55, 150] on link "Deal Processing" at bounding box center [87, 145] width 78 height 14
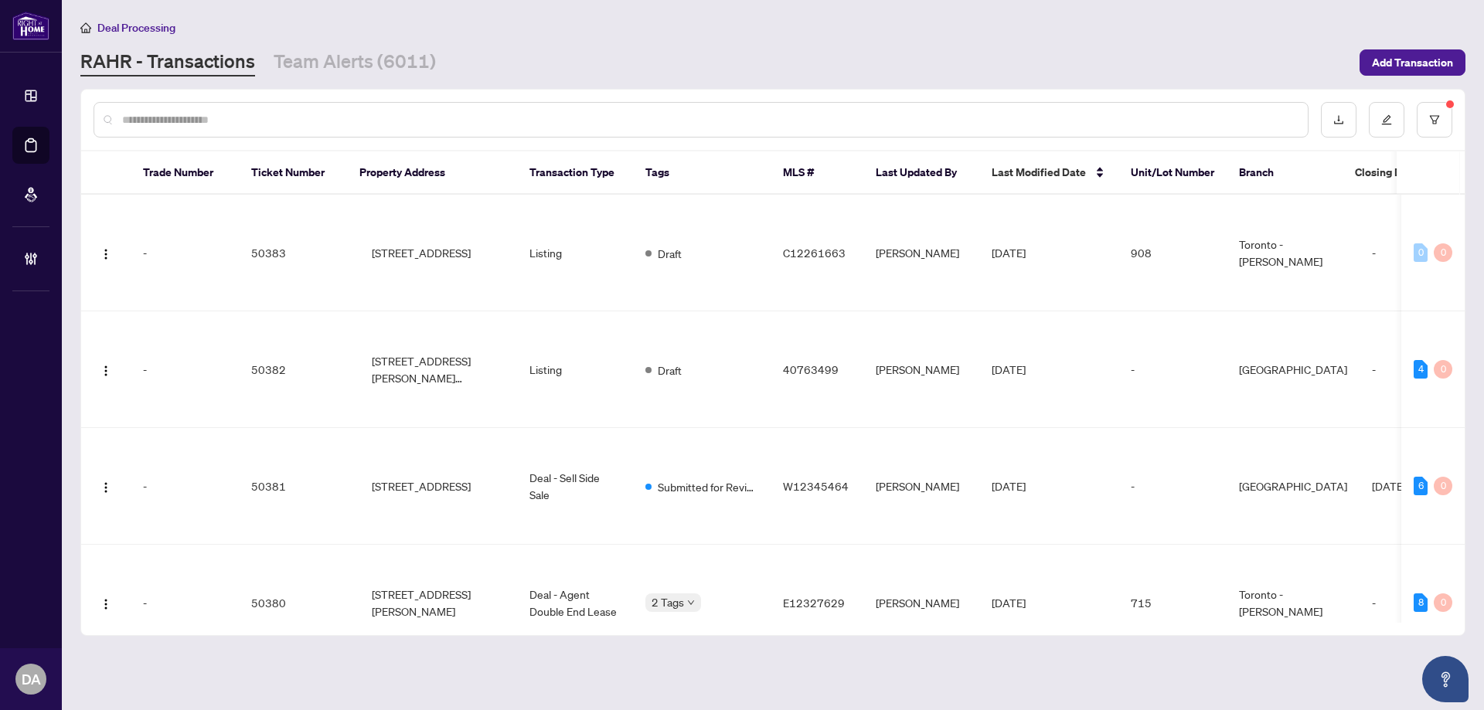
click at [329, 83] on main "Deal Processing RAHR - Transactions Team Alerts (6011) Add Transaction Trade Nu…" at bounding box center [773, 355] width 1422 height 710
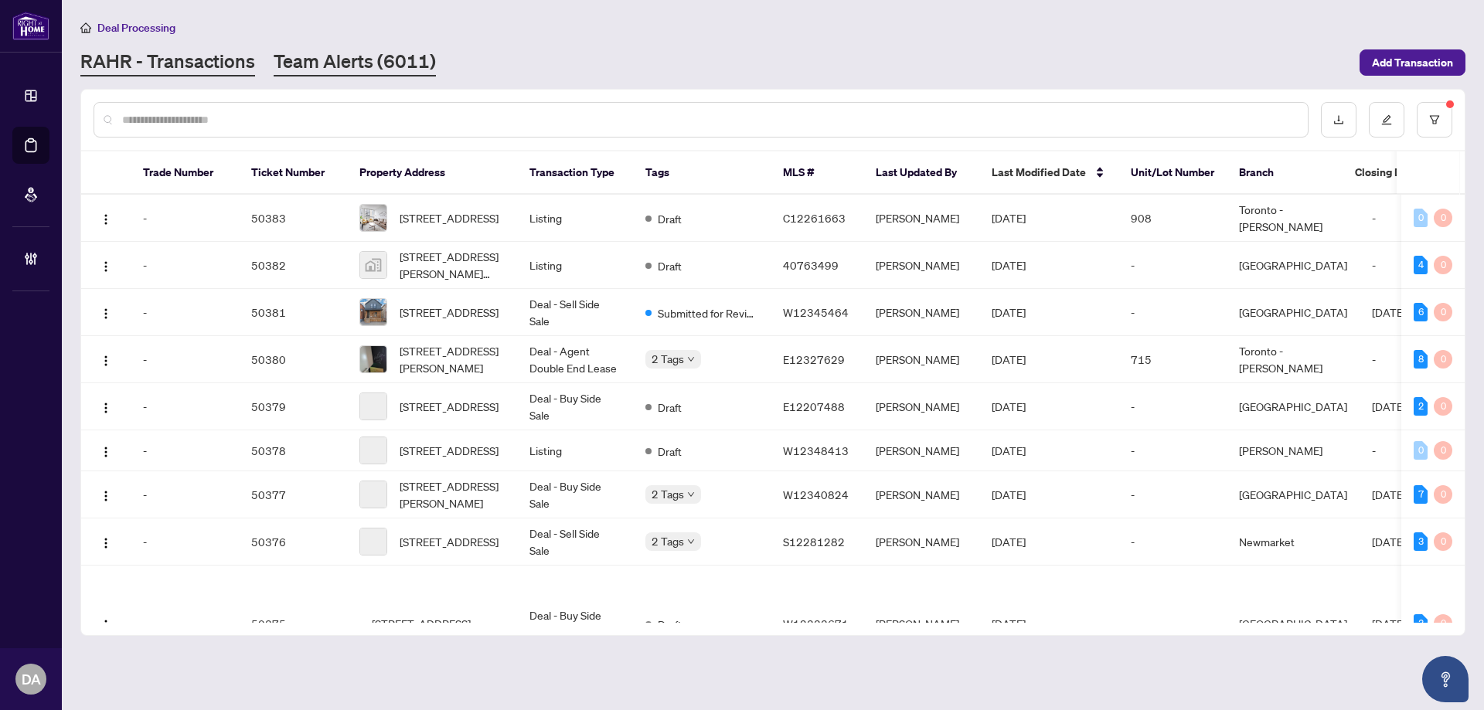
click at [325, 70] on link "Team Alerts (6011)" at bounding box center [355, 63] width 162 height 28
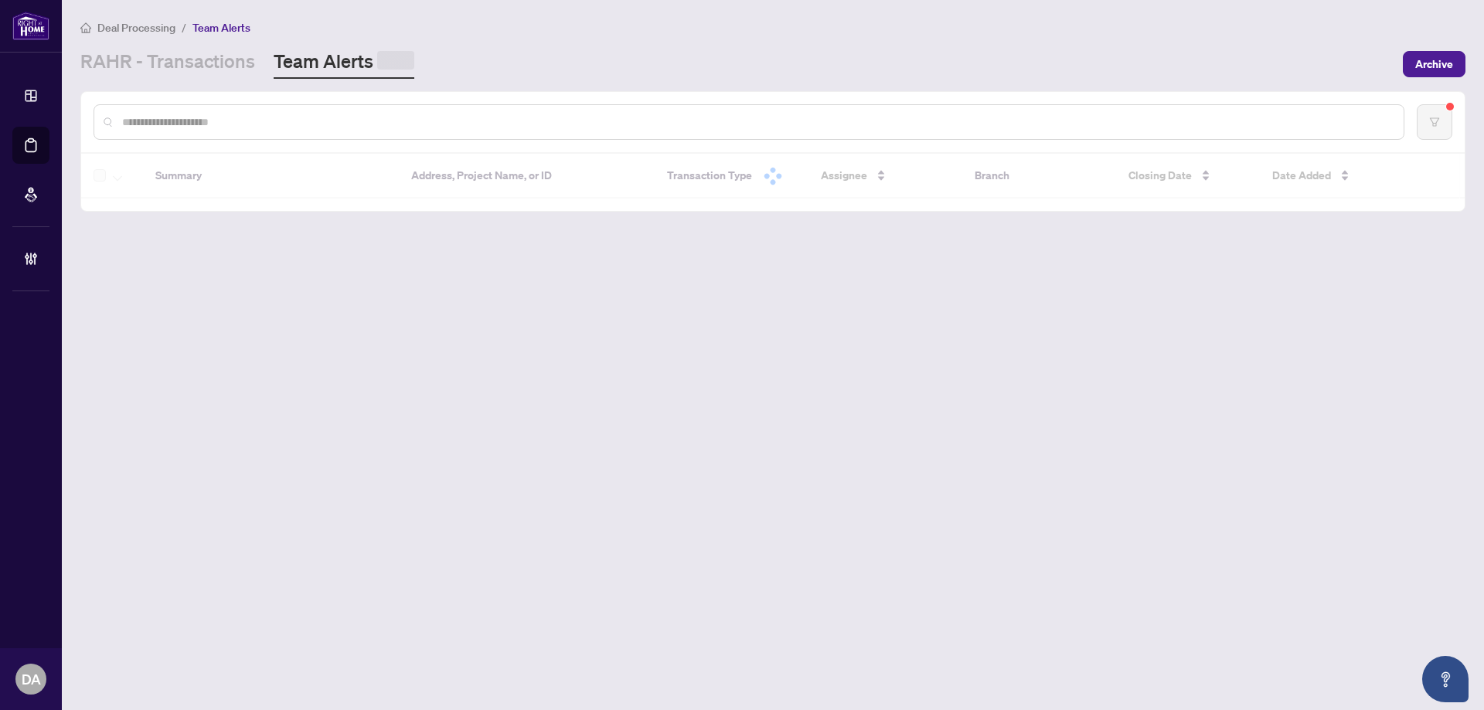
click at [306, 127] on input "text" at bounding box center [756, 122] width 1269 height 17
paste input "*******"
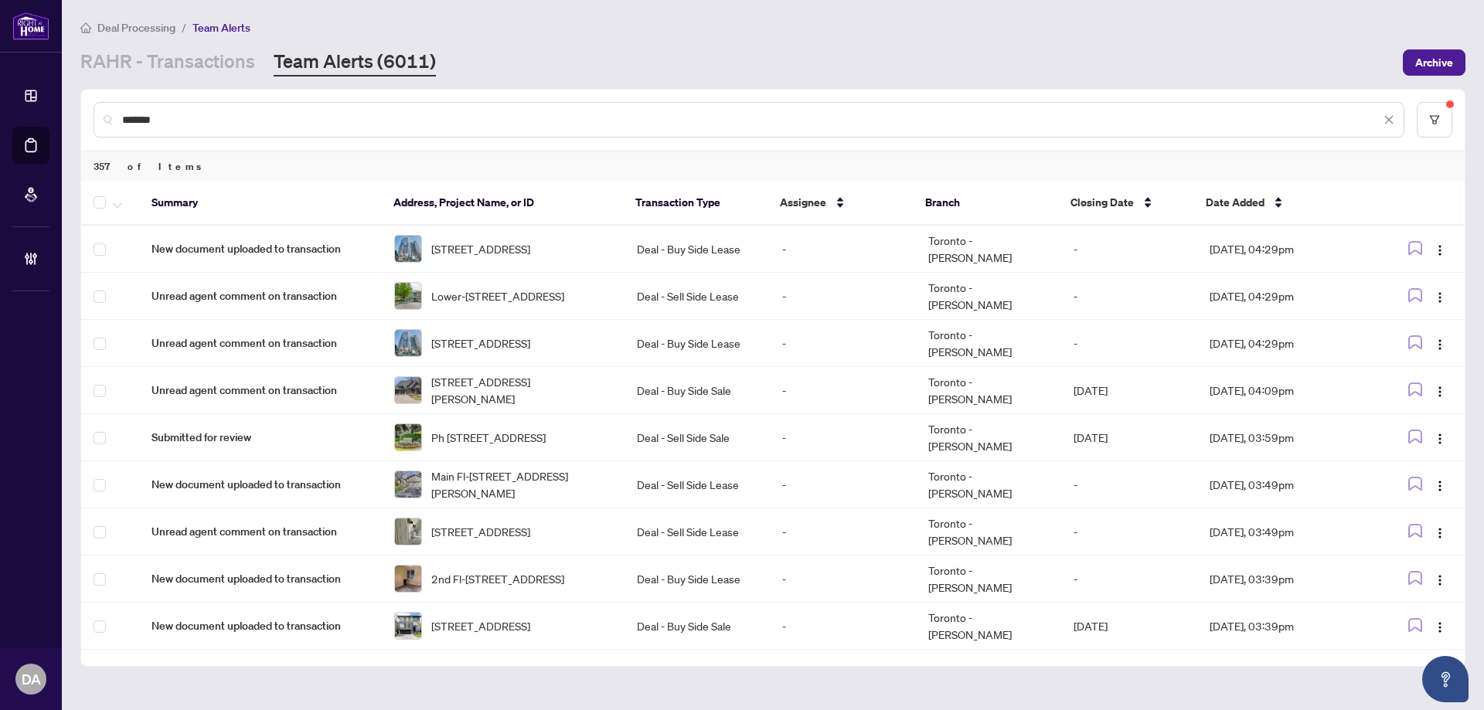
click at [189, 119] on input "*******" at bounding box center [751, 119] width 1258 height 17
click at [177, 122] on input "*******" at bounding box center [751, 119] width 1258 height 17
click at [176, 122] on input "*******" at bounding box center [751, 119] width 1258 height 17
paste input "text"
click at [172, 122] on input "*******" at bounding box center [751, 119] width 1258 height 17
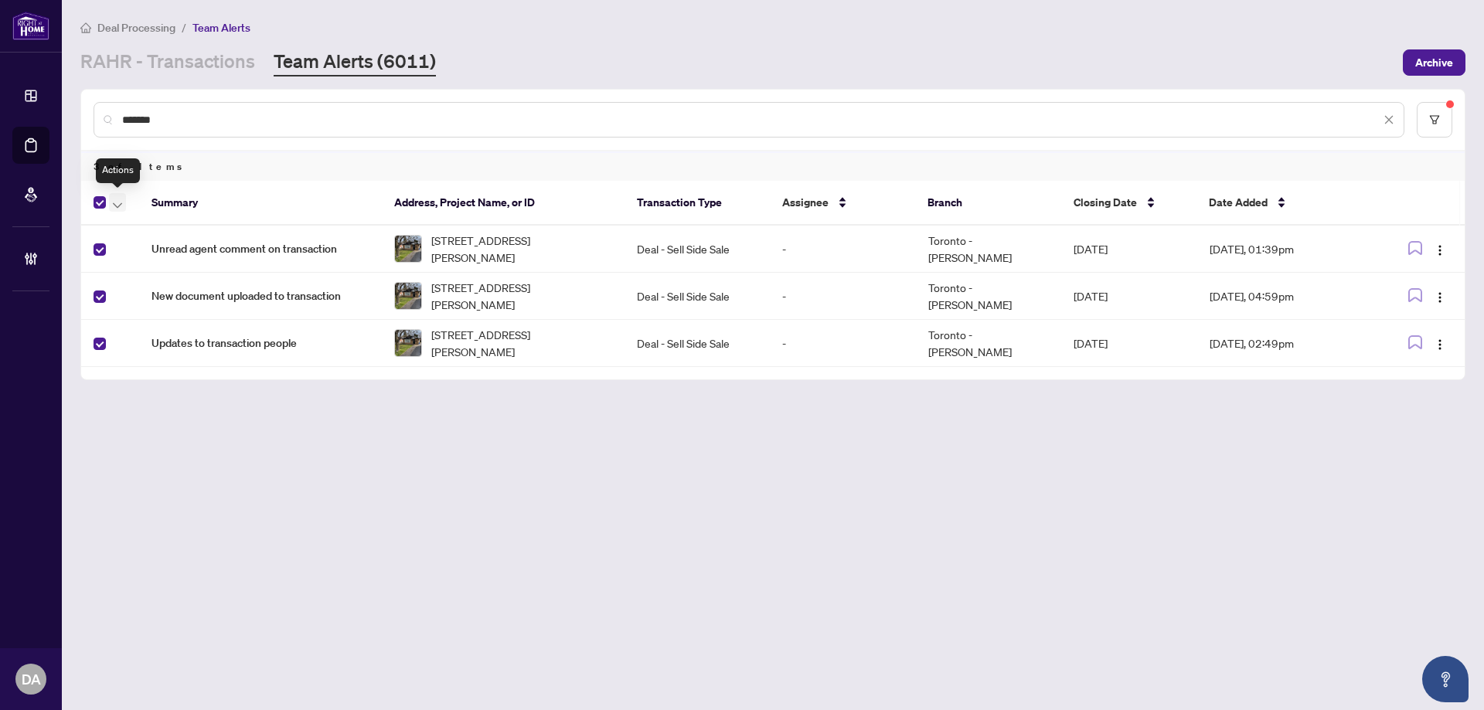
click at [115, 207] on icon "button" at bounding box center [117, 205] width 9 height 6
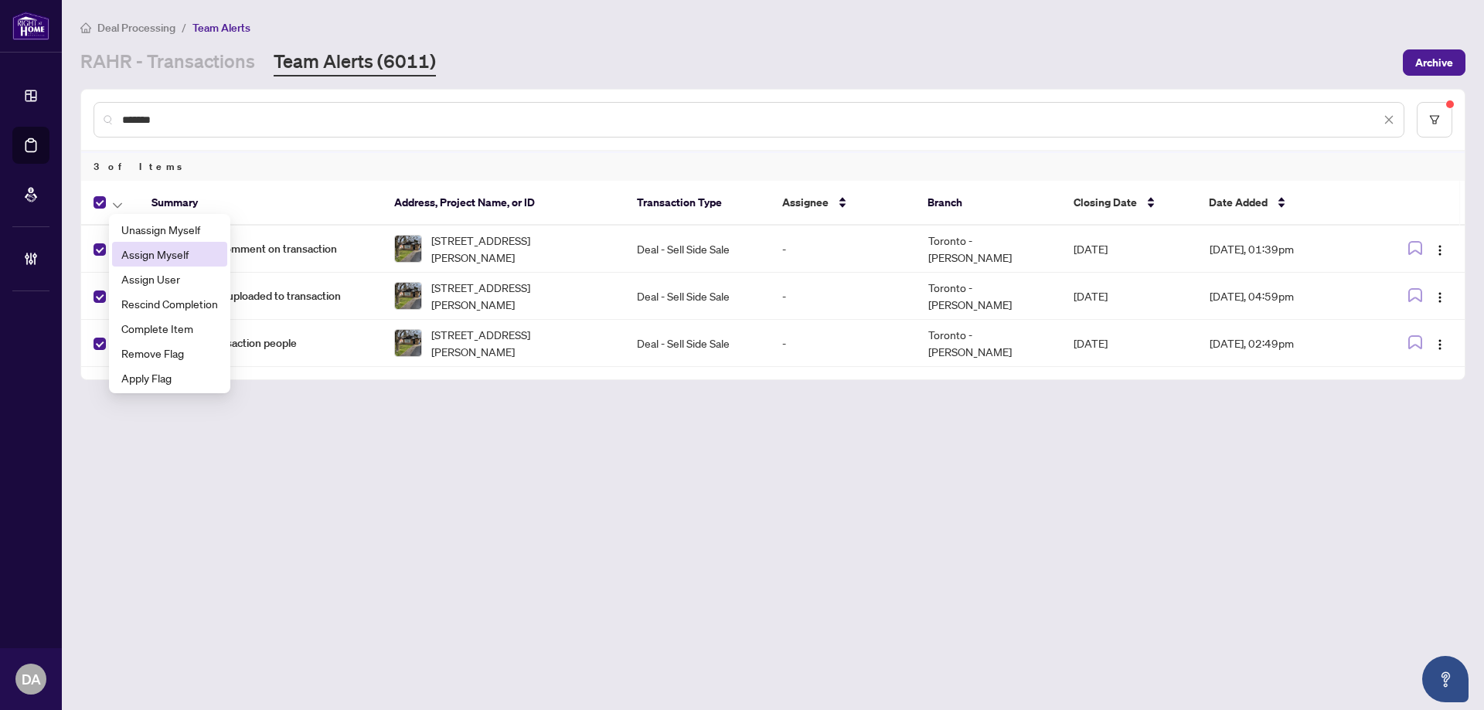
click at [148, 248] on span "Assign Myself" at bounding box center [169, 254] width 97 height 17
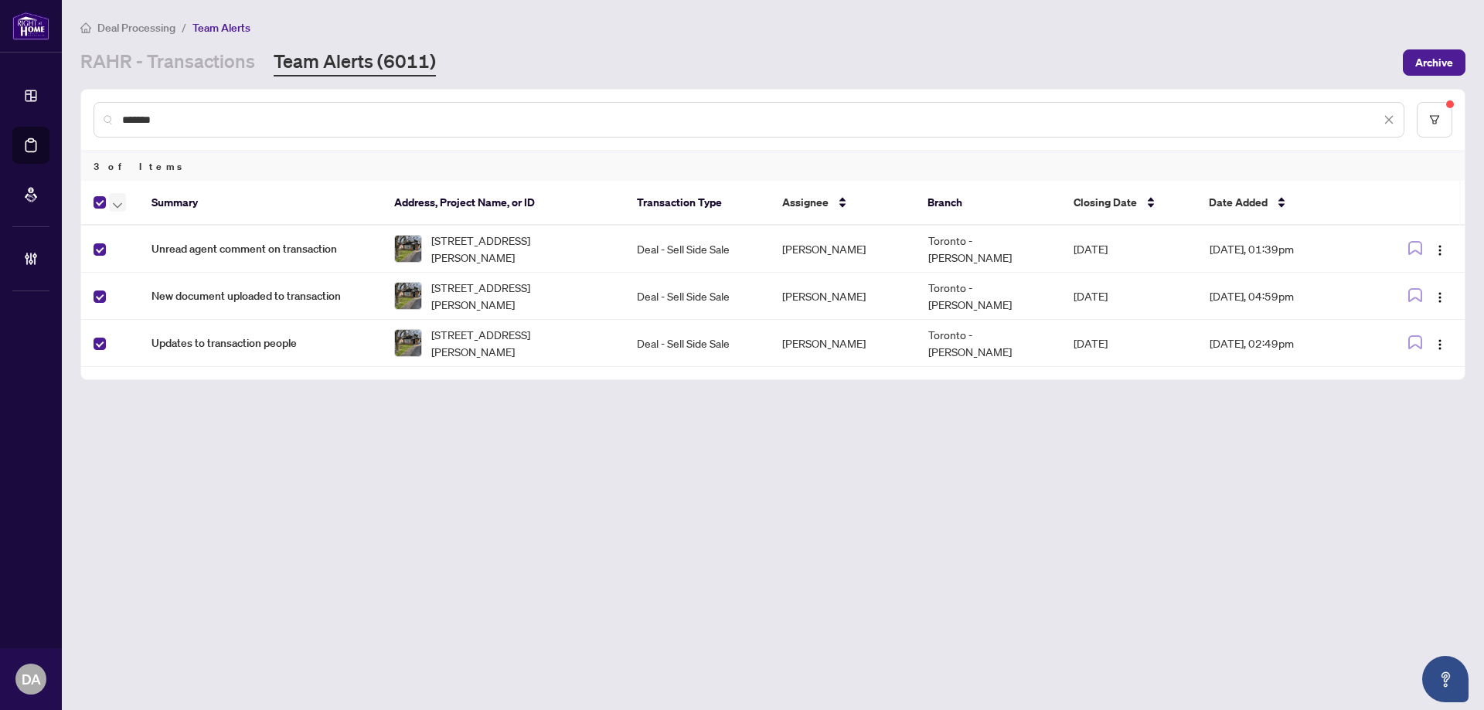
click at [121, 204] on icon "button" at bounding box center [117, 205] width 9 height 6
click at [185, 328] on span "Complete Item" at bounding box center [169, 328] width 97 height 17
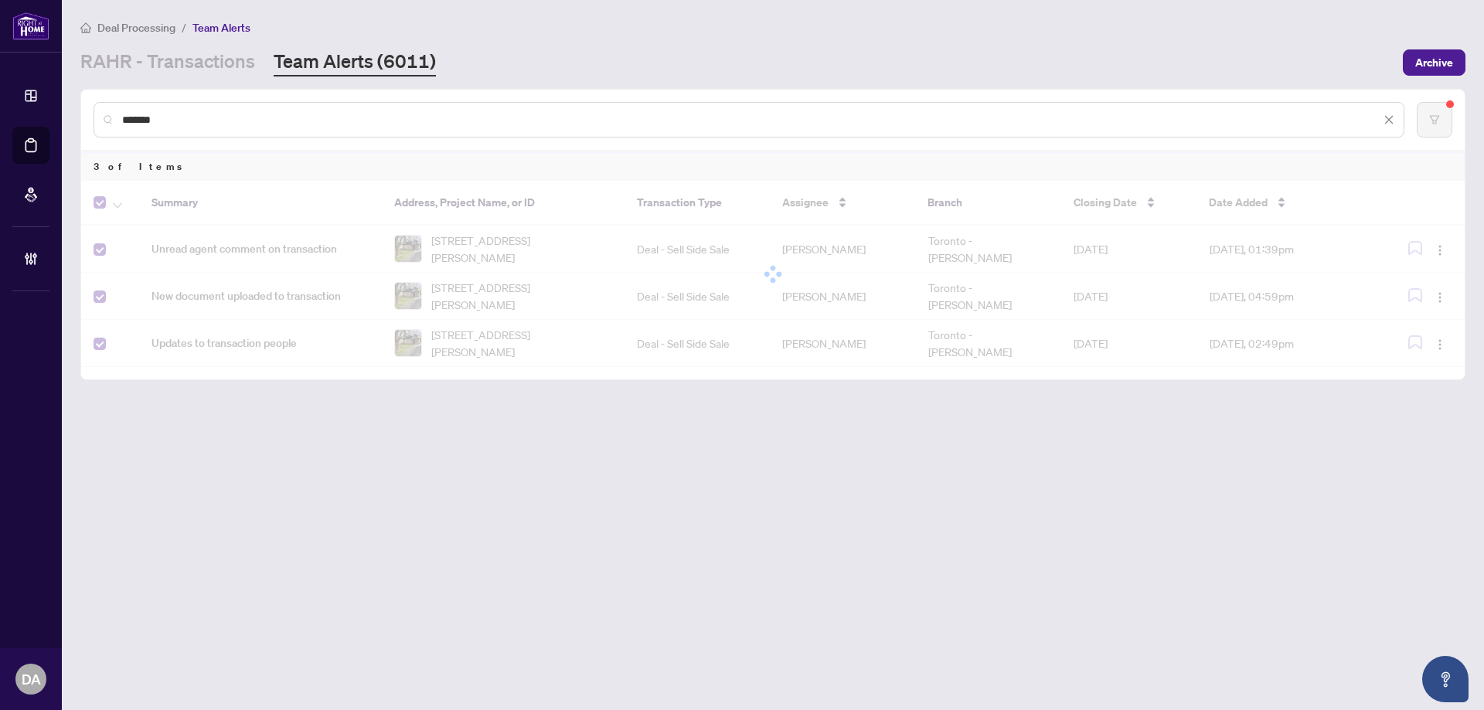
click at [190, 117] on input "*******" at bounding box center [751, 119] width 1258 height 17
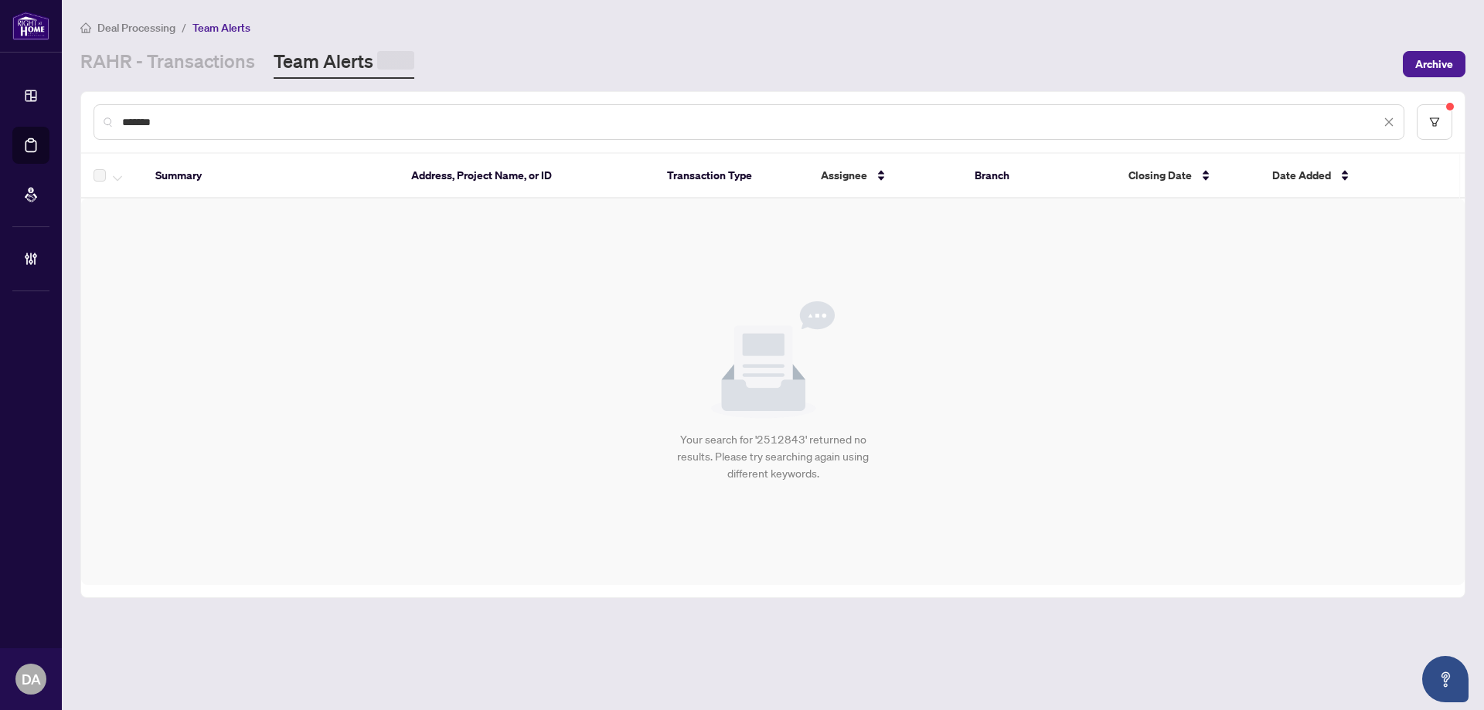
paste input "text"
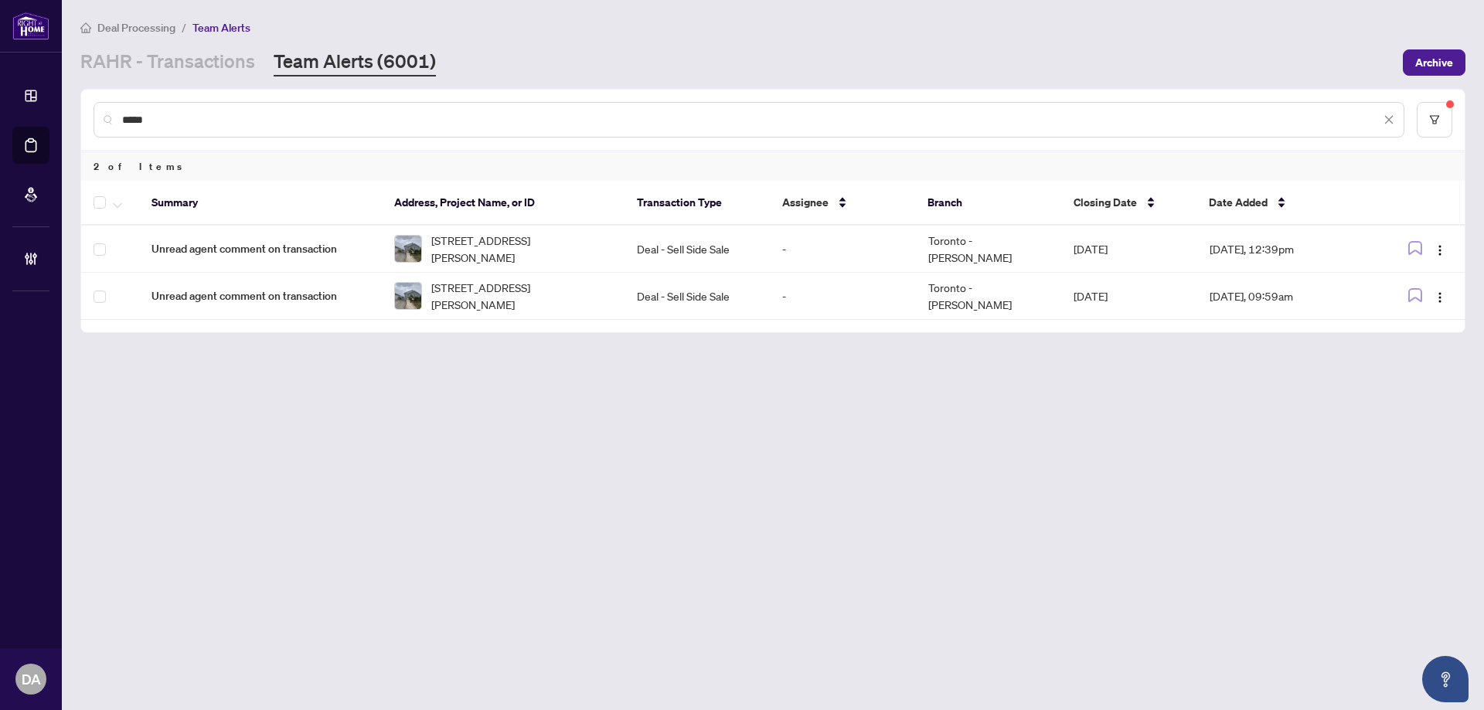
type input "*****"
click at [110, 201] on button "button" at bounding box center [117, 202] width 17 height 19
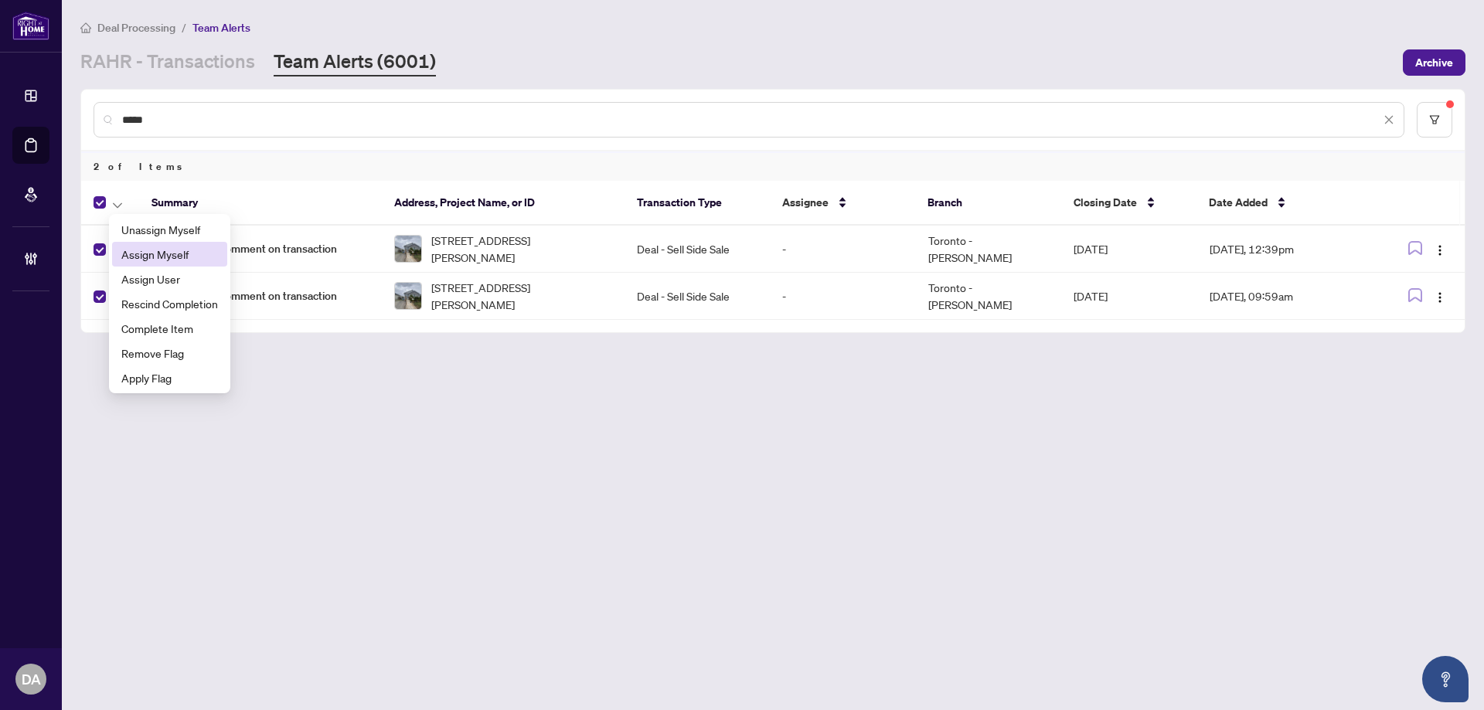
click at [180, 250] on span "Assign Myself" at bounding box center [169, 254] width 97 height 17
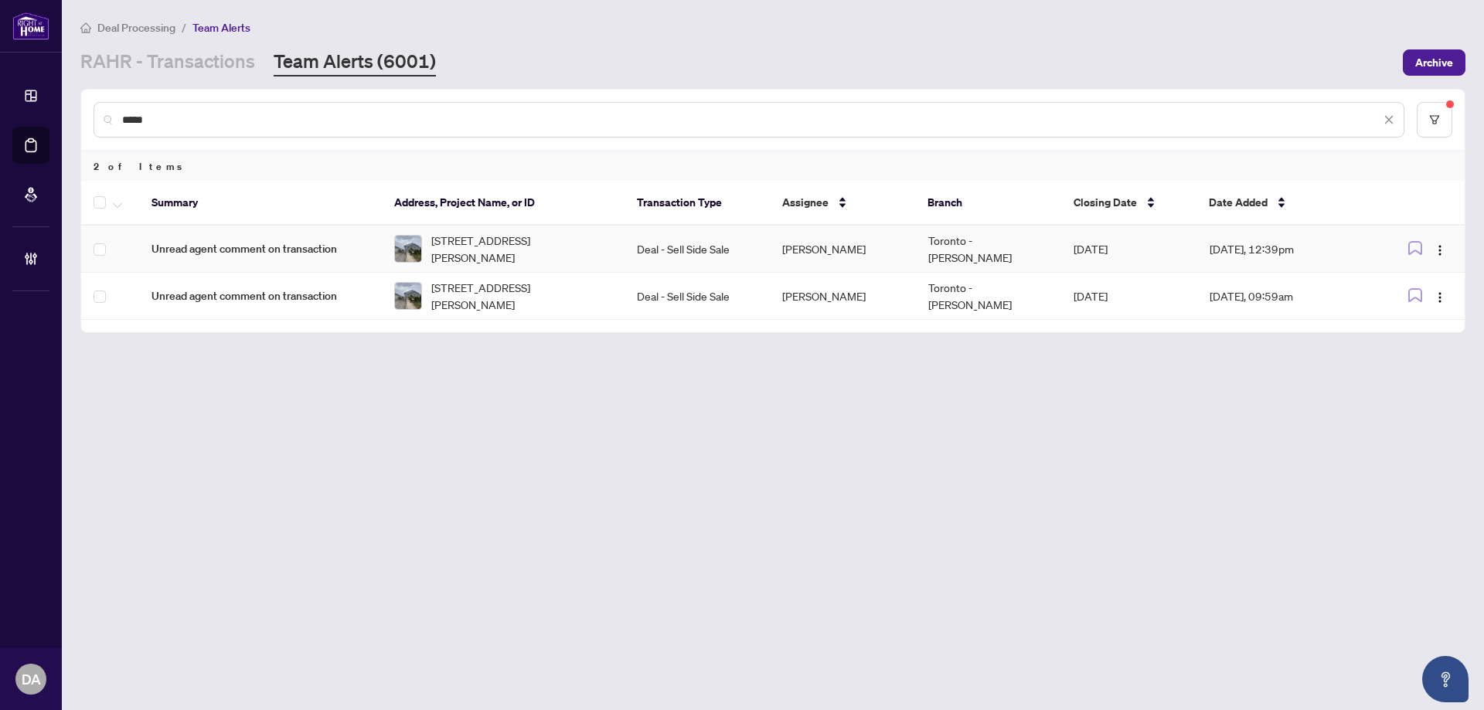
click at [363, 243] on span "Unread agent comment on transaction" at bounding box center [260, 248] width 218 height 17
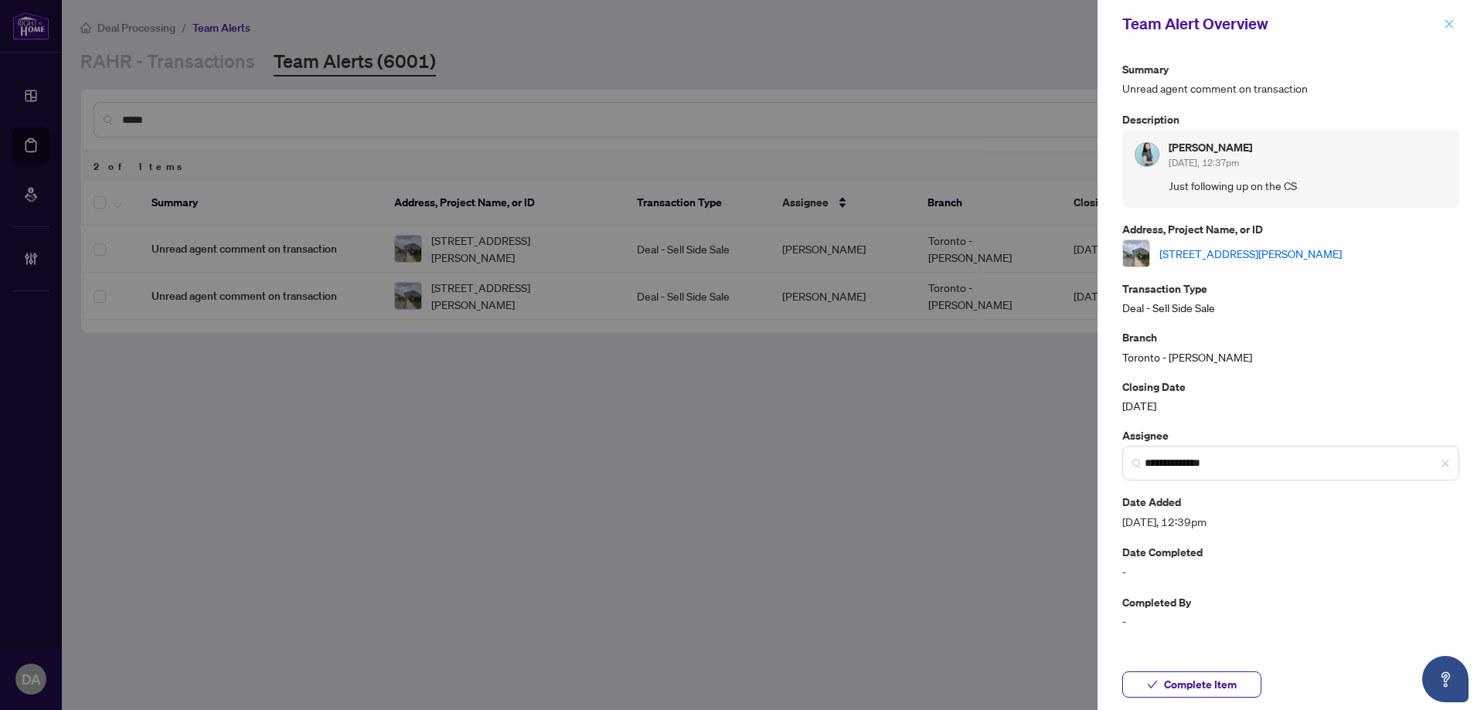
click at [1448, 29] on icon "close" at bounding box center [1448, 24] width 11 height 11
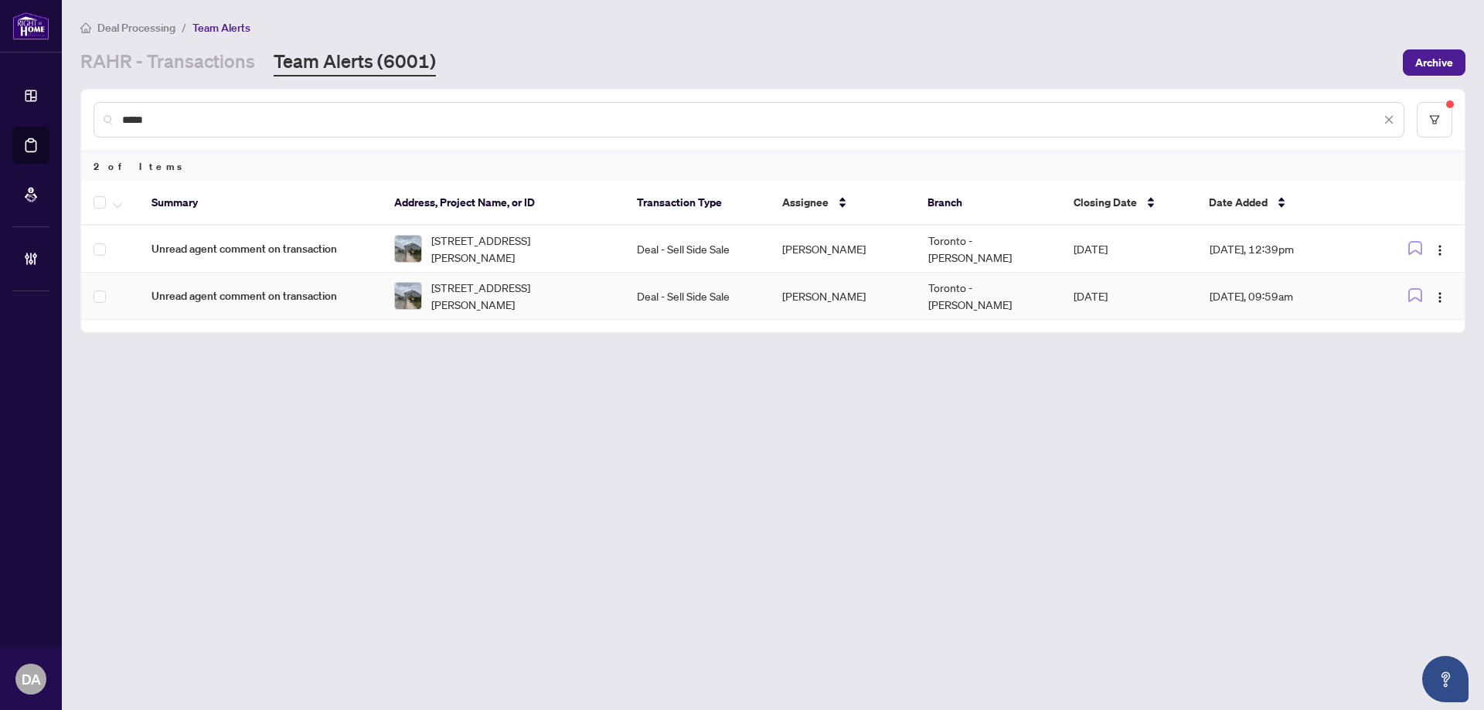
click at [246, 307] on td "Unread agent comment on transaction" at bounding box center [260, 296] width 243 height 47
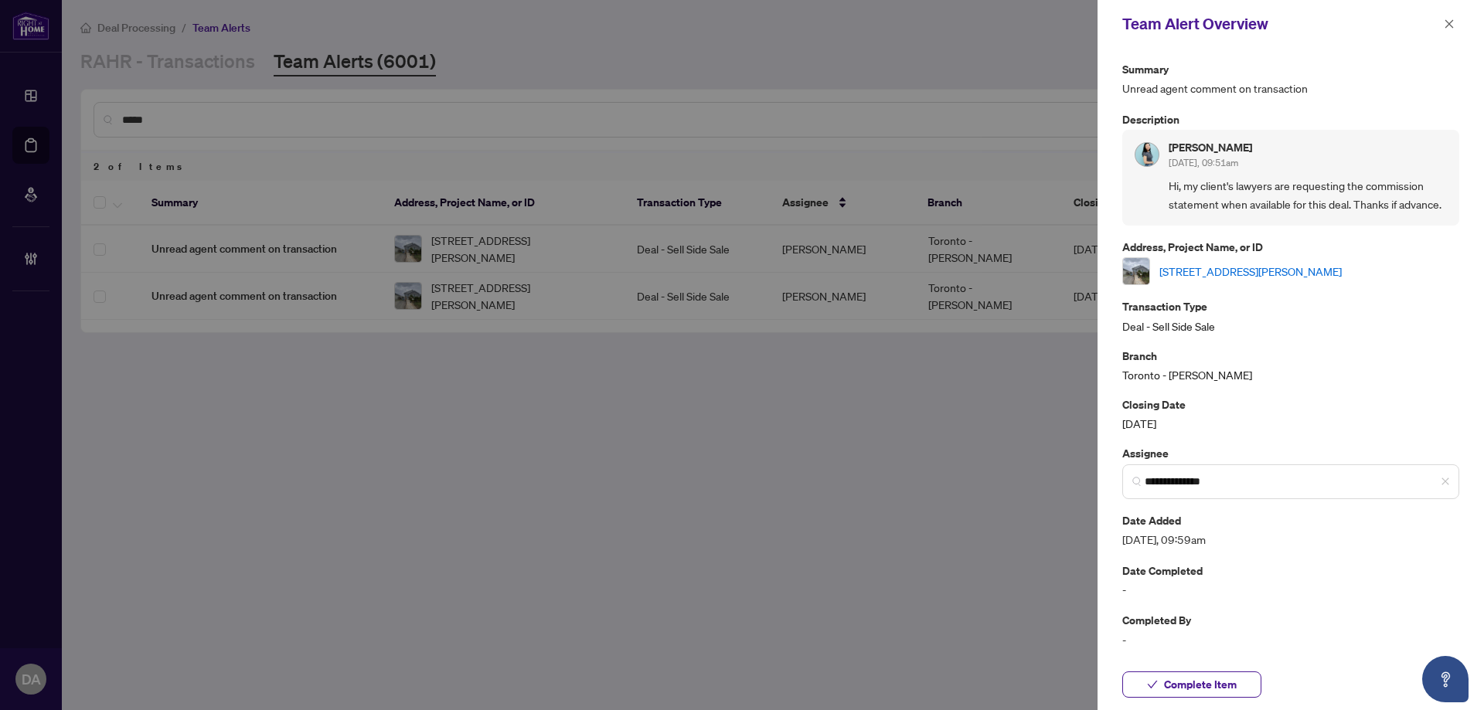
click at [1448, 46] on div "Team Alert Overview" at bounding box center [1290, 24] width 386 height 48
click at [1456, 42] on div "Team Alert Overview" at bounding box center [1290, 24] width 386 height 48
click at [1446, 22] on icon "close" at bounding box center [1449, 23] width 8 height 8
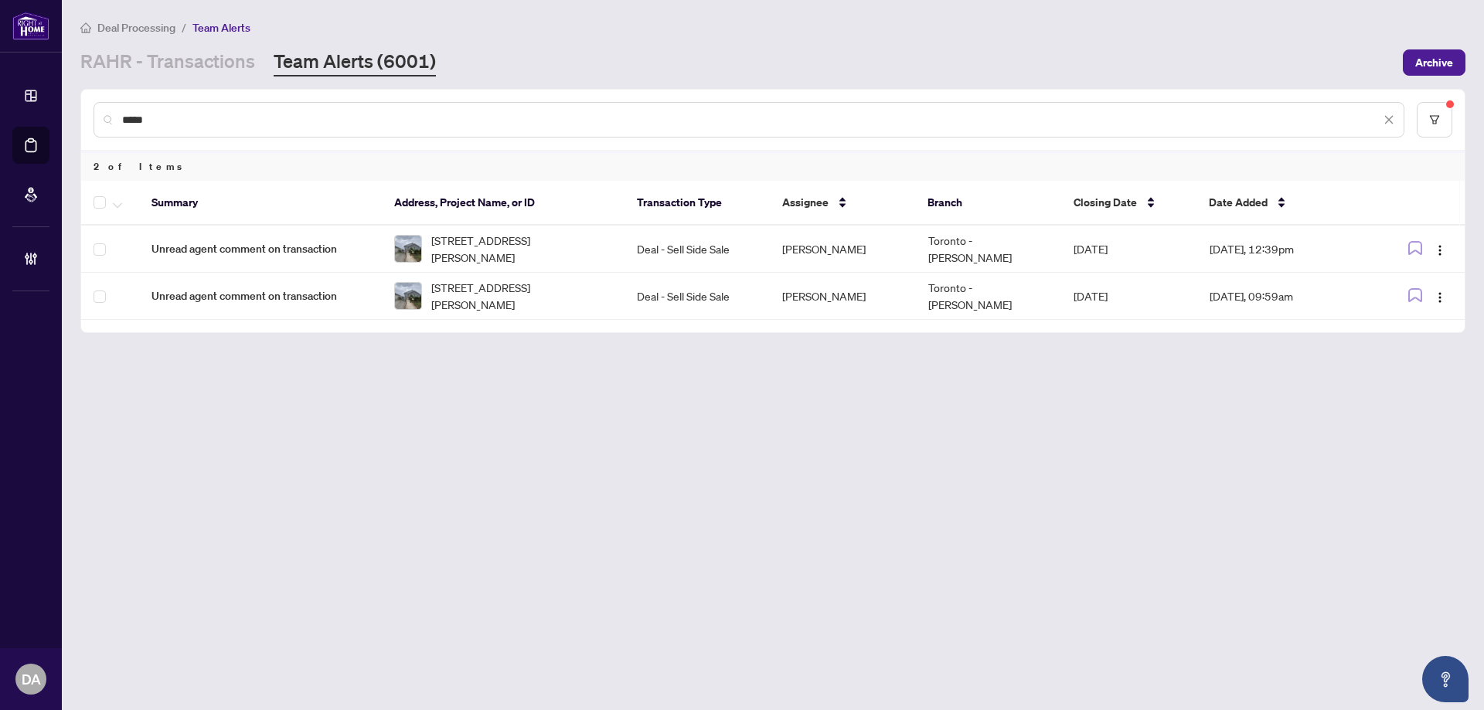
drag, startPoint x: 92, startPoint y: 202, endPoint x: 126, endPoint y: 209, distance: 34.7
click at [93, 202] on th at bounding box center [110, 203] width 58 height 45
click at [116, 202] on icon "button" at bounding box center [117, 205] width 9 height 6
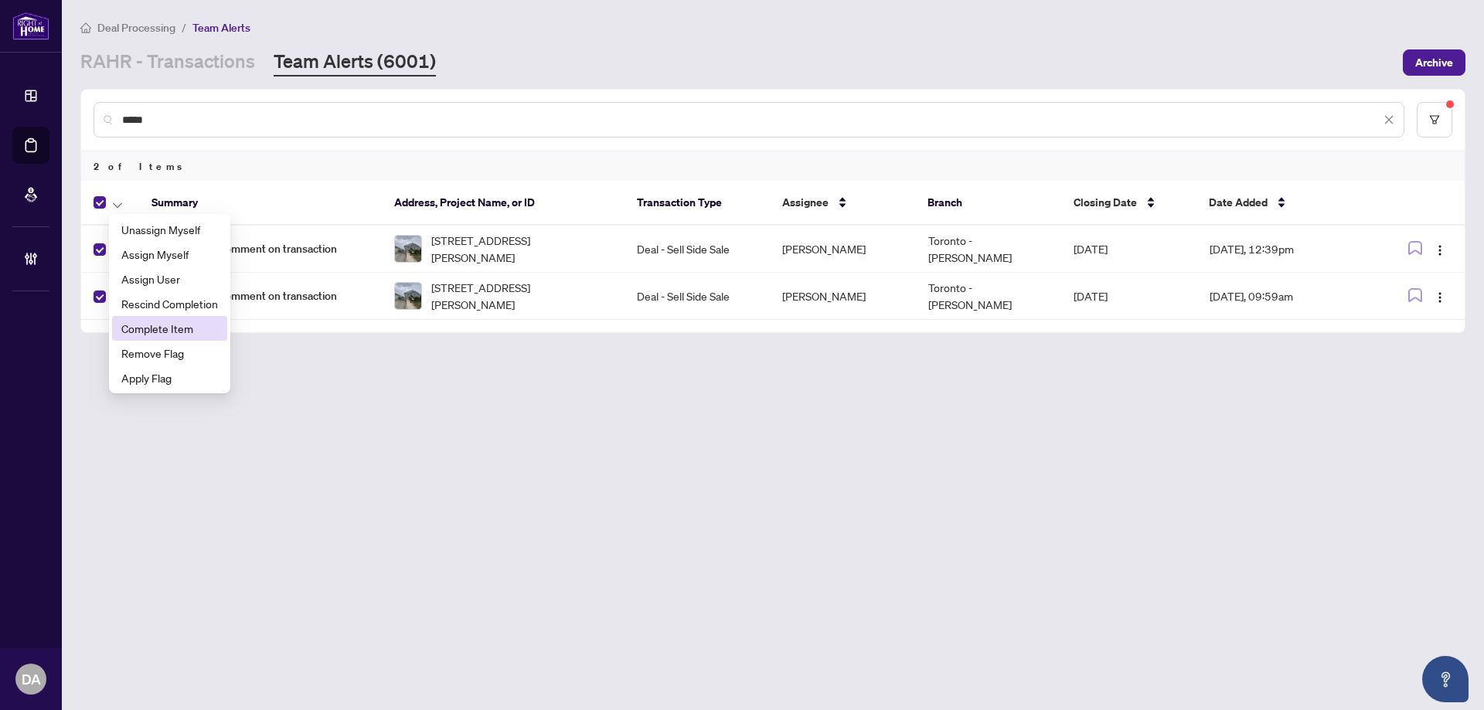
click at [206, 318] on li "Complete Item" at bounding box center [169, 328] width 115 height 25
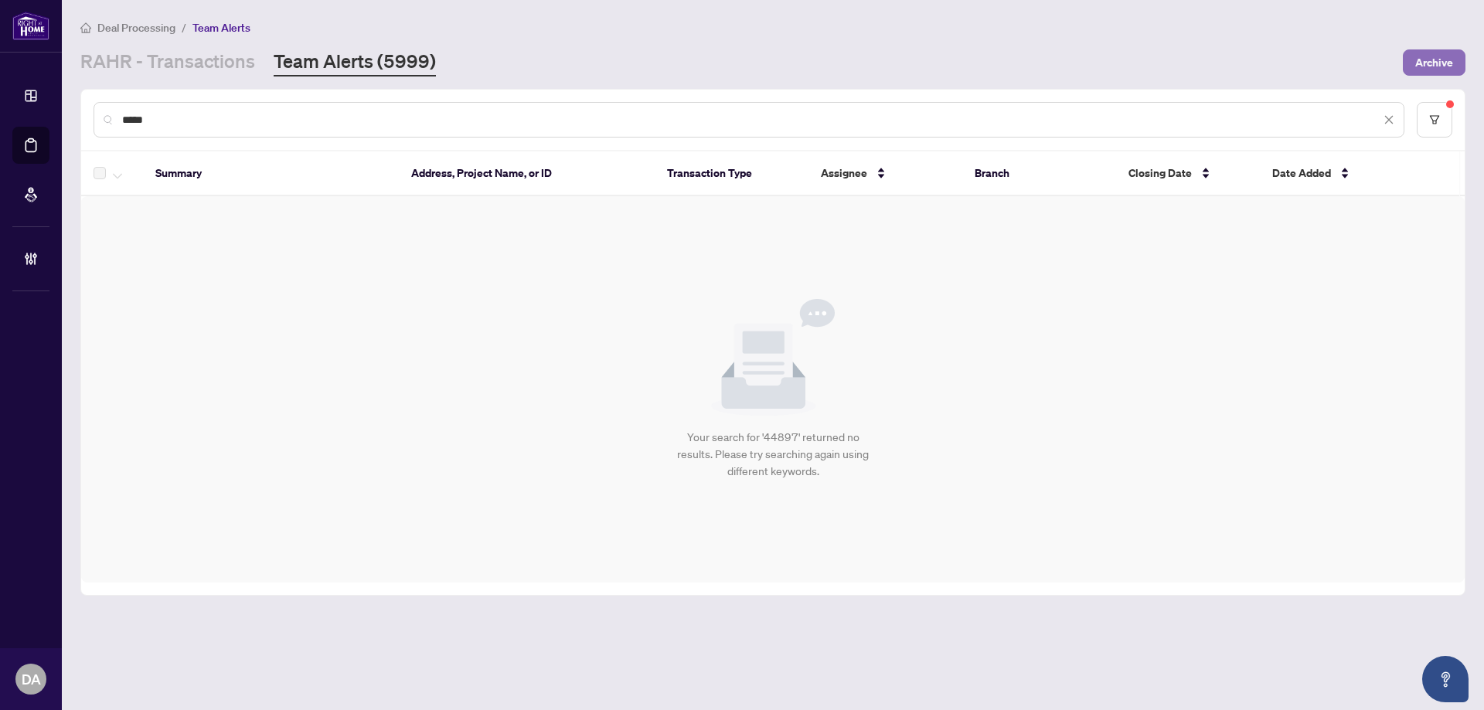
click at [1420, 66] on span "Archive" at bounding box center [1434, 62] width 38 height 25
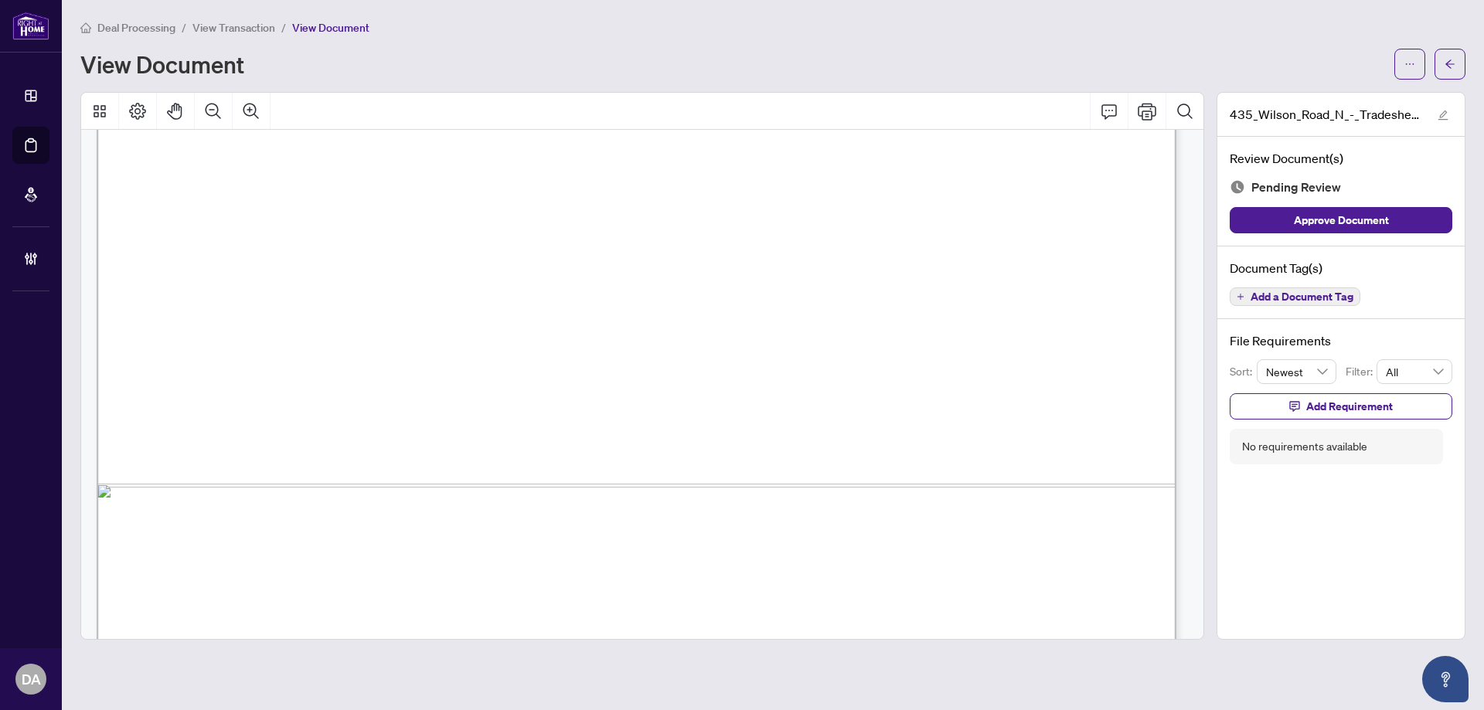
scroll to position [850, 0]
click at [1349, 297] on span "Add a Document Tag" at bounding box center [1301, 296] width 103 height 11
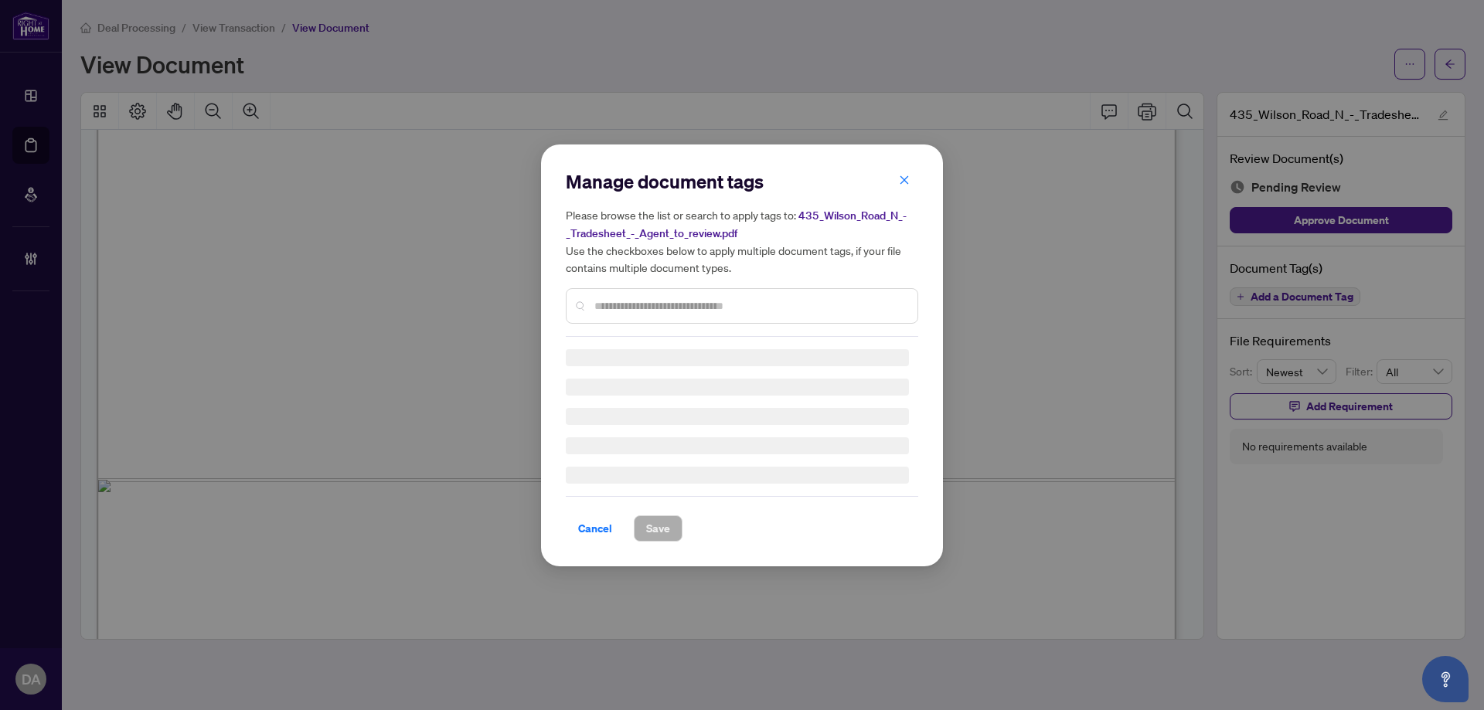
click at [737, 301] on div "Manage document tags Please browse the list or search to apply tags to: 435_Wil…" at bounding box center [742, 253] width 352 height 168
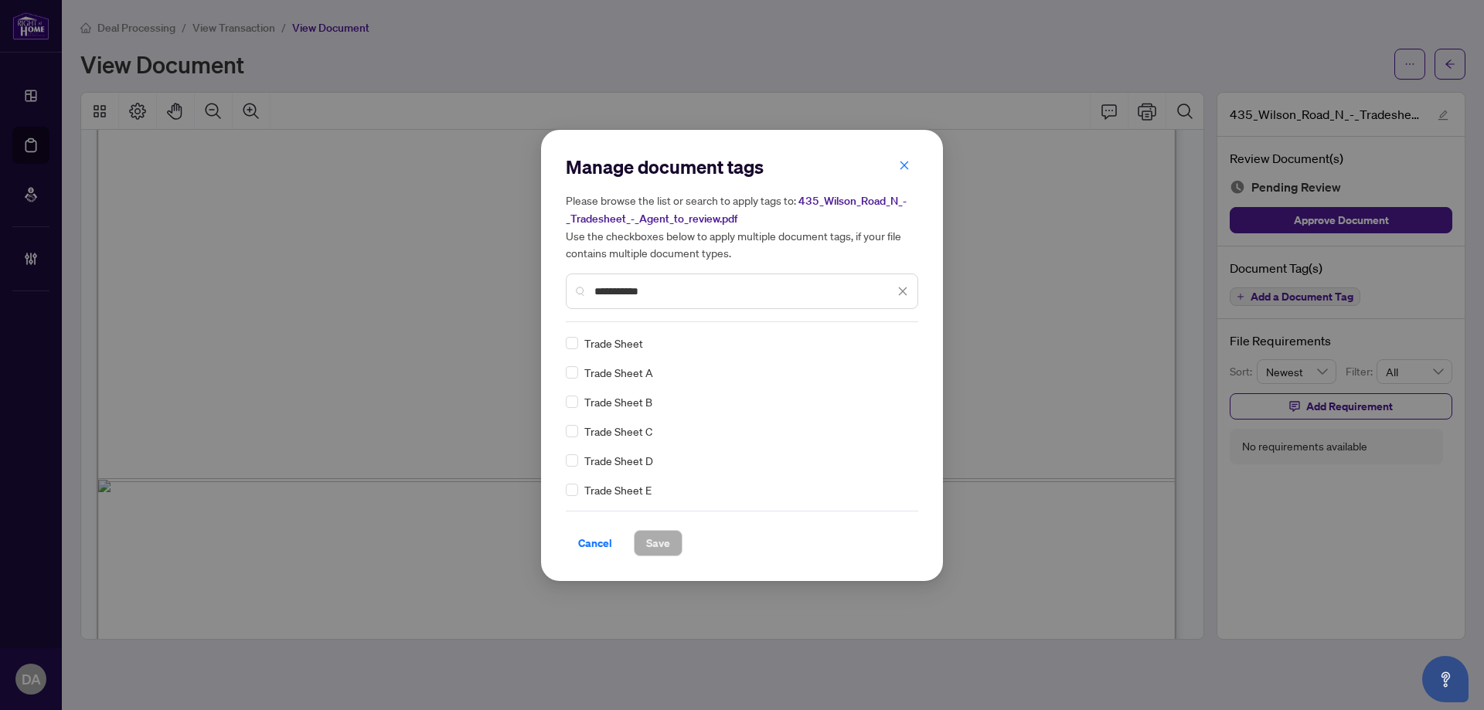
type input "**********"
click at [883, 337] on img at bounding box center [886, 342] width 15 height 15
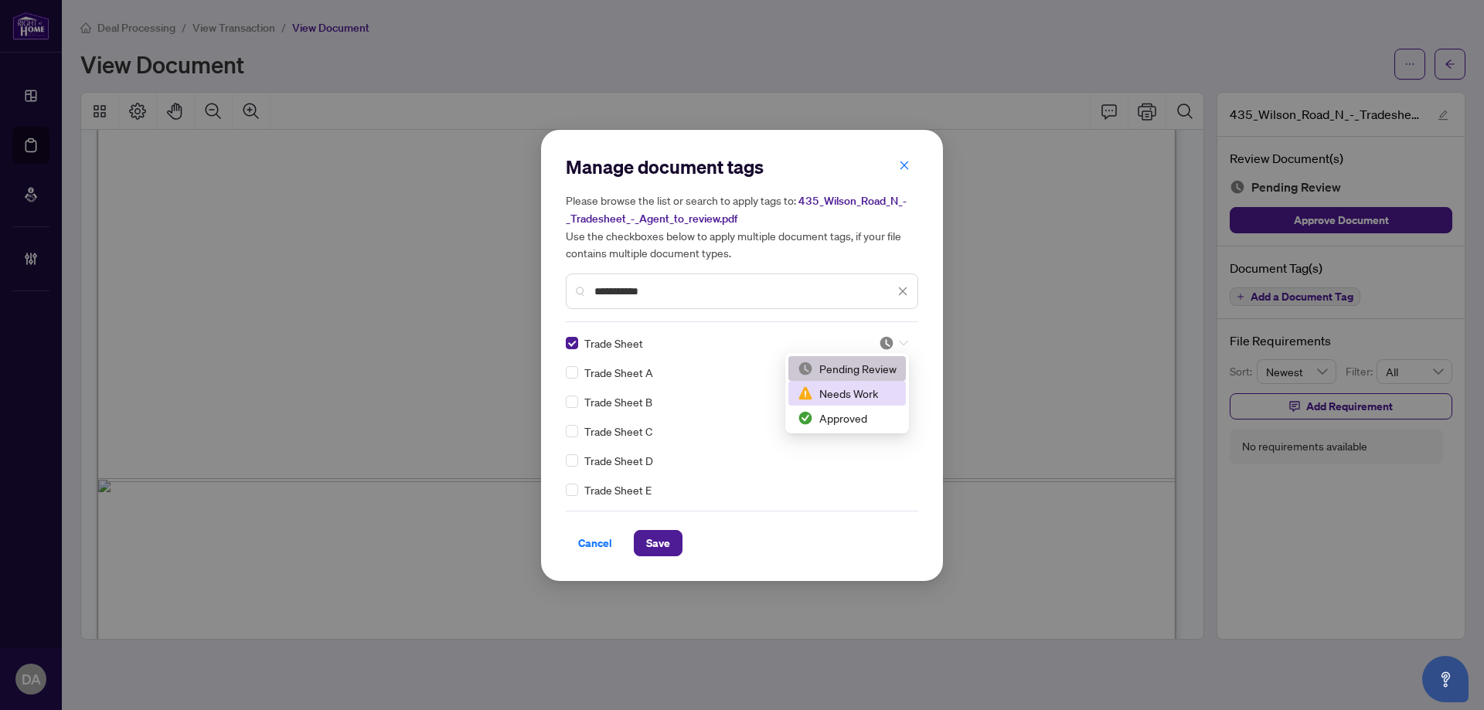
click at [857, 405] on div "Needs Work" at bounding box center [846, 393] width 117 height 25
click at [895, 335] on div at bounding box center [893, 342] width 29 height 15
click at [868, 418] on div "Approved" at bounding box center [846, 418] width 99 height 17
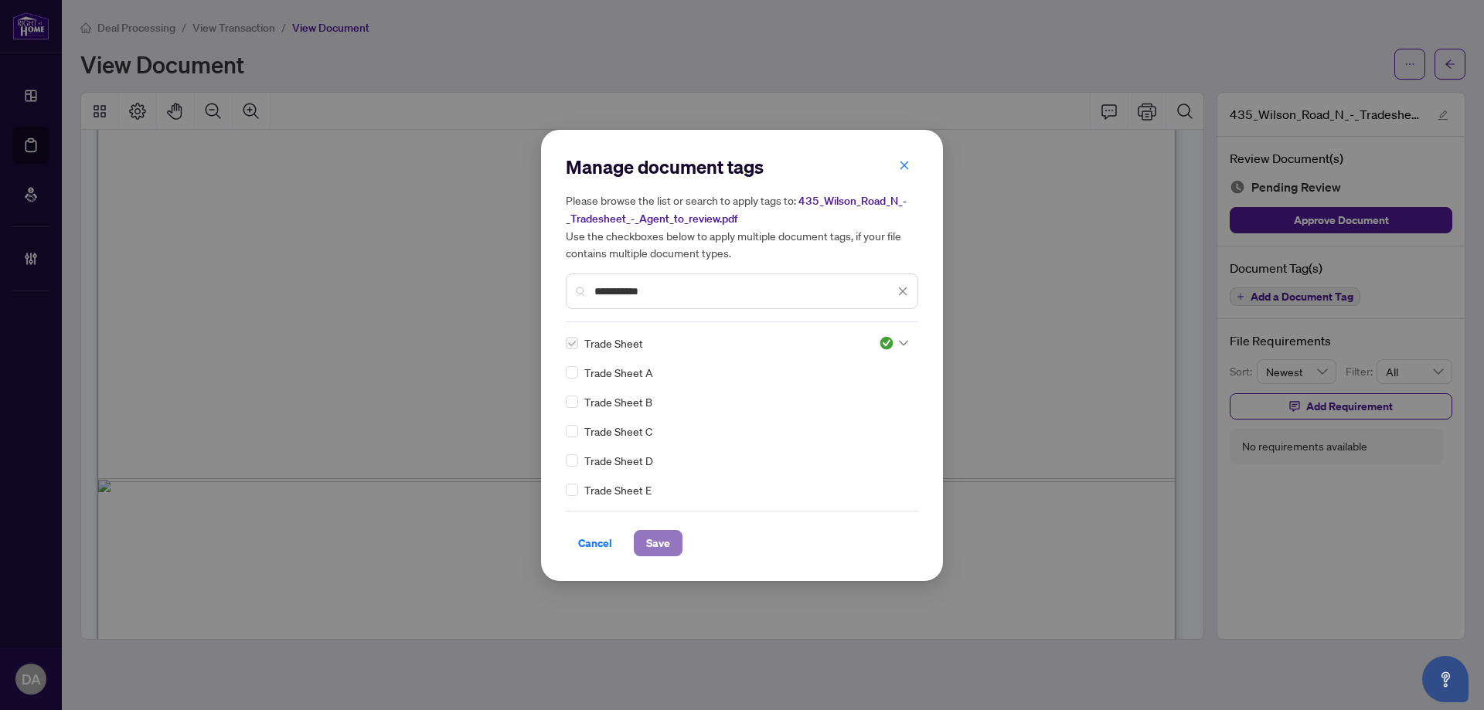
click at [654, 536] on span "Save" at bounding box center [658, 543] width 24 height 25
